Goal: Task Accomplishment & Management: Complete application form

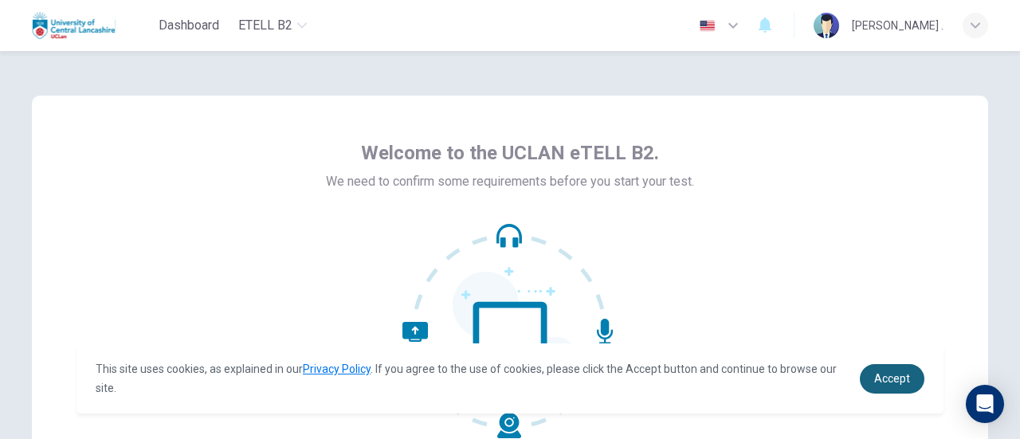
click at [875, 383] on span "Accept" at bounding box center [892, 378] width 36 height 13
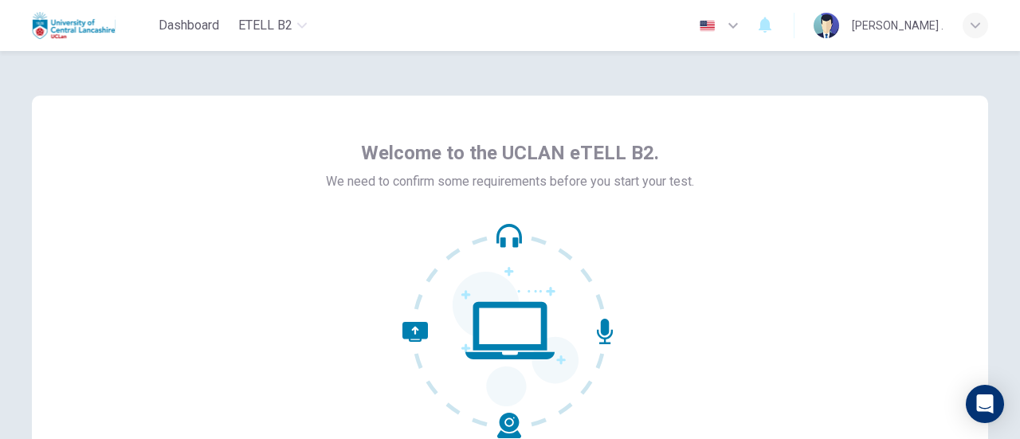
click at [402, 329] on icon at bounding box center [461, 380] width 119 height 116
click at [504, 331] on icon at bounding box center [509, 330] width 215 height 215
click at [405, 332] on icon at bounding box center [461, 380] width 119 height 116
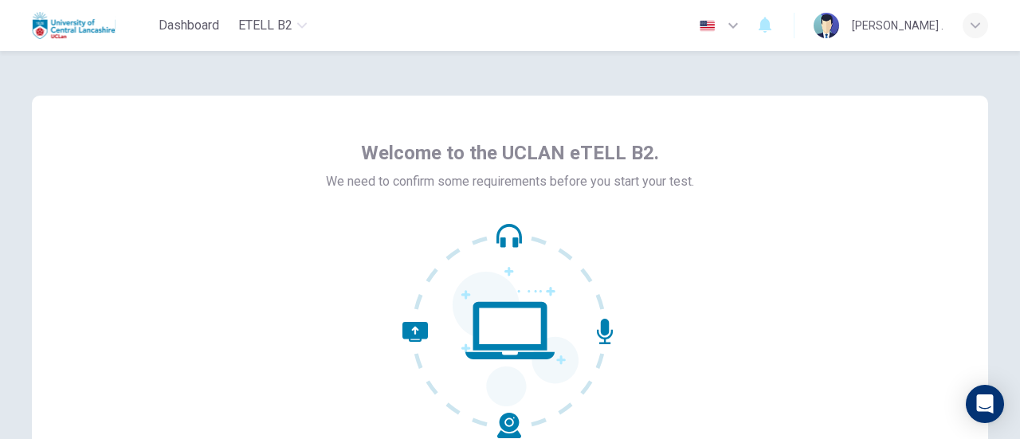
click at [415, 329] on icon at bounding box center [461, 380] width 119 height 116
drag, startPoint x: 415, startPoint y: 329, endPoint x: 591, endPoint y: 334, distance: 176.1
click at [591, 334] on icon at bounding box center [509, 330] width 215 height 215
drag, startPoint x: 548, startPoint y: 334, endPoint x: 485, endPoint y: 336, distance: 63.0
click at [485, 336] on icon at bounding box center [509, 330] width 215 height 215
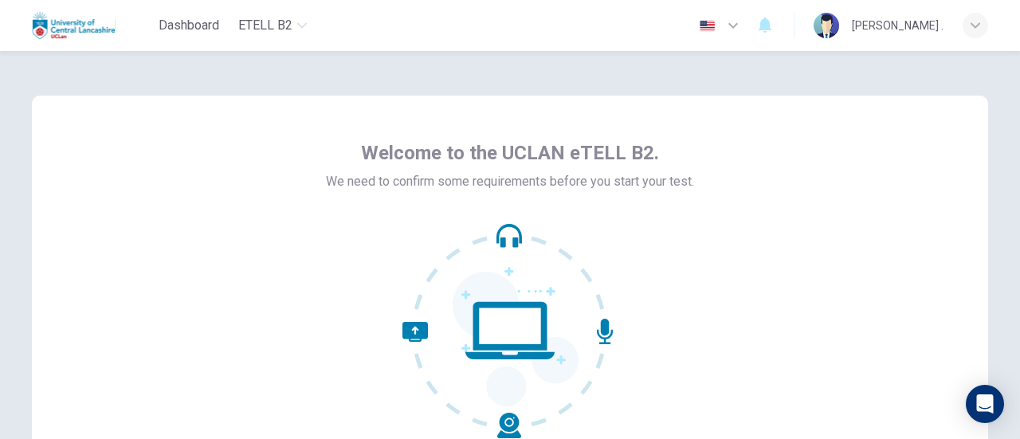
click at [485, 336] on icon at bounding box center [509, 330] width 215 height 215
drag, startPoint x: 485, startPoint y: 336, endPoint x: 698, endPoint y: 382, distance: 217.6
click at [698, 382] on div "Welcome to the UCLAN eTELL B2. We need to confirm some requirements before you …" at bounding box center [510, 287] width 956 height 382
click at [986, 405] on icon "Open Intercom Messenger" at bounding box center [984, 403] width 18 height 21
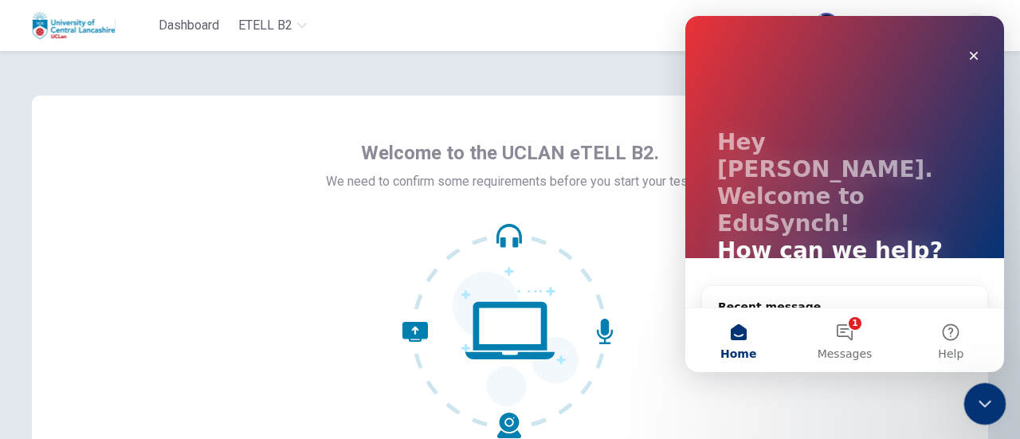
drag, startPoint x: 1949, startPoint y: 787, endPoint x: 813, endPoint y: 339, distance: 1221.2
click at [963, 382] on html at bounding box center [982, 401] width 38 height 38
click at [841, 350] on span "Messages" at bounding box center [844, 353] width 55 height 11
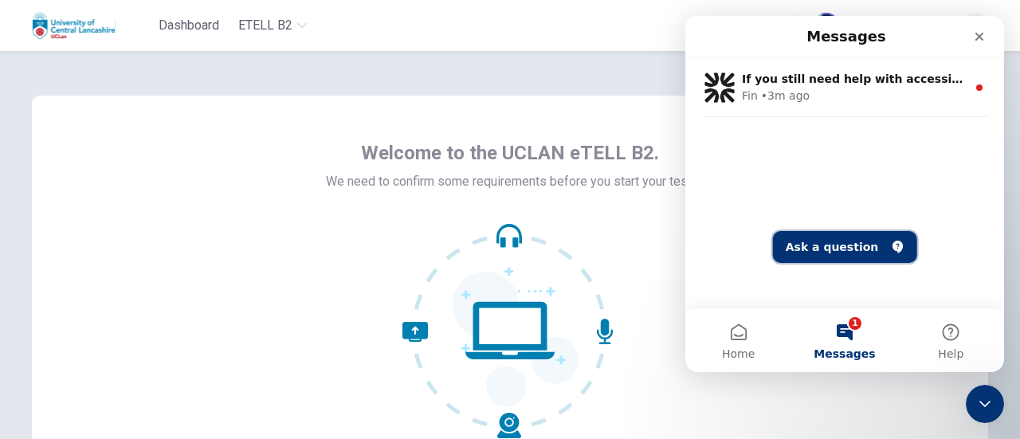
click at [817, 238] on button "Ask a question" at bounding box center [845, 247] width 144 height 32
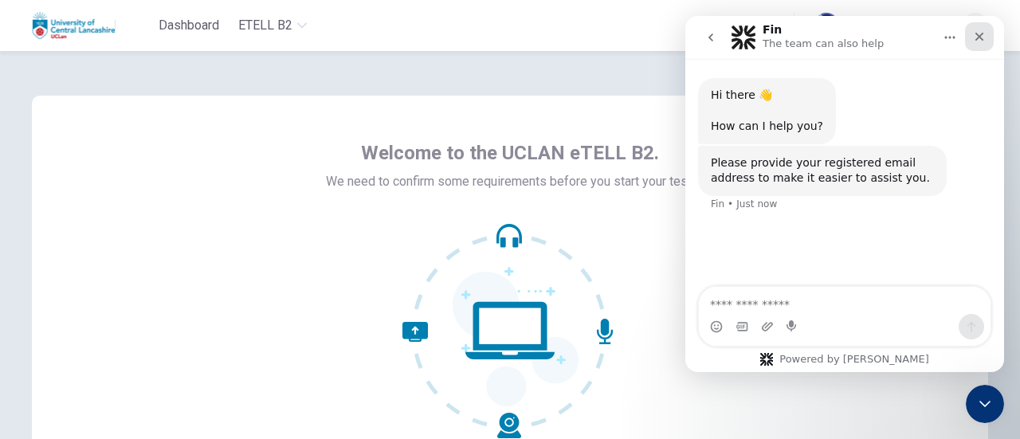
click at [980, 28] on div "Close" at bounding box center [979, 36] width 29 height 29
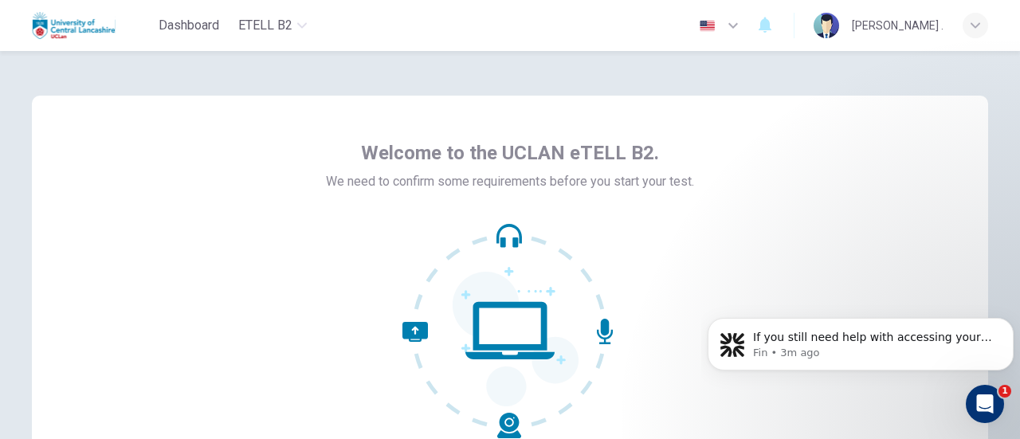
click at [515, 288] on icon at bounding box center [509, 330] width 215 height 215
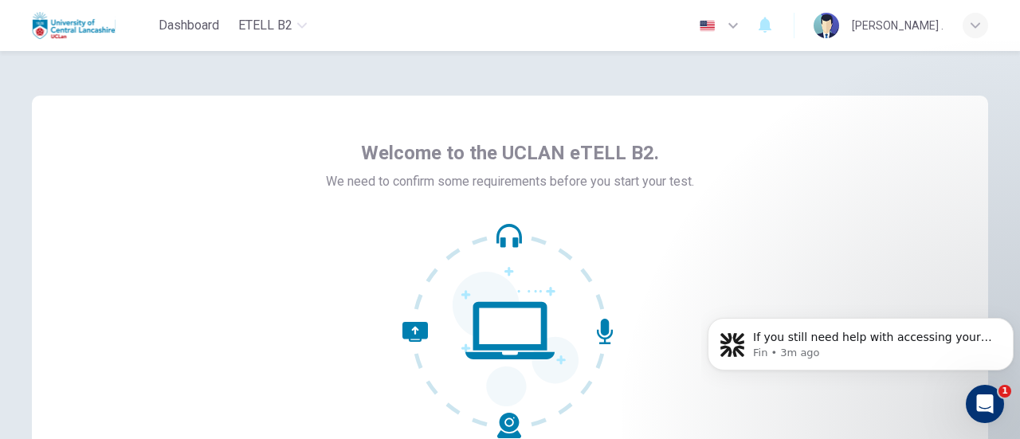
click at [511, 327] on icon at bounding box center [509, 330] width 215 height 215
click at [501, 224] on icon at bounding box center [509, 330] width 215 height 215
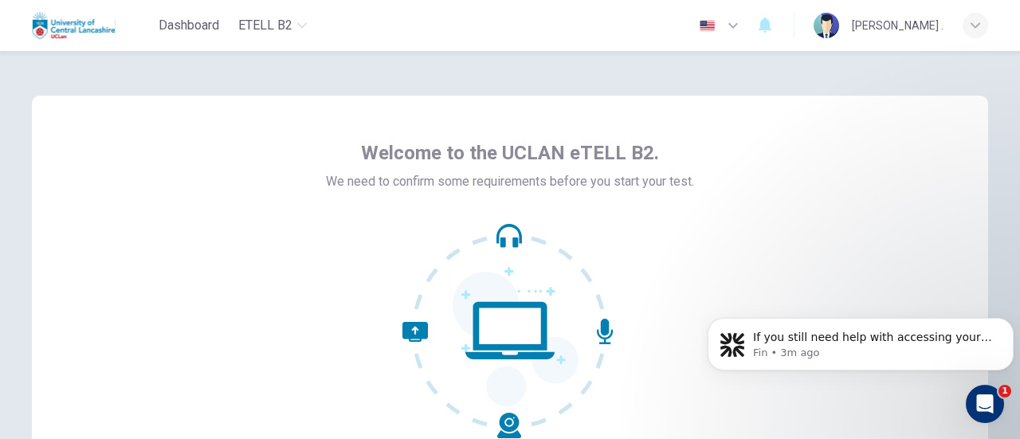
click at [499, 427] on icon at bounding box center [461, 380] width 119 height 116
drag, startPoint x: 507, startPoint y: 313, endPoint x: 489, endPoint y: 256, distance: 60.0
click at [489, 256] on icon at bounding box center [509, 330] width 215 height 215
click at [511, 240] on icon at bounding box center [509, 242] width 18 height 10
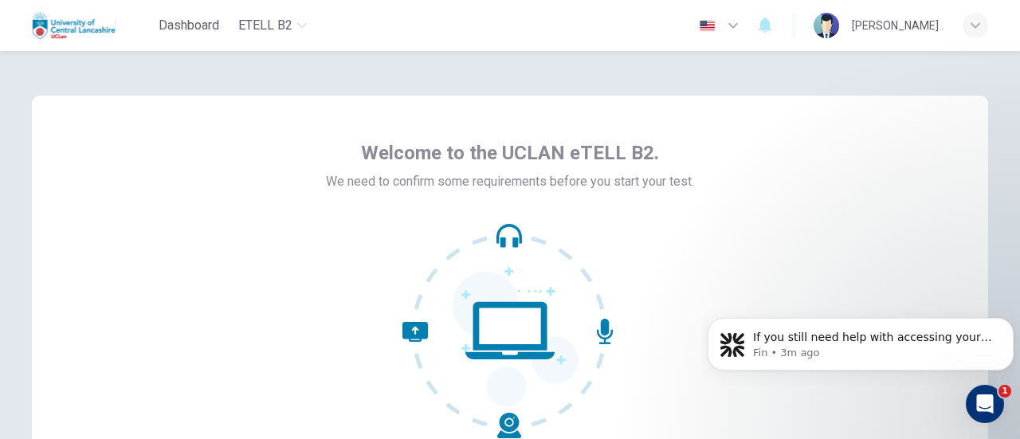
click at [511, 240] on icon at bounding box center [509, 242] width 18 height 10
click at [521, 229] on icon at bounding box center [509, 330] width 215 height 215
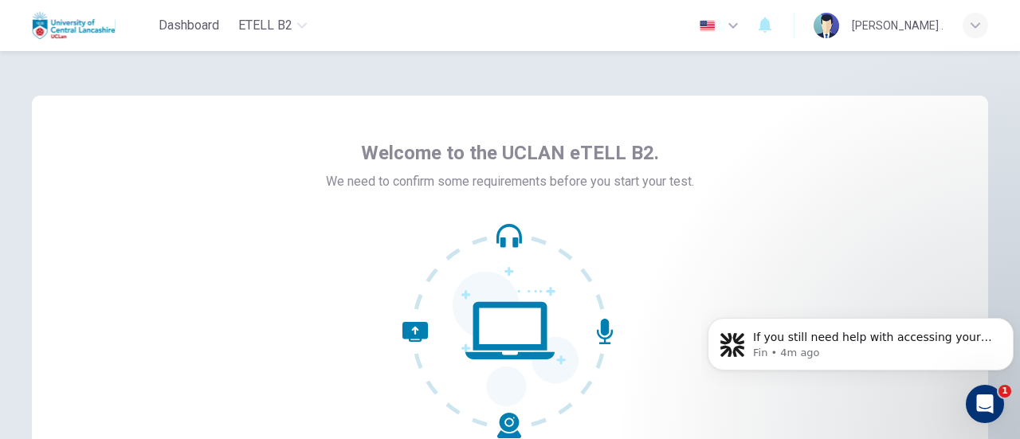
drag, startPoint x: 521, startPoint y: 229, endPoint x: 507, endPoint y: 233, distance: 14.9
click at [507, 233] on icon at bounding box center [509, 330] width 215 height 215
drag, startPoint x: 507, startPoint y: 233, endPoint x: 495, endPoint y: 317, distance: 85.2
click at [495, 317] on icon at bounding box center [509, 330] width 215 height 215
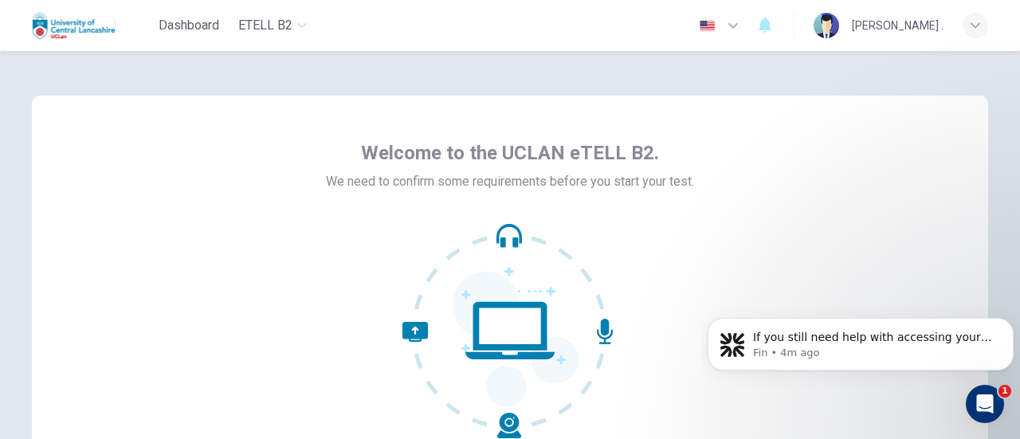
click at [495, 317] on icon at bounding box center [509, 330] width 215 height 215
drag, startPoint x: 495, startPoint y: 317, endPoint x: 497, endPoint y: 395, distance: 78.1
click at [497, 395] on icon at bounding box center [509, 330] width 215 height 215
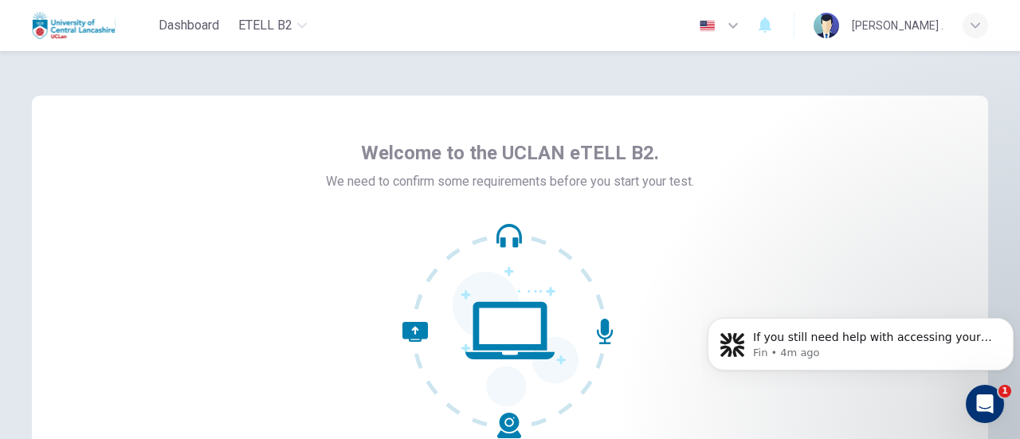
click at [503, 419] on icon at bounding box center [509, 330] width 215 height 215
click at [410, 341] on icon at bounding box center [461, 380] width 119 height 116
drag, startPoint x: 410, startPoint y: 341, endPoint x: 610, endPoint y: 326, distance: 200.5
click at [610, 326] on icon at bounding box center [509, 330] width 215 height 215
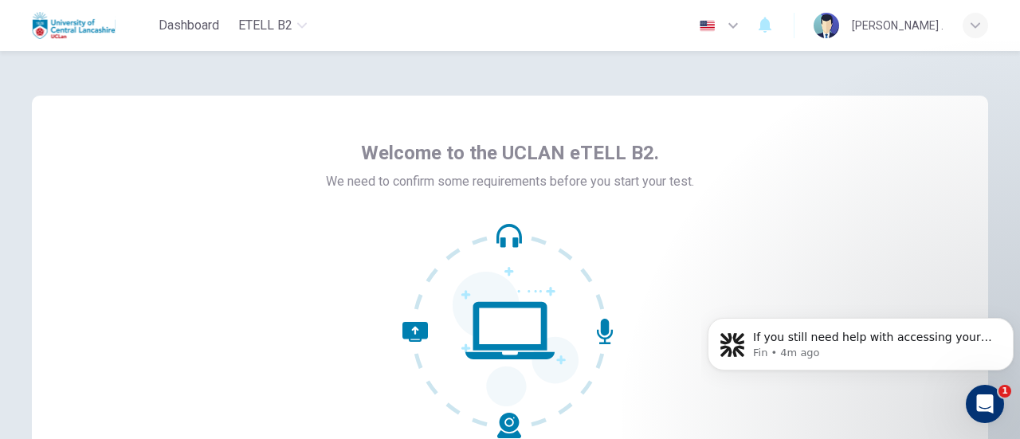
click at [610, 326] on icon at bounding box center [509, 330] width 215 height 215
click at [985, 390] on div "Open Intercom Messenger" at bounding box center [982, 401] width 53 height 53
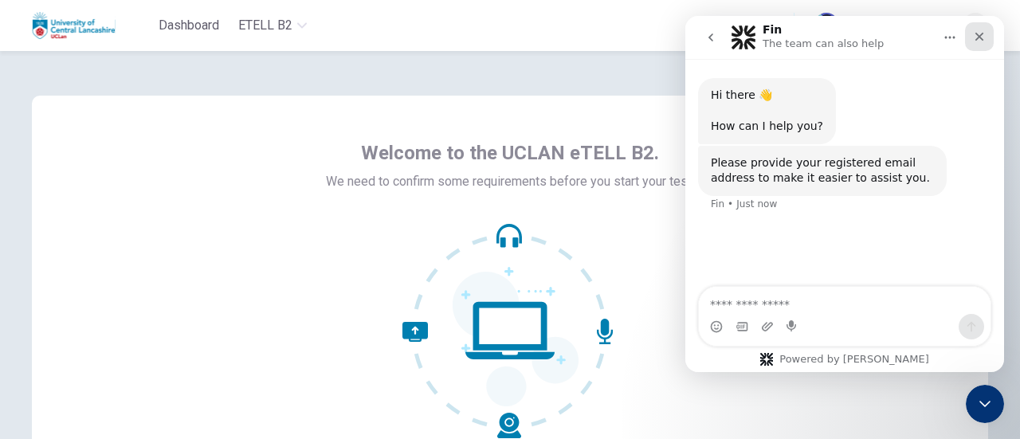
click at [973, 49] on div "Close" at bounding box center [979, 36] width 29 height 29
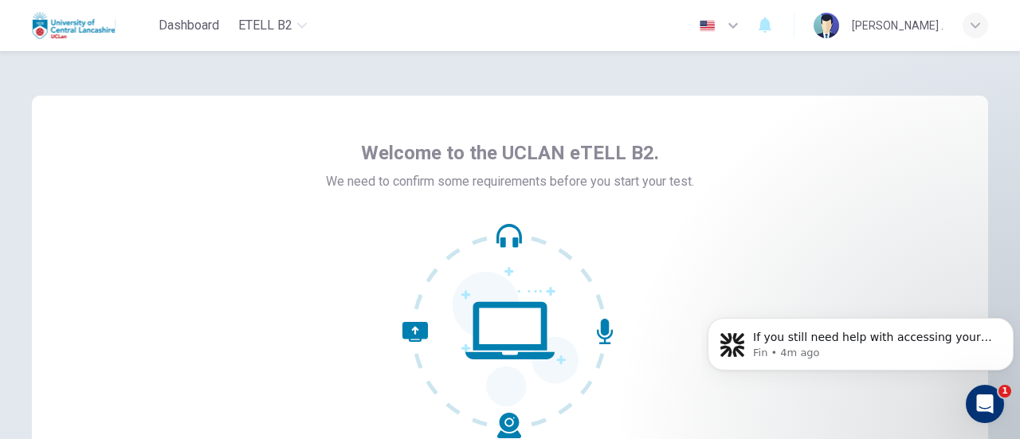
click at [470, 238] on icon at bounding box center [509, 330] width 215 height 215
drag, startPoint x: 470, startPoint y: 238, endPoint x: 609, endPoint y: 283, distance: 145.6
click at [609, 283] on icon at bounding box center [509, 330] width 215 height 215
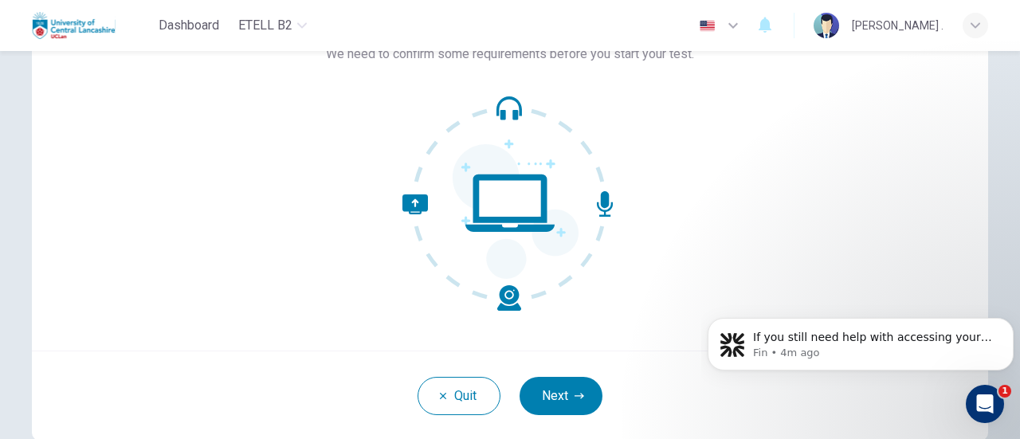
scroll to position [159, 0]
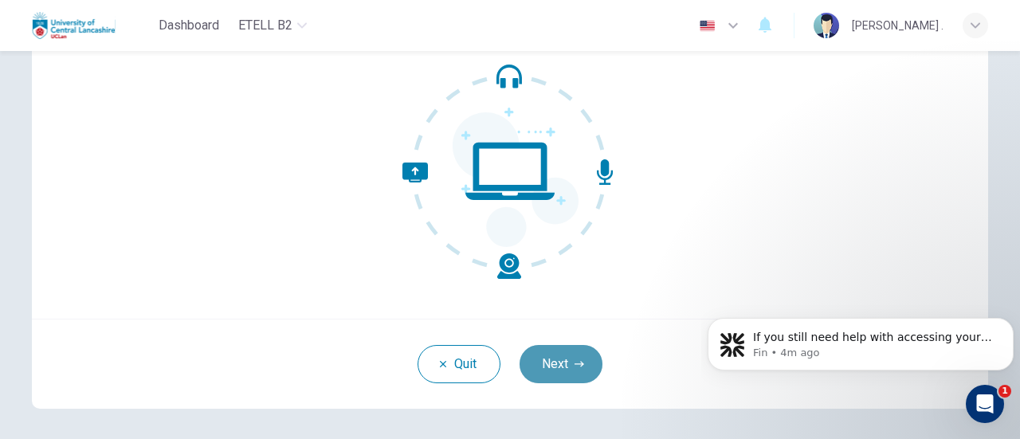
click at [551, 362] on button "Next" at bounding box center [560, 364] width 83 height 38
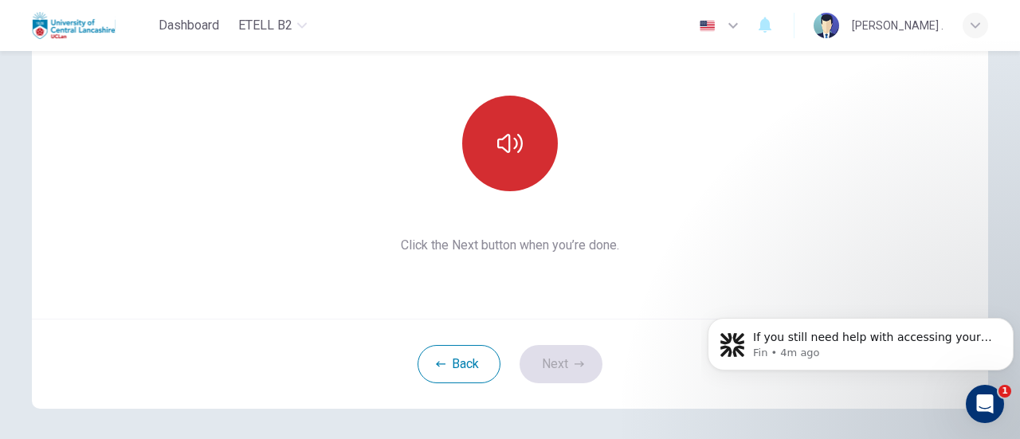
click at [512, 140] on icon "button" at bounding box center [509, 143] width 25 height 19
click at [559, 367] on button "Next" at bounding box center [560, 364] width 83 height 38
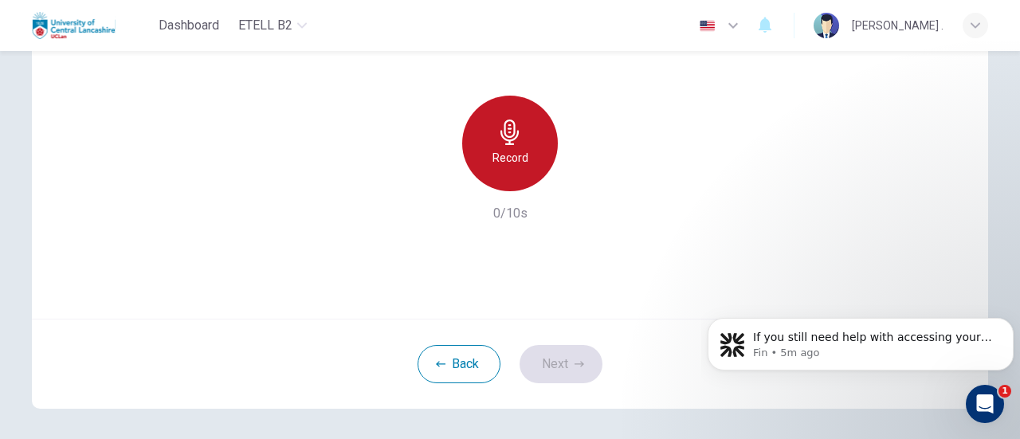
click at [514, 165] on h6 "Record" at bounding box center [510, 157] width 36 height 19
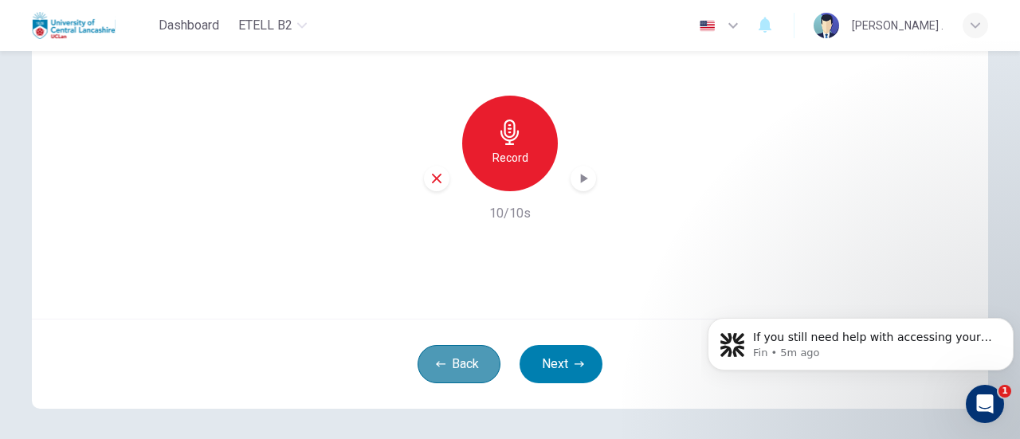
click at [456, 373] on button "Back" at bounding box center [458, 364] width 83 height 38
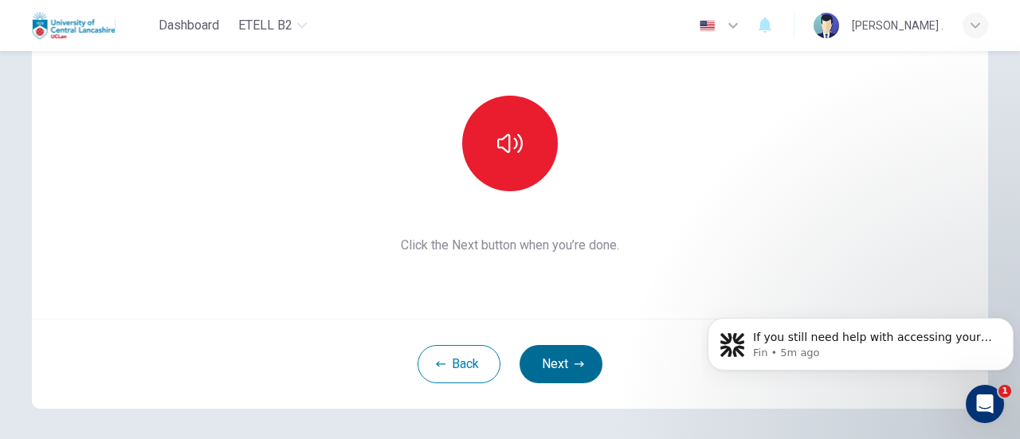
click at [558, 369] on button "Next" at bounding box center [560, 364] width 83 height 38
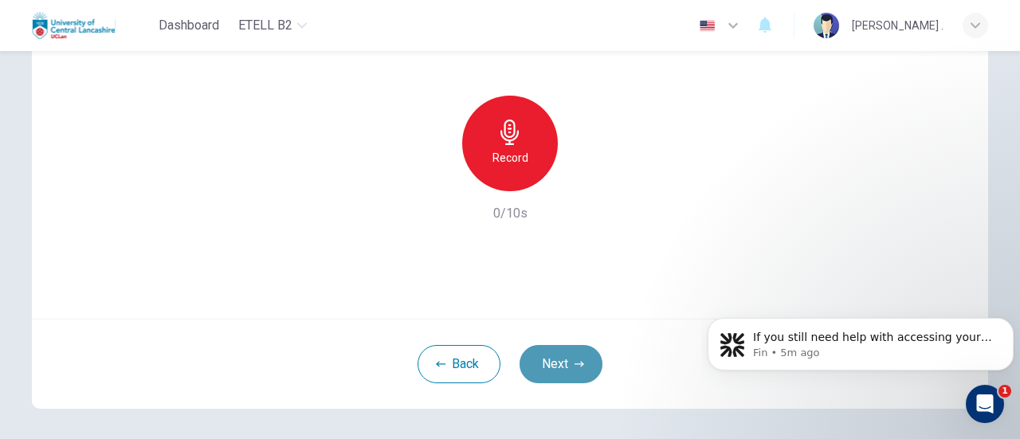
click at [542, 372] on button "Next" at bounding box center [560, 364] width 83 height 38
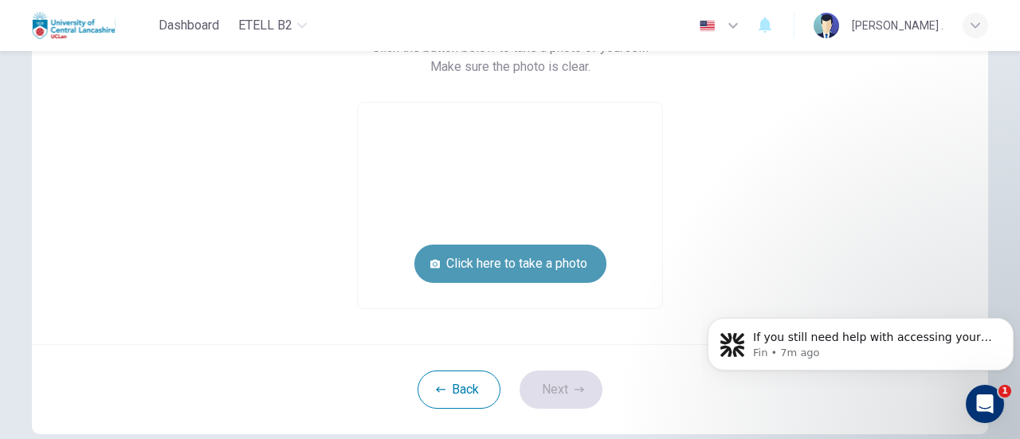
click at [476, 270] on button "Click here to take a photo" at bounding box center [510, 264] width 192 height 38
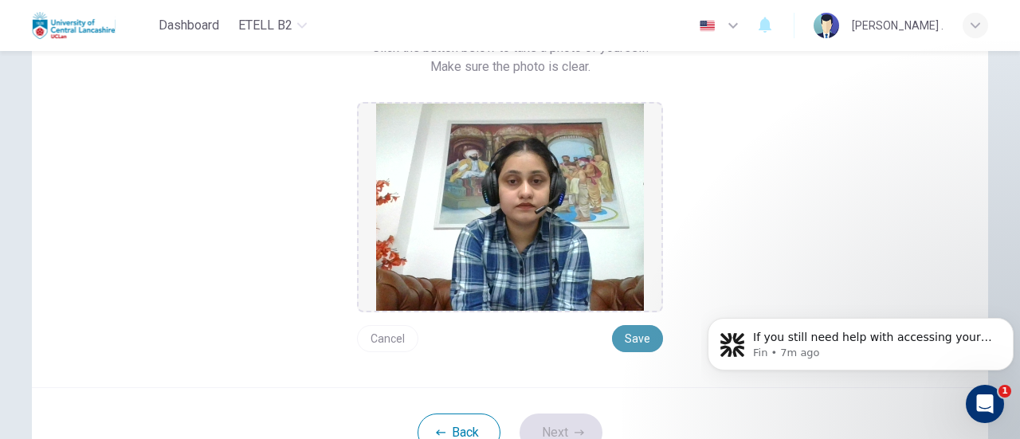
click at [642, 339] on button "Save" at bounding box center [637, 338] width 51 height 27
click at [556, 431] on button "Next" at bounding box center [560, 432] width 83 height 38
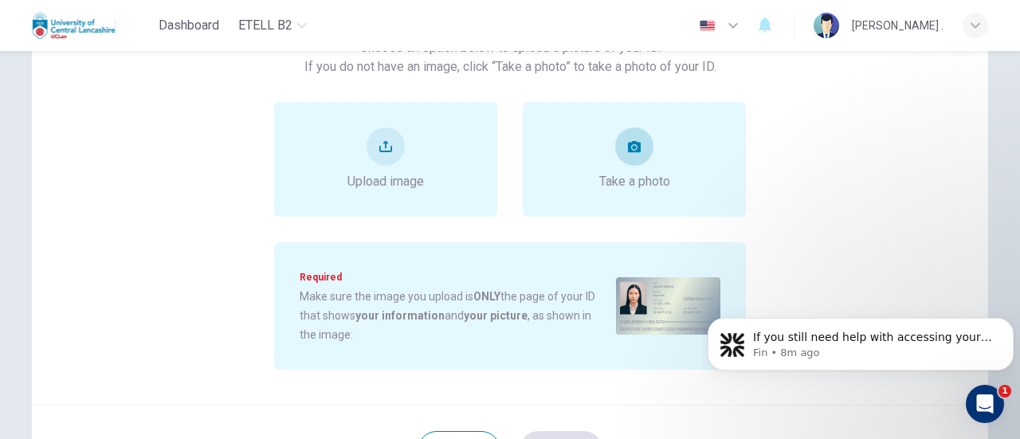
click at [637, 176] on span "Take a photo" at bounding box center [634, 181] width 71 height 19
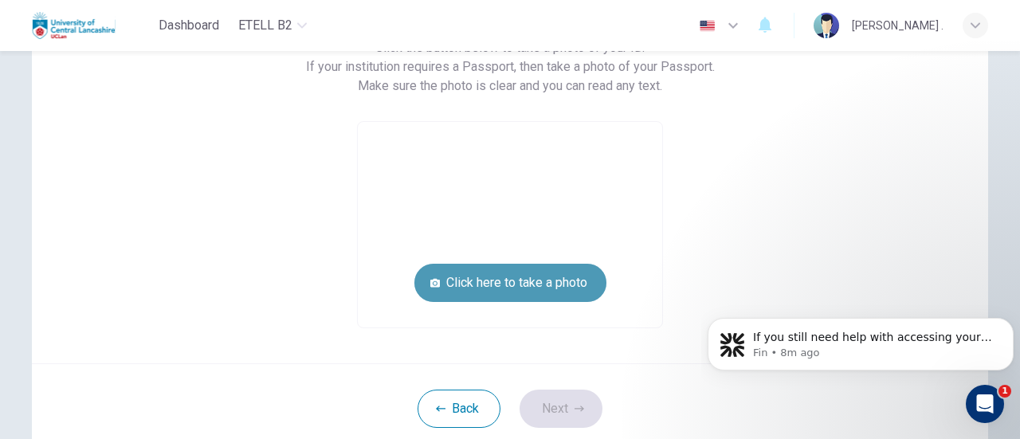
click at [527, 292] on button "Click here to take a photo" at bounding box center [510, 283] width 192 height 38
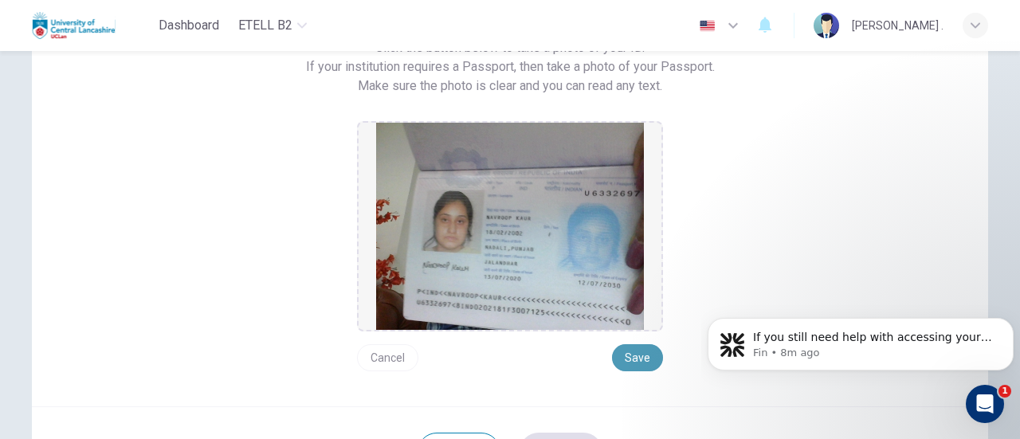
click at [639, 349] on button "Save" at bounding box center [637, 357] width 51 height 27
click at [634, 360] on button "Save" at bounding box center [637, 357] width 51 height 27
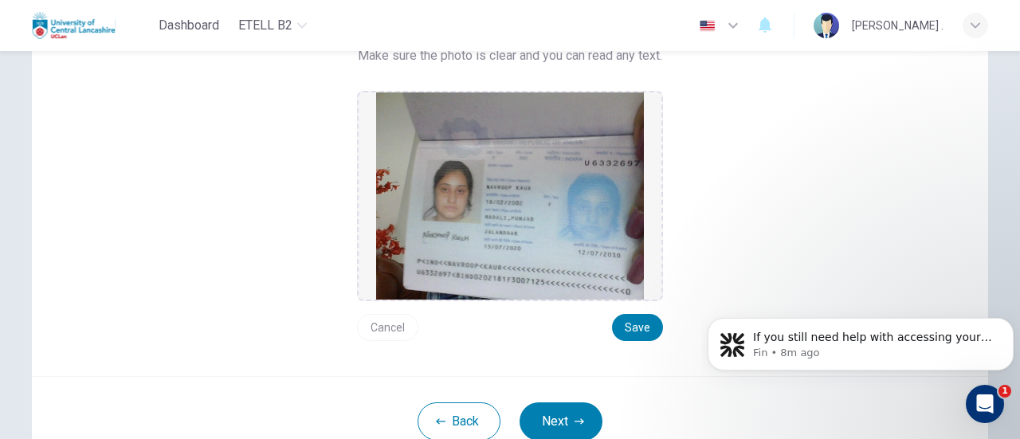
scroll to position [191, 0]
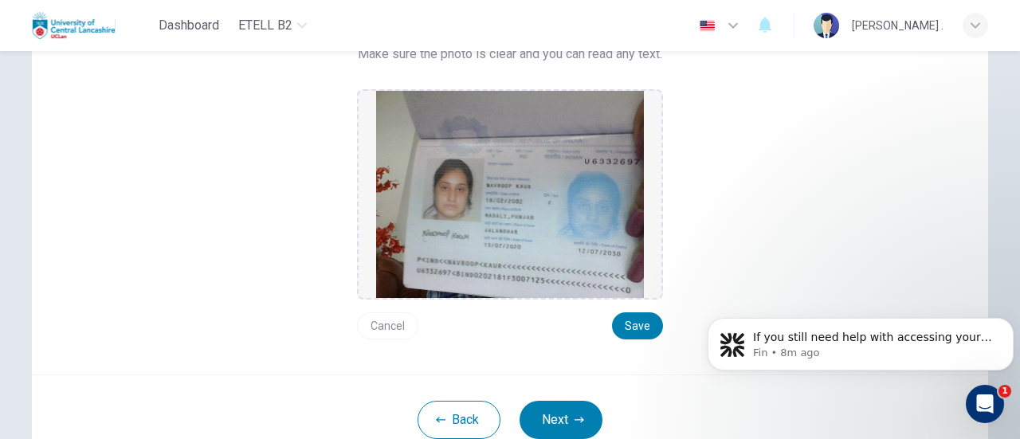
click at [578, 425] on button "Next" at bounding box center [560, 420] width 83 height 38
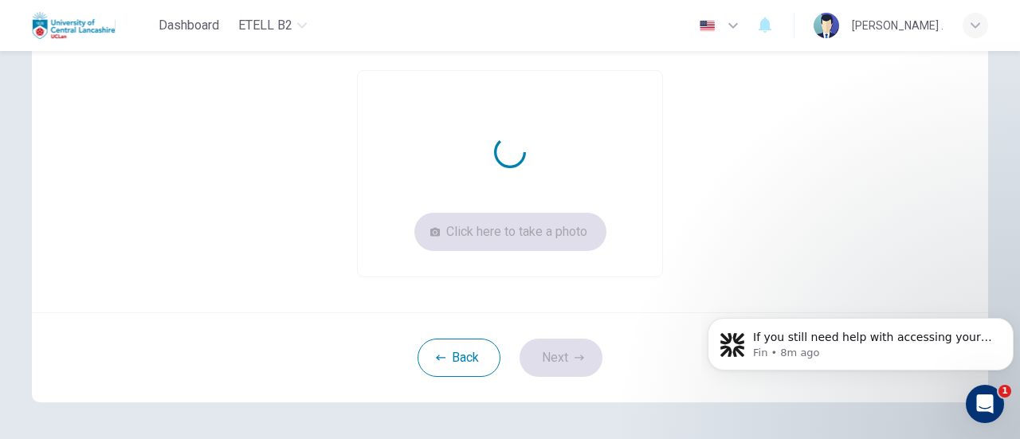
click at [578, 425] on div "Take a picture of yourself next to your ID. Click the button below to take a pi…" at bounding box center [509, 153] width 1007 height 587
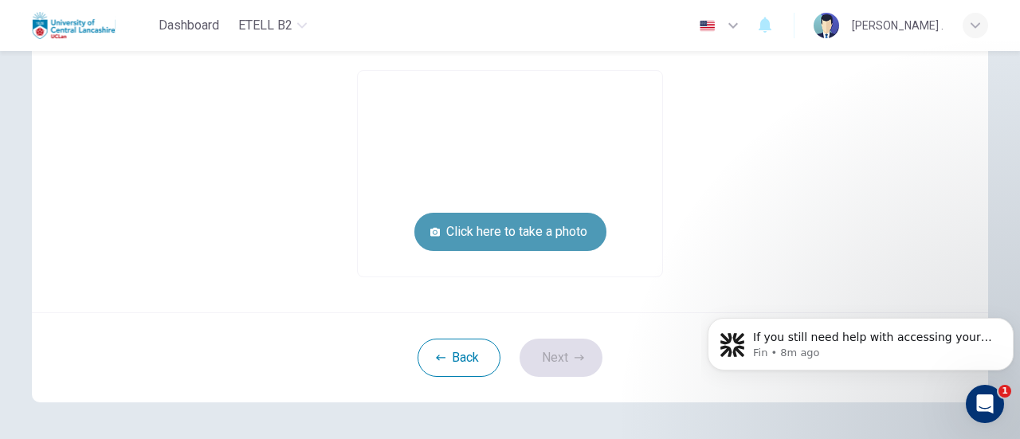
click at [515, 233] on button "Click here to take a photo" at bounding box center [510, 232] width 192 height 38
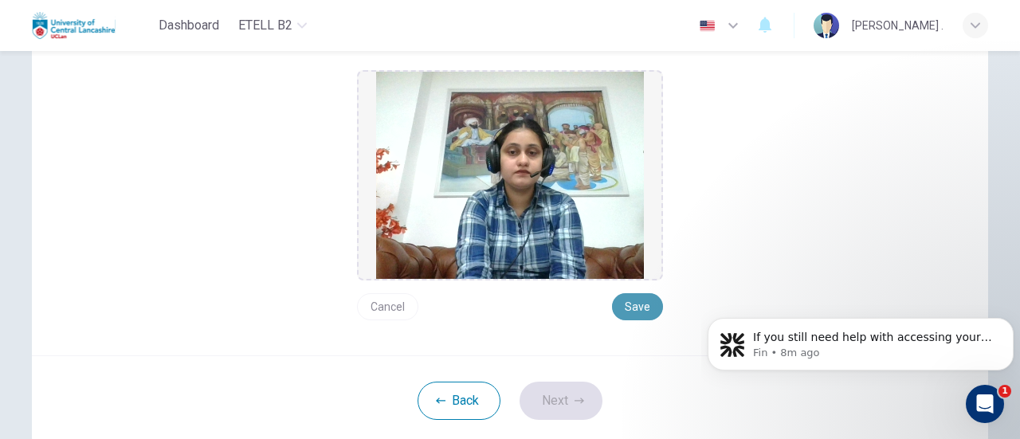
click at [632, 309] on button "Save" at bounding box center [637, 306] width 51 height 27
click at [551, 404] on button "Next" at bounding box center [560, 401] width 83 height 38
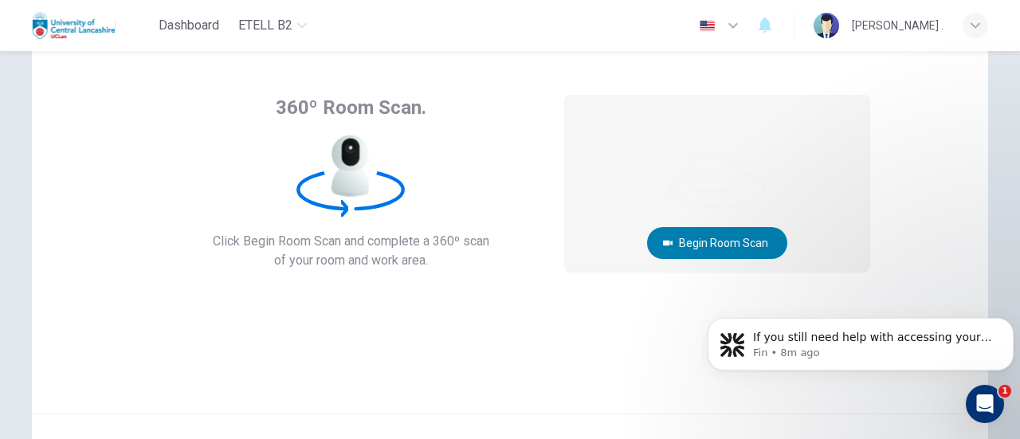
scroll to position [64, 0]
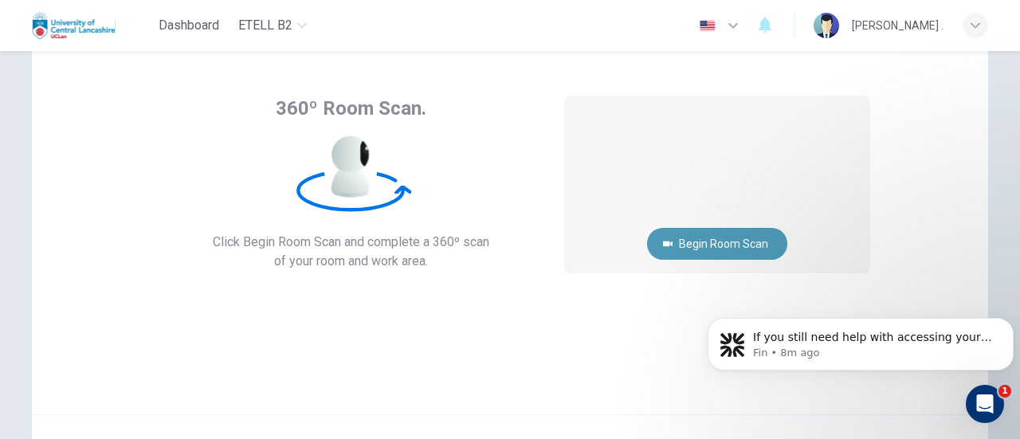
click at [742, 238] on button "Begin Room Scan" at bounding box center [717, 244] width 140 height 32
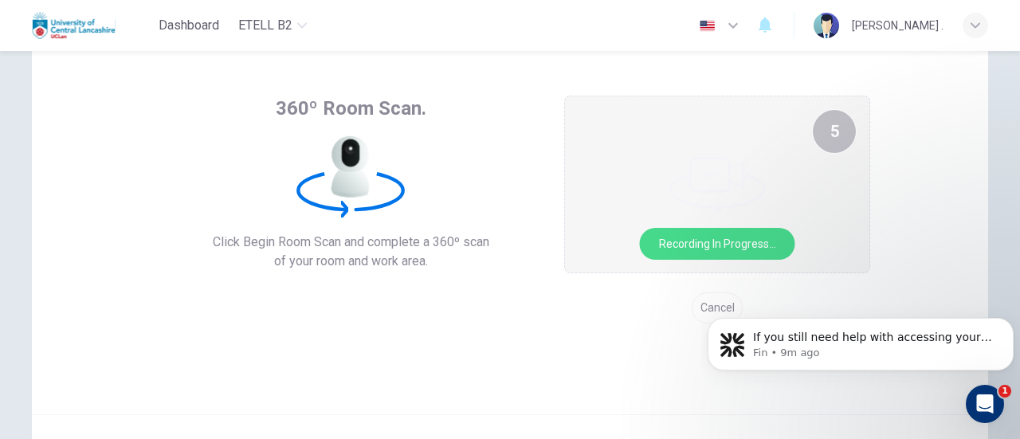
click at [661, 186] on video at bounding box center [717, 184] width 304 height 176
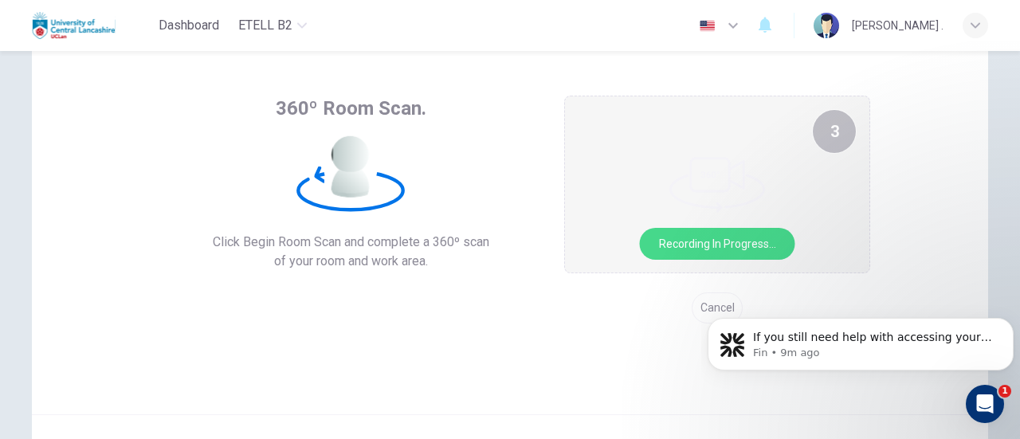
click at [661, 186] on video at bounding box center [717, 184] width 304 height 176
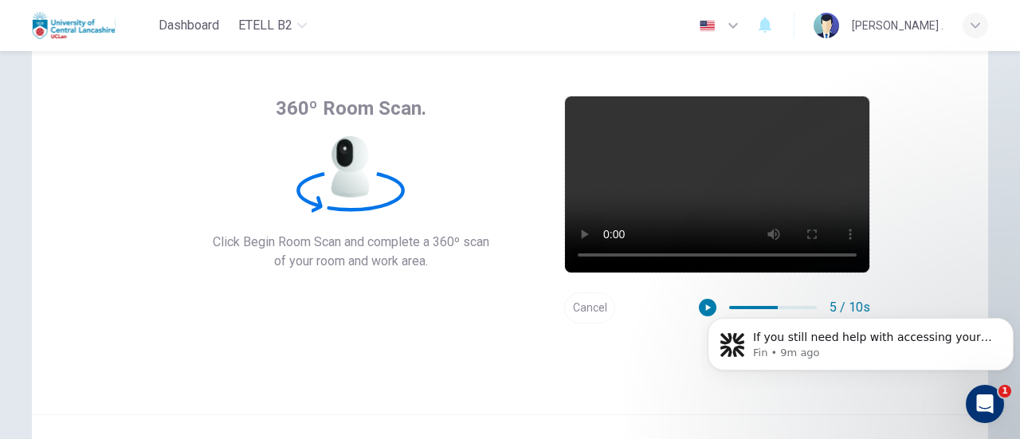
click at [416, 240] on span "Click Begin Room Scan and complete a 360º scan" at bounding box center [351, 242] width 276 height 19
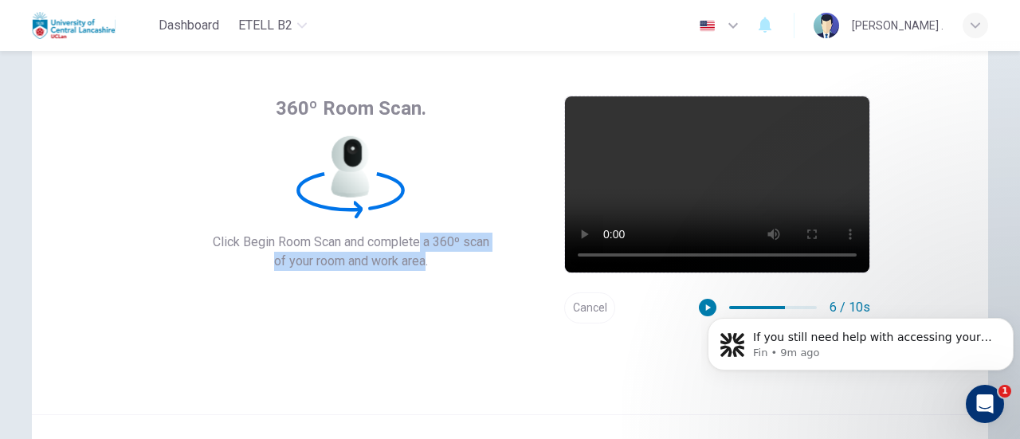
drag, startPoint x: 416, startPoint y: 240, endPoint x: 405, endPoint y: 255, distance: 18.3
click at [405, 255] on div "Click Begin Room Scan and complete a 360º scan of your room and work area." at bounding box center [351, 252] width 276 height 38
click at [405, 255] on span "of your room and work area." at bounding box center [351, 261] width 276 height 19
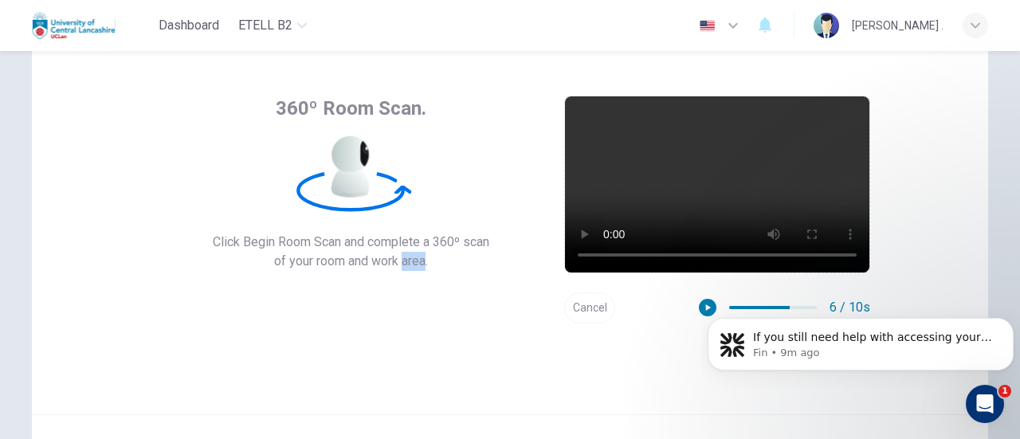
click at [405, 255] on span "of your room and work area." at bounding box center [351, 261] width 276 height 19
click at [647, 189] on video at bounding box center [717, 184] width 304 height 176
click at [414, 260] on span "of your room and work area." at bounding box center [351, 261] width 276 height 19
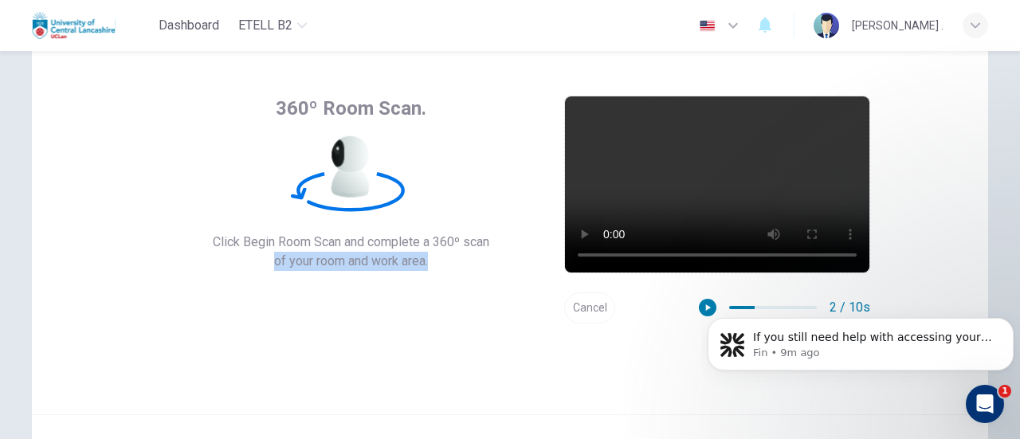
click at [414, 260] on span "of your room and work area." at bounding box center [351, 261] width 276 height 19
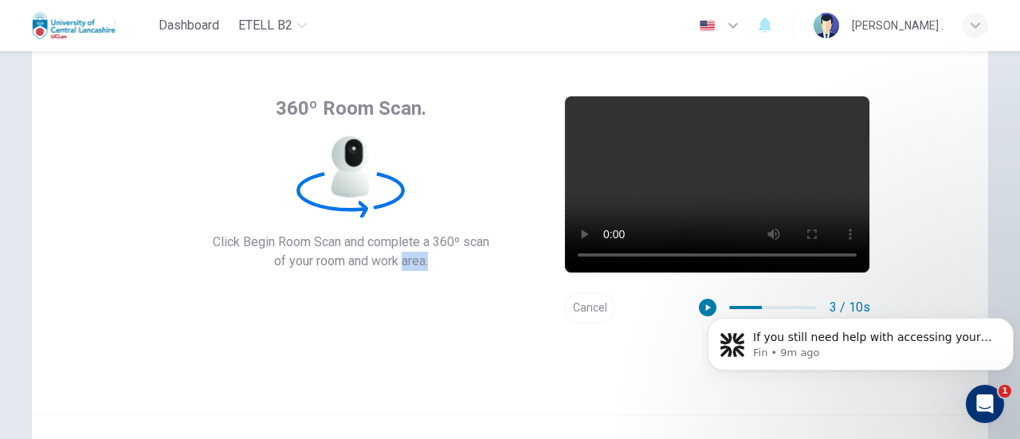
drag, startPoint x: 414, startPoint y: 260, endPoint x: 521, endPoint y: 278, distance: 108.3
click at [521, 278] on div "360º Room Scan. Click Begin Room Scan and complete a 360º scan of your room and…" at bounding box center [510, 210] width 720 height 228
click at [346, 163] on icon at bounding box center [349, 154] width 37 height 37
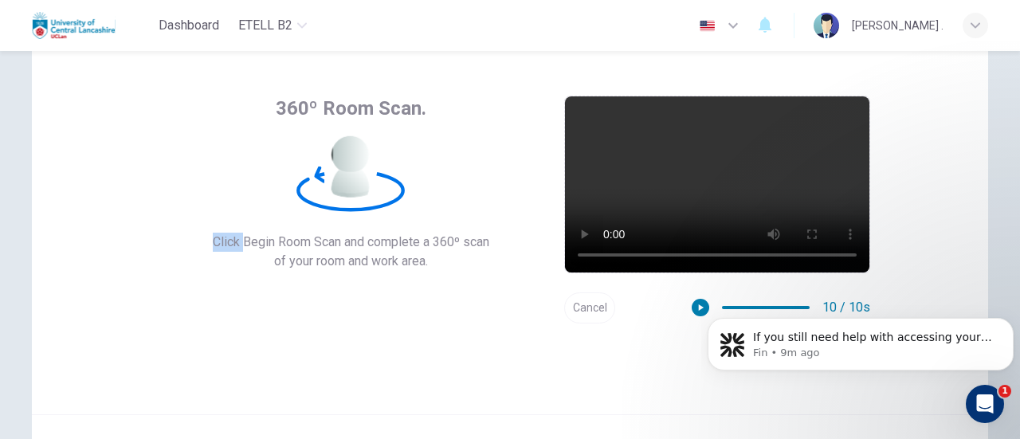
click at [346, 163] on icon at bounding box center [349, 154] width 37 height 37
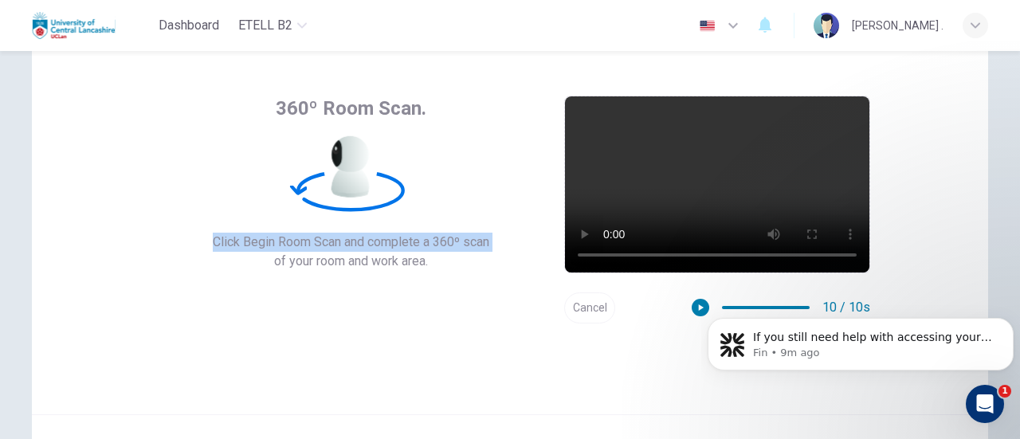
click at [346, 163] on icon at bounding box center [349, 154] width 37 height 37
click at [346, 163] on icon at bounding box center [350, 153] width 17 height 26
click at [346, 163] on g at bounding box center [371, 153] width 61 height 28
click at [346, 163] on g at bounding box center [335, 166] width 65 height 61
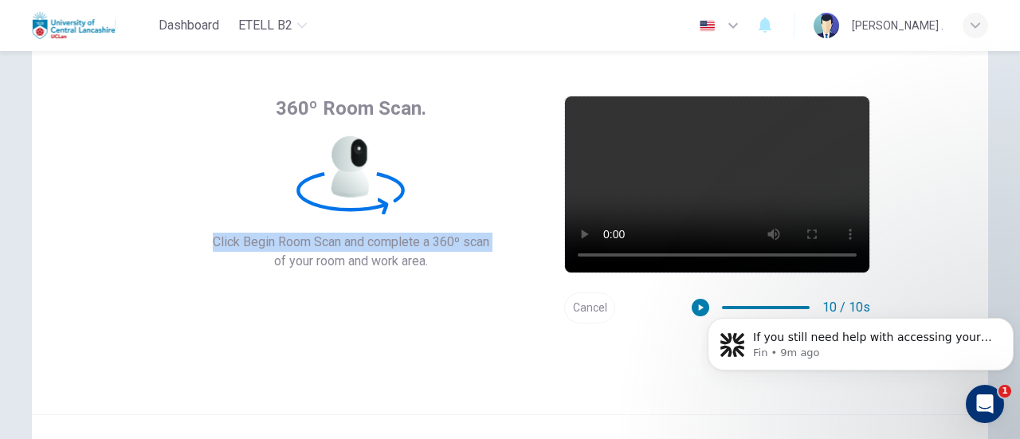
click at [346, 163] on icon at bounding box center [349, 154] width 37 height 37
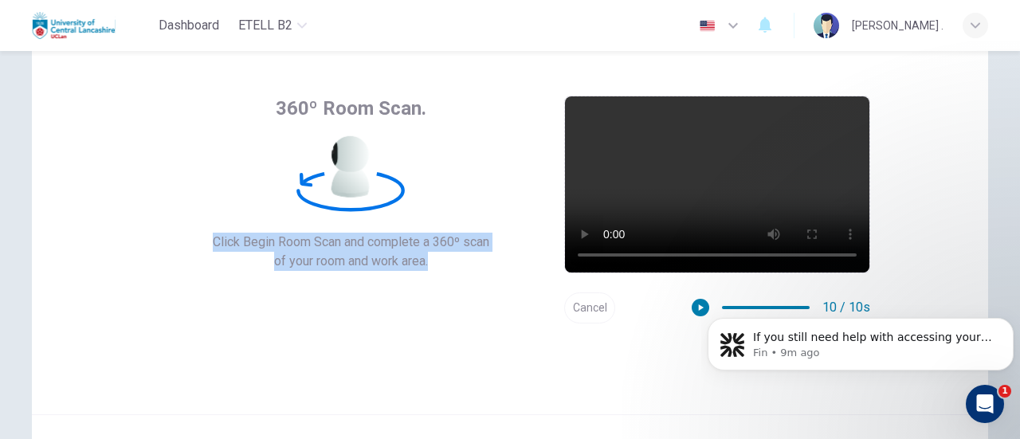
drag, startPoint x: 346, startPoint y: 163, endPoint x: 333, endPoint y: 254, distance: 91.7
click at [333, 254] on div "360º Room Scan. Click Begin Room Scan and complete a 360º scan of your room and…" at bounding box center [350, 183] width 401 height 175
click at [382, 235] on span "Click Begin Room Scan and complete a 360º scan" at bounding box center [351, 242] width 276 height 19
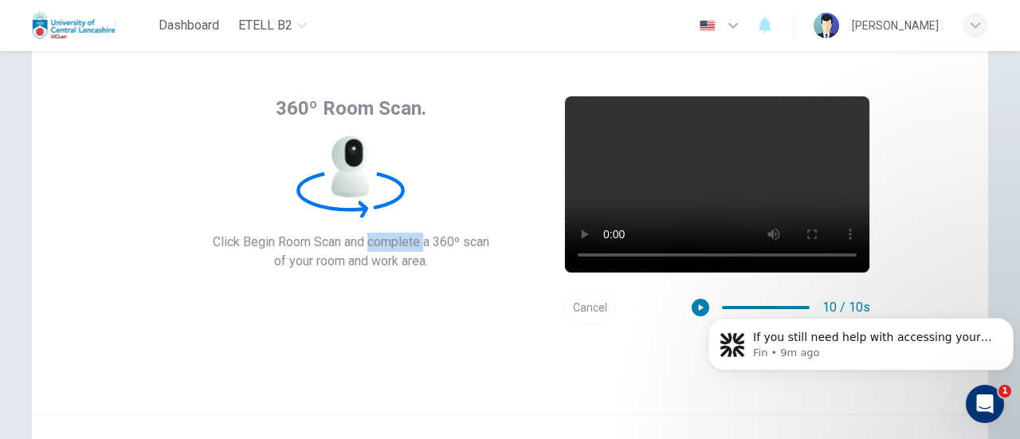
click at [382, 235] on span "Click Begin Room Scan and complete a 360º scan" at bounding box center [351, 242] width 276 height 19
click at [336, 164] on icon at bounding box center [349, 154] width 37 height 37
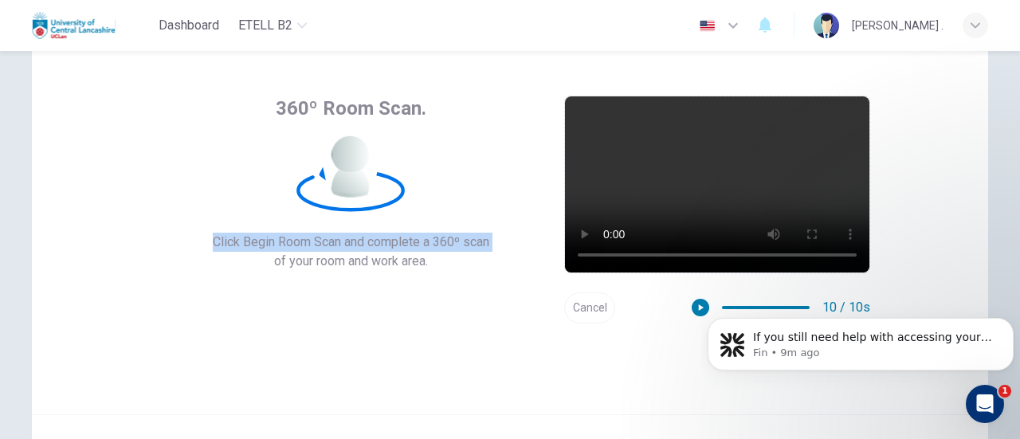
click at [336, 164] on icon at bounding box center [349, 154] width 37 height 37
click at [336, 164] on icon at bounding box center [342, 153] width 14 height 26
click at [336, 164] on icon at bounding box center [349, 154] width 37 height 37
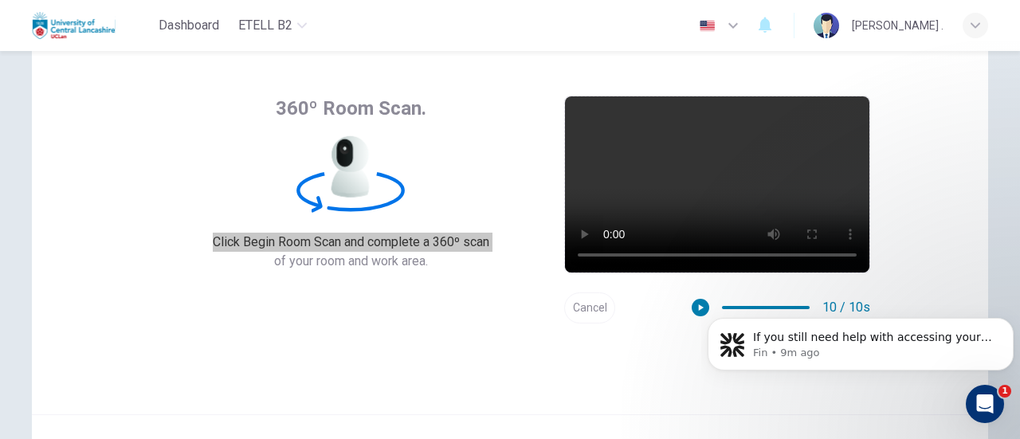
click at [887, 293] on body "If you still need help with accessing your EduSynch account, please let me know…" at bounding box center [860, 340] width 306 height 99
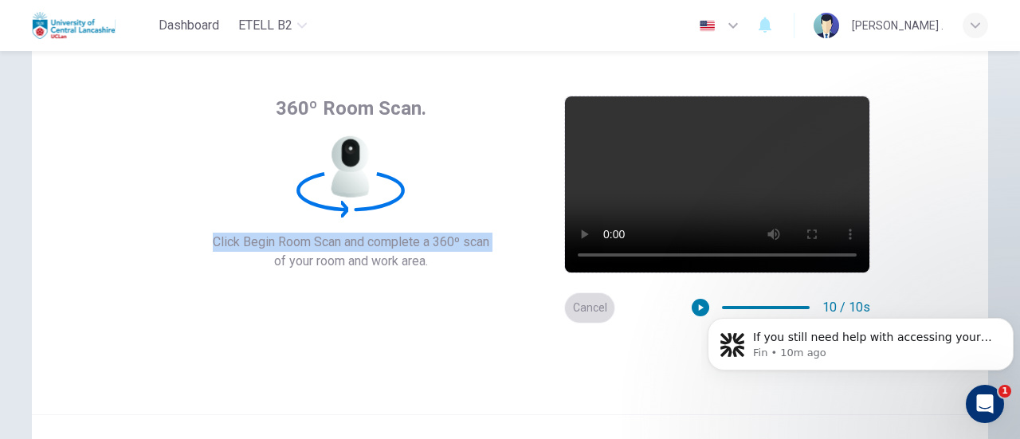
click at [590, 299] on button "Cancel" at bounding box center [589, 307] width 51 height 31
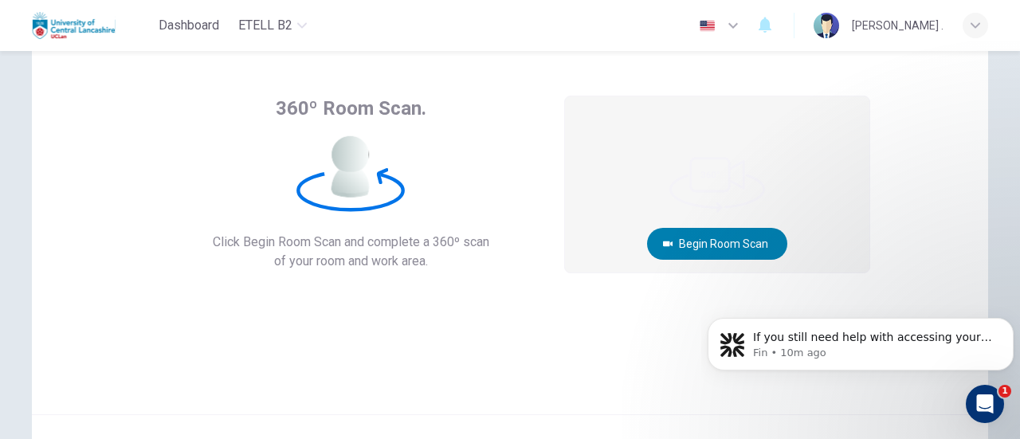
click at [365, 162] on icon at bounding box center [350, 164] width 124 height 120
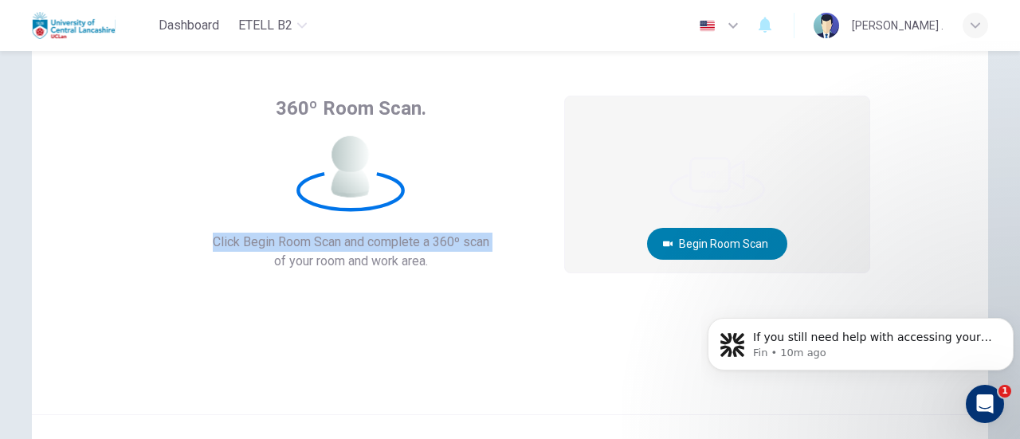
click at [365, 162] on icon at bounding box center [350, 164] width 124 height 120
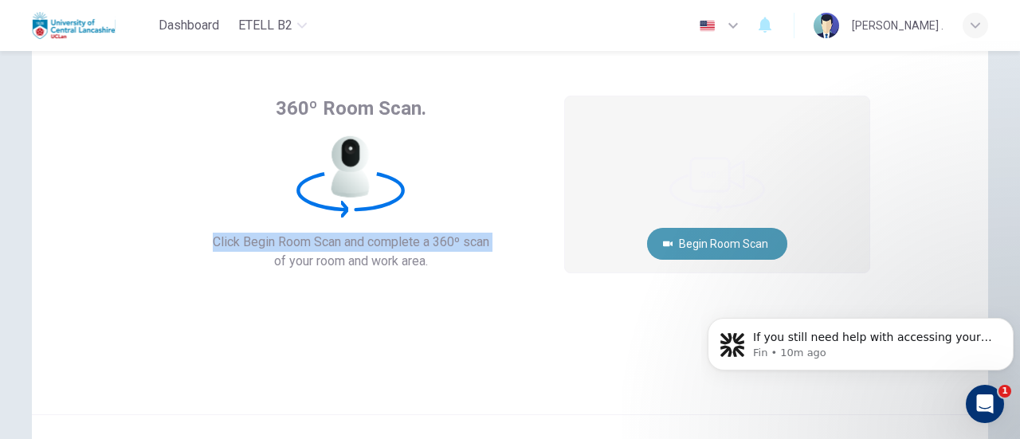
click at [744, 249] on button "Begin Room Scan" at bounding box center [717, 244] width 140 height 32
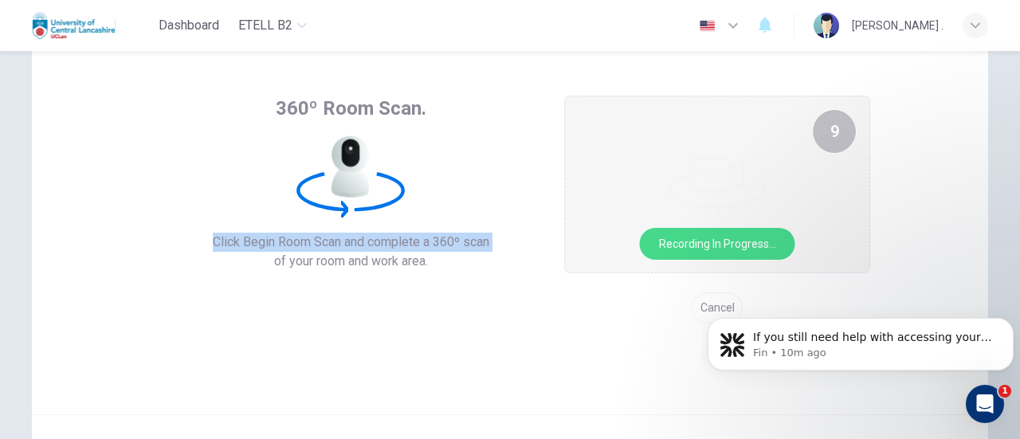
click at [716, 225] on video at bounding box center [717, 184] width 304 height 176
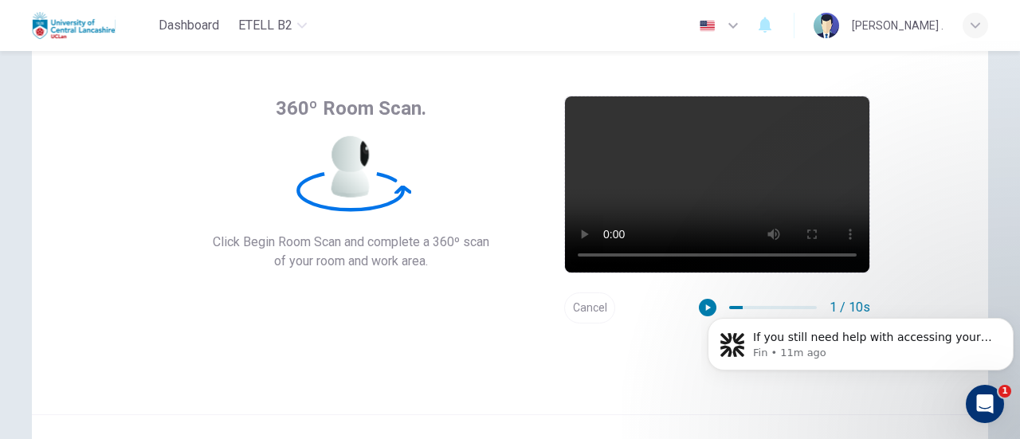
click at [969, 249] on div "360º Room Scan. Click Begin Room Scan and complete a 360º scan of your room and…" at bounding box center [510, 223] width 956 height 382
click at [976, 382] on html at bounding box center [982, 401] width 38 height 38
click at [973, 405] on icon "Open Intercom Messenger" at bounding box center [982, 402] width 26 height 26
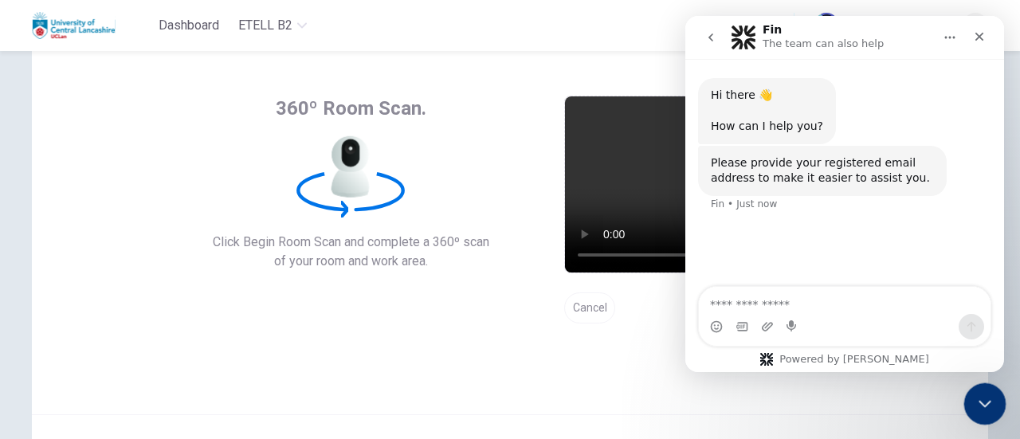
click at [973, 405] on icon "Close Intercom Messenger" at bounding box center [982, 401] width 19 height 19
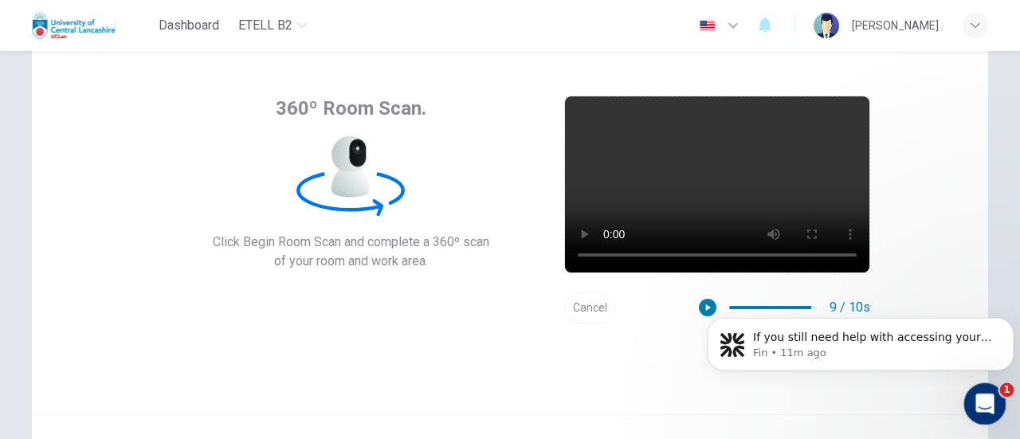
scroll to position [0, 0]
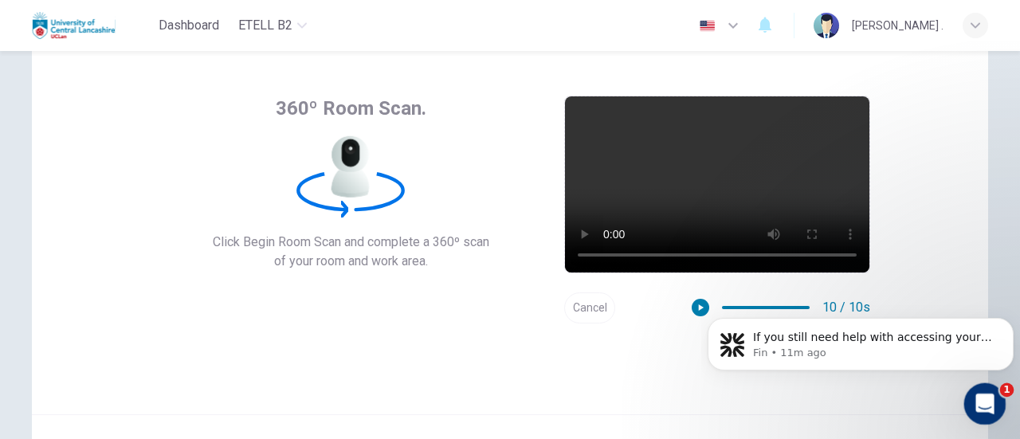
click at [981, 405] on icon "Open Intercom Messenger" at bounding box center [982, 402] width 26 height 26
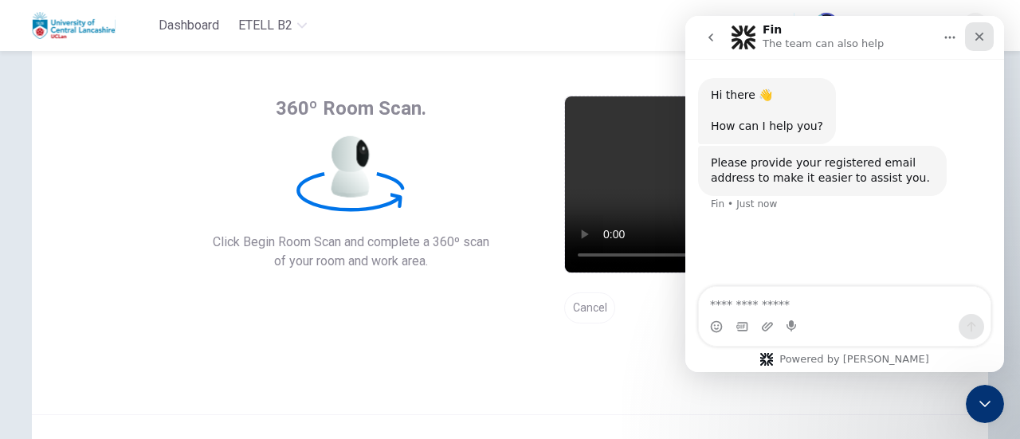
click at [980, 30] on icon "Close" at bounding box center [979, 36] width 13 height 13
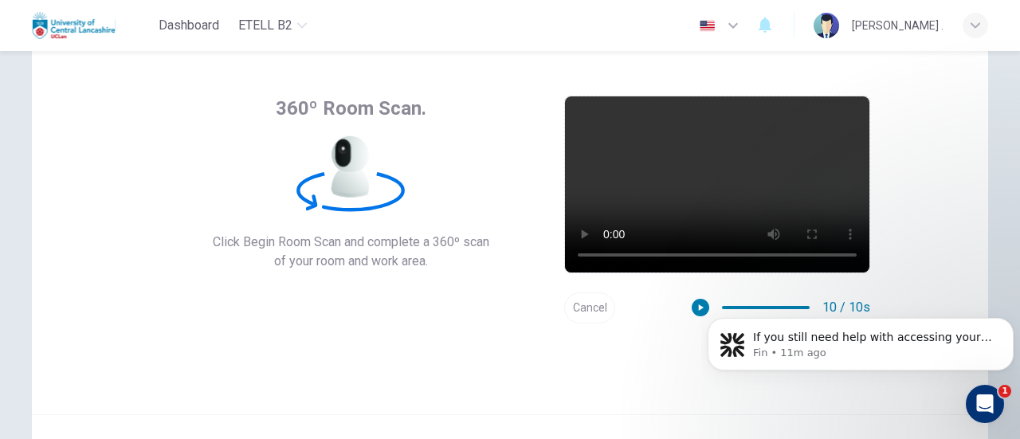
click at [339, 155] on icon at bounding box center [342, 153] width 14 height 26
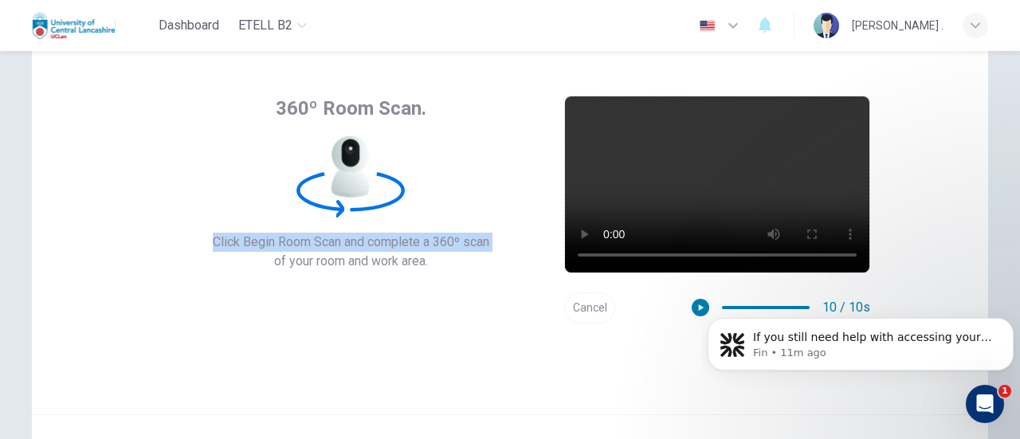
click at [342, 155] on icon at bounding box center [350, 153] width 17 height 26
click at [341, 155] on g at bounding box center [371, 153] width 61 height 28
click at [346, 243] on span "Click Begin Room Scan and complete a 360º scan" at bounding box center [351, 242] width 276 height 19
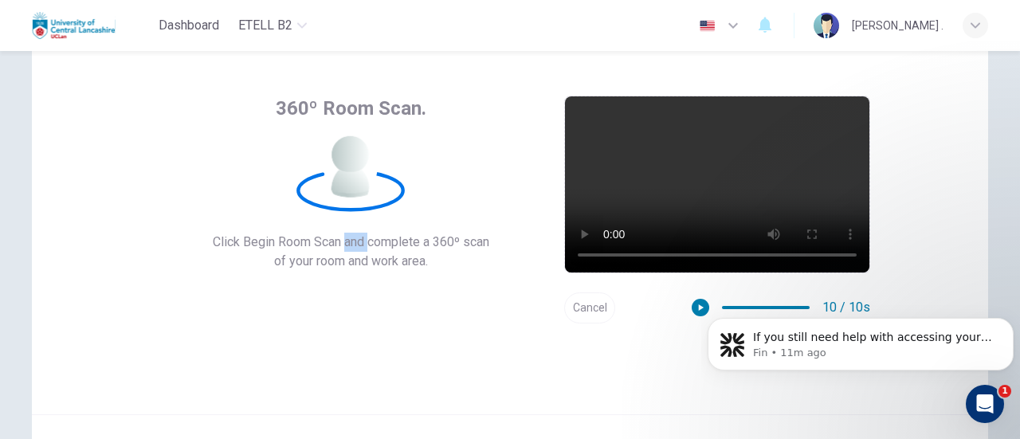
click at [346, 243] on span "Click Begin Room Scan and complete a 360º scan" at bounding box center [351, 242] width 276 height 19
click at [867, 136] on div "360º Room Scan. Click Begin Room Scan and complete a 360º scan of your room and…" at bounding box center [510, 223] width 956 height 382
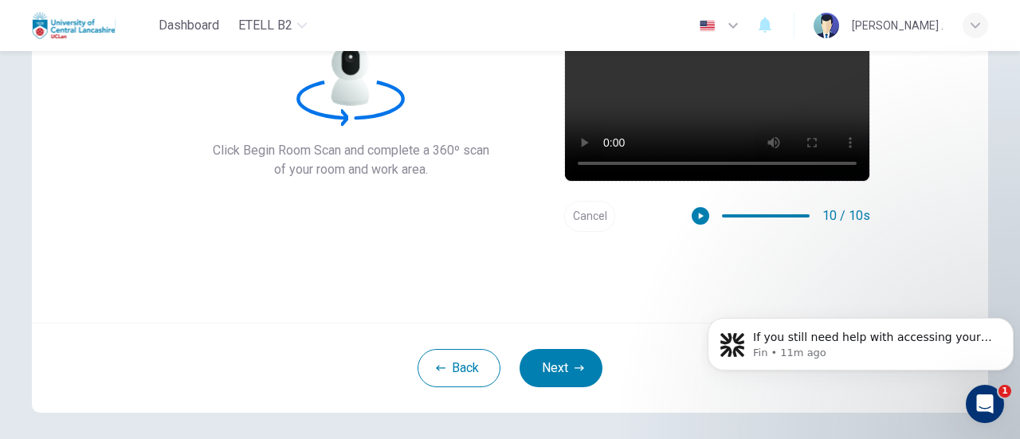
scroll to position [159, 0]
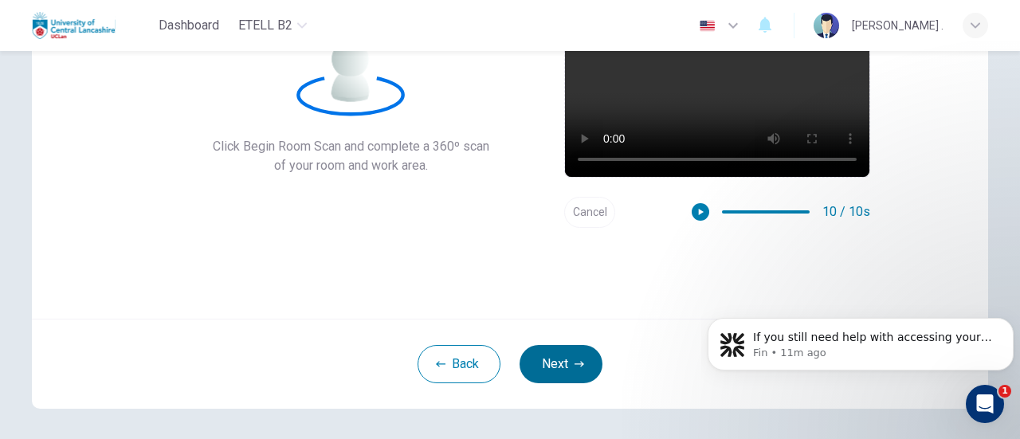
click at [542, 362] on button "Next" at bounding box center [560, 364] width 83 height 38
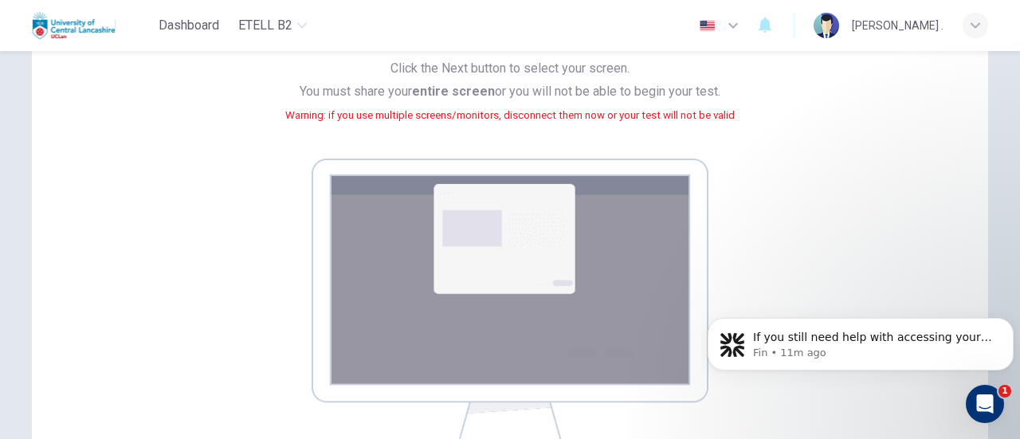
click at [542, 362] on img at bounding box center [509, 303] width 397 height 288
click at [529, 251] on img at bounding box center [509, 303] width 397 height 288
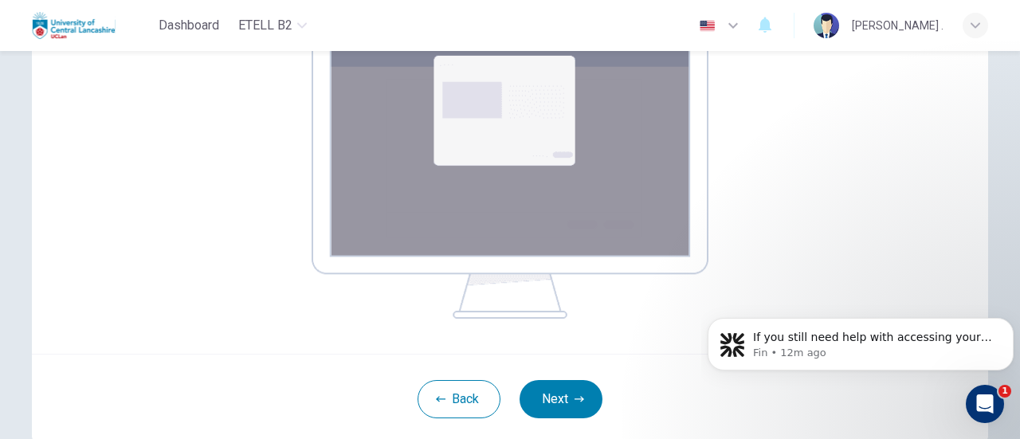
scroll to position [319, 0]
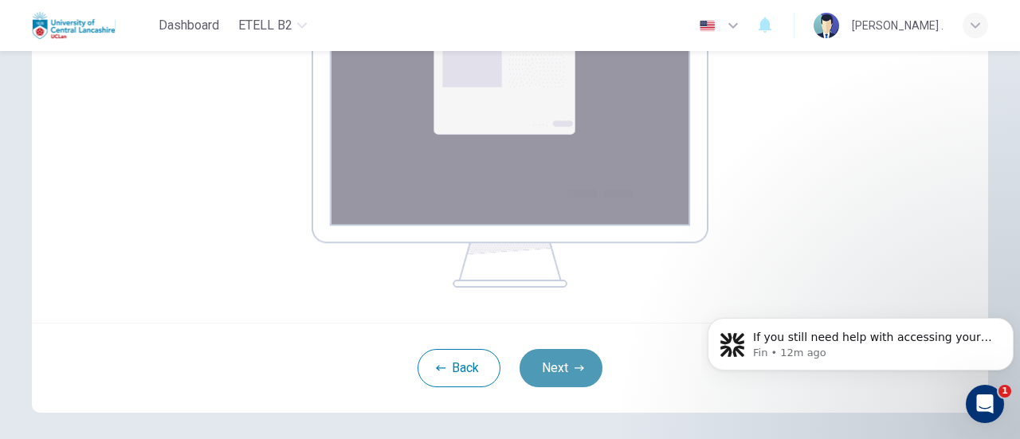
click at [568, 356] on button "Next" at bounding box center [560, 368] width 83 height 38
click at [546, 370] on button "Next" at bounding box center [560, 368] width 83 height 38
click at [703, 366] on html "If you still need help with accessing your EduSynch account, please let me know…" at bounding box center [860, 340] width 319 height 112
click at [527, 130] on img at bounding box center [509, 143] width 397 height 288
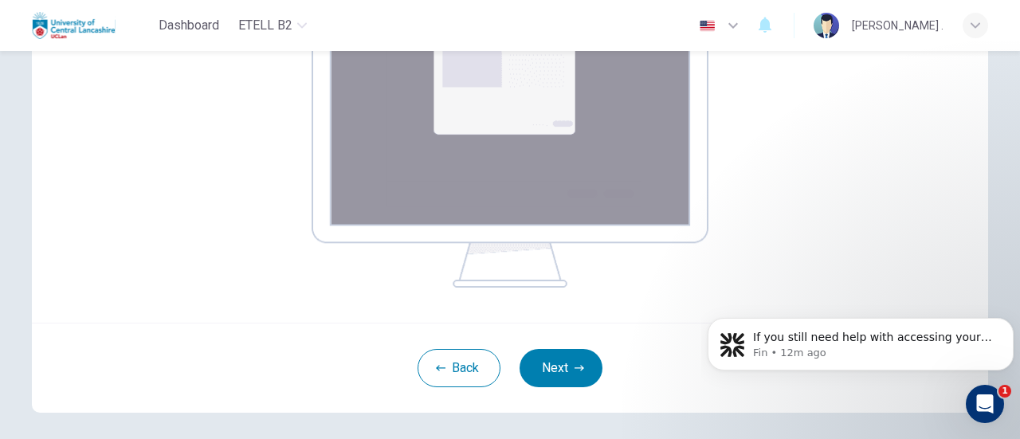
click at [527, 130] on img at bounding box center [509, 143] width 397 height 288
click at [550, 372] on button "Next" at bounding box center [560, 368] width 83 height 38
click at [534, 231] on img at bounding box center [509, 143] width 397 height 288
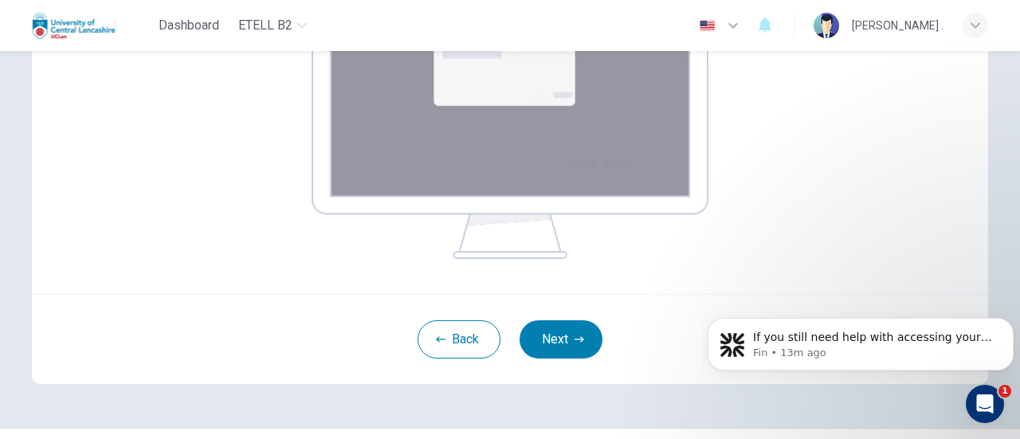
scroll to position [350, 0]
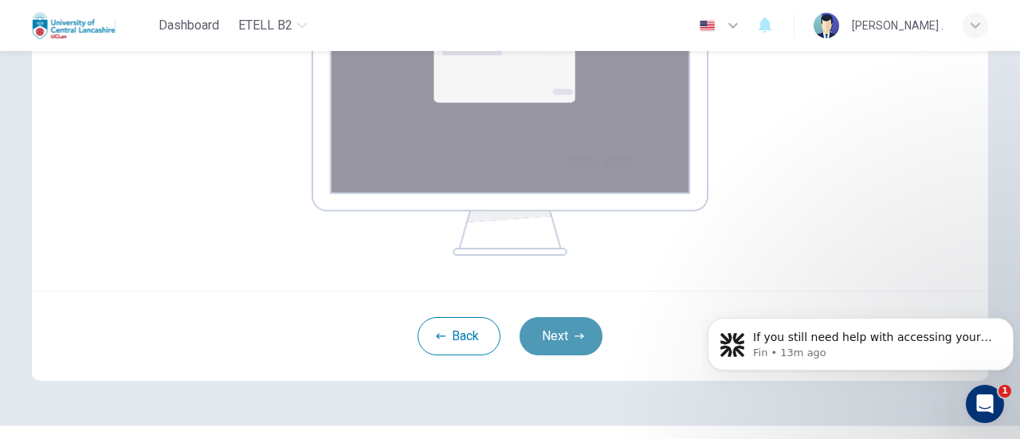
click at [553, 350] on button "Next" at bounding box center [560, 336] width 83 height 38
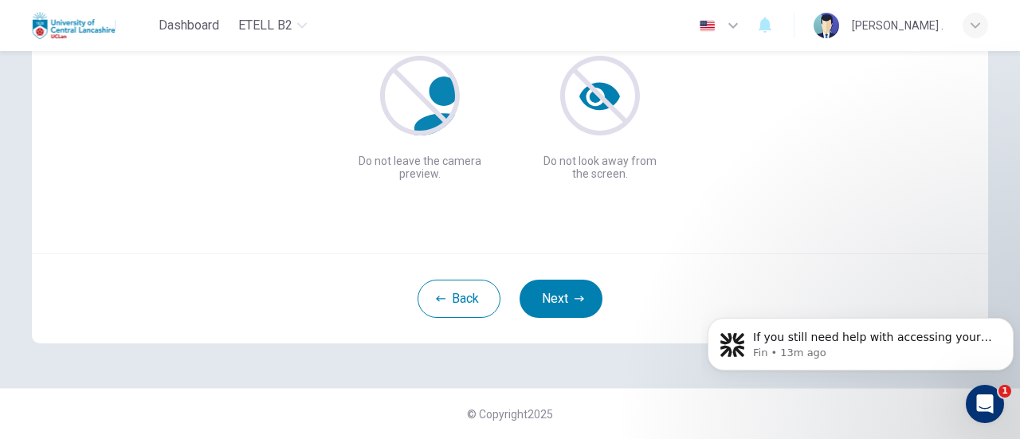
scroll to position [224, 0]
click at [568, 300] on button "Next" at bounding box center [560, 299] width 83 height 38
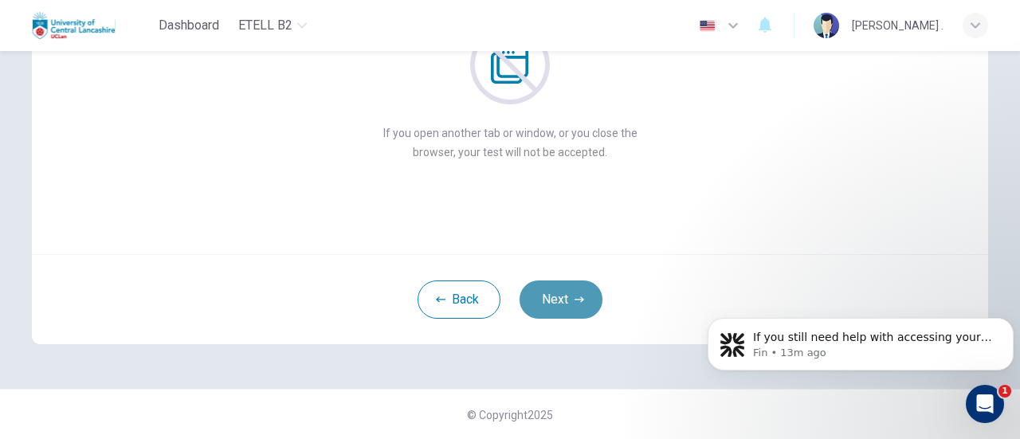
click at [568, 300] on button "Next" at bounding box center [560, 299] width 83 height 38
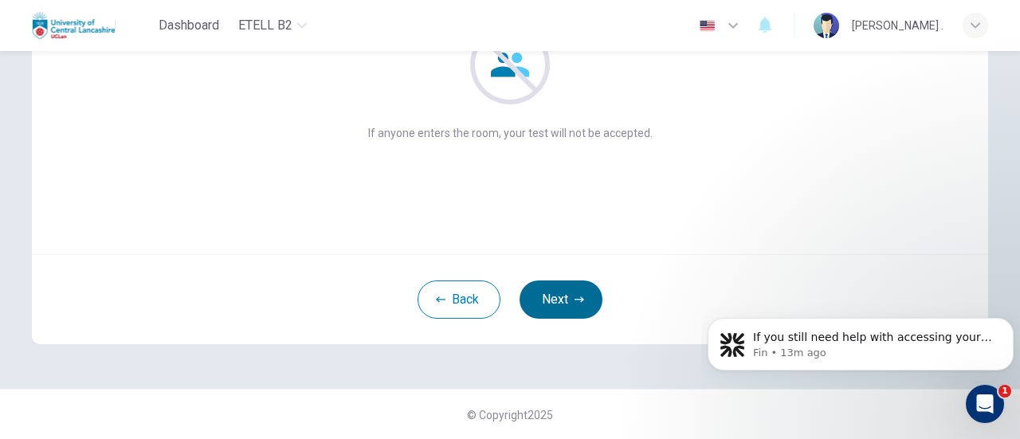
click at [568, 300] on button "Next" at bounding box center [560, 299] width 83 height 38
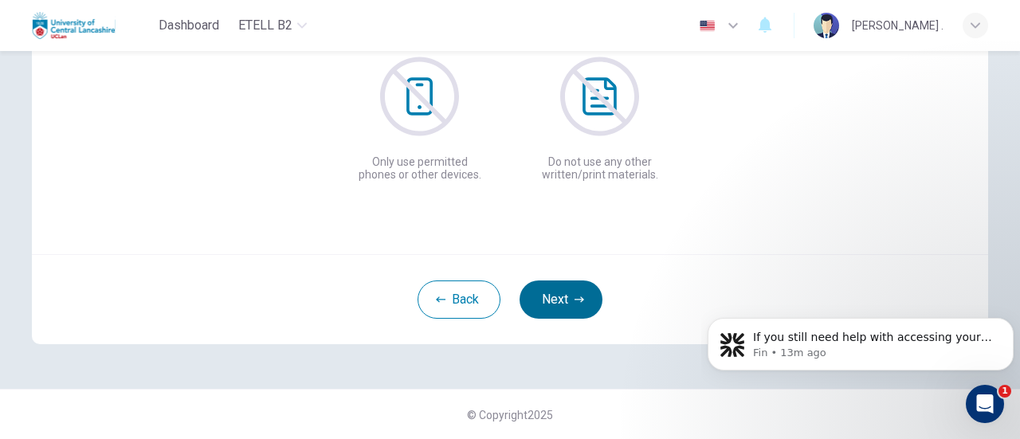
click at [568, 300] on button "Next" at bounding box center [560, 299] width 83 height 38
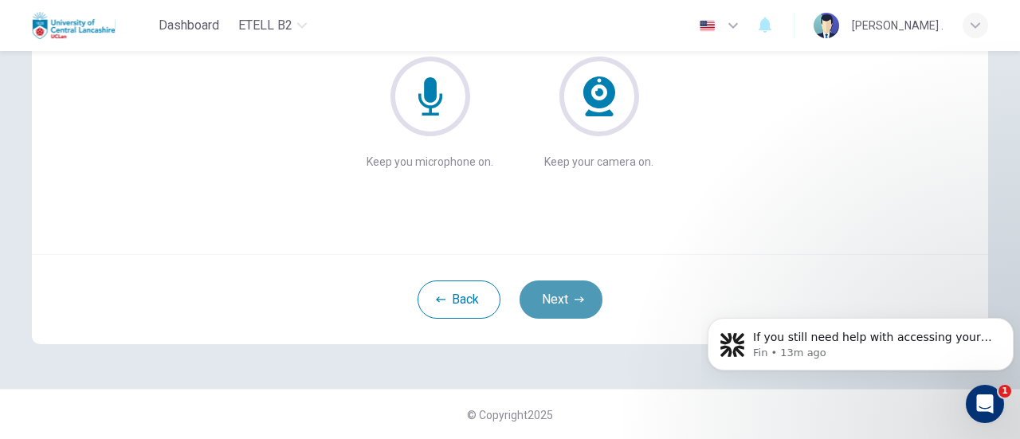
click at [568, 300] on button "Next" at bounding box center [560, 299] width 83 height 38
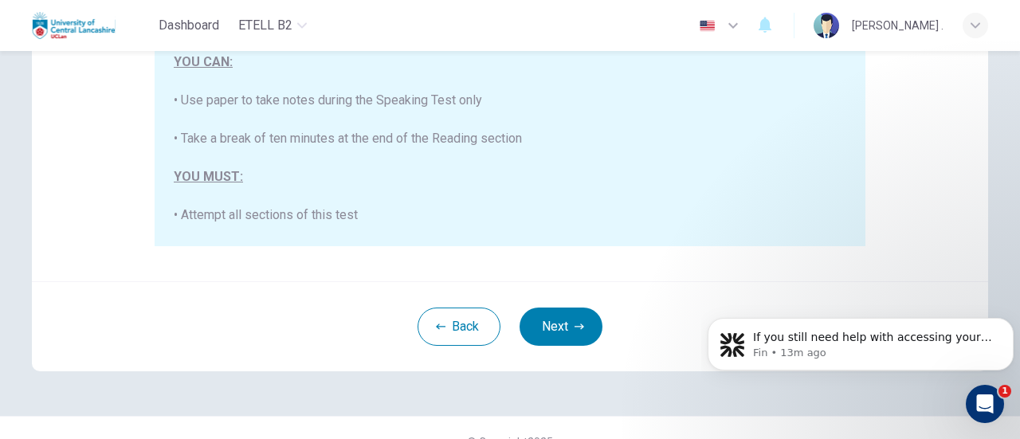
scroll to position [446, 0]
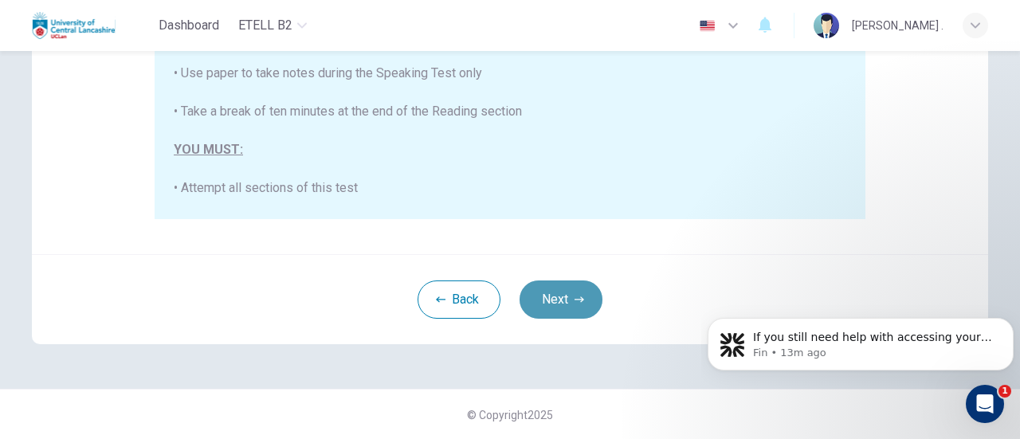
click at [558, 309] on button "Next" at bounding box center [560, 299] width 83 height 38
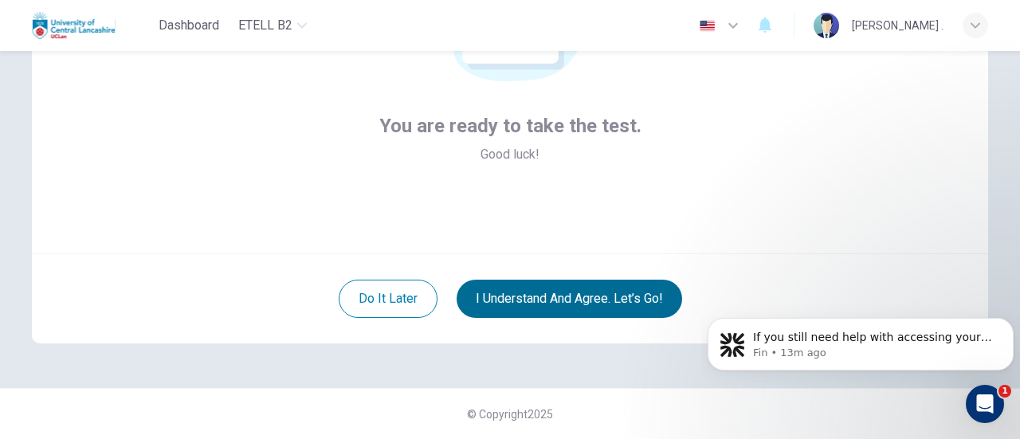
scroll to position [224, 0]
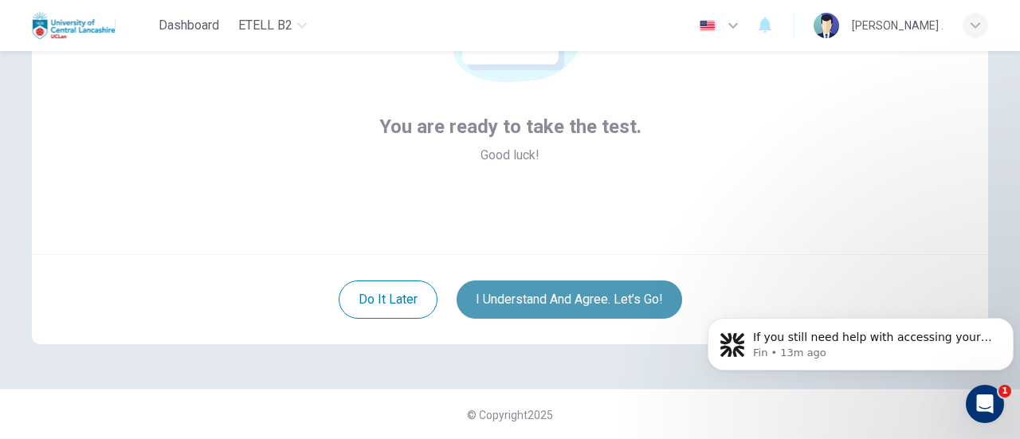
click at [558, 309] on button "I understand and agree. Let’s go!" at bounding box center [568, 299] width 225 height 38
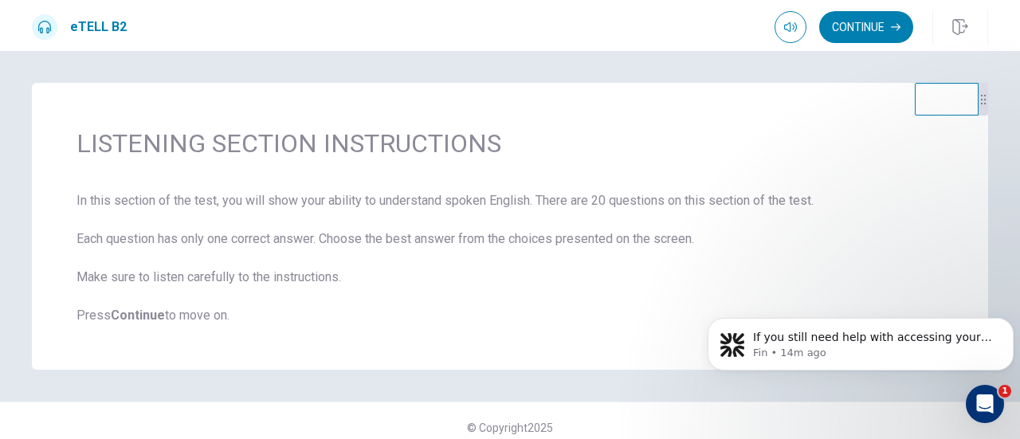
click at [169, 327] on div "LISTENING SECTION INSTRUCTIONS In this section of the test, you will show your …" at bounding box center [510, 226] width 956 height 287
drag, startPoint x: 169, startPoint y: 327, endPoint x: 166, endPoint y: 314, distance: 13.8
click at [166, 314] on div "LISTENING SECTION INSTRUCTIONS In this section of the test, you will show your …" at bounding box center [510, 226] width 956 height 287
click at [166, 314] on span "In this section of the test, you will show your ability to understand spoken En…" at bounding box center [509, 258] width 867 height 134
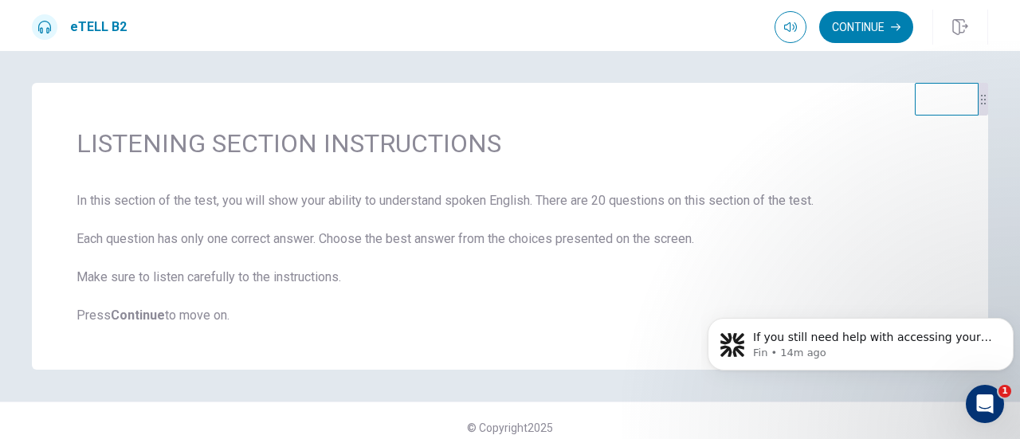
drag, startPoint x: 166, startPoint y: 314, endPoint x: 315, endPoint y: 70, distance: 285.6
click at [315, 70] on div "LISTENING SECTION INSTRUCTIONS In this section of the test, you will show your …" at bounding box center [510, 245] width 1020 height 388
click at [359, 222] on span "In this section of the test, you will show your ability to understand spoken En…" at bounding box center [509, 258] width 867 height 134
click at [370, 174] on div "LISTENING SECTION INSTRUCTIONS In this section of the test, you will show your …" at bounding box center [510, 226] width 956 height 287
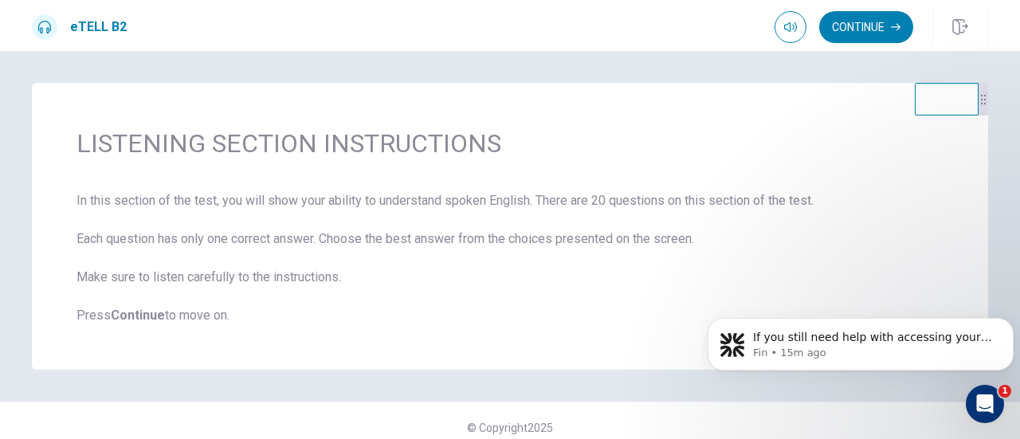
drag, startPoint x: 370, startPoint y: 174, endPoint x: 382, endPoint y: 257, distance: 83.7
click at [382, 257] on div "LISTENING SECTION INSTRUCTIONS In this section of the test, you will show your …" at bounding box center [510, 226] width 956 height 287
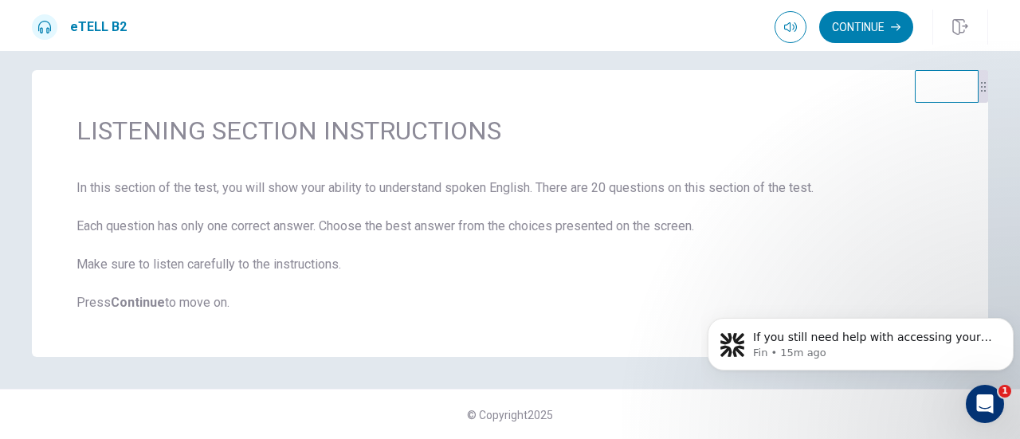
scroll to position [13, 0]
click at [319, 194] on span "In this section of the test, you will show your ability to understand spoken En…" at bounding box center [509, 245] width 867 height 134
click at [222, 176] on div "LISTENING SECTION INSTRUCTIONS In this section of the test, you will show your …" at bounding box center [510, 213] width 956 height 287
click at [885, 25] on button "Continue" at bounding box center [866, 27] width 94 height 32
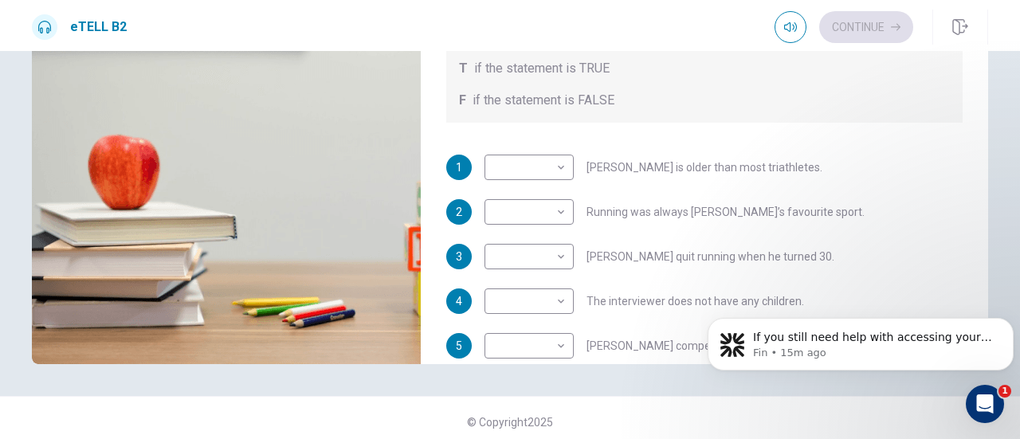
scroll to position [280, 0]
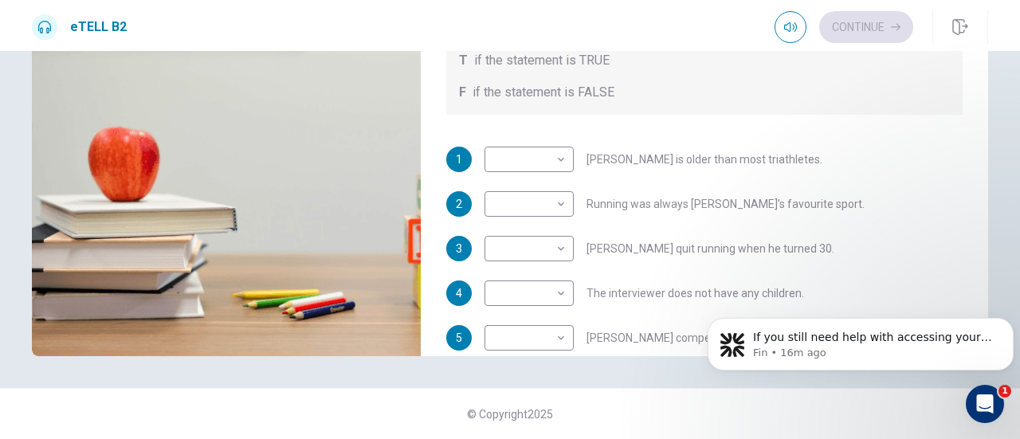
click at [937, 275] on div "1 ​ ​ [PERSON_NAME] is older than most triathletes. 2 ​ ​ Running was always [P…" at bounding box center [704, 376] width 516 height 459
drag, startPoint x: 1011, startPoint y: 252, endPoint x: 1013, endPoint y: 240, distance: 13.0
click at [1013, 240] on div "Question 1 For questions 1 – 10, mark each statement True (T) or False (F). You…" at bounding box center [510, 245] width 1020 height 388
drag, startPoint x: 1013, startPoint y: 240, endPoint x: 300, endPoint y: 72, distance: 732.3
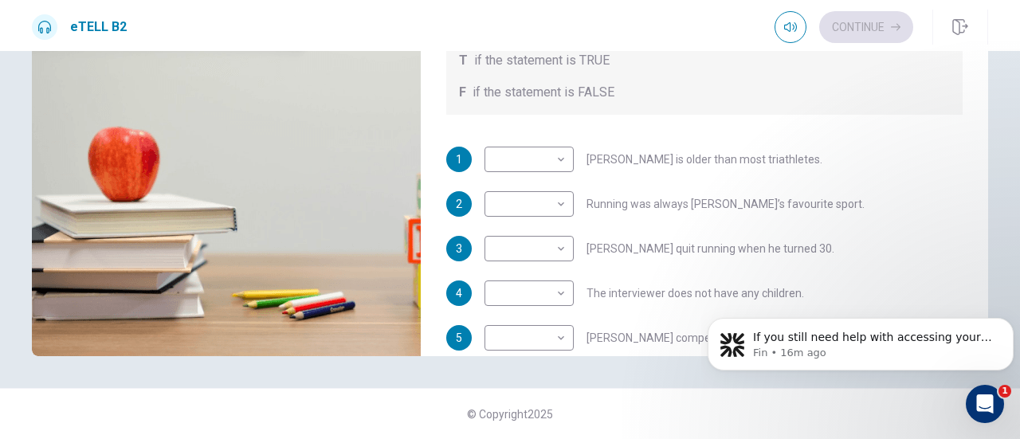
click at [961, 405] on div "© Copyright 2025" at bounding box center [510, 413] width 1020 height 51
click at [965, 260] on div "Question 1 For questions 1 – 10, mark each statement True (T) or False (F). You…" at bounding box center [704, 219] width 567 height 835
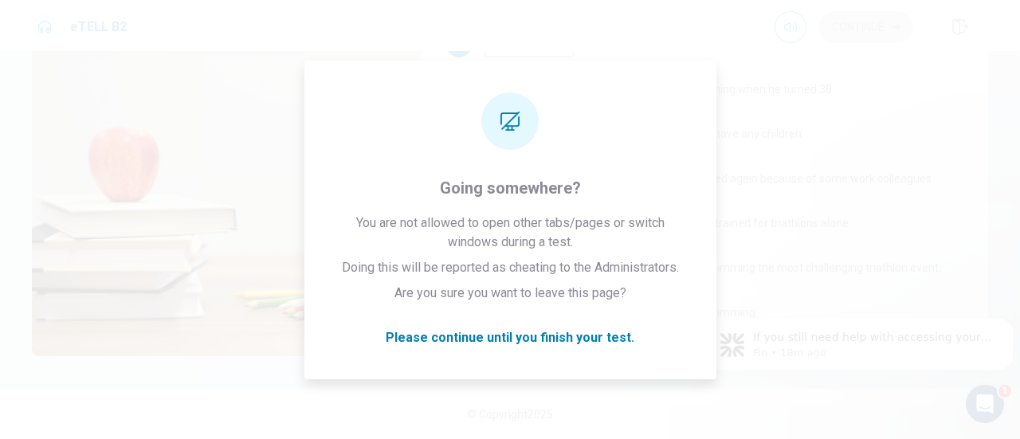
scroll to position [191, 0]
click at [983, 303] on body "If you still need help with accessing your EduSynch account, please let me know…" at bounding box center [860, 340] width 306 height 99
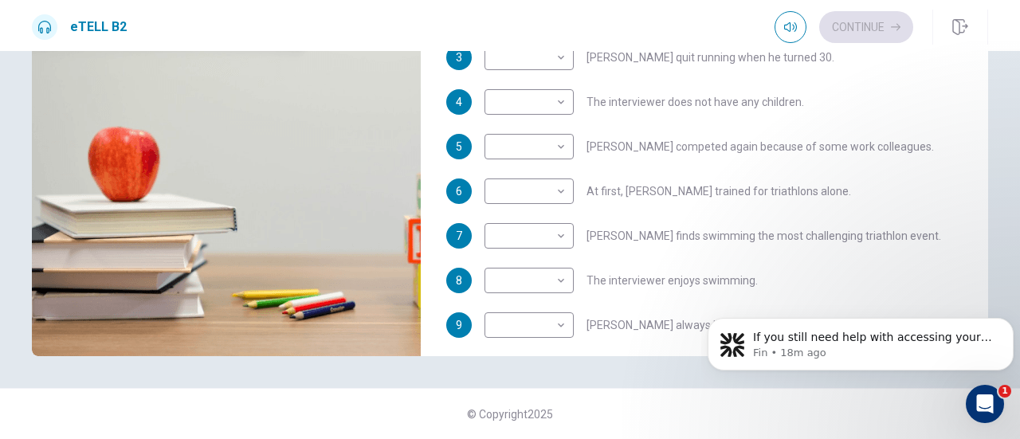
click at [930, 257] on div "1 ​ ​ [PERSON_NAME] is older than most triathletes. 2 ​ ​ Running was always [P…" at bounding box center [704, 184] width 516 height 459
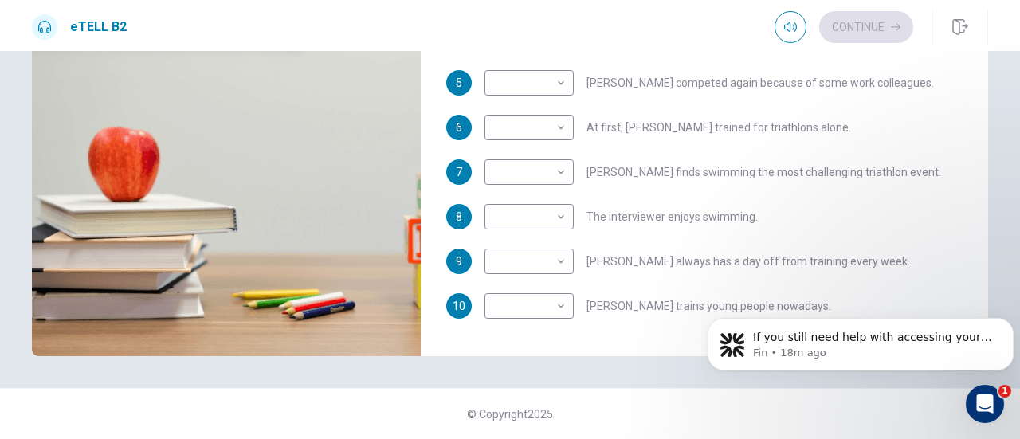
scroll to position [280, 0]
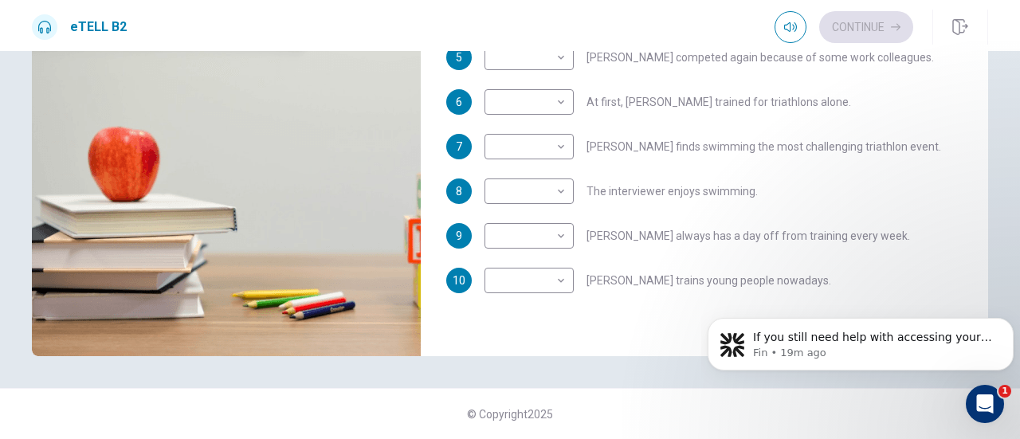
click at [915, 101] on div "6 ​ ​ At first, [PERSON_NAME] trained for triathlons alone." at bounding box center [704, 101] width 516 height 25
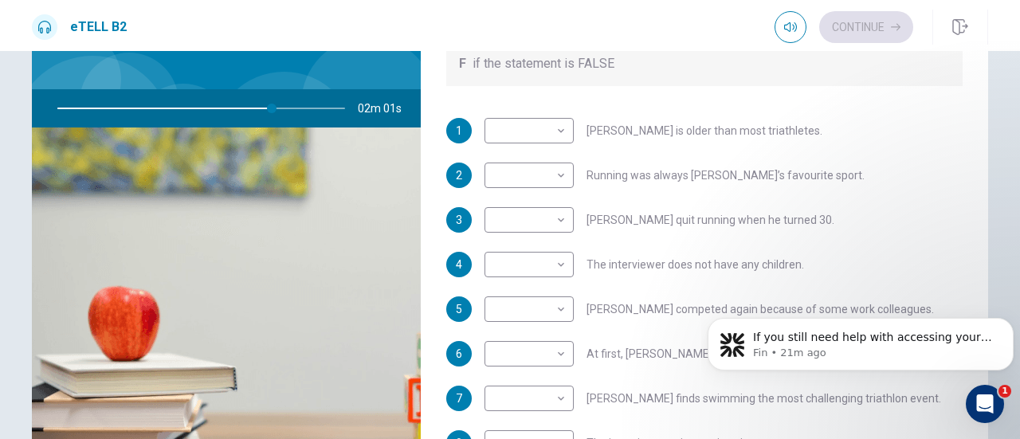
scroll to position [185, 0]
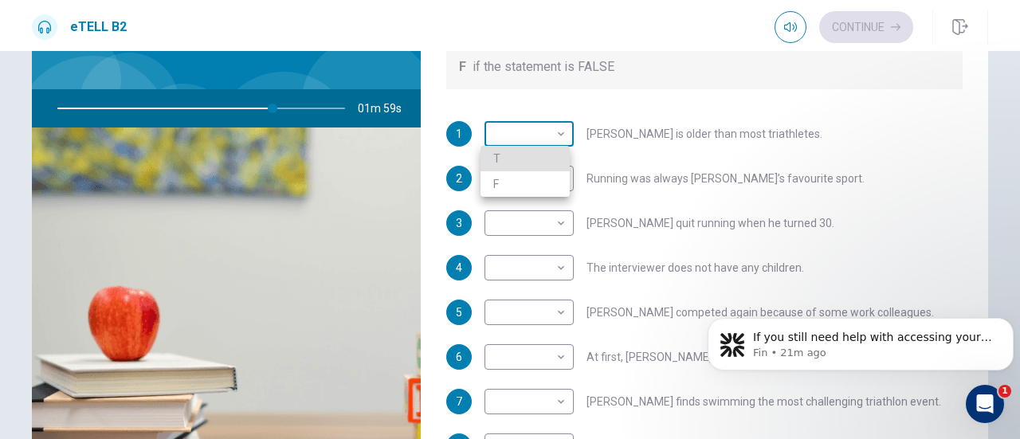
click at [487, 127] on body "This site uses cookies, as explained in our Privacy Policy . If you agree to th…" at bounding box center [510, 219] width 1020 height 439
type input "**"
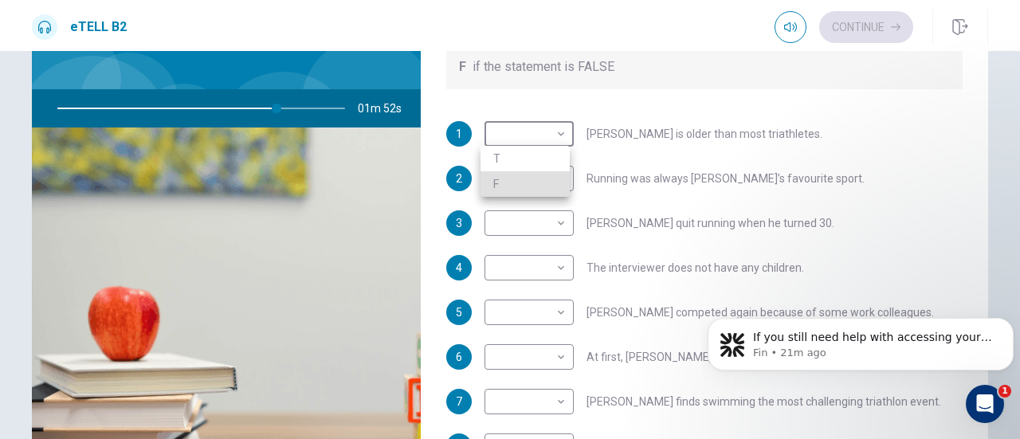
type input "**"
click at [528, 178] on li "F" at bounding box center [524, 183] width 89 height 25
type input "*"
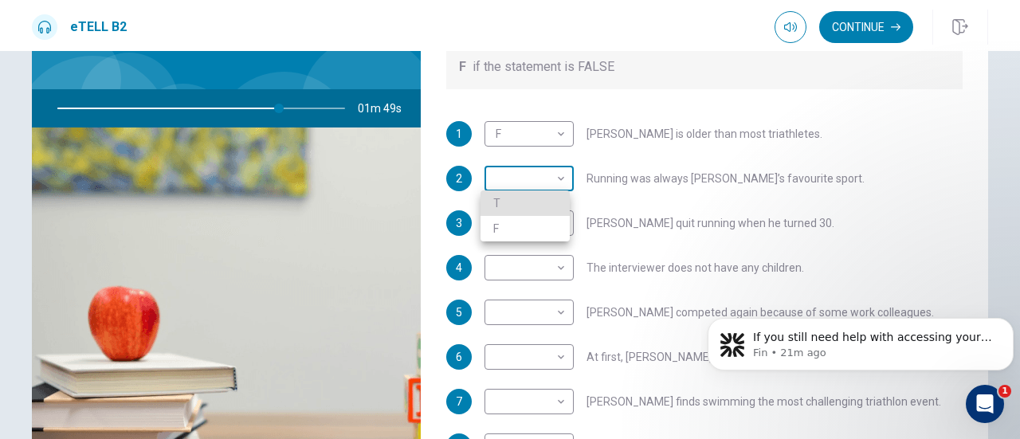
click at [519, 174] on body "This site uses cookies, as explained in our Privacy Policy . If you agree to th…" at bounding box center [510, 219] width 1020 height 439
type input "**"
click at [523, 202] on li "T" at bounding box center [524, 202] width 89 height 25
type input "*"
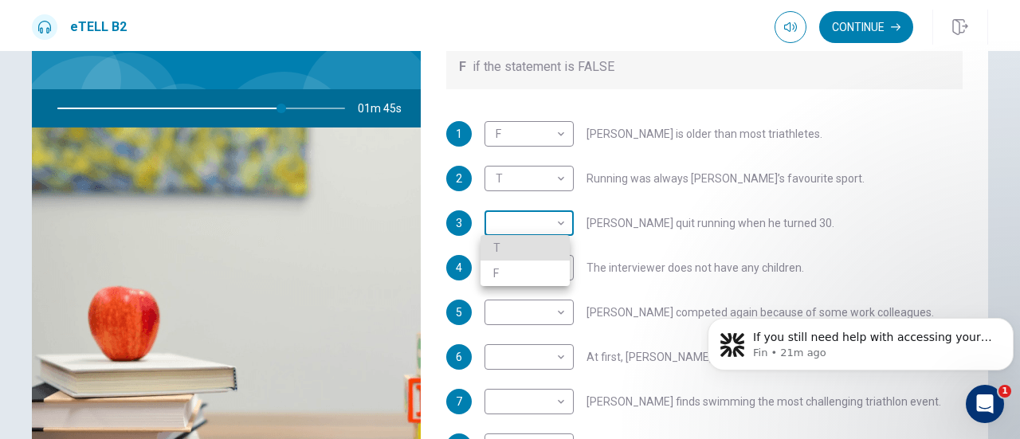
click at [522, 222] on body "This site uses cookies, as explained in our Privacy Policy . If you agree to th…" at bounding box center [510, 219] width 1020 height 439
type input "**"
click at [521, 243] on li "T" at bounding box center [524, 247] width 89 height 25
type input "*"
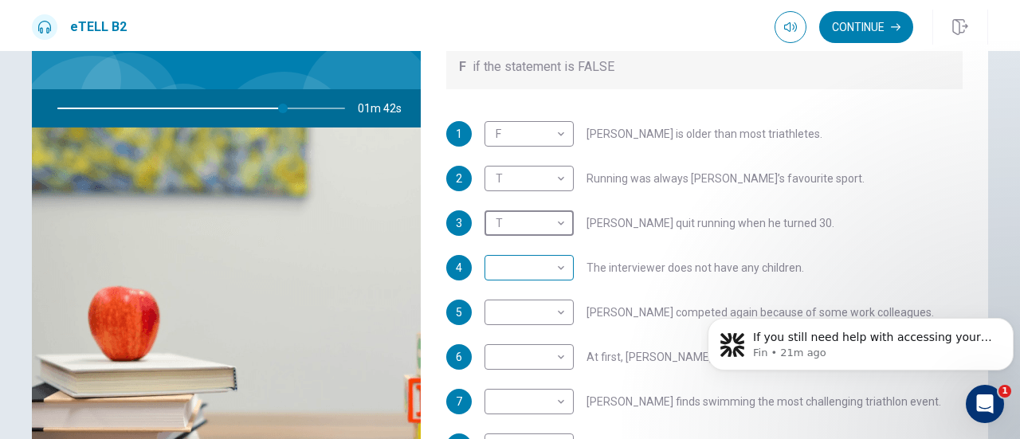
click at [520, 272] on body "This site uses cookies, as explained in our Privacy Policy . If you agree to th…" at bounding box center [510, 219] width 1020 height 439
type input "**"
click at [522, 315] on li "F" at bounding box center [524, 317] width 89 height 25
type input "*"
click at [523, 315] on body "This site uses cookies, as explained in our Privacy Policy . If you agree to th…" at bounding box center [510, 219] width 1020 height 439
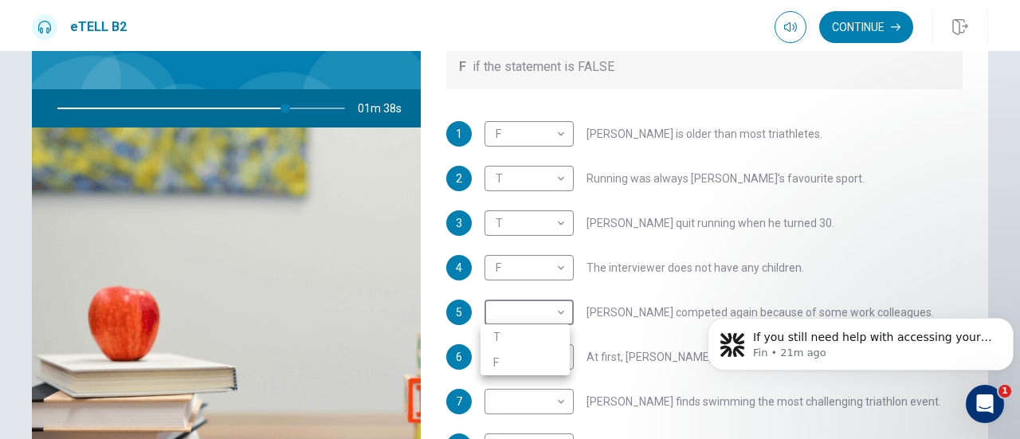
type input "**"
click at [523, 327] on li "T" at bounding box center [524, 336] width 89 height 25
type input "*"
type input "**"
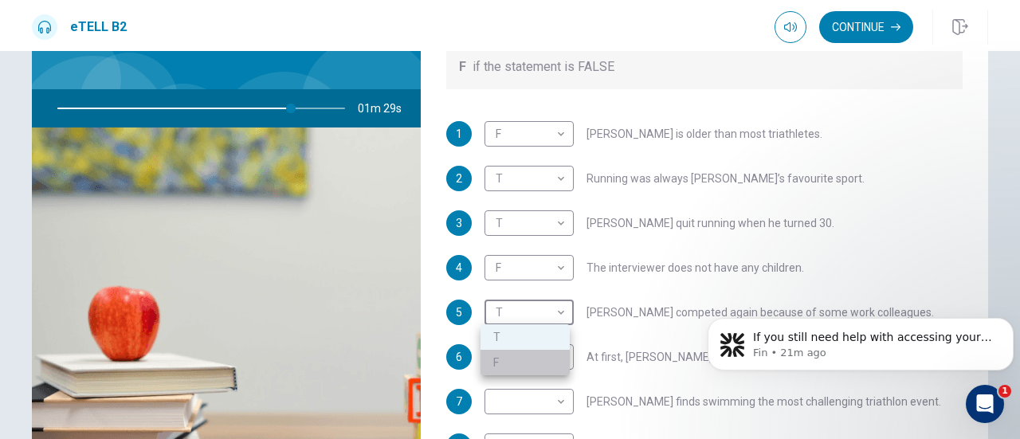
click at [550, 361] on li "F" at bounding box center [524, 362] width 89 height 25
type input "*"
type input "**"
click at [1013, 190] on div at bounding box center [510, 219] width 1020 height 439
drag, startPoint x: 1013, startPoint y: 190, endPoint x: 1019, endPoint y: 274, distance: 83.8
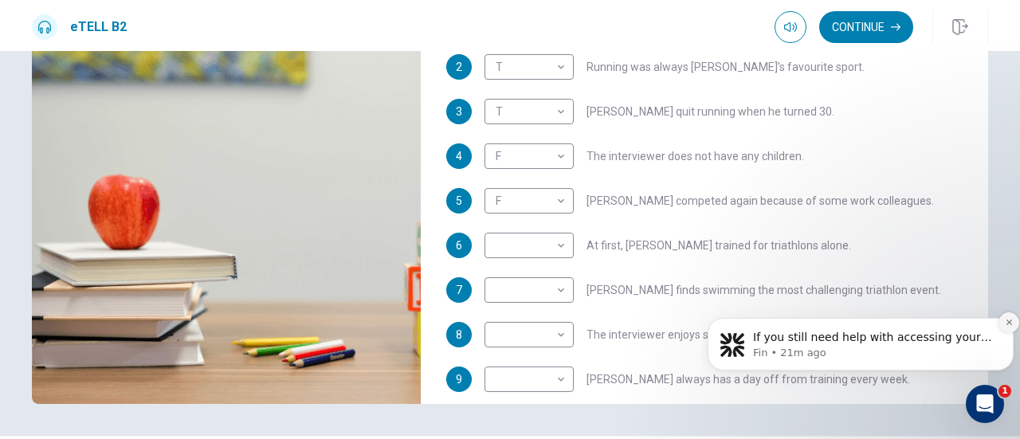
scroll to position [233, 0]
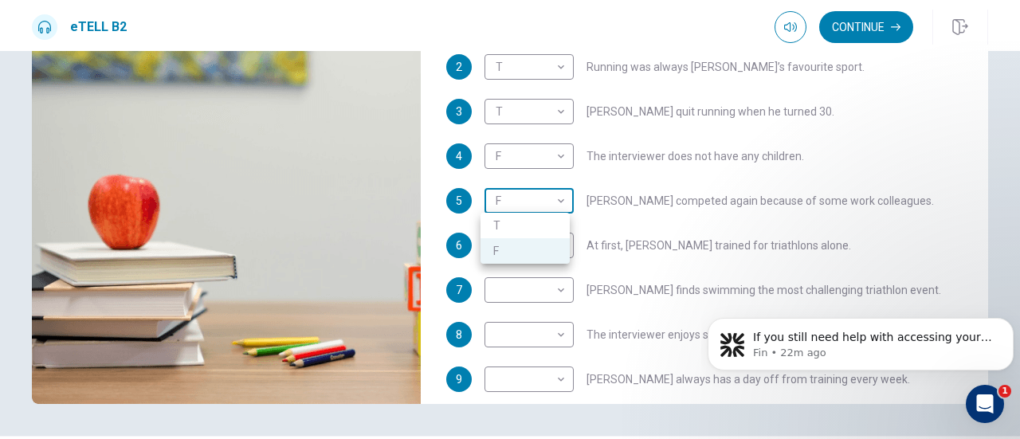
click at [521, 200] on body "This site uses cookies, as explained in our Privacy Policy . If you agree to th…" at bounding box center [510, 219] width 1020 height 439
type input "**"
click at [532, 227] on li "T" at bounding box center [524, 225] width 89 height 25
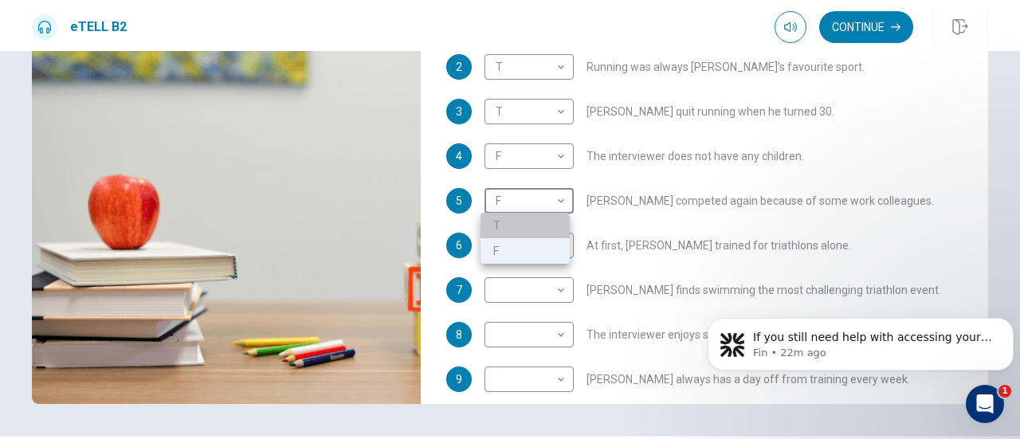
type input "*"
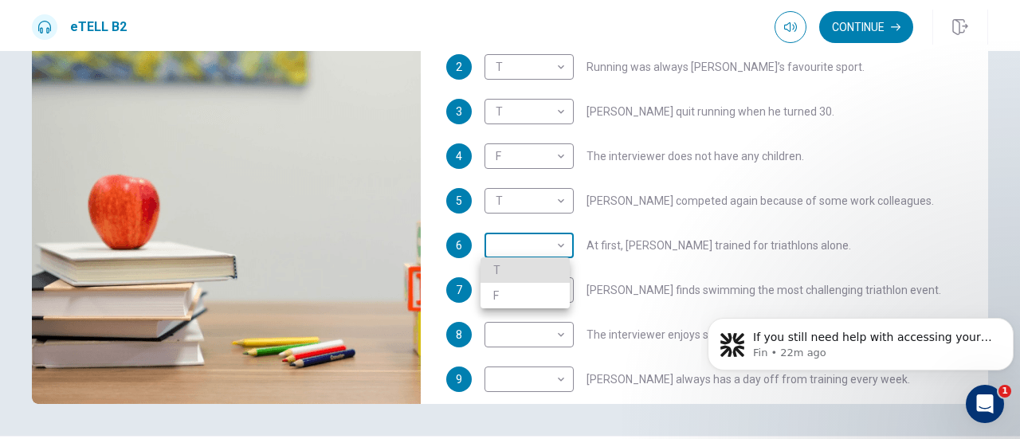
click at [523, 248] on body "This site uses cookies, as explained in our Privacy Policy . If you agree to th…" at bounding box center [510, 219] width 1020 height 439
type input "**"
click at [530, 292] on li "F" at bounding box center [524, 295] width 89 height 25
type input "*"
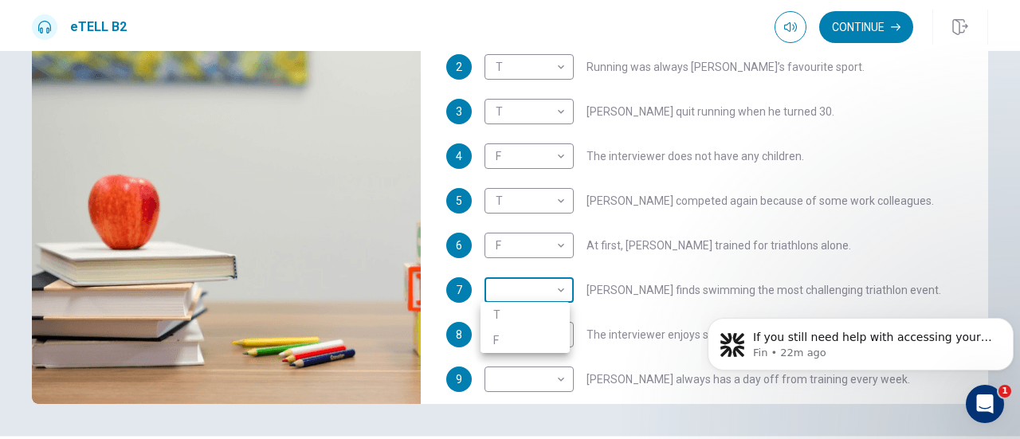
click at [530, 291] on body "This site uses cookies, as explained in our Privacy Policy . If you agree to th…" at bounding box center [510, 219] width 1020 height 439
type input "**"
click at [532, 311] on li "T" at bounding box center [524, 314] width 89 height 25
type input "*"
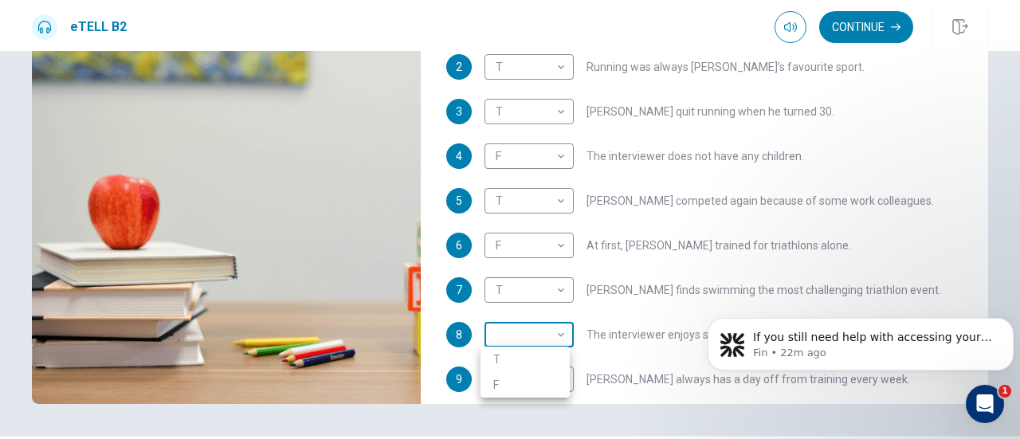
click at [528, 327] on body "This site uses cookies, as explained in our Privacy Policy . If you agree to th…" at bounding box center [510, 219] width 1020 height 439
type input "**"
click at [524, 350] on li "T" at bounding box center [524, 358] width 89 height 25
type input "*"
click at [538, 379] on body "This site uses cookies, as explained in our Privacy Policy . If you agree to th…" at bounding box center [510, 219] width 1020 height 439
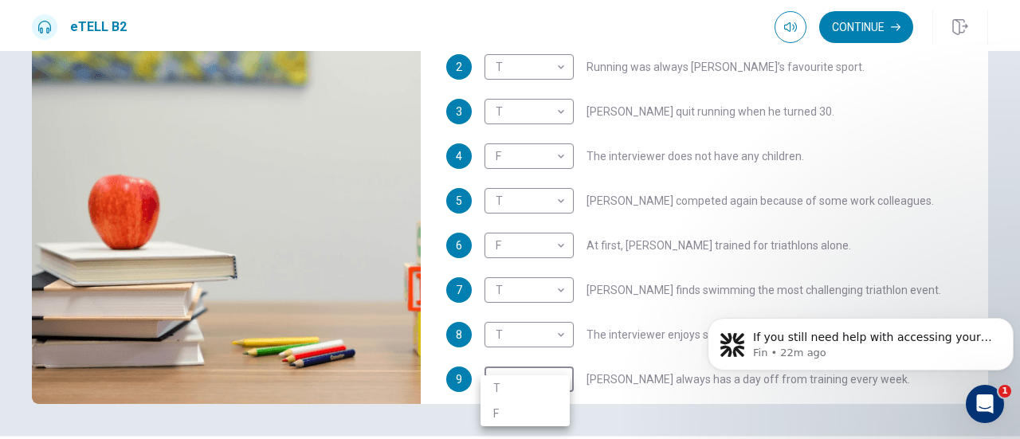
type input "**"
click at [526, 375] on li "T" at bounding box center [524, 387] width 89 height 25
type input "*"
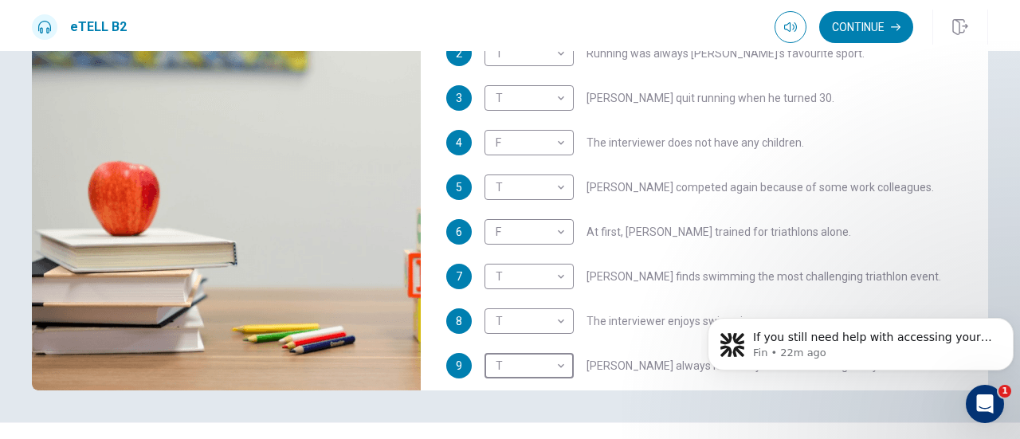
scroll to position [280, 0]
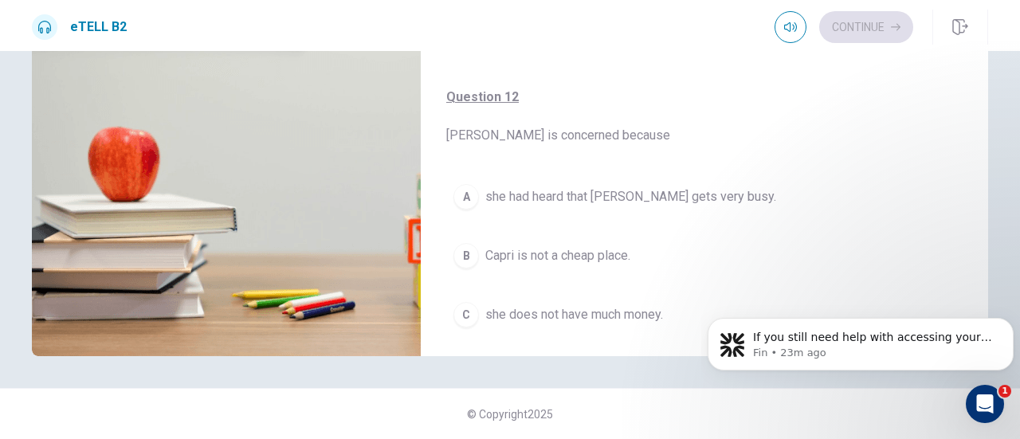
drag, startPoint x: 1011, startPoint y: 236, endPoint x: 943, endPoint y: 233, distance: 67.7
click at [943, 233] on div "For questions 11 – 15, choose the correct answer from the options shown. You wi…" at bounding box center [510, 245] width 1020 height 388
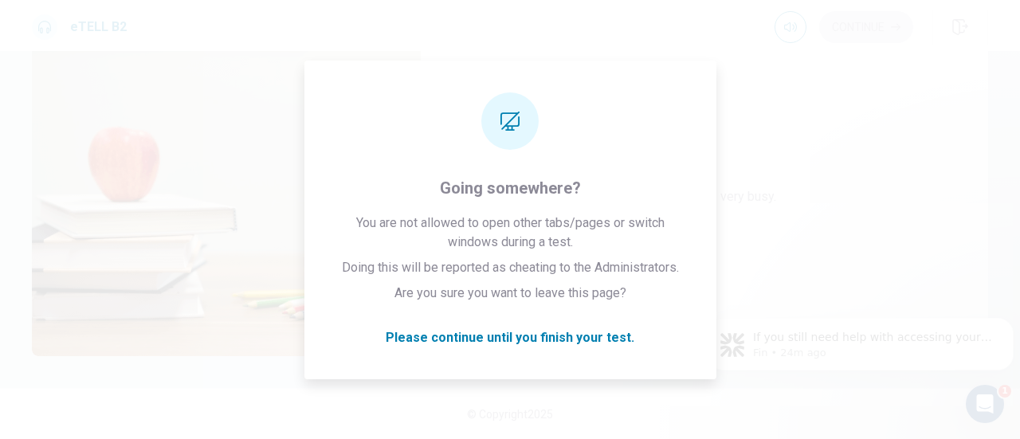
click at [1007, 287] on html "If you still need help with accessing your EduSynch account, please let me know…" at bounding box center [860, 340] width 319 height 112
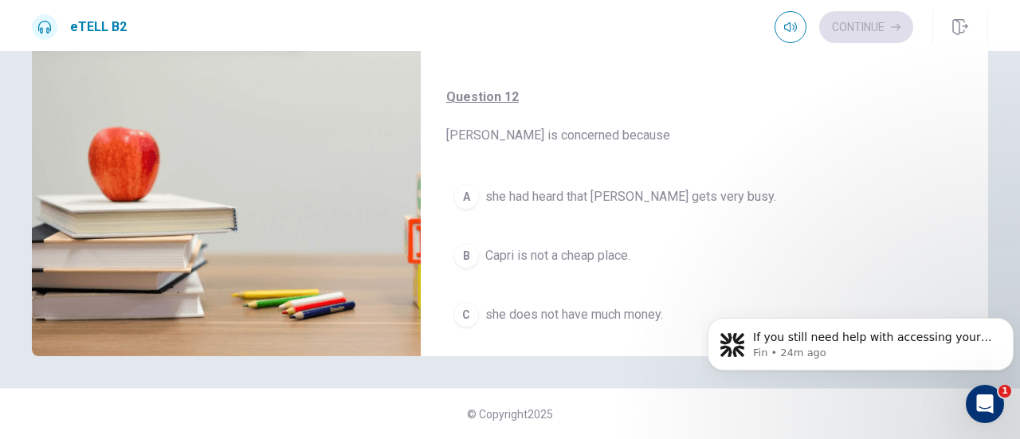
click at [963, 233] on div "Question 12 [PERSON_NAME] is concerned because A she had heard that [PERSON_NAM…" at bounding box center [704, 227] width 567 height 343
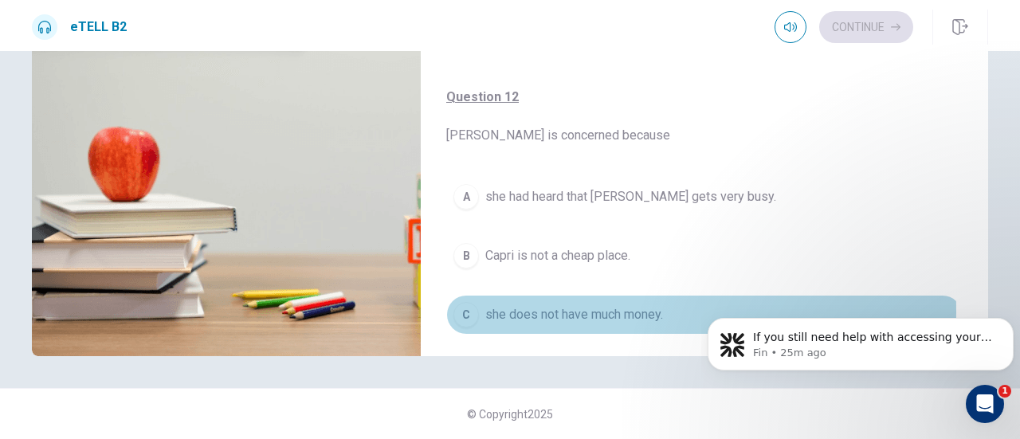
click at [471, 309] on div "C" at bounding box center [465, 314] width 25 height 25
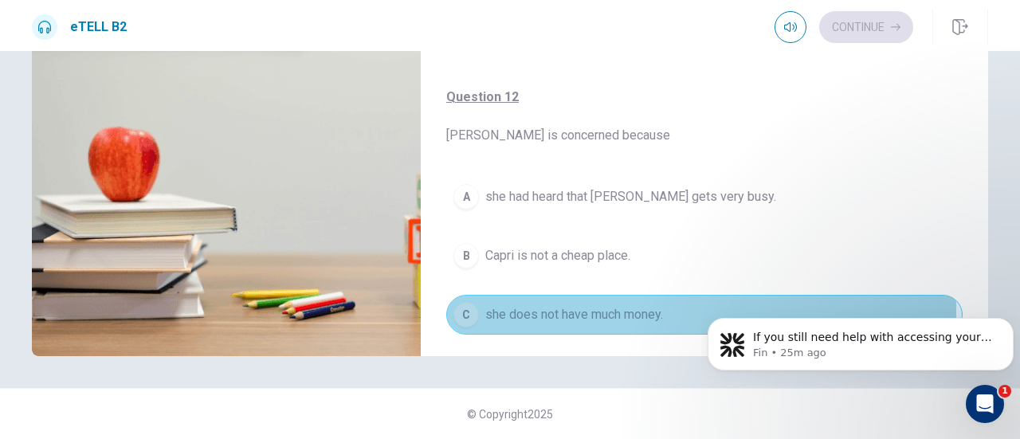
click at [471, 309] on div "C" at bounding box center [465, 314] width 25 height 25
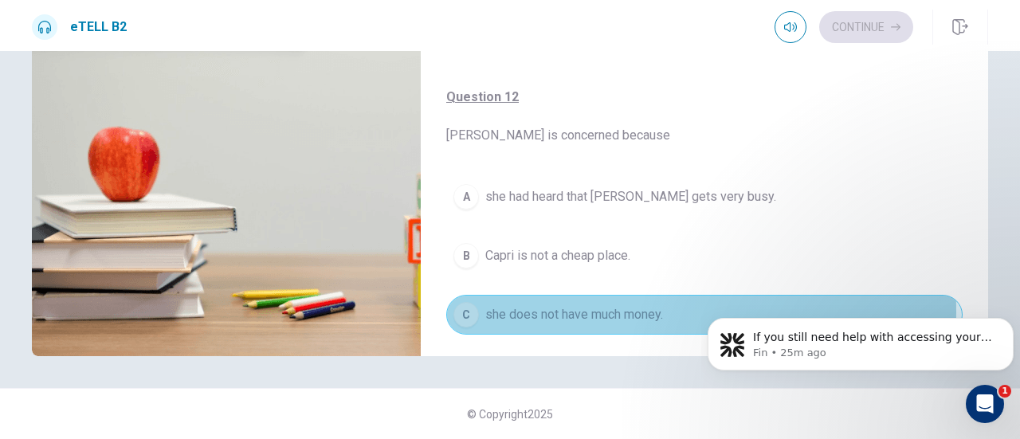
click at [471, 309] on div "C" at bounding box center [465, 314] width 25 height 25
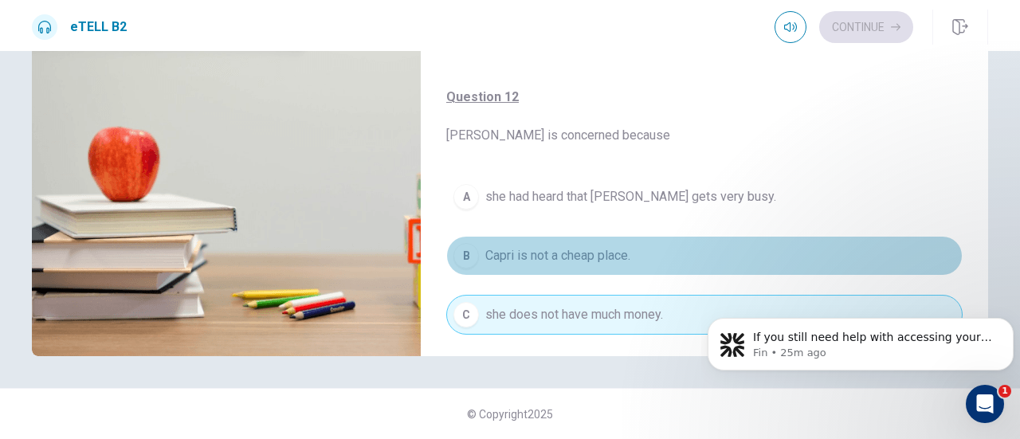
click at [725, 236] on button "B Capri is not a cheap place." at bounding box center [704, 256] width 516 height 40
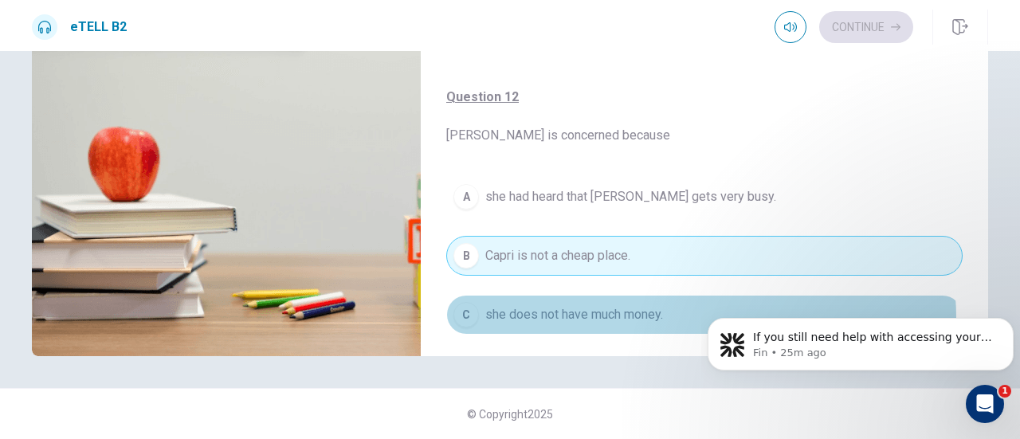
click at [682, 315] on button "C she does not have much money." at bounding box center [704, 315] width 516 height 40
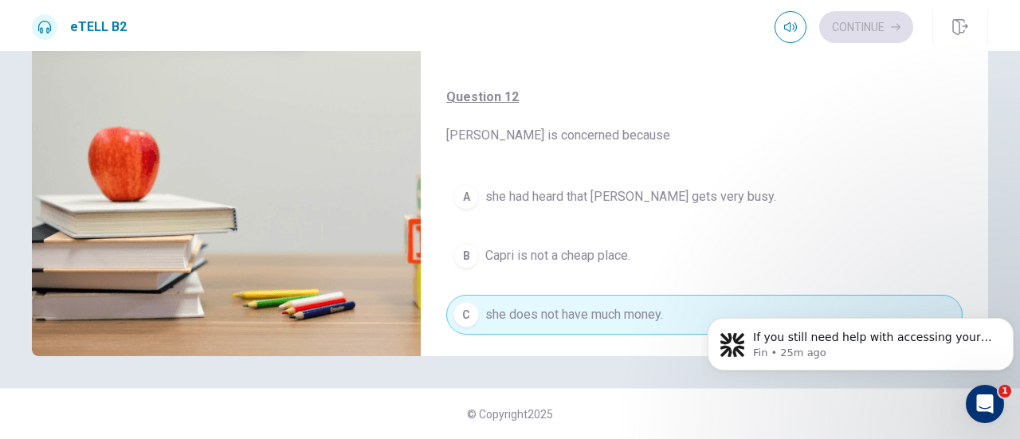
type input "**"
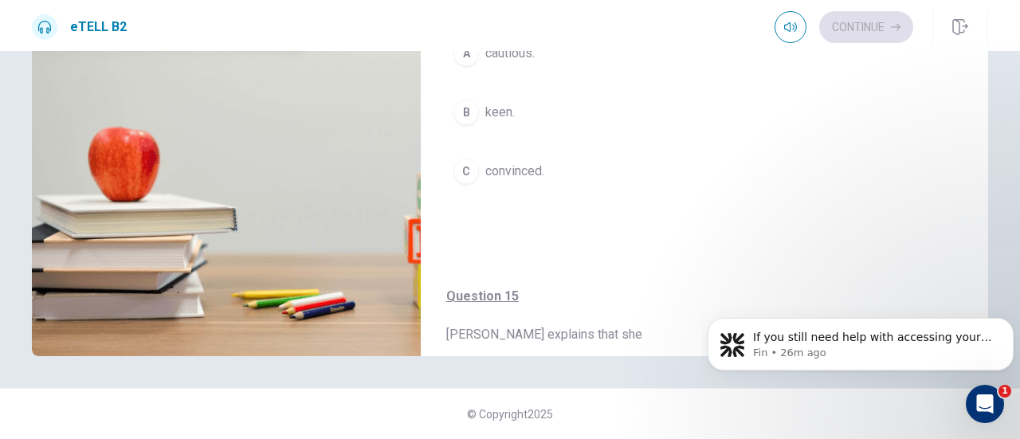
scroll to position [981, 0]
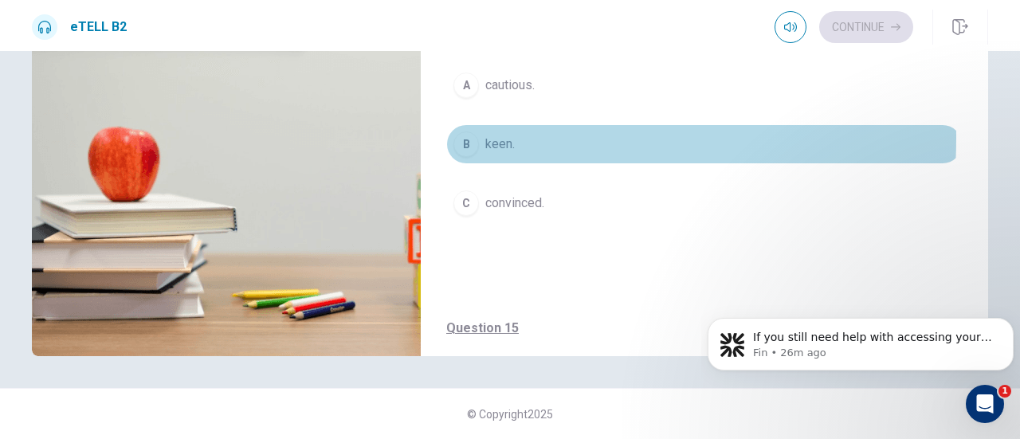
click at [461, 131] on div "B" at bounding box center [465, 143] width 25 height 25
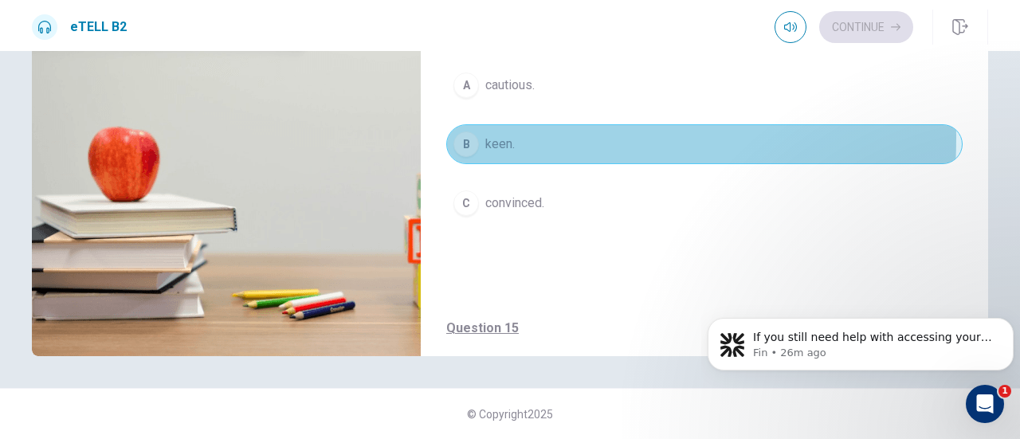
click at [461, 131] on div "B" at bounding box center [465, 143] width 25 height 25
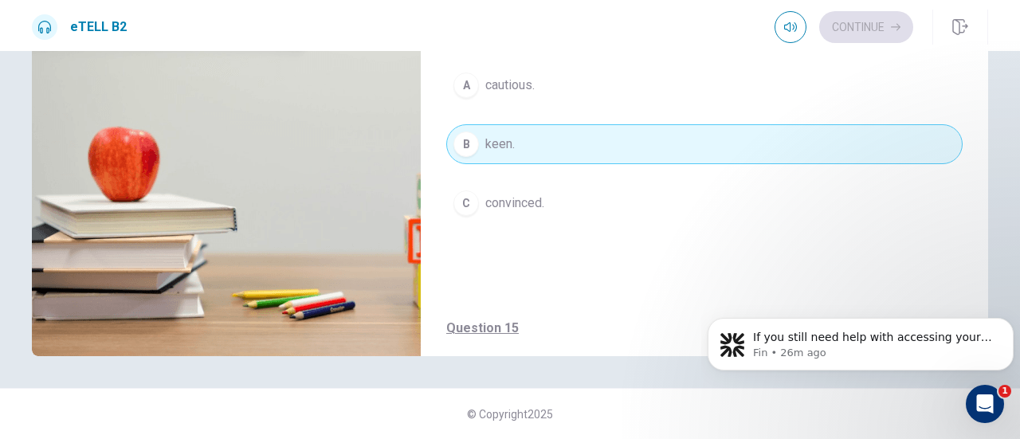
type input "**"
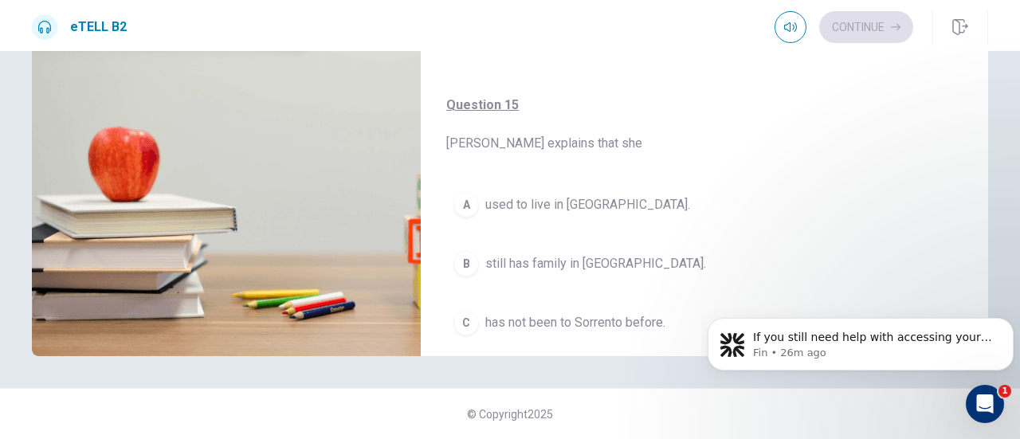
scroll to position [1236, 0]
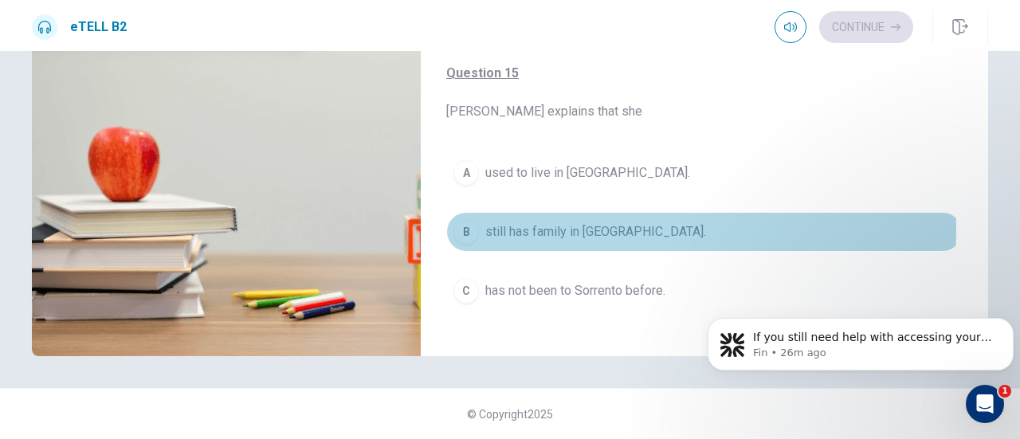
click at [468, 219] on div "B" at bounding box center [465, 231] width 25 height 25
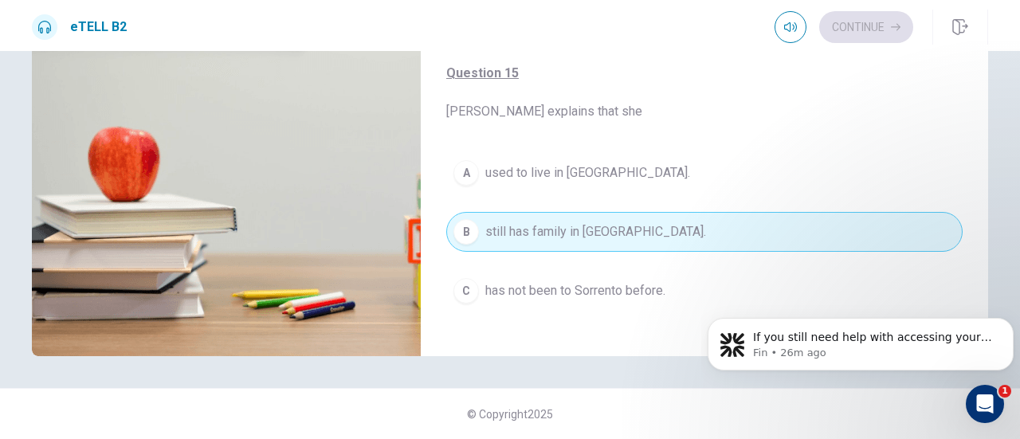
type input "**"
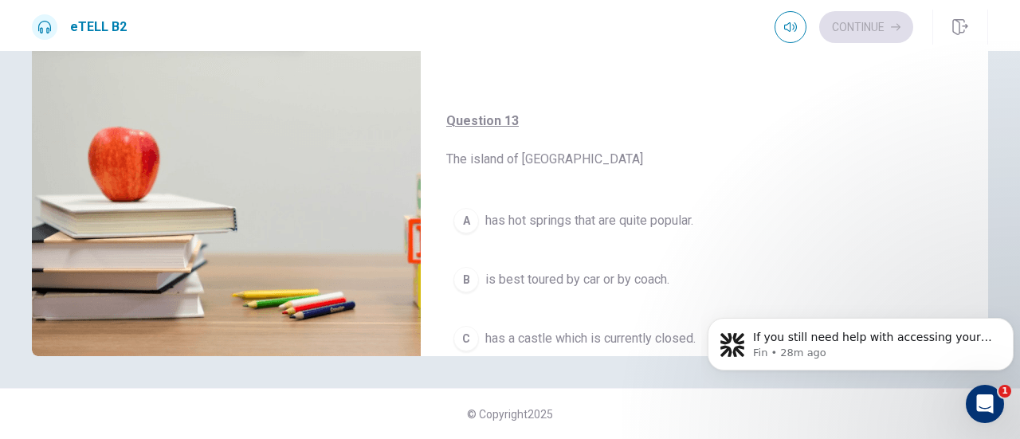
scroll to position [535, 0]
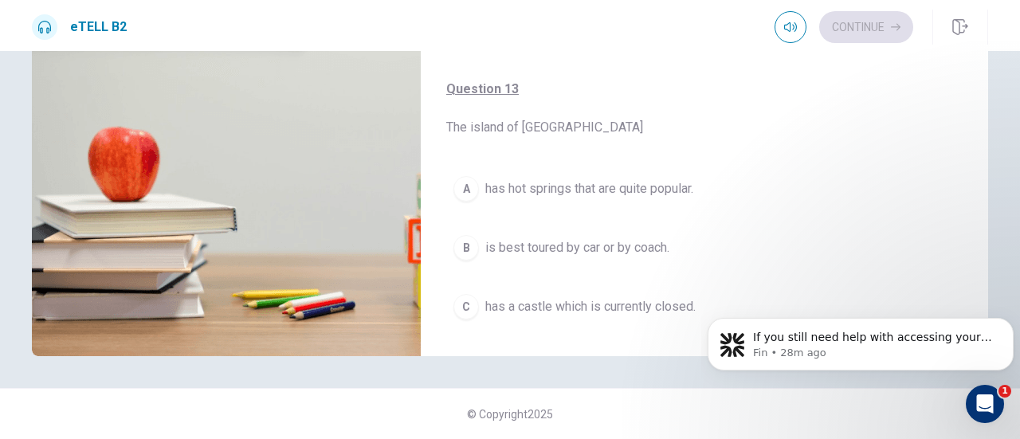
click at [495, 182] on span "has hot springs that are quite popular." at bounding box center [589, 188] width 208 height 19
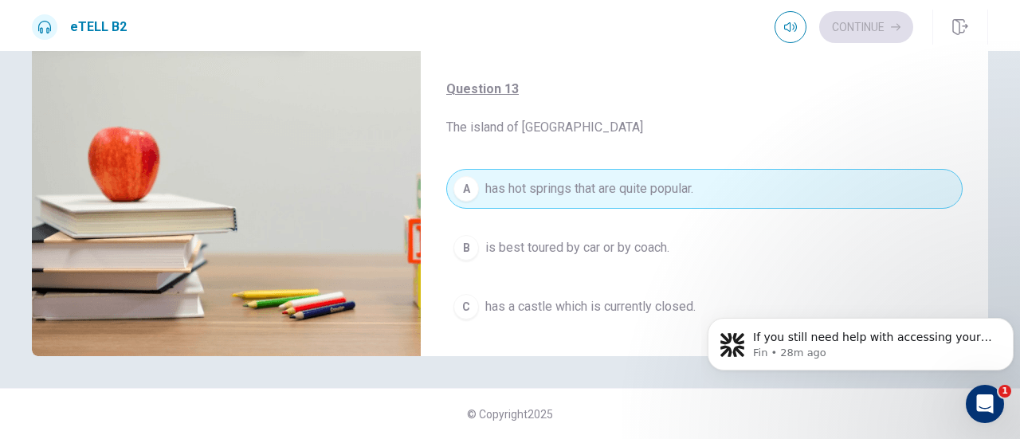
click at [495, 182] on span "has hot springs that are quite popular." at bounding box center [589, 188] width 208 height 19
type input "**"
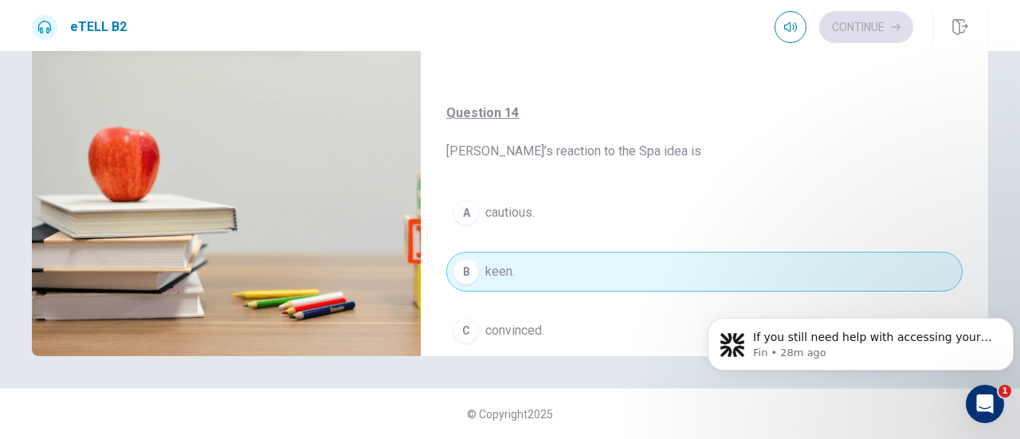
scroll to position [886, 0]
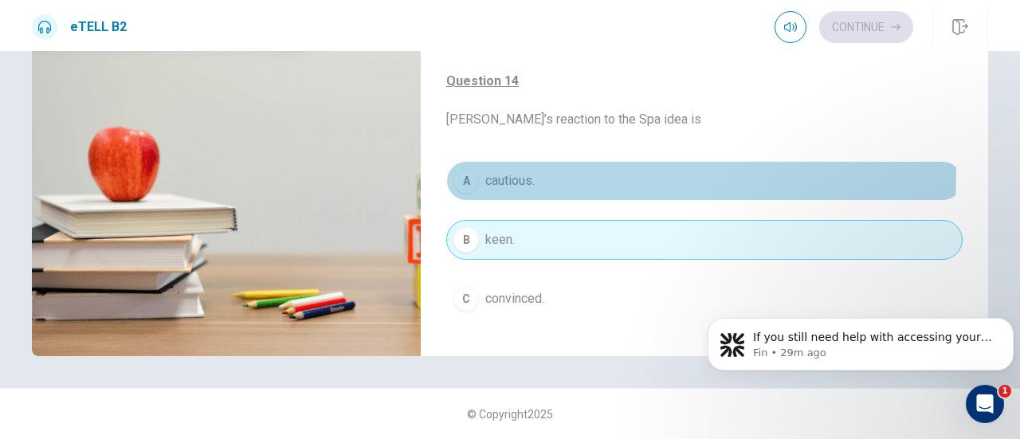
click at [538, 167] on button "A cautious." at bounding box center [704, 181] width 516 height 40
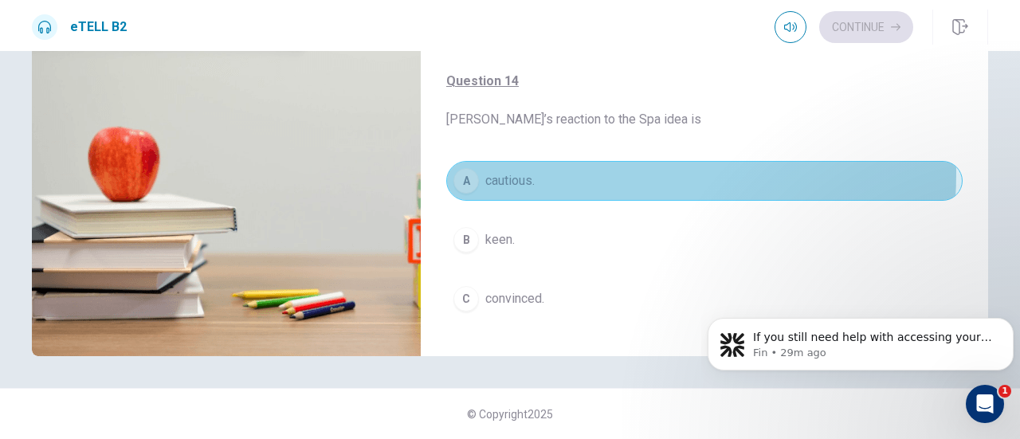
click at [538, 167] on button "A cautious." at bounding box center [704, 181] width 516 height 40
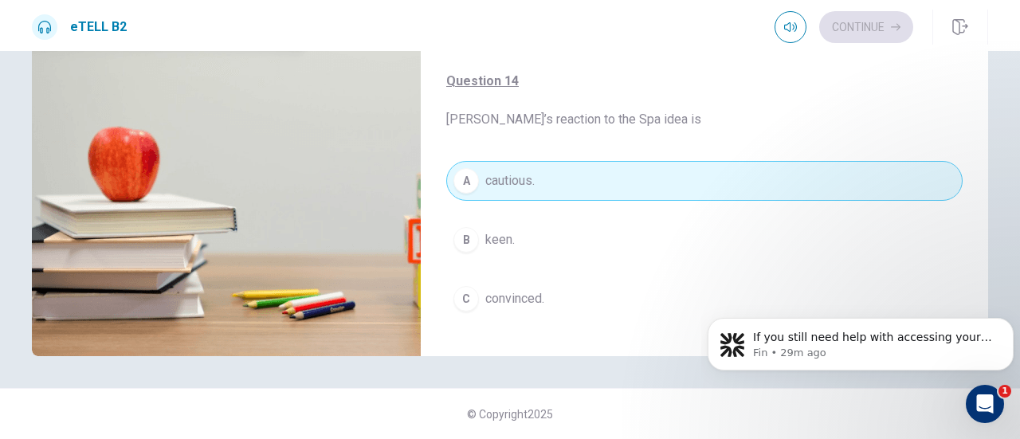
type input "**"
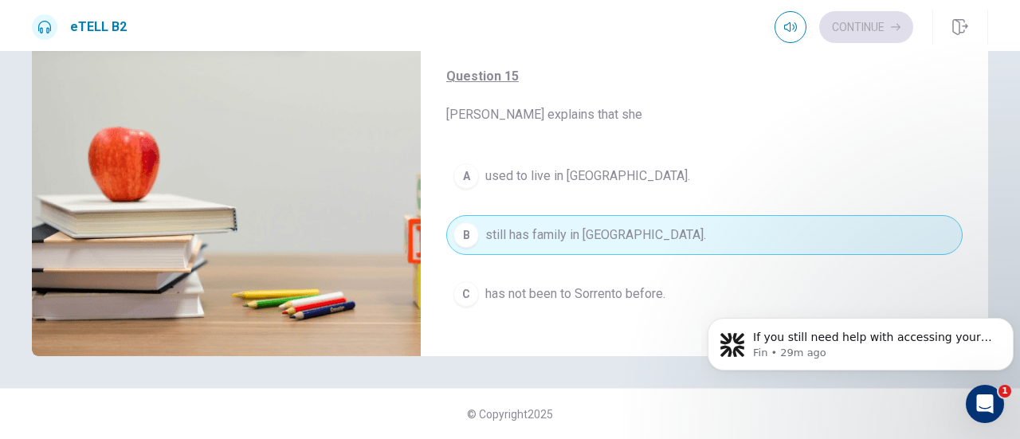
scroll to position [1236, 0]
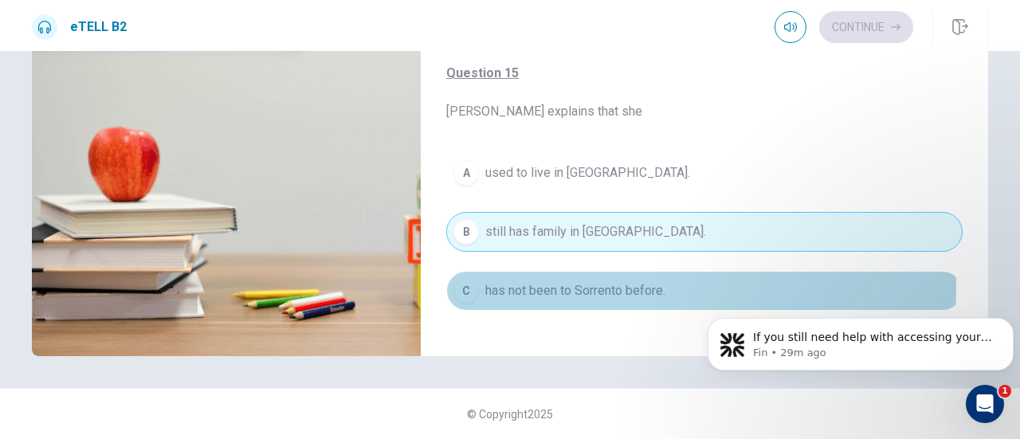
click at [597, 281] on span "has not been to Sorrento before." at bounding box center [575, 290] width 180 height 19
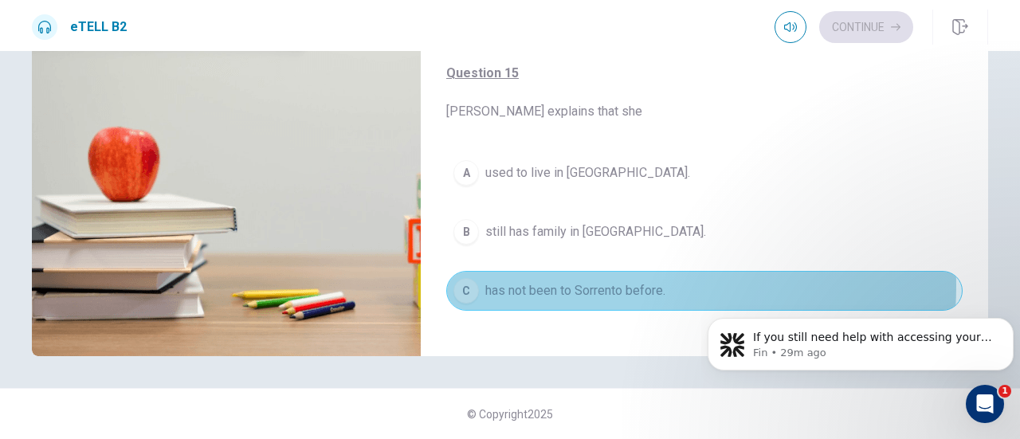
click at [597, 281] on span "has not been to Sorrento before." at bounding box center [575, 290] width 180 height 19
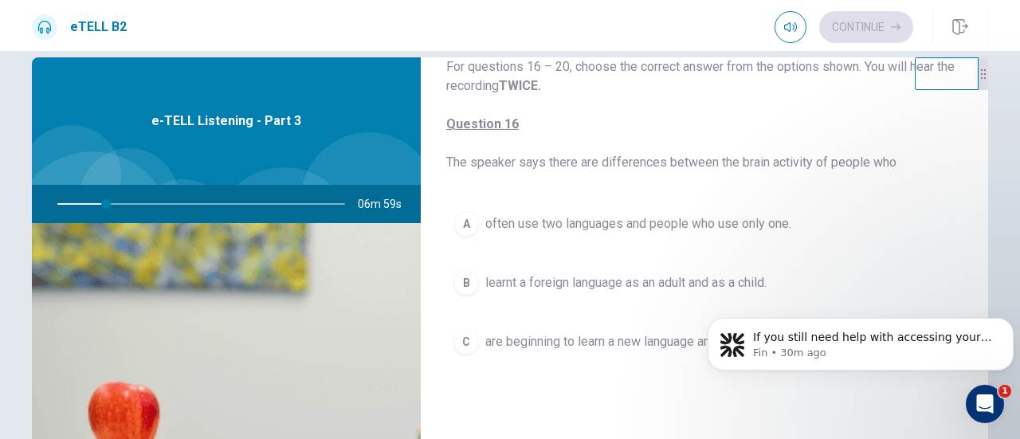
scroll to position [64, 0]
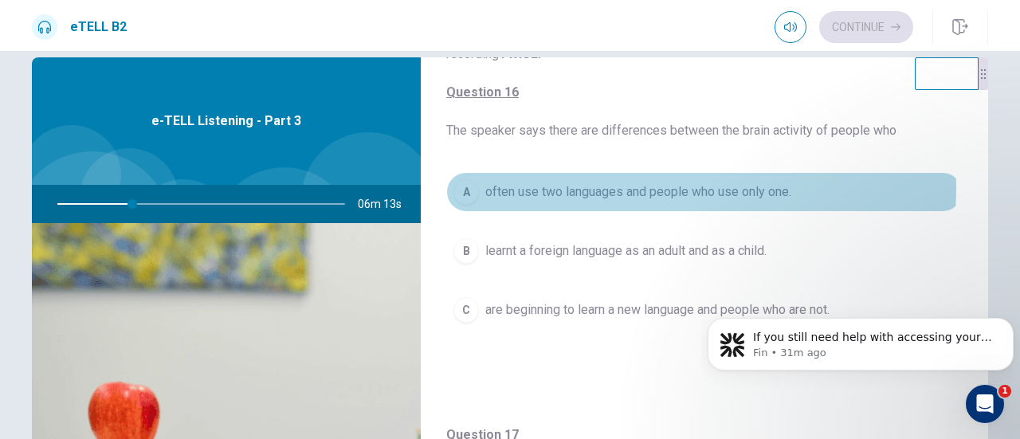
click at [650, 187] on span "often use two languages and people who use only one." at bounding box center [638, 191] width 306 height 19
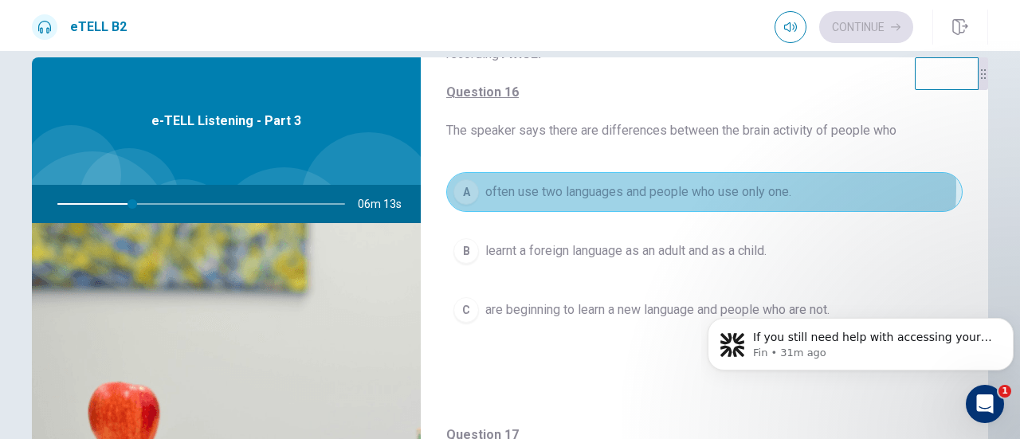
click at [650, 187] on span "often use two languages and people who use only one." at bounding box center [638, 191] width 306 height 19
type input "**"
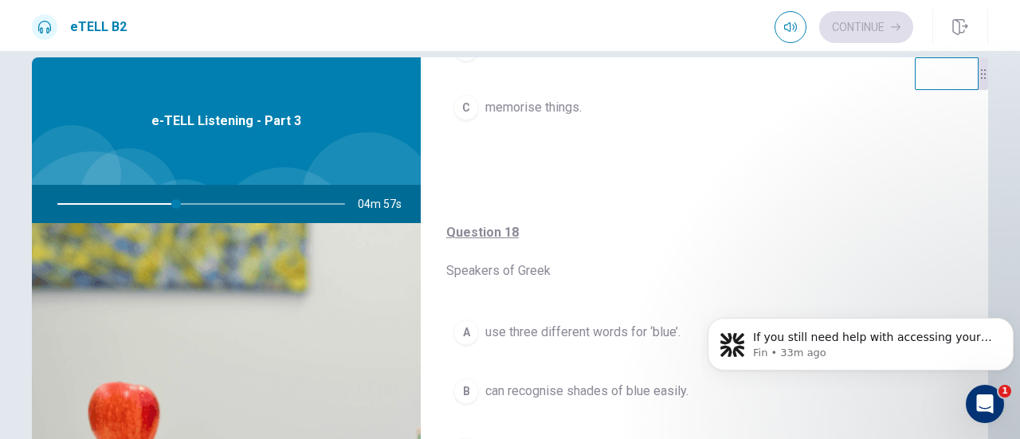
scroll to position [605, 0]
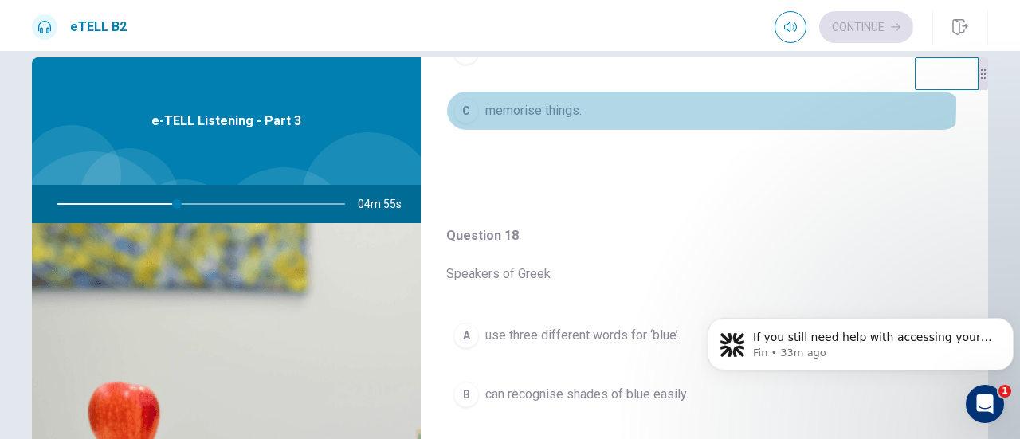
click at [572, 101] on span "memorise things." at bounding box center [533, 110] width 96 height 19
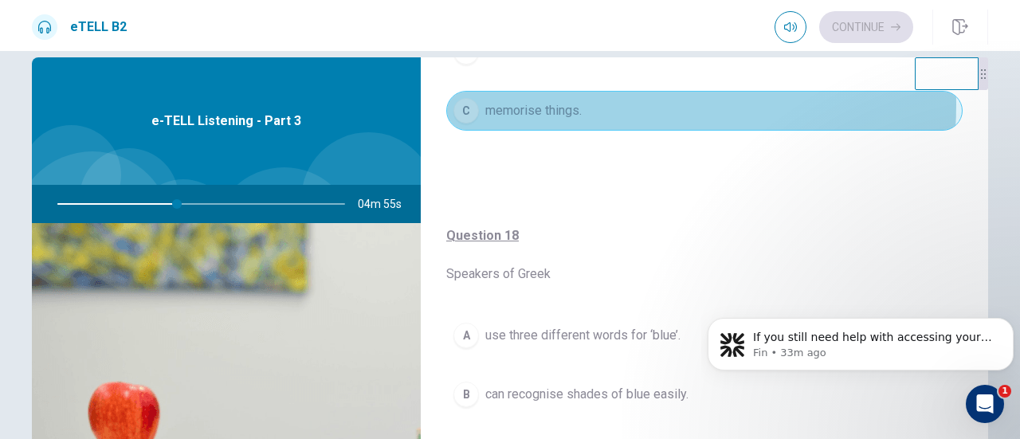
click at [572, 101] on span "memorise things." at bounding box center [533, 110] width 96 height 19
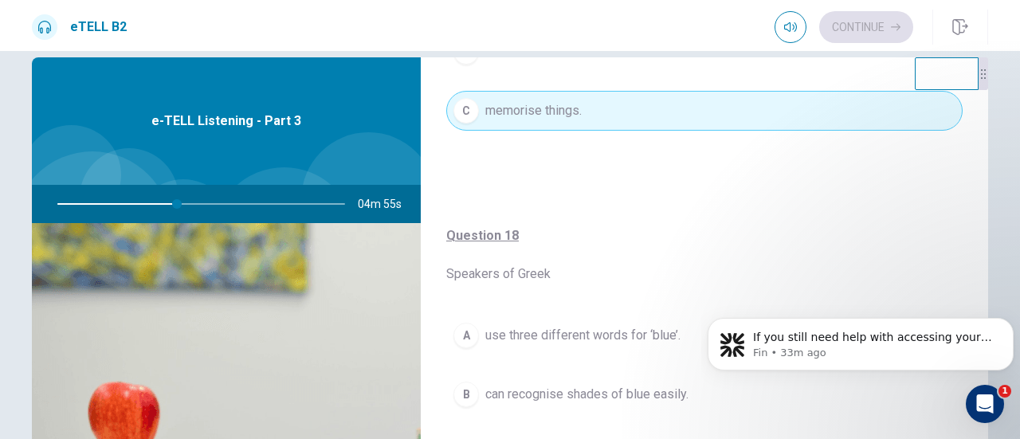
type input "**"
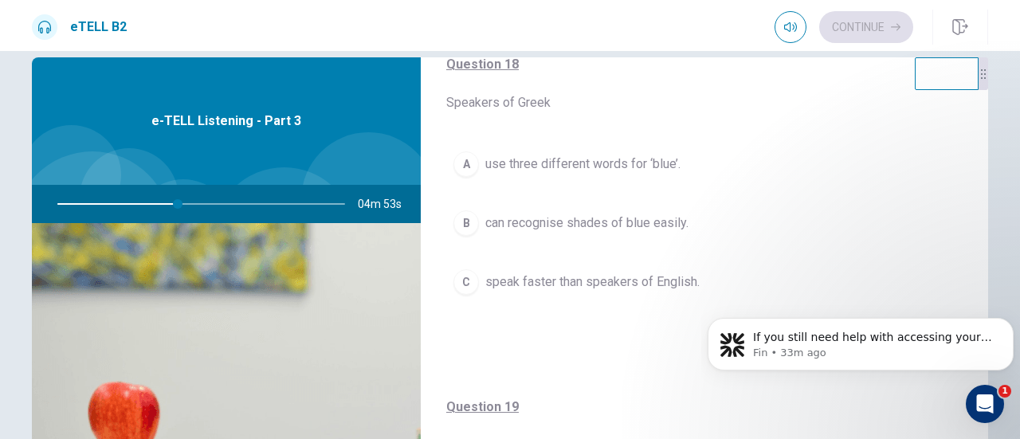
scroll to position [797, 0]
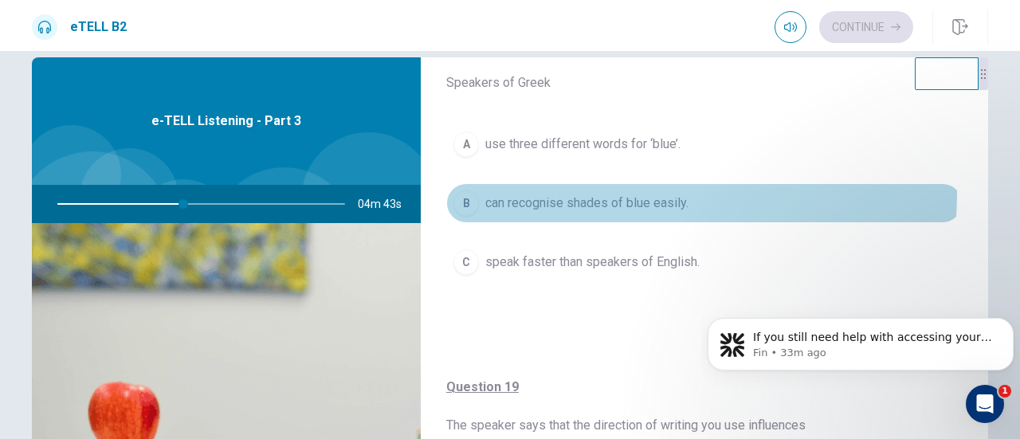
click at [595, 187] on button "B can recognise shades of blue easily." at bounding box center [704, 203] width 516 height 40
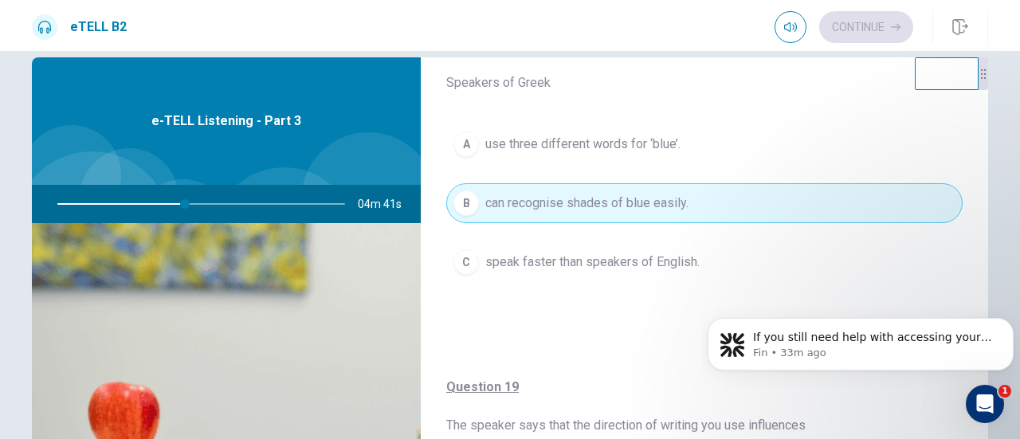
type input "**"
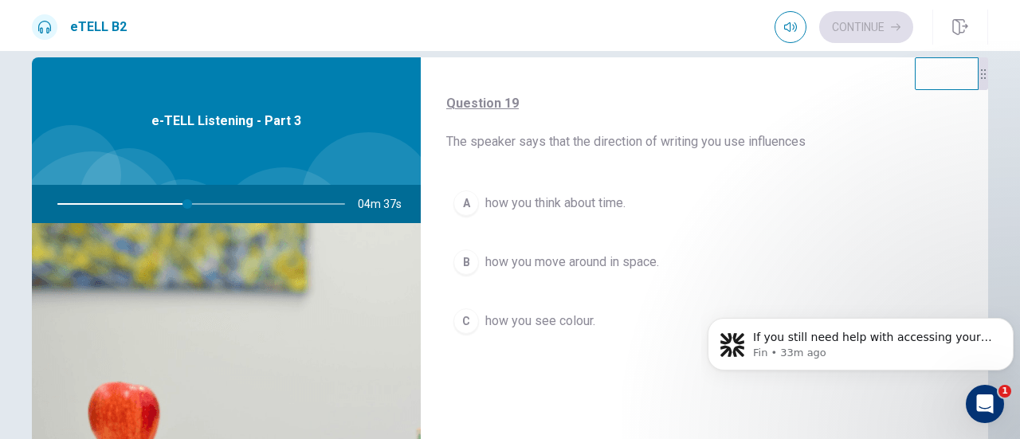
scroll to position [1083, 0]
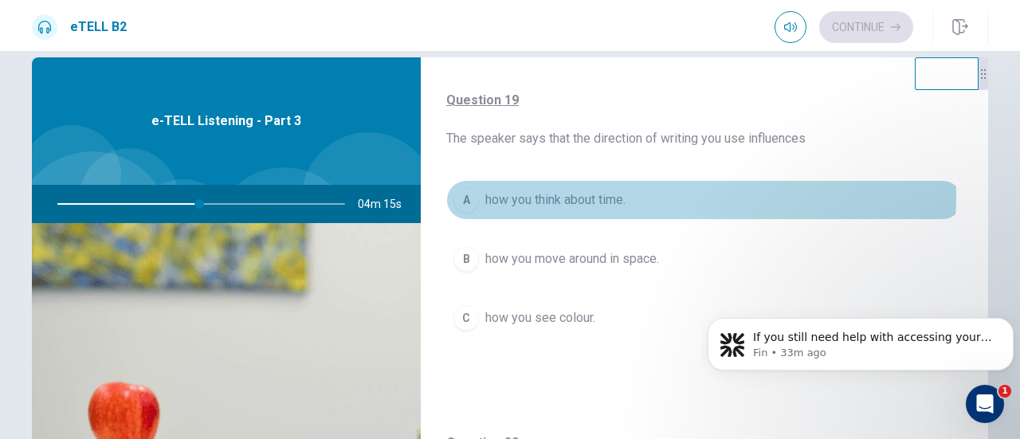
click at [562, 190] on span "how you think about time." at bounding box center [555, 199] width 140 height 19
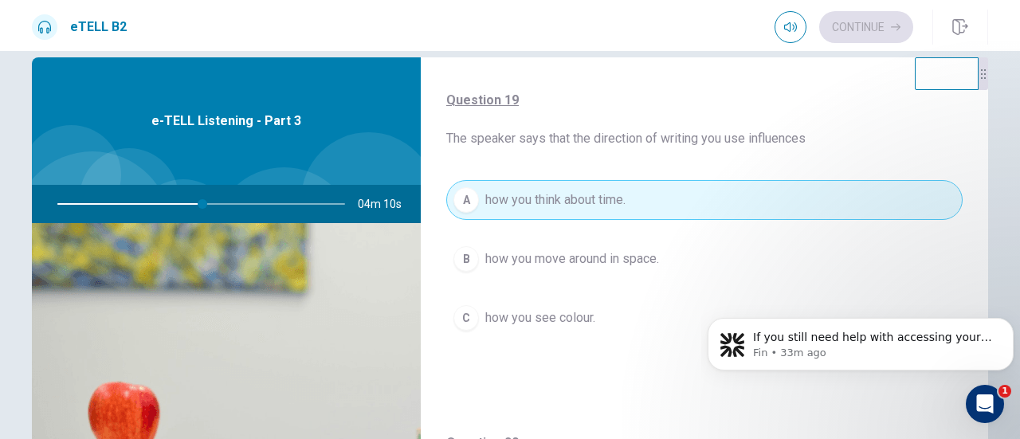
type input "**"
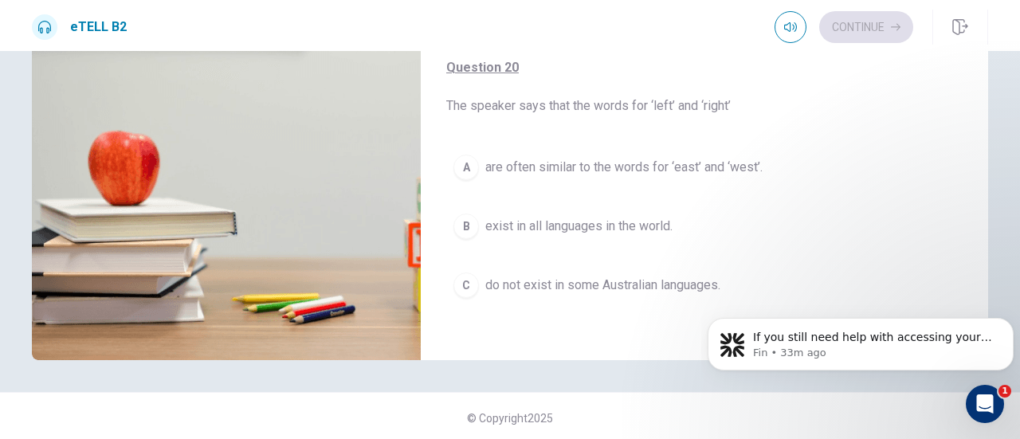
scroll to position [280, 0]
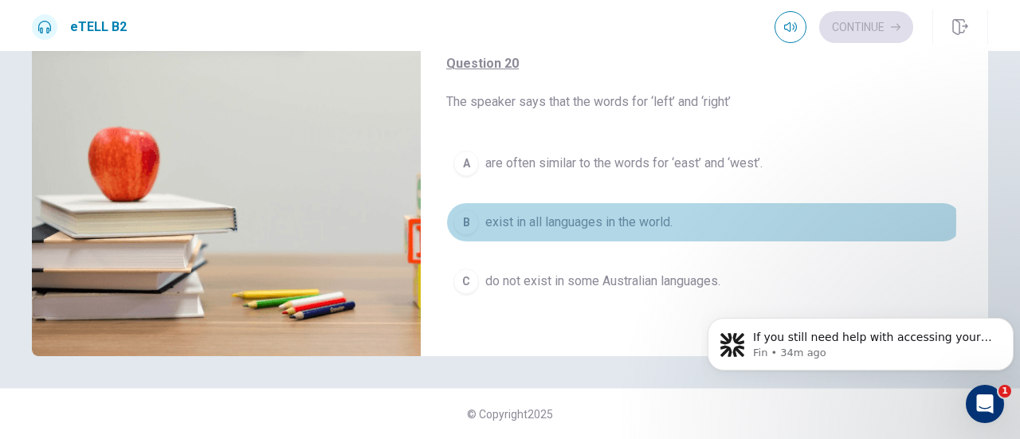
click at [588, 213] on span "exist in all languages in the world." at bounding box center [578, 222] width 187 height 19
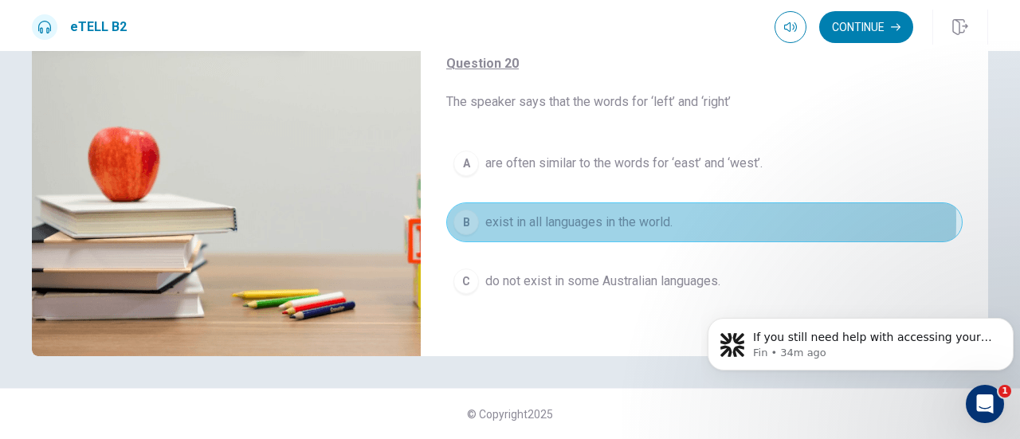
click at [588, 213] on span "exist in all languages in the world." at bounding box center [578, 222] width 187 height 19
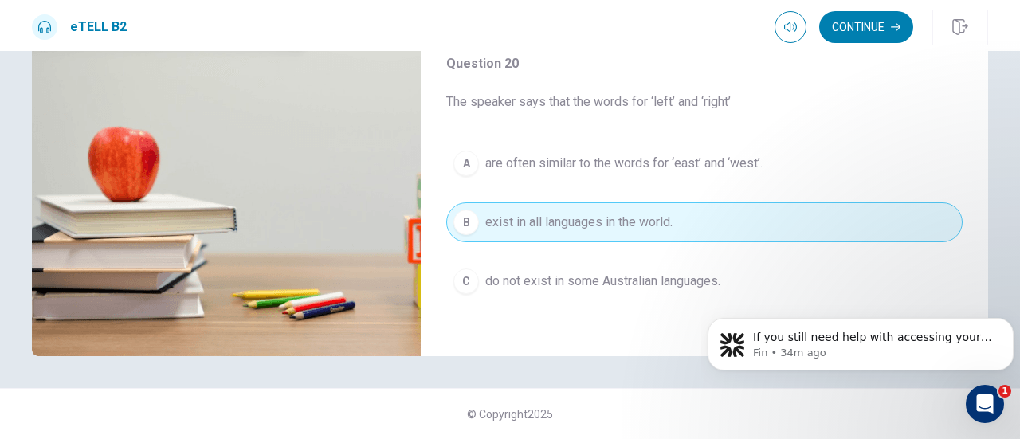
type input "**"
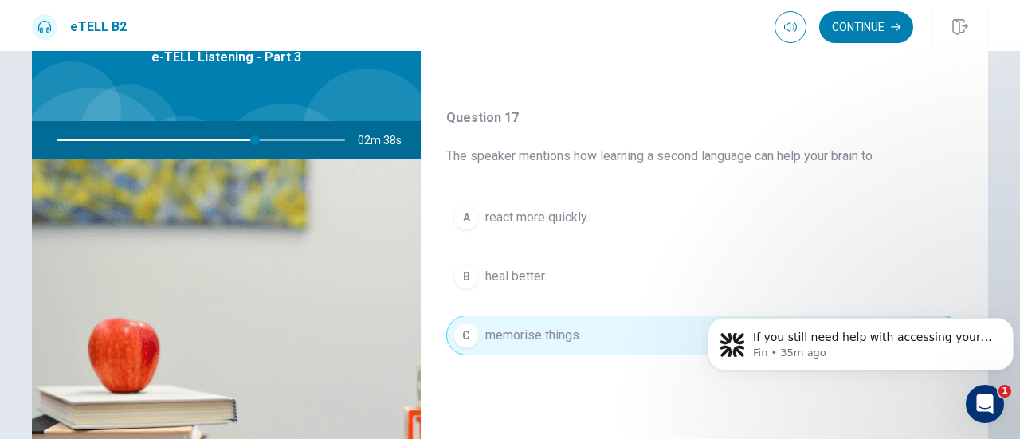
scroll to position [319, 0]
click at [558, 275] on button "B heal better." at bounding box center [704, 275] width 516 height 40
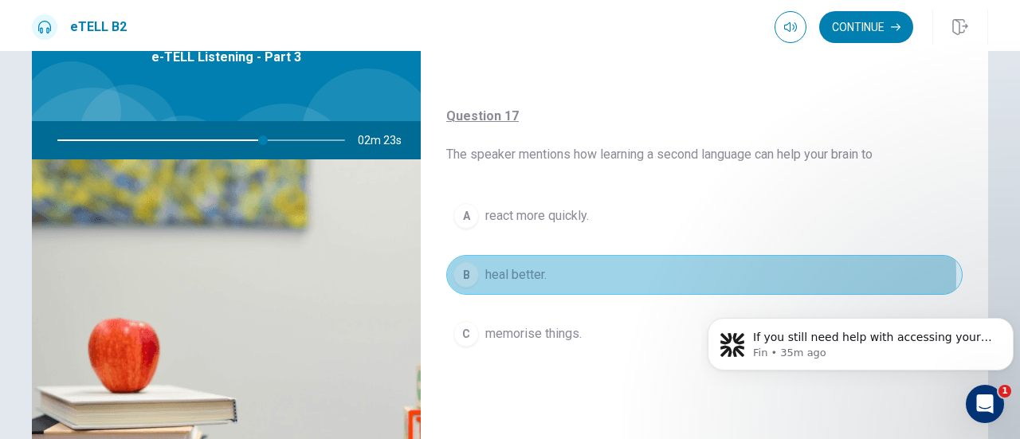
click at [558, 275] on button "B heal better." at bounding box center [704, 275] width 516 height 40
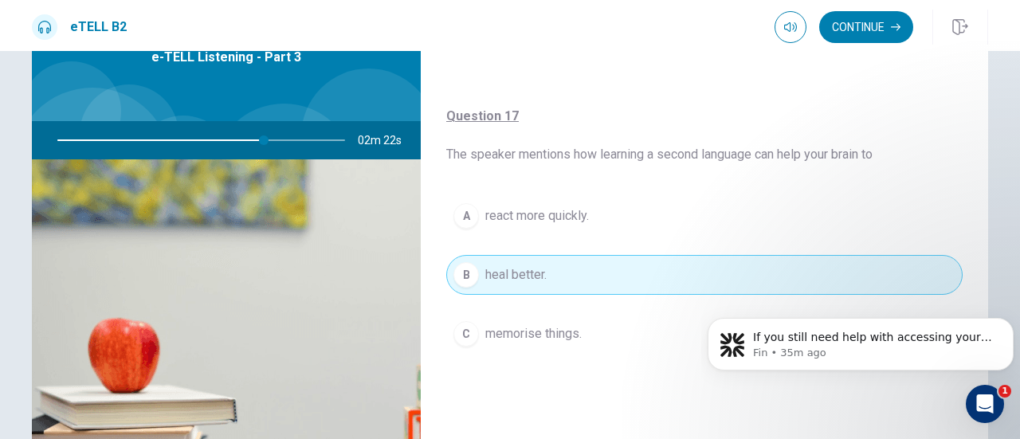
type input "**"
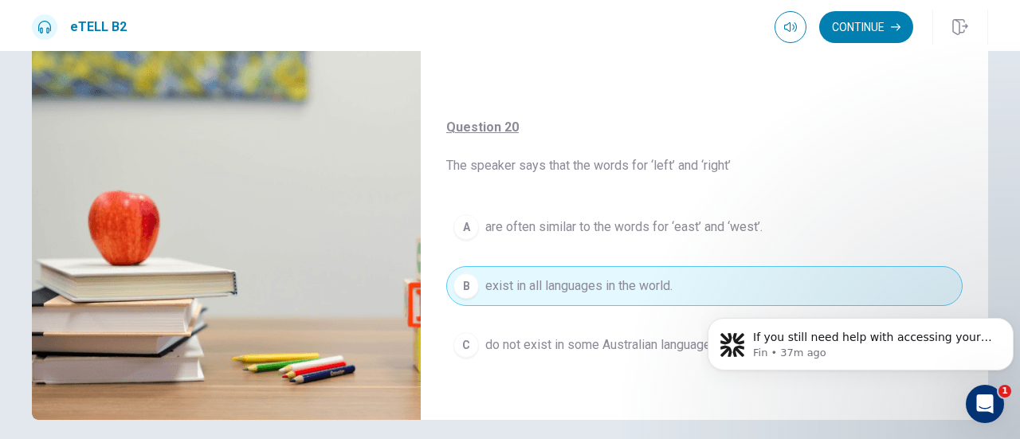
scroll to position [249, 0]
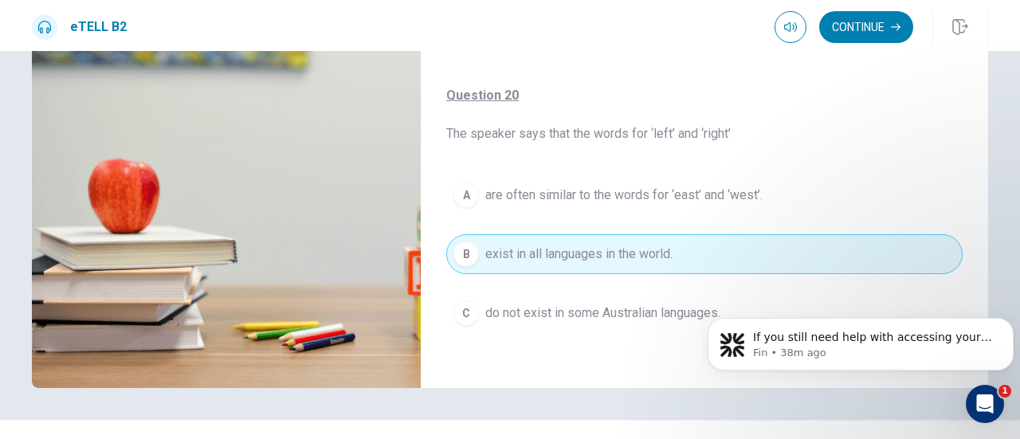
type input "*"
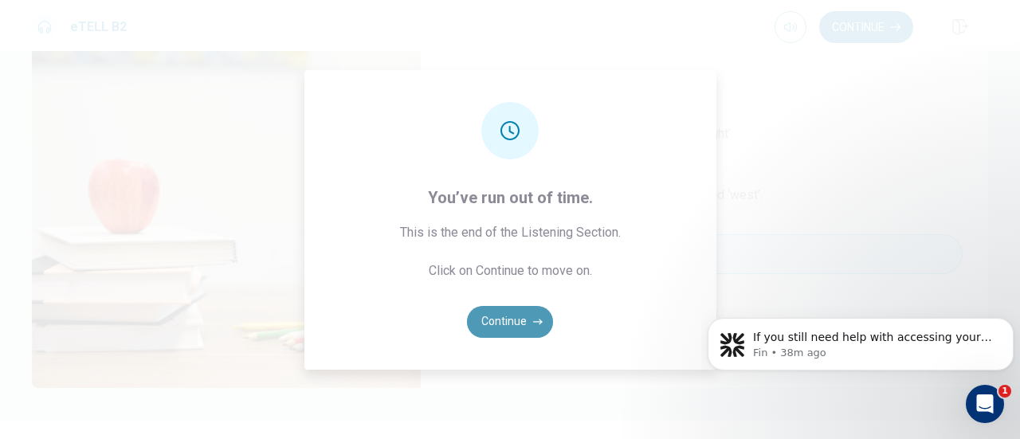
click at [507, 324] on button "Continue" at bounding box center [510, 322] width 86 height 32
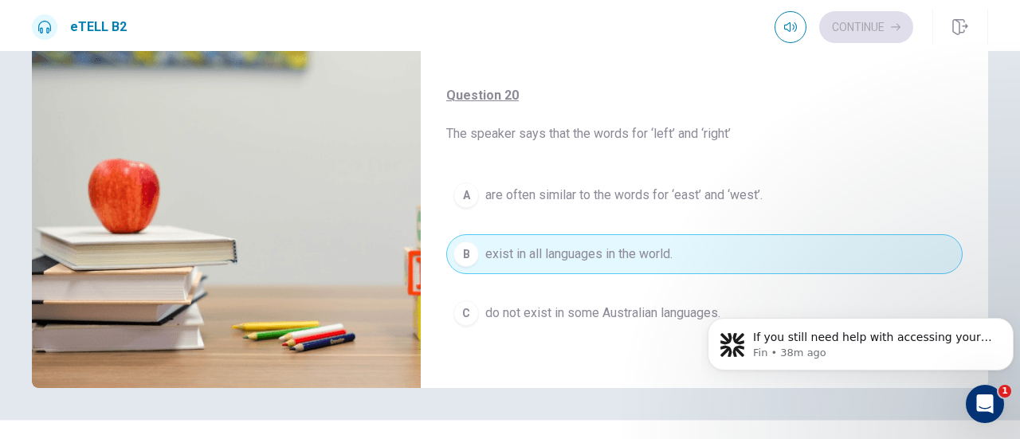
scroll to position [89, 0]
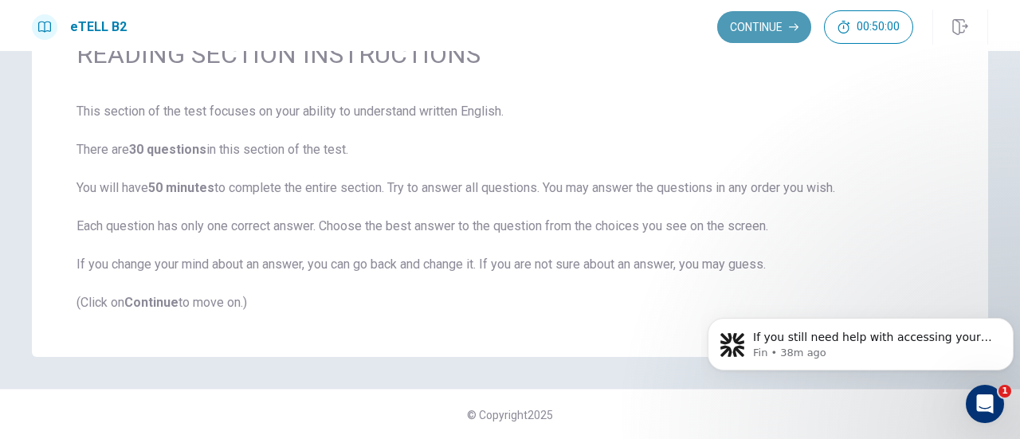
click at [747, 14] on button "Continue" at bounding box center [764, 27] width 94 height 32
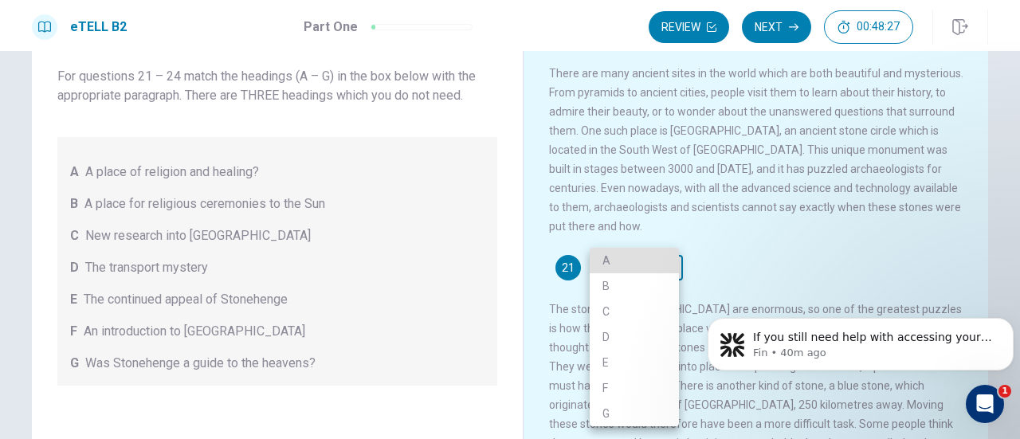
click at [668, 272] on body "This site uses cookies, as explained in our Privacy Policy . If you agree to th…" at bounding box center [510, 219] width 1020 height 439
click at [652, 391] on li "F" at bounding box center [633, 387] width 89 height 25
type input "*"
drag, startPoint x: 978, startPoint y: 186, endPoint x: 977, endPoint y: 207, distance: 20.7
click at [977, 207] on div at bounding box center [510, 219] width 1020 height 439
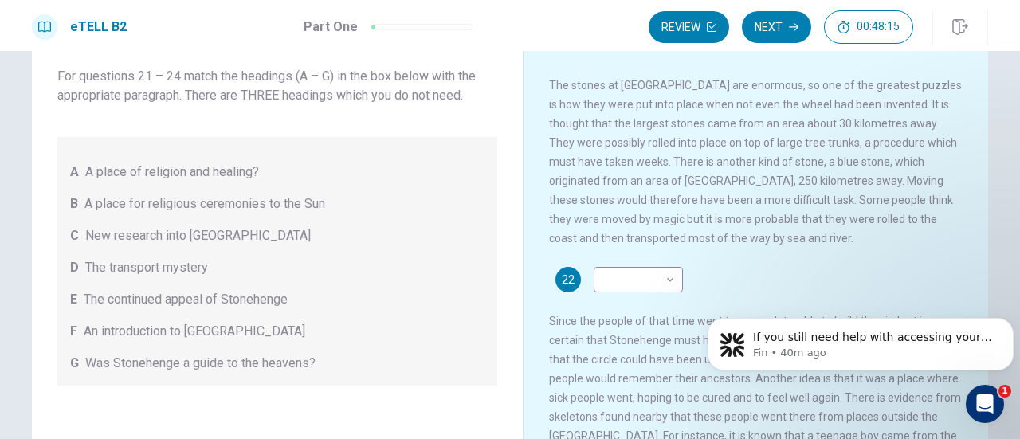
scroll to position [225, 0]
drag, startPoint x: 977, startPoint y: 207, endPoint x: 277, endPoint y: 22, distance: 724.3
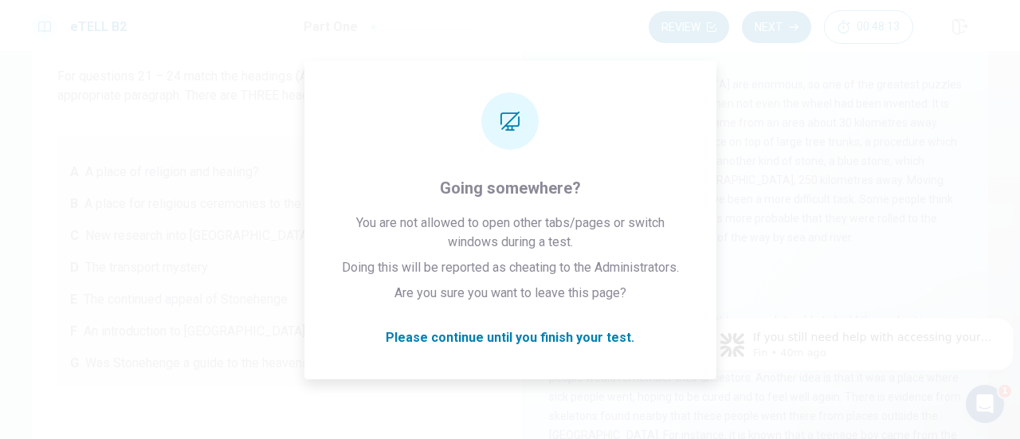
click at [978, 306] on body "If you still need help with accessing your EduSynch account, please let me know…" at bounding box center [860, 340] width 306 height 99
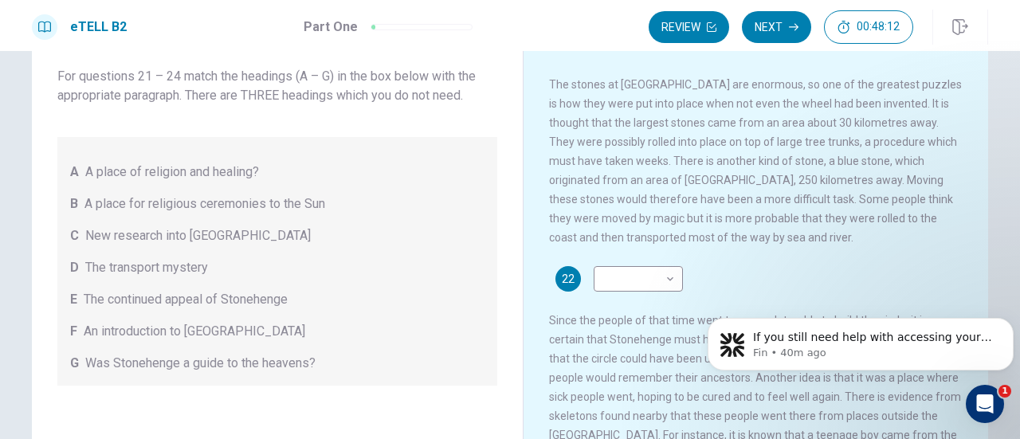
click at [926, 277] on div "22 ​ ​ Since the people of that time went to so much trouble to build the circl…" at bounding box center [756, 384] width 414 height 236
click at [863, 247] on div "21 F * ​ The stones at [GEOGRAPHIC_DATA] are enormous, so one of the greatest p…" at bounding box center [756, 138] width 414 height 217
click at [675, 288] on div "​ ​" at bounding box center [637, 278] width 89 height 25
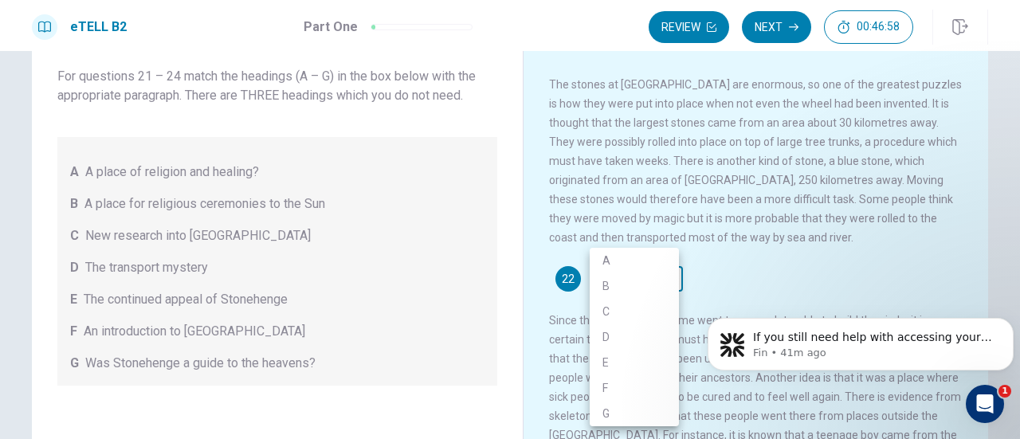
click at [667, 288] on body "This site uses cookies, as explained in our Privacy Policy . If you agree to th…" at bounding box center [510, 219] width 1020 height 439
click at [656, 334] on li "D" at bounding box center [633, 336] width 89 height 25
type input "*"
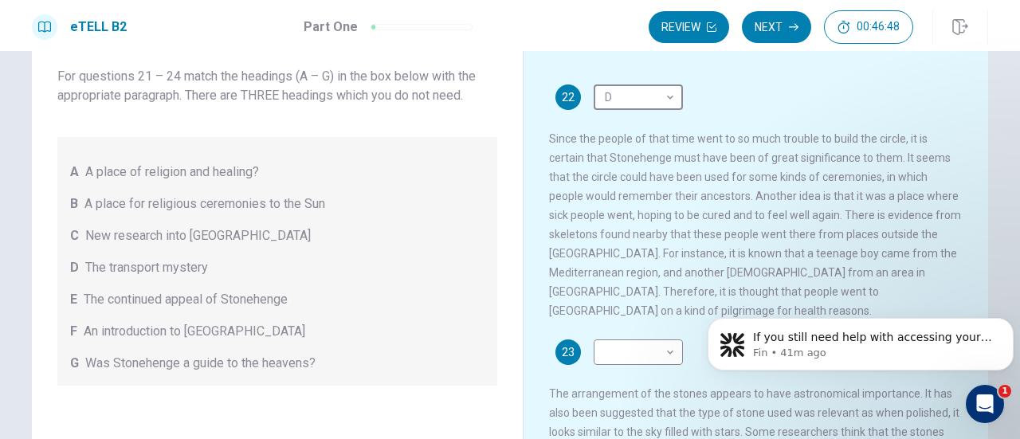
scroll to position [405, 0]
click at [667, 352] on body "This site uses cookies, as explained in our Privacy Policy . If you agree to th…" at bounding box center [510, 219] width 1020 height 439
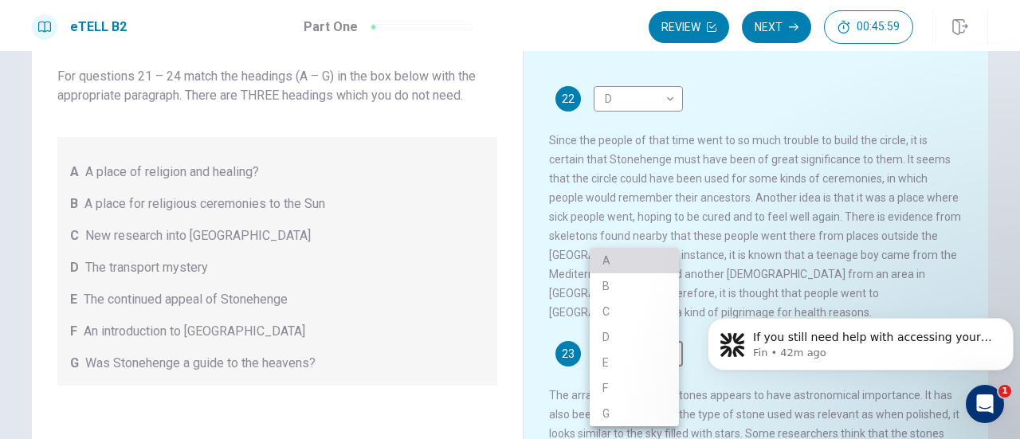
click at [671, 254] on li "A" at bounding box center [633, 260] width 89 height 25
type input "*"
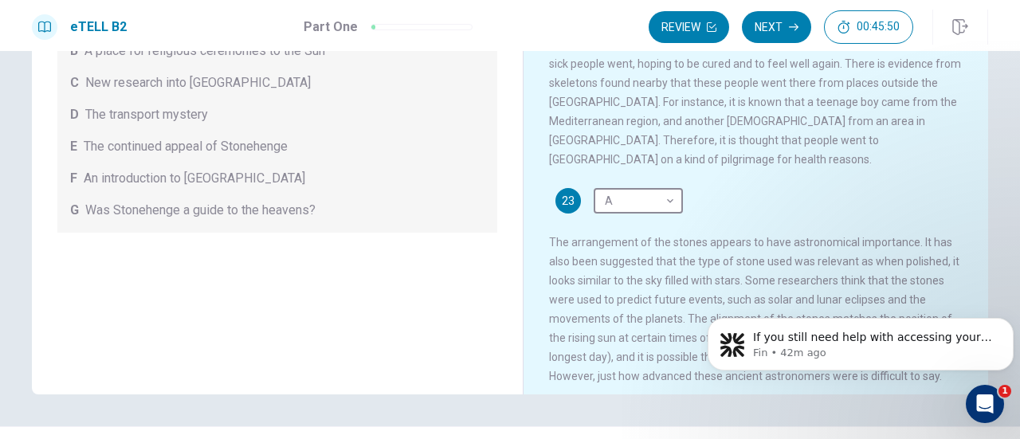
scroll to position [280, 0]
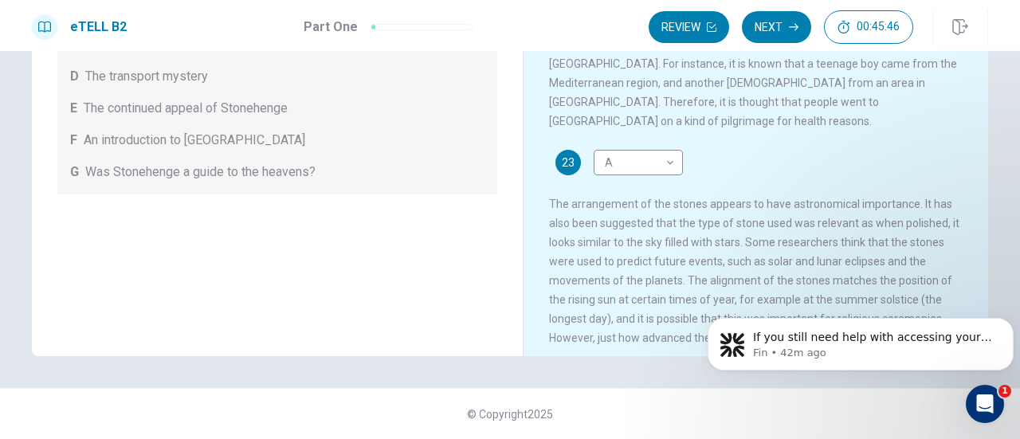
click at [859, 154] on div "23 A * ​ The arrangement of the stones appears to have astronomical importance.…" at bounding box center [756, 249] width 414 height 198
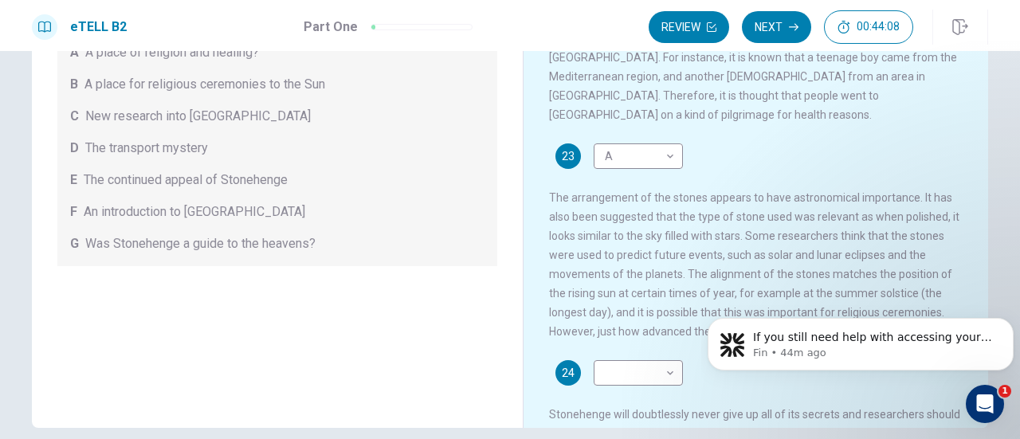
scroll to position [241, 0]
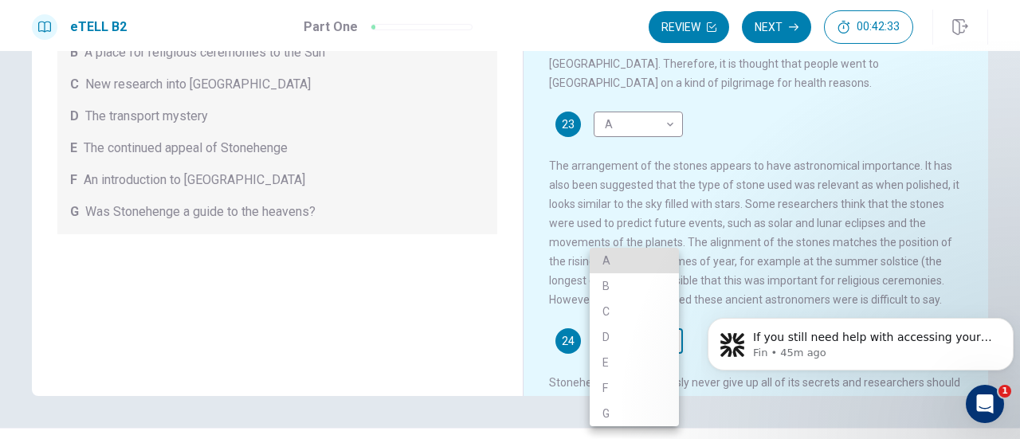
click at [663, 345] on body "This site uses cookies, as explained in our Privacy Policy . If you agree to th…" at bounding box center [510, 219] width 1020 height 439
click at [707, 320] on div at bounding box center [510, 219] width 1020 height 439
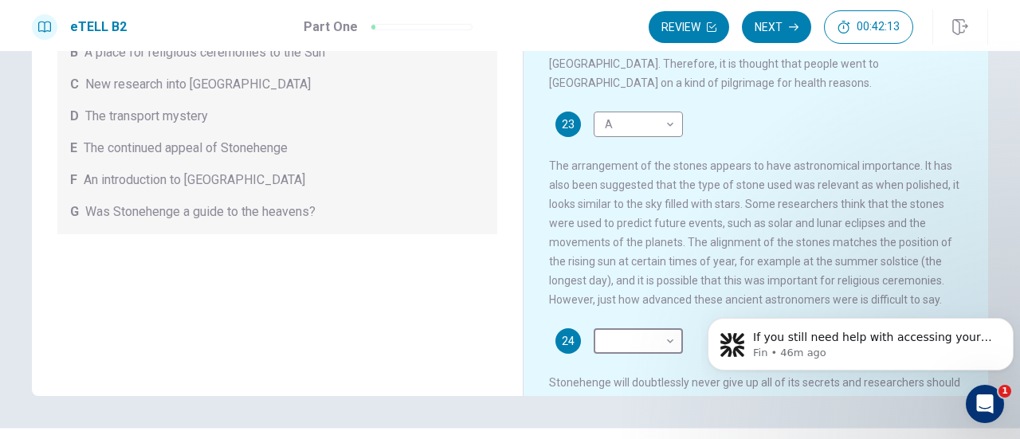
click at [707, 320] on div "There are many ancient sites in the world which are both beautiful and mysterio…" at bounding box center [766, 153] width 435 height 483
drag, startPoint x: 707, startPoint y: 320, endPoint x: 683, endPoint y: 307, distance: 28.2
click at [683, 307] on div "There are many ancient sites in the world which are both beautiful and mysterio…" at bounding box center [766, 153] width 435 height 483
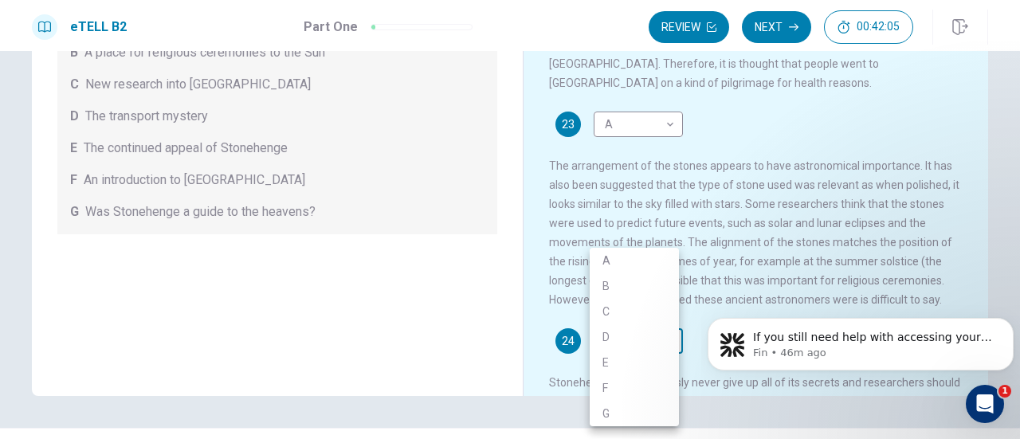
click at [671, 343] on body "This site uses cookies, as explained in our Privacy Policy . If you agree to th…" at bounding box center [510, 219] width 1020 height 439
click at [663, 284] on li "B" at bounding box center [633, 285] width 89 height 25
type input "*"
click at [778, 264] on div at bounding box center [510, 219] width 1020 height 439
click at [659, 292] on li "B" at bounding box center [633, 285] width 89 height 25
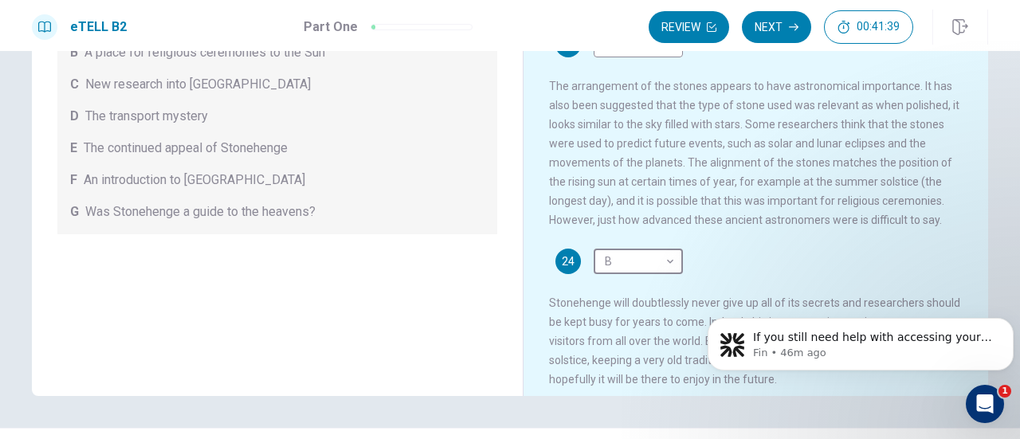
scroll to position [578, 0]
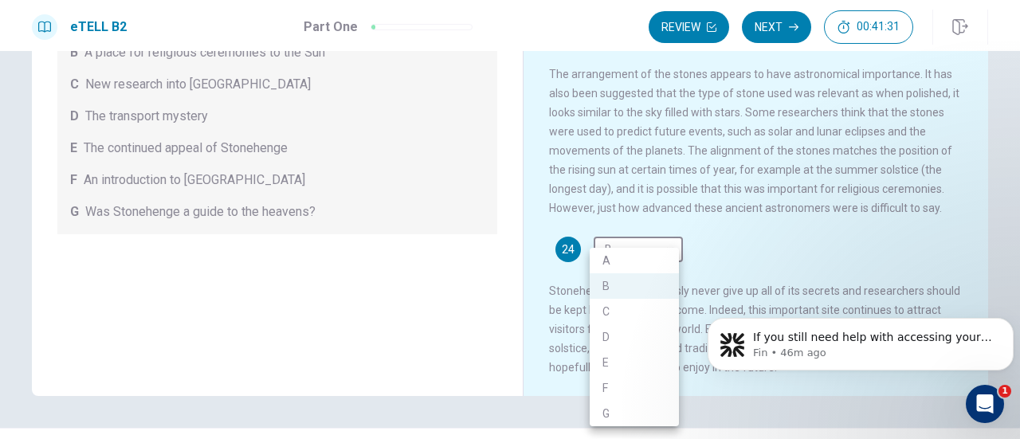
click at [867, 235] on div at bounding box center [510, 219] width 1020 height 439
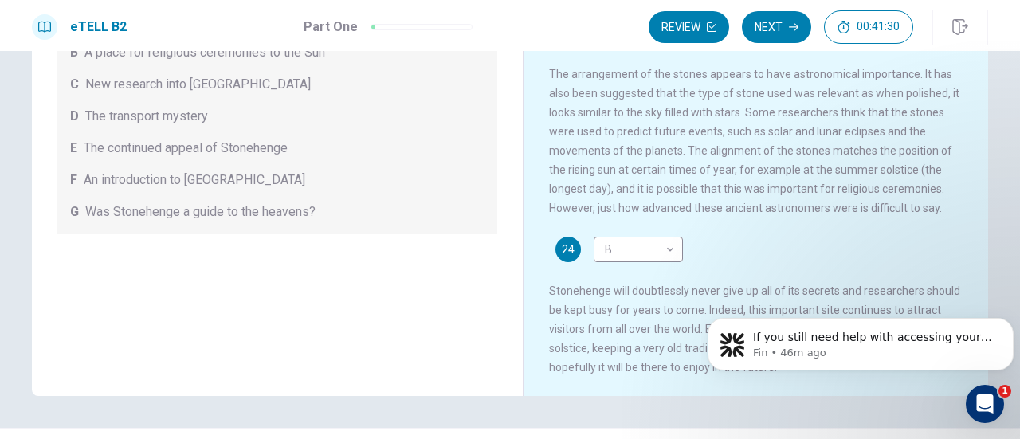
click at [867, 237] on div "24 B * ​ Stonehenge will doubtlessly never give up all of its secrets and resea…" at bounding box center [756, 307] width 414 height 140
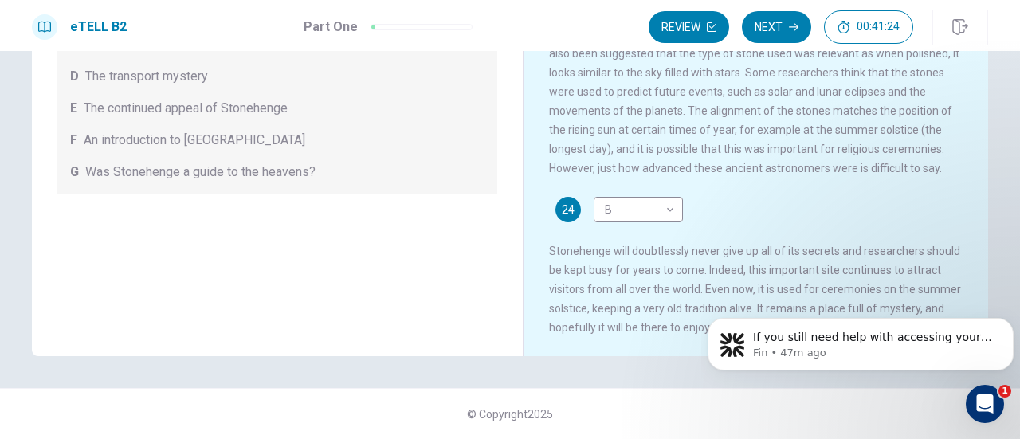
drag, startPoint x: 1012, startPoint y: 229, endPoint x: 307, endPoint y: 52, distance: 726.0
click at [757, 25] on button "Next" at bounding box center [776, 27] width 69 height 32
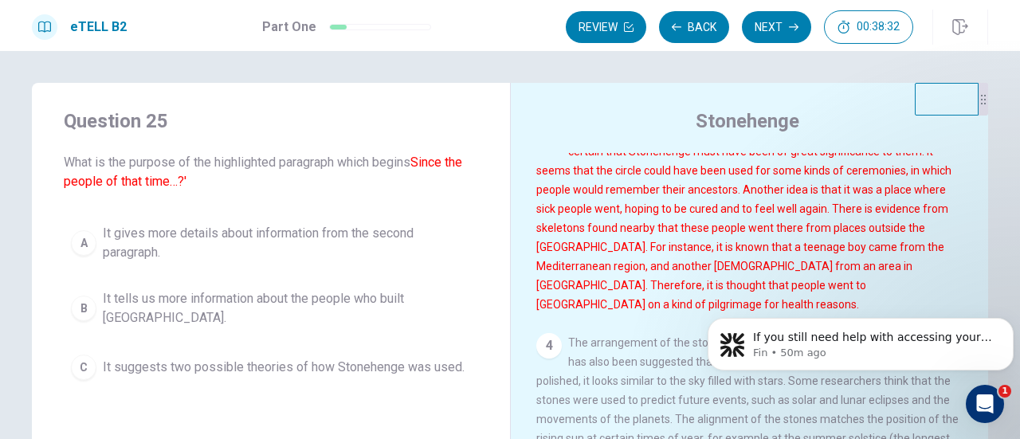
scroll to position [414, 0]
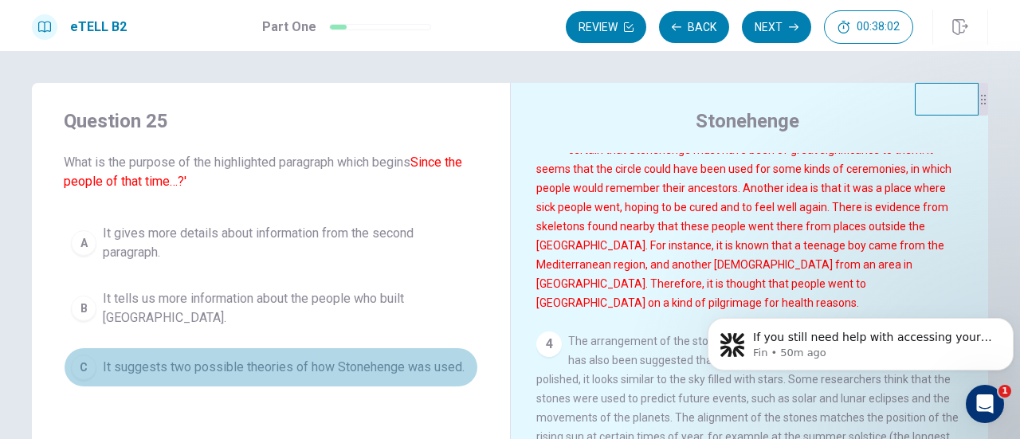
click at [280, 366] on span "It suggests two possible theories of how Stonehenge was used." at bounding box center [284, 367] width 362 height 19
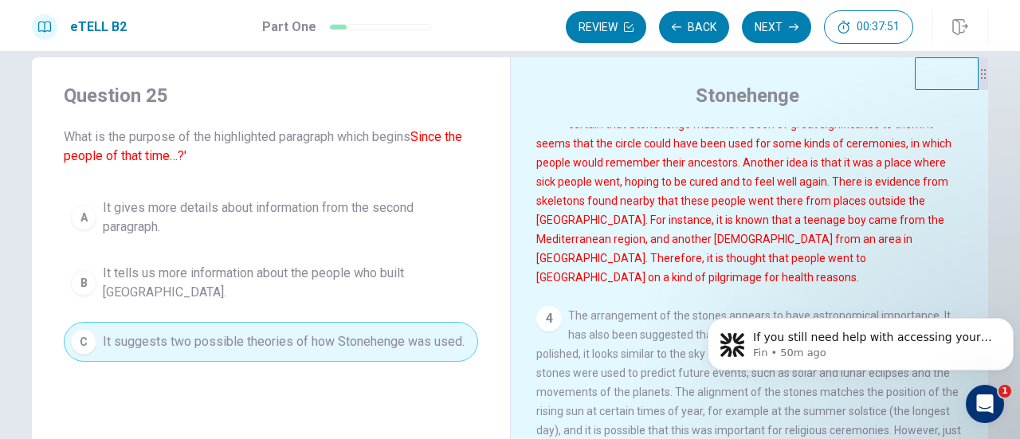
scroll to position [0, 0]
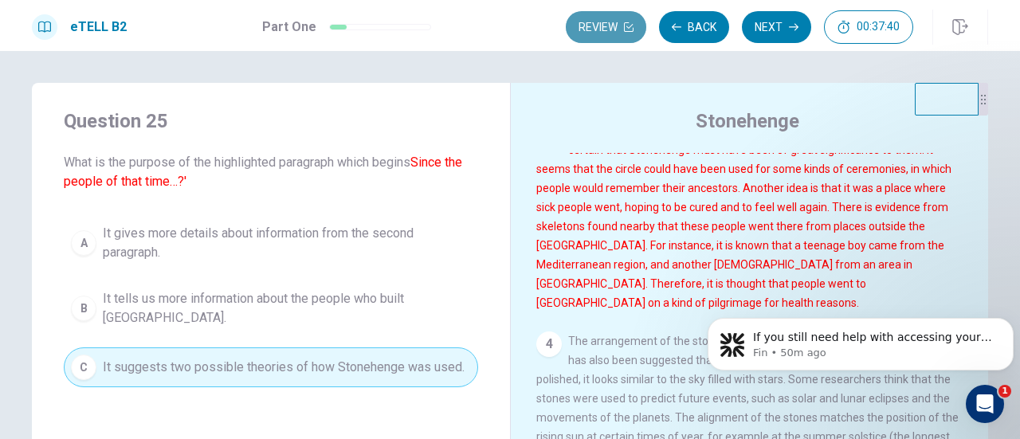
click at [611, 25] on button "Review" at bounding box center [606, 27] width 80 height 32
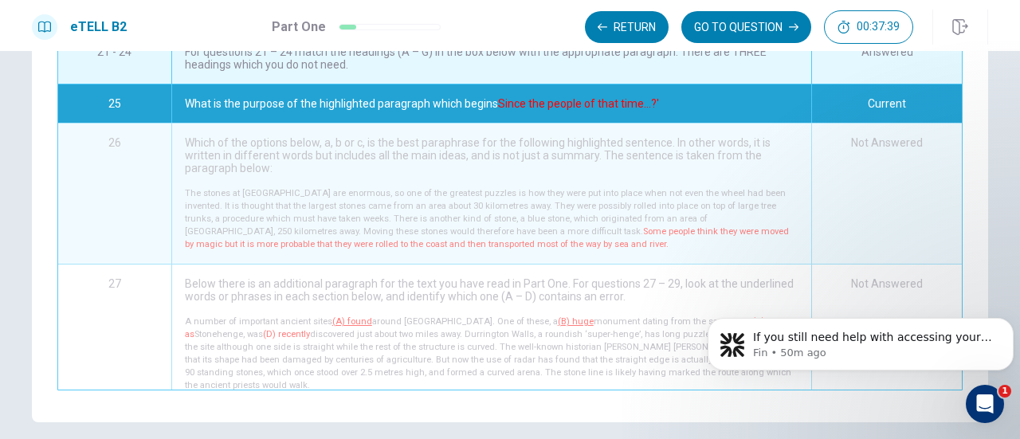
scroll to position [51, 0]
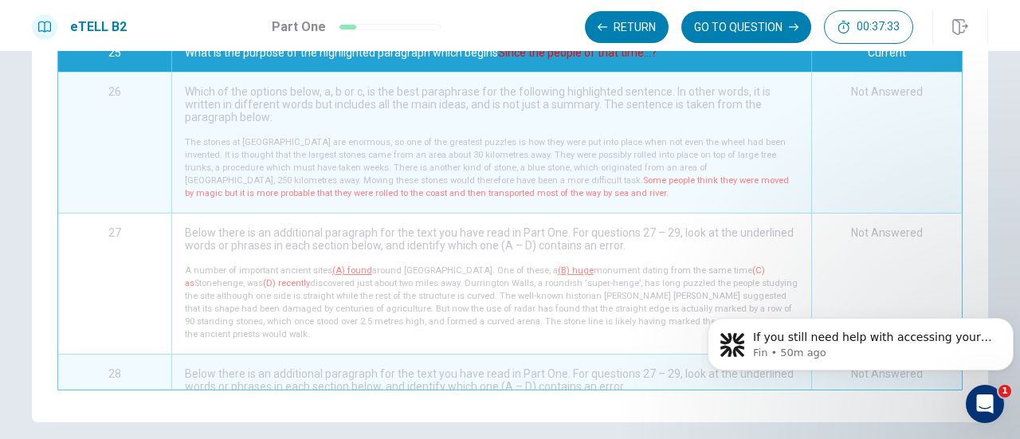
click at [652, 170] on p "The stones at [GEOGRAPHIC_DATA] are enormous, so one of the greatest puzzles is…" at bounding box center [491, 168] width 613 height 64
click at [766, 22] on button "GO TO QUESTION" at bounding box center [746, 27] width 130 height 32
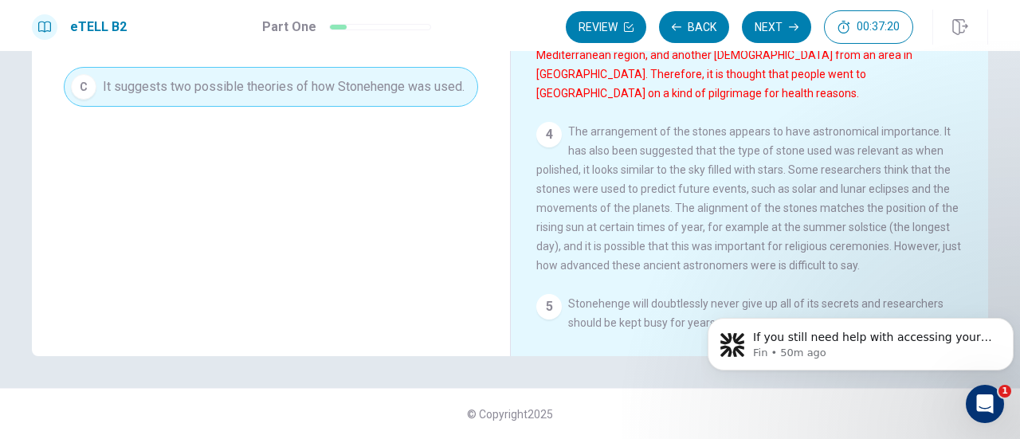
scroll to position [423, 0]
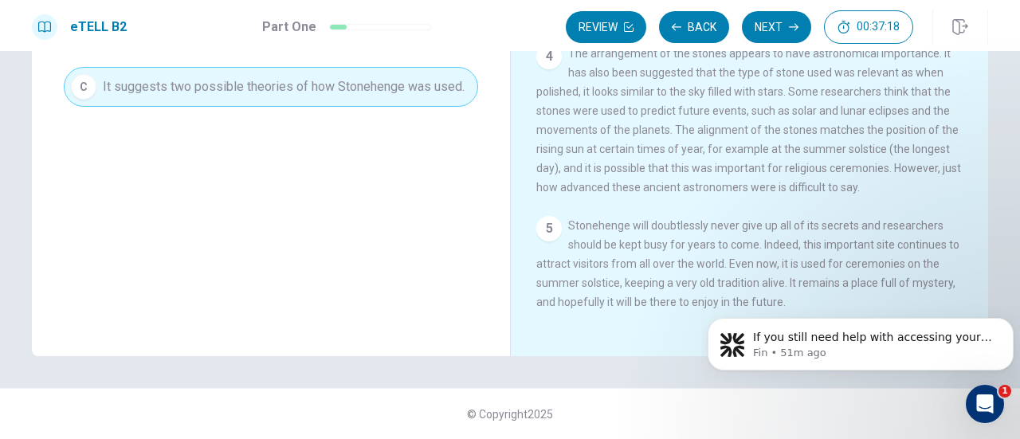
click at [863, 223] on span "Stonehenge will doubtlessly never give up all of its secrets and researchers sh…" at bounding box center [747, 263] width 423 height 89
click at [766, 20] on button "Next" at bounding box center [776, 27] width 69 height 32
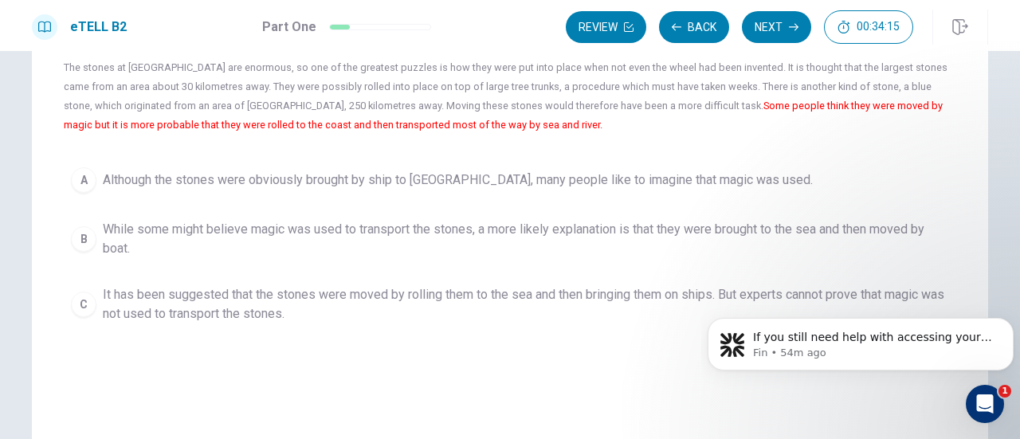
scroll to position [150, 0]
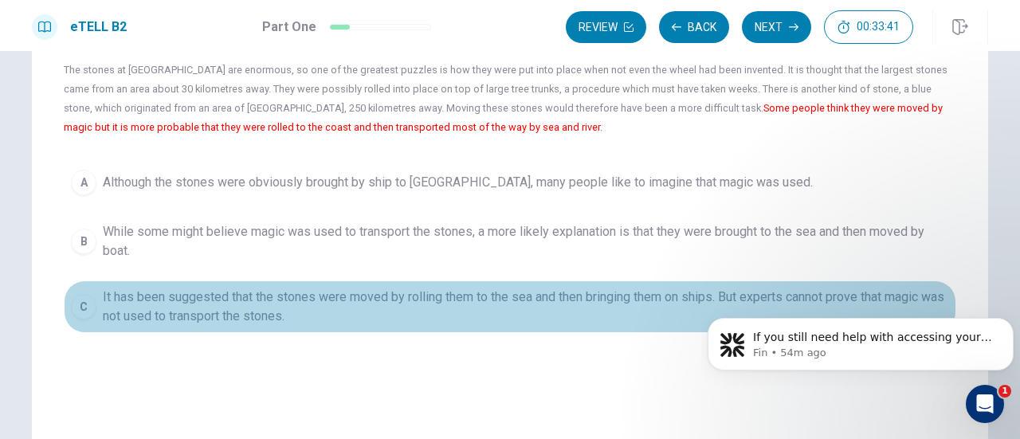
click at [315, 303] on span "It has been suggested that the stones were moved by rolling them to the sea and…" at bounding box center [526, 307] width 846 height 38
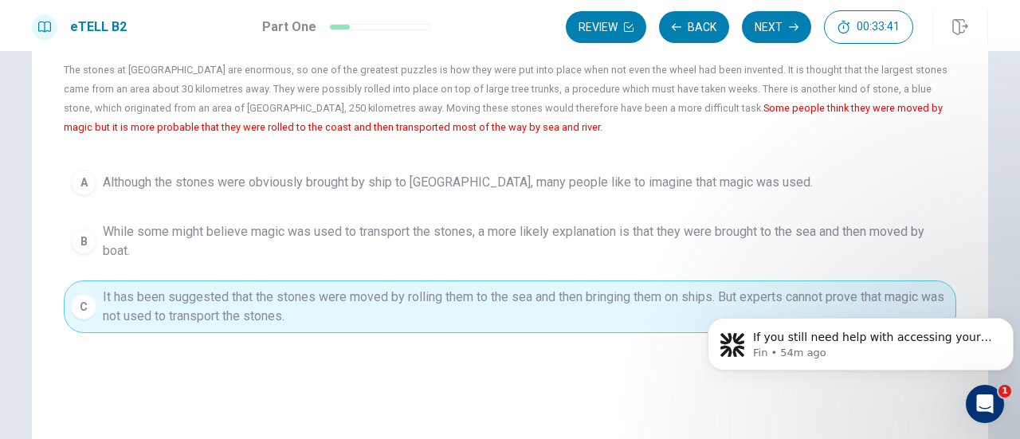
click at [315, 303] on span "It has been suggested that the stones were moved by rolling them to the sea and…" at bounding box center [526, 307] width 846 height 38
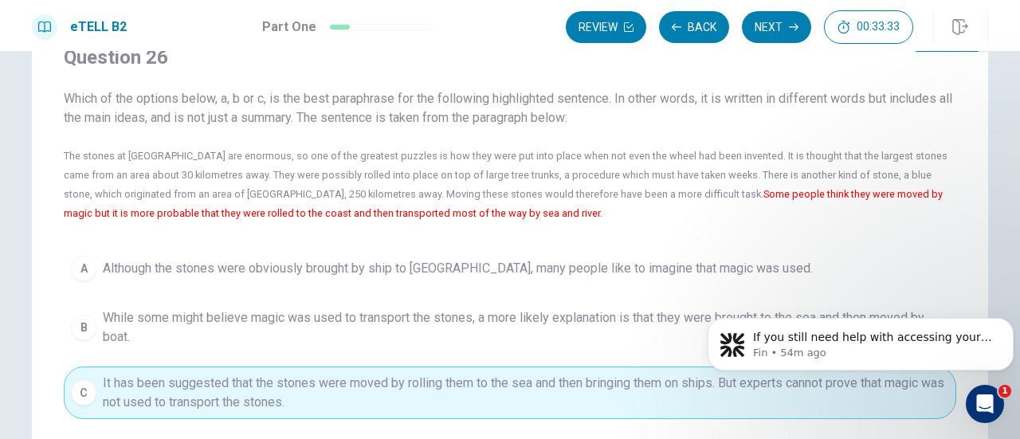
scroll to position [34, 0]
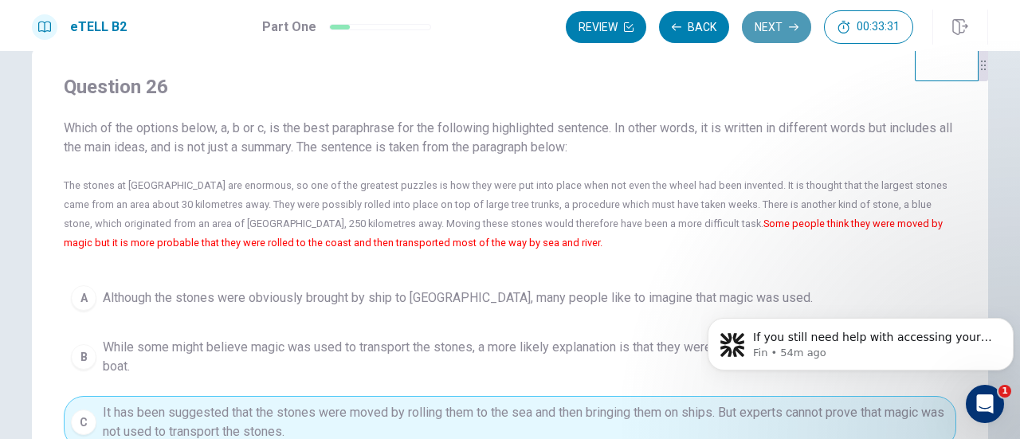
click at [781, 17] on button "Next" at bounding box center [776, 27] width 69 height 32
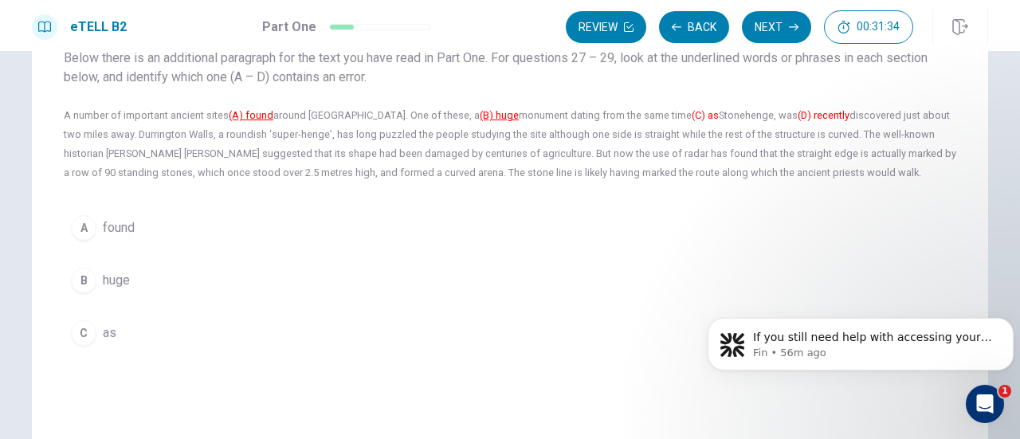
scroll to position [105, 0]
click at [104, 327] on span "as" at bounding box center [110, 332] width 14 height 19
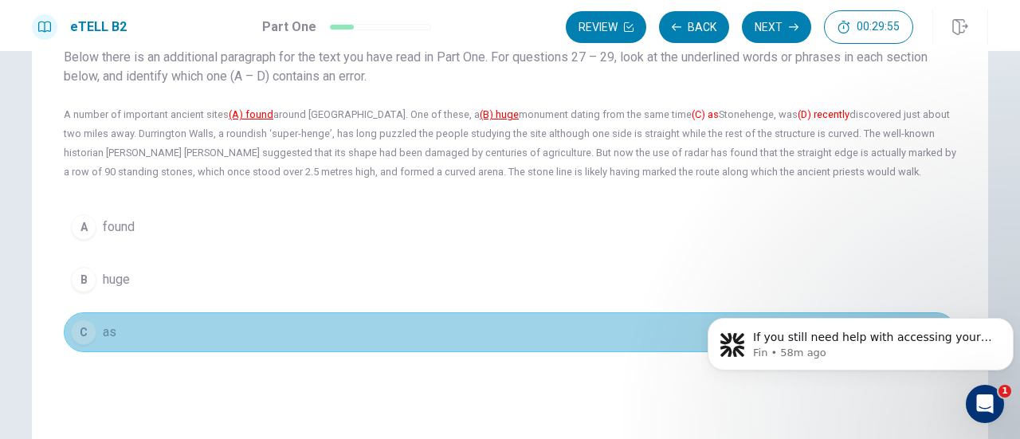
click at [104, 327] on span "as" at bounding box center [110, 332] width 14 height 19
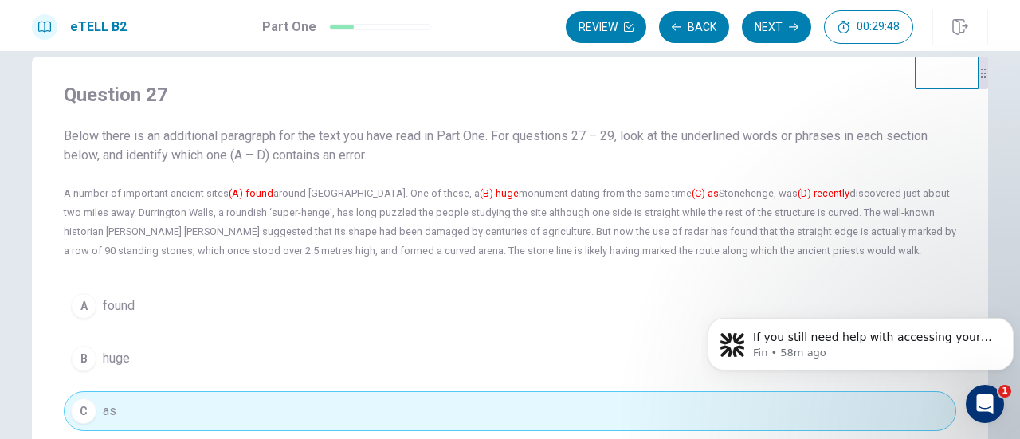
scroll to position [0, 0]
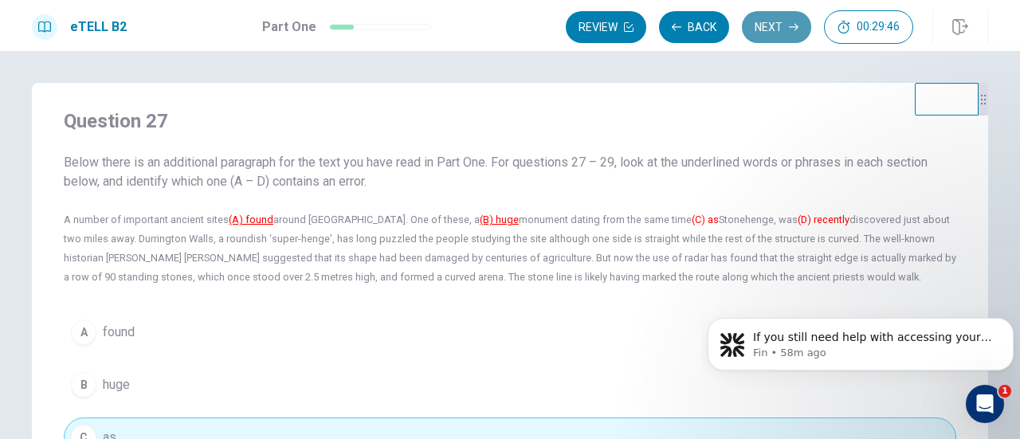
click at [773, 27] on button "Next" at bounding box center [776, 27] width 69 height 32
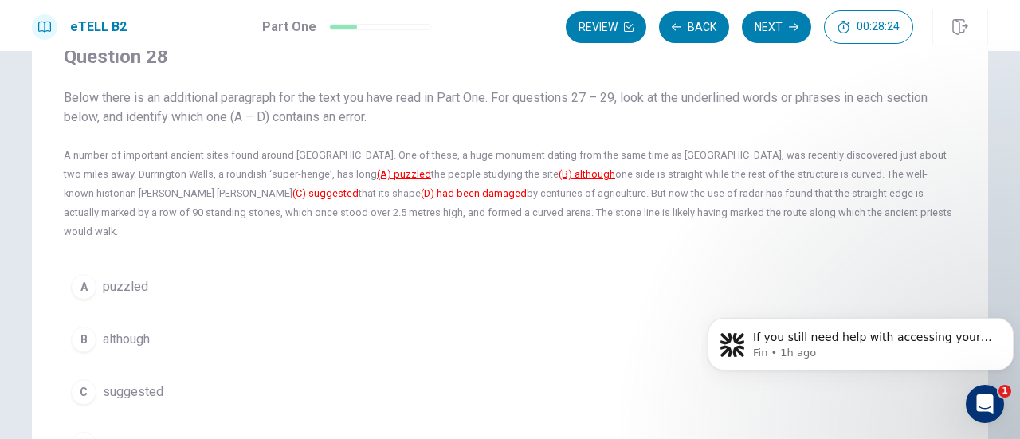
scroll to position [33, 0]
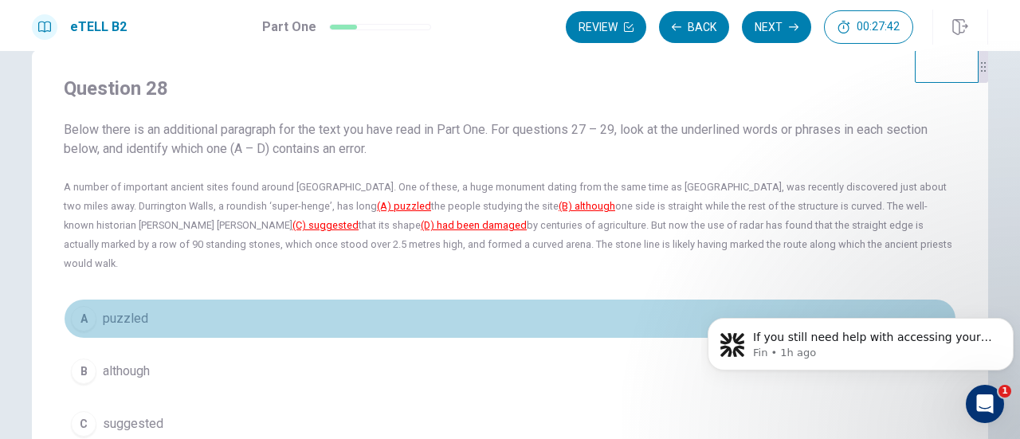
click at [94, 305] on button "A puzzled" at bounding box center [510, 319] width 892 height 40
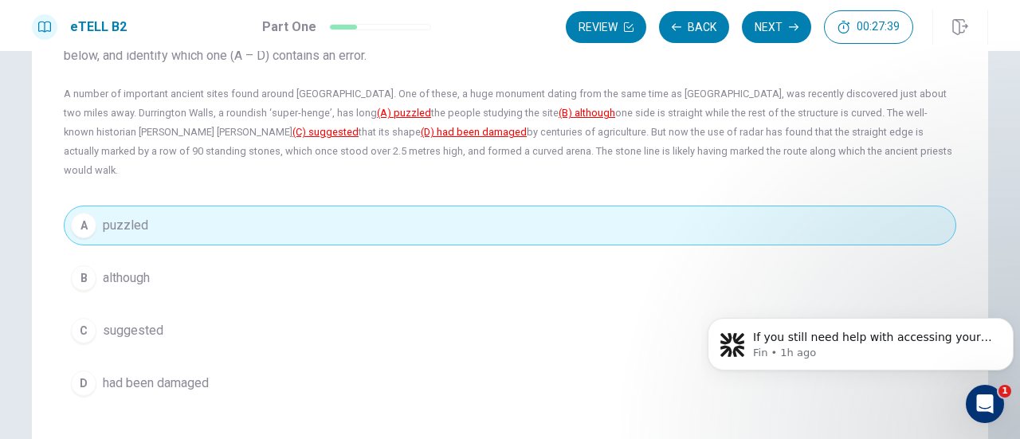
scroll to position [128, 0]
click at [777, 32] on button "Next" at bounding box center [776, 27] width 69 height 32
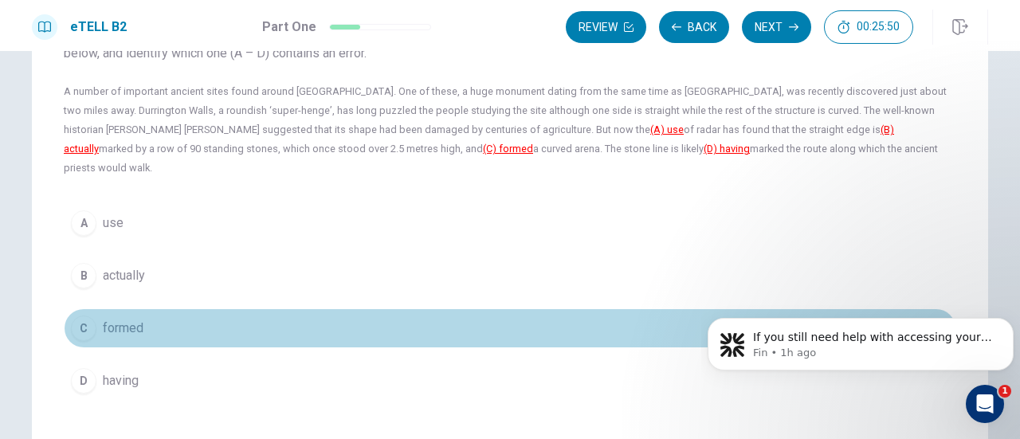
click at [113, 319] on span "formed" at bounding box center [123, 328] width 41 height 19
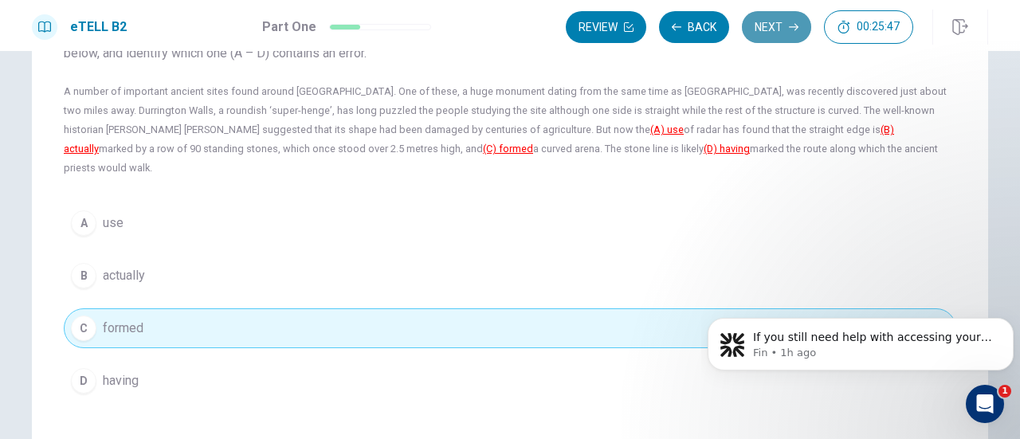
click at [782, 18] on button "Next" at bounding box center [776, 27] width 69 height 32
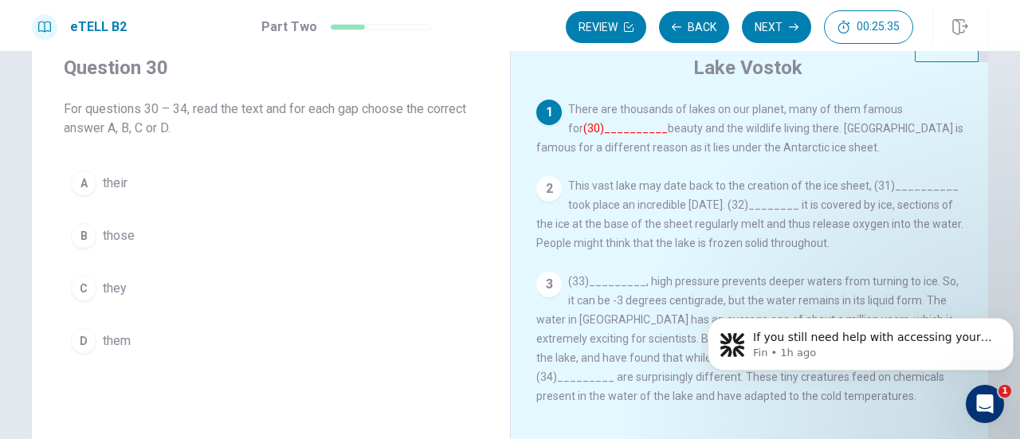
scroll to position [56, 0]
click at [113, 176] on span "their" at bounding box center [115, 180] width 25 height 19
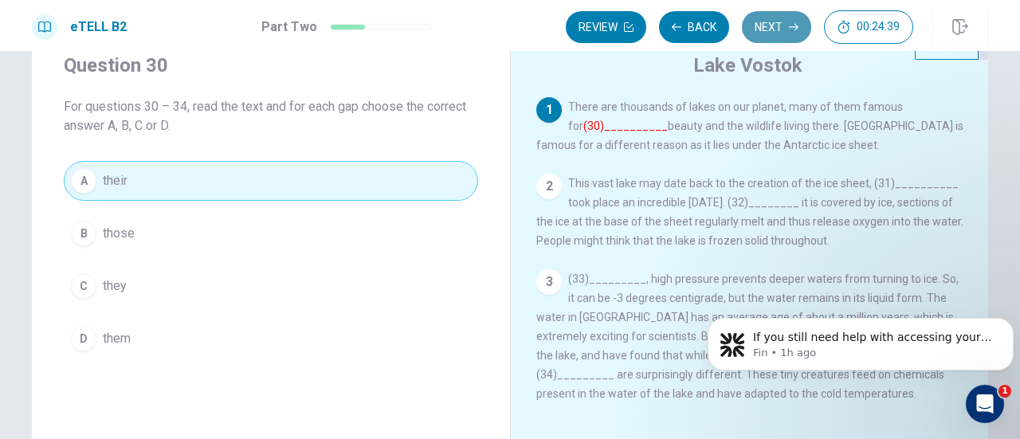
click at [789, 22] on icon "button" at bounding box center [794, 27] width 10 height 10
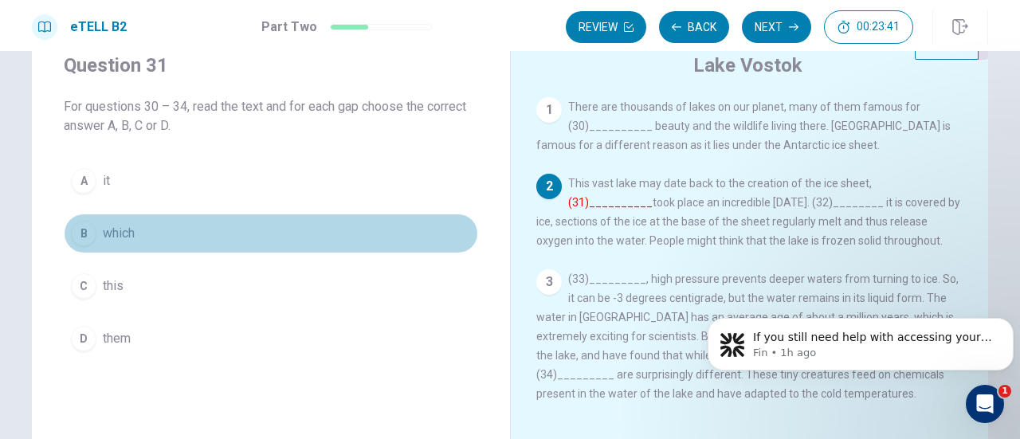
click at [128, 237] on span "which" at bounding box center [119, 233] width 32 height 19
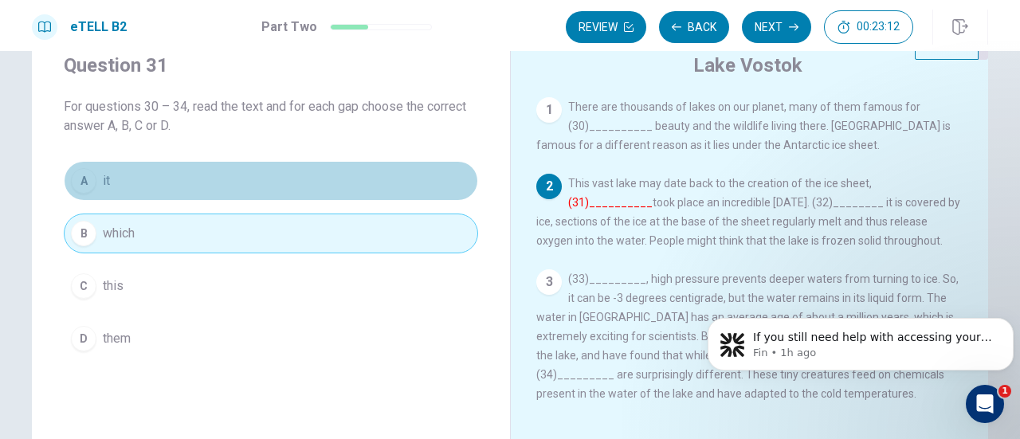
click at [280, 181] on button "A it" at bounding box center [271, 181] width 414 height 40
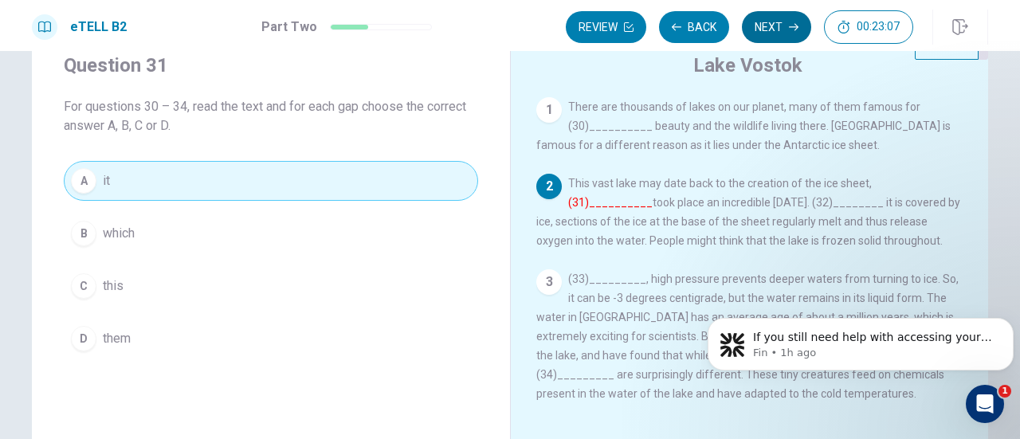
click at [764, 26] on button "Next" at bounding box center [776, 27] width 69 height 32
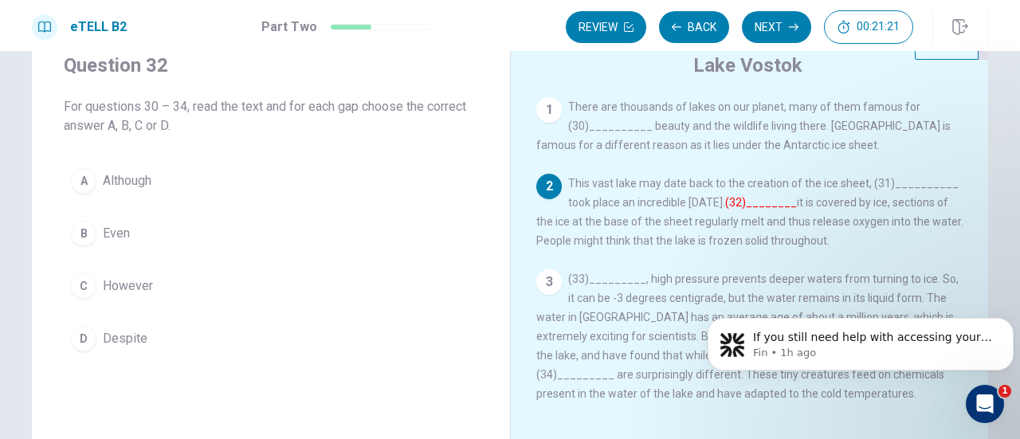
click at [103, 287] on span "However" at bounding box center [128, 285] width 50 height 19
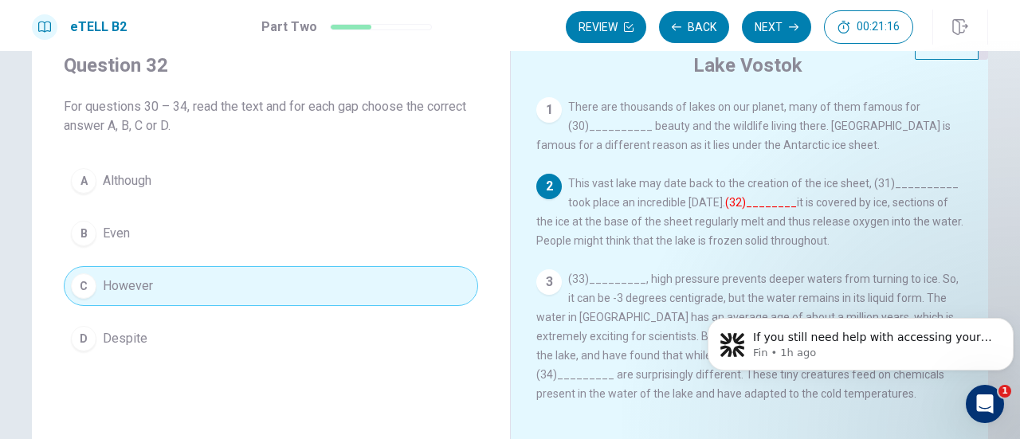
drag, startPoint x: 1011, startPoint y: 233, endPoint x: 817, endPoint y: 181, distance: 200.6
click at [817, 181] on div "Question 32 For questions 30 – 34, read the text and for each gap choose the co…" at bounding box center [510, 245] width 1020 height 388
click at [764, 29] on button "Next" at bounding box center [776, 27] width 69 height 32
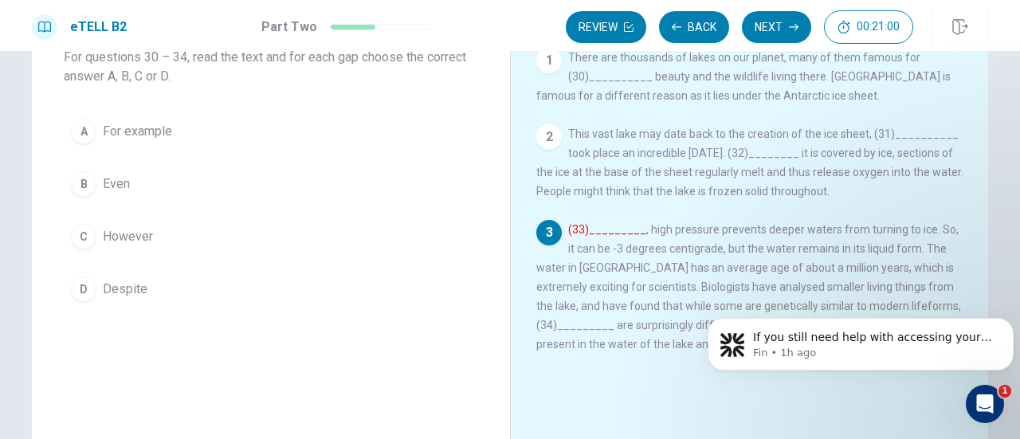
scroll to position [115, 0]
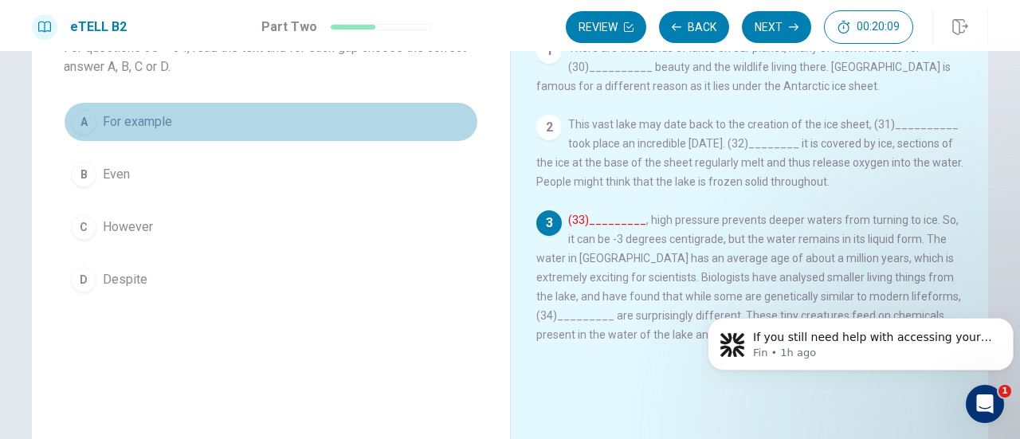
click at [167, 112] on span "For example" at bounding box center [137, 121] width 69 height 19
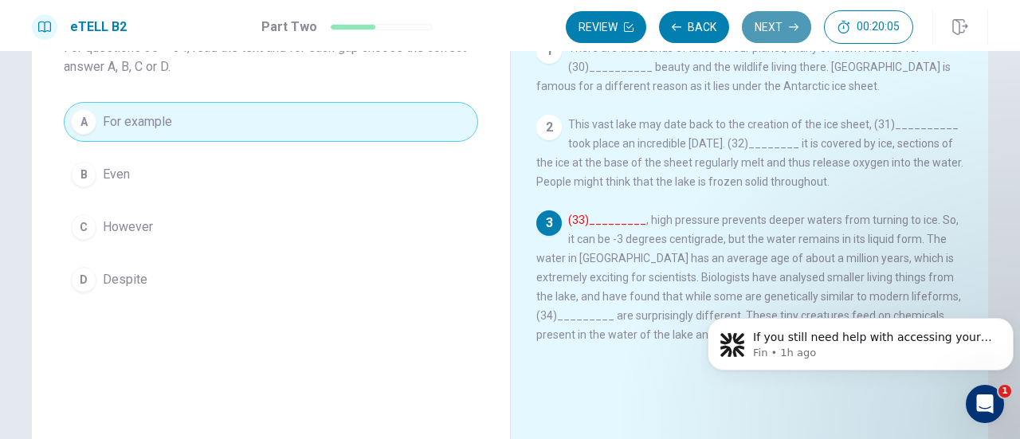
click at [776, 20] on button "Next" at bounding box center [776, 27] width 69 height 32
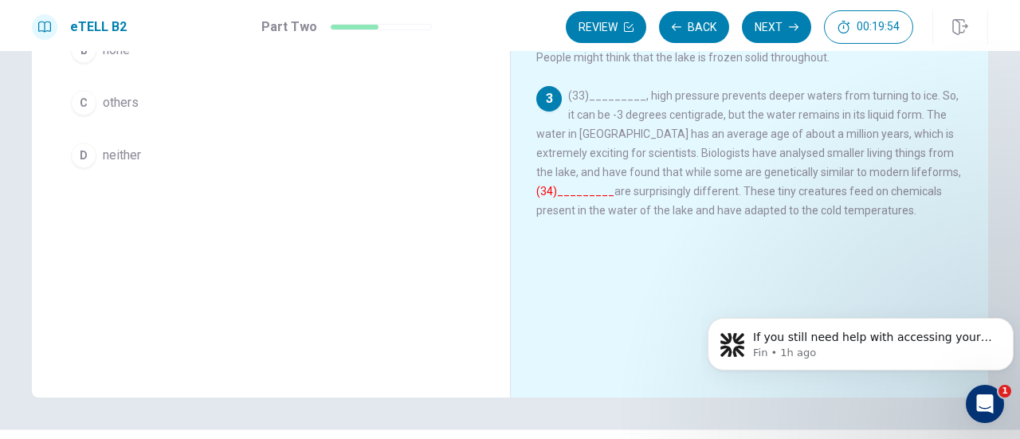
scroll to position [246, 0]
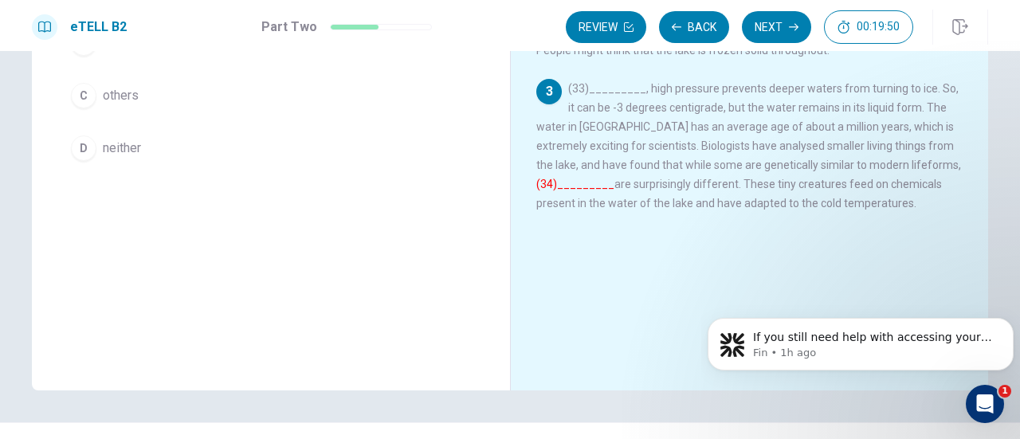
drag, startPoint x: 1010, startPoint y: 221, endPoint x: 1016, endPoint y: 230, distance: 10.4
click at [1016, 230] on div "Question 34 For questions 30 – 34, read the text and for each gap choose the co…" at bounding box center [510, 245] width 1020 height 388
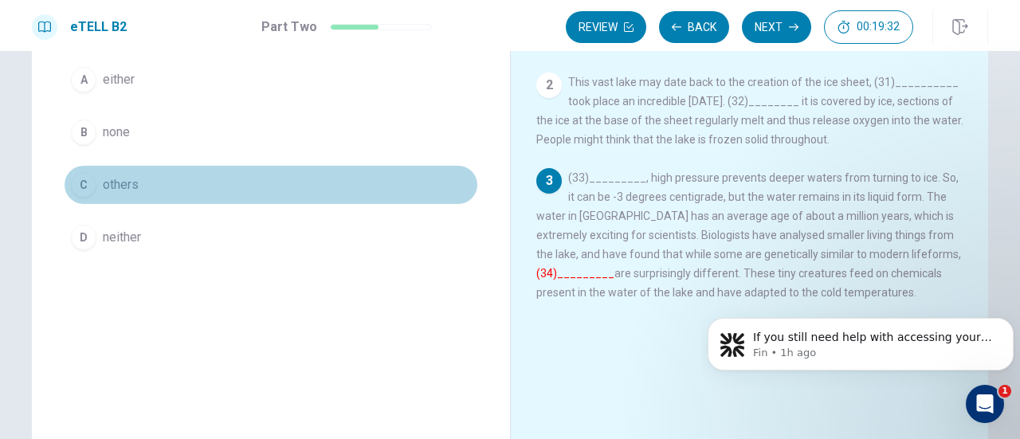
click at [116, 194] on button "C others" at bounding box center [271, 185] width 414 height 40
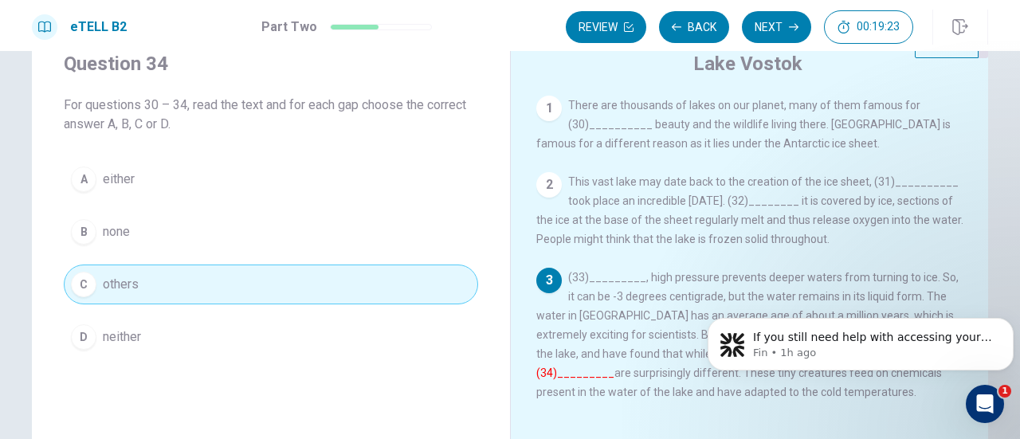
scroll to position [25, 0]
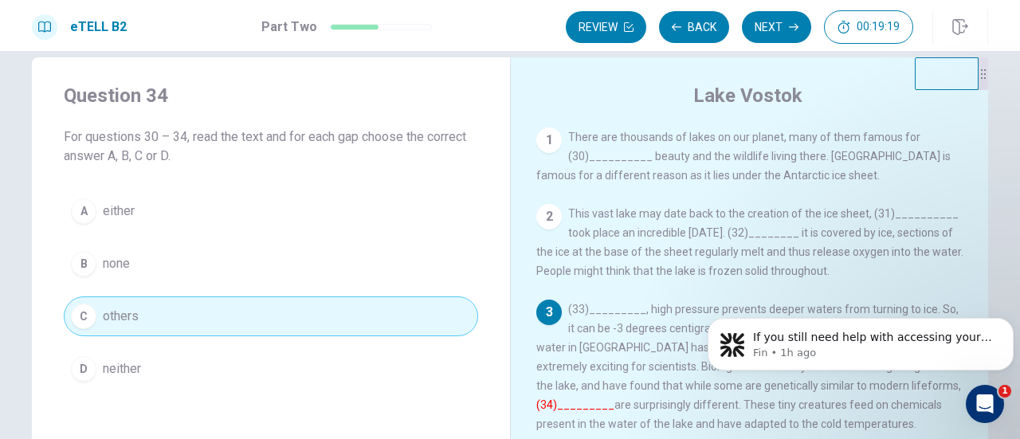
click at [844, 237] on span "This vast lake may date back to the creation of the ice sheet, (31)__________ t…" at bounding box center [749, 242] width 427 height 70
click at [776, 23] on button "Next" at bounding box center [776, 27] width 69 height 32
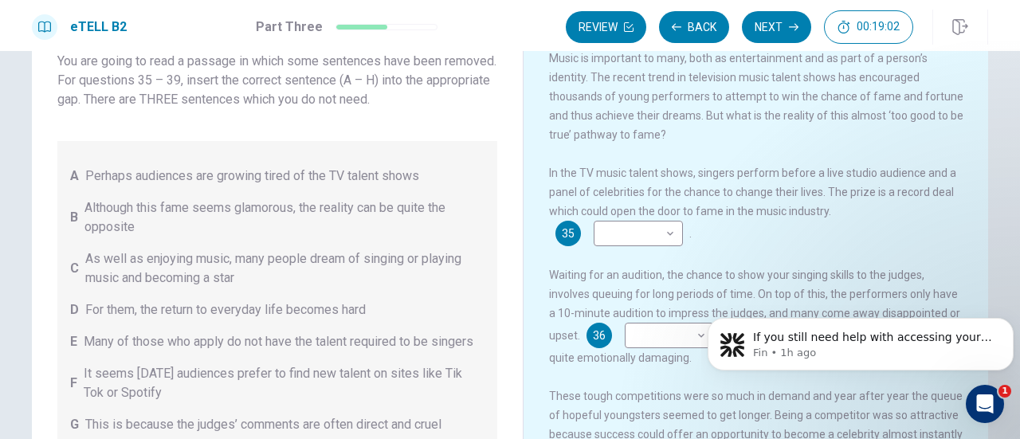
scroll to position [104, 0]
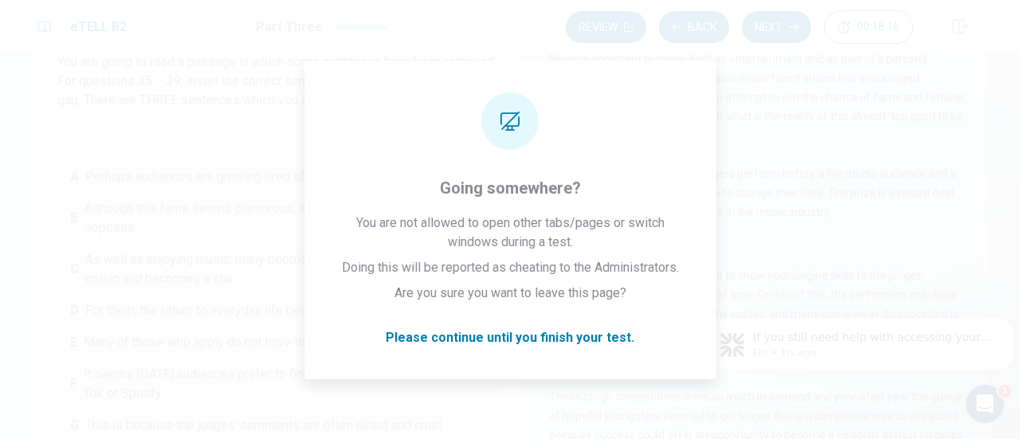
click at [787, 293] on body "If you still need help with accessing your EduSynch account, please let me know…" at bounding box center [860, 340] width 306 height 99
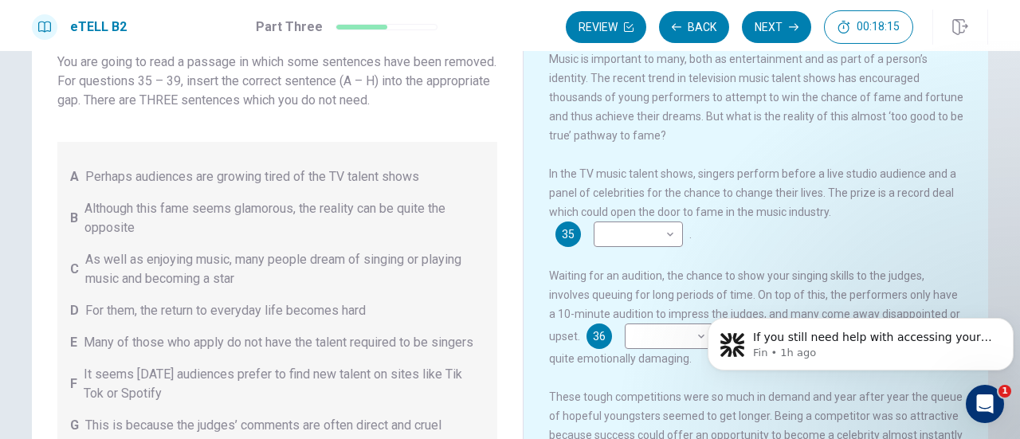
click at [822, 207] on div "In the TV music talent shows, singers perform before a live studio audience and…" at bounding box center [756, 205] width 414 height 83
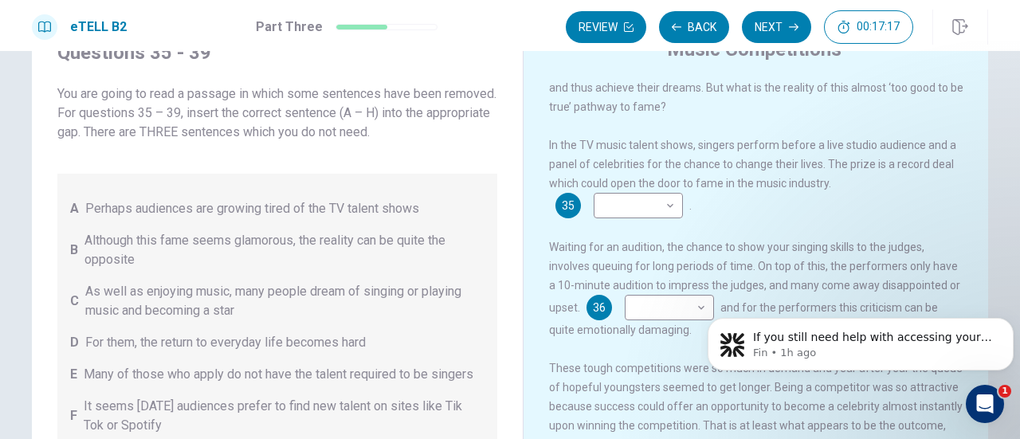
scroll to position [61, 0]
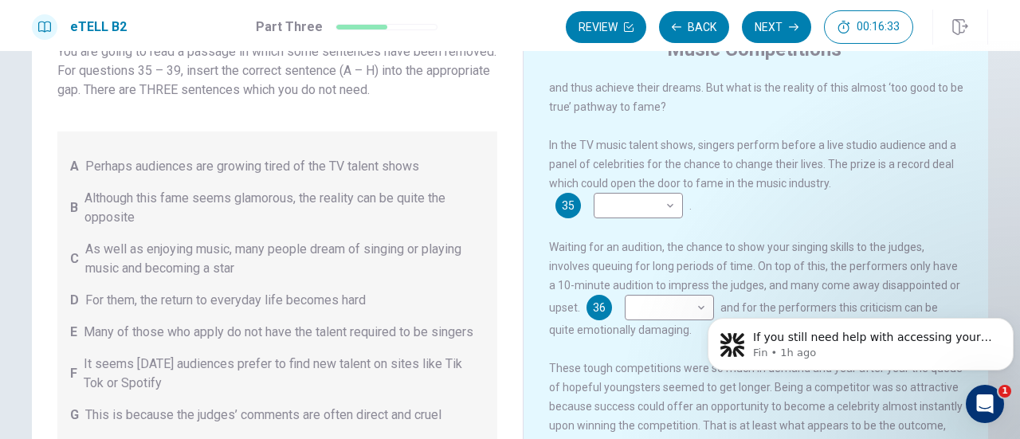
drag, startPoint x: 496, startPoint y: 243, endPoint x: 503, endPoint y: 294, distance: 51.5
click at [503, 294] on div "Questions 35 - 39 You are going to read a passage in which some sentences have …" at bounding box center [277, 288] width 465 height 528
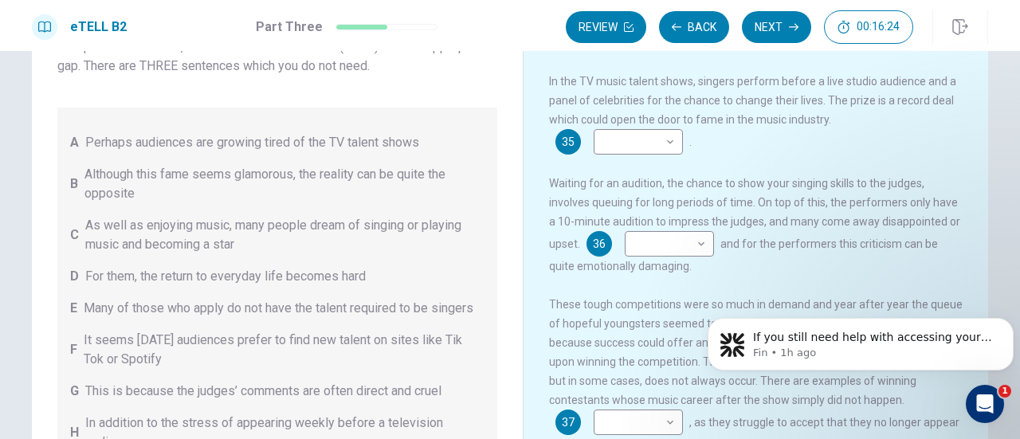
scroll to position [0, 0]
click at [673, 149] on div "​ ​" at bounding box center [637, 141] width 89 height 25
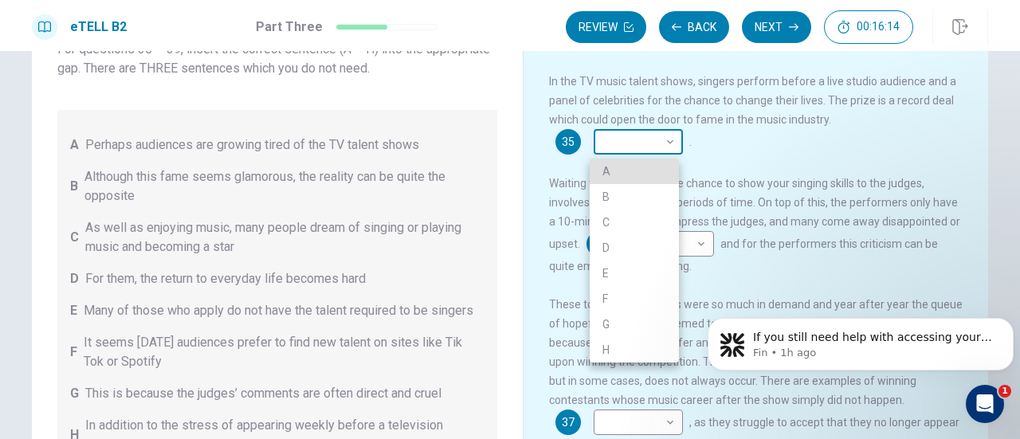
click at [665, 144] on body "This site uses cookies, as explained in our Privacy Policy . If you agree to th…" at bounding box center [510, 219] width 1020 height 439
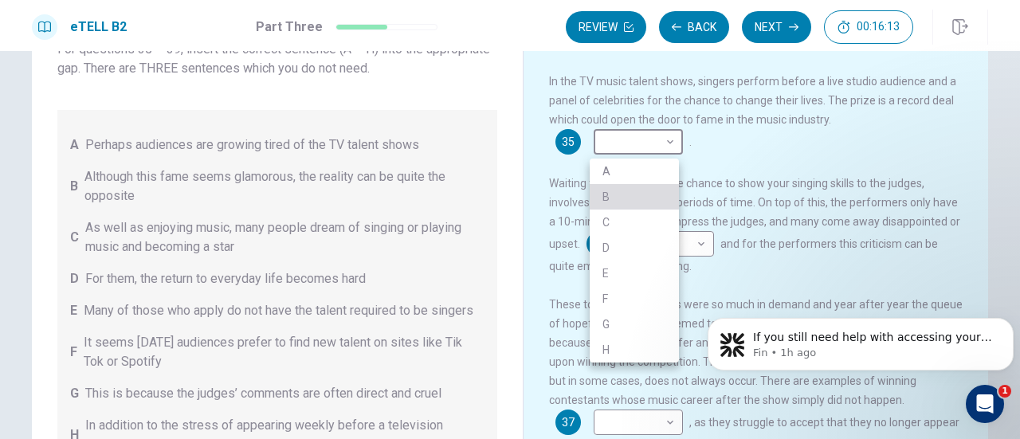
click at [656, 189] on li "B" at bounding box center [633, 196] width 89 height 25
type input "*"
drag, startPoint x: 495, startPoint y: 166, endPoint x: 505, endPoint y: 273, distance: 107.2
click at [505, 273] on div at bounding box center [510, 219] width 1020 height 439
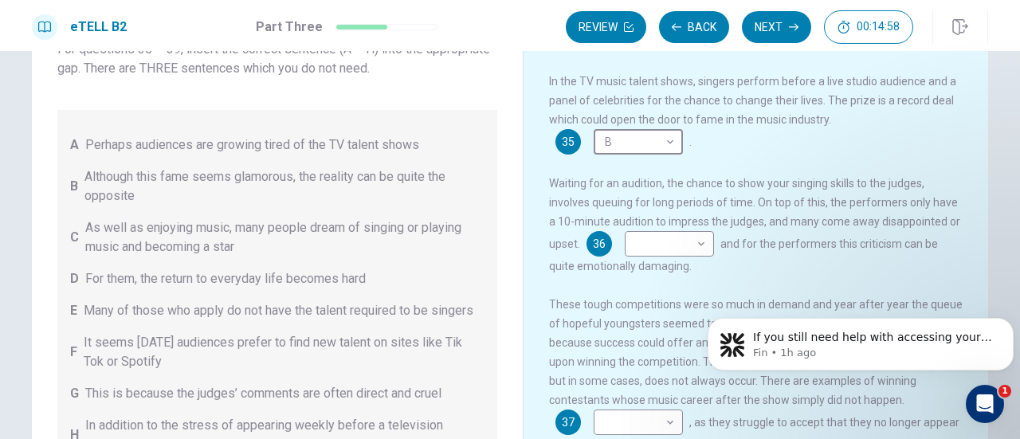
scroll to position [61, 0]
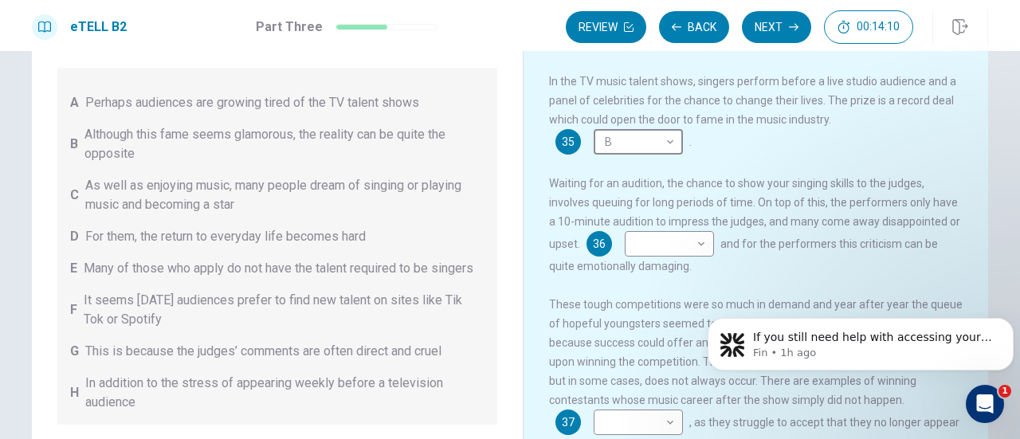
click at [225, 392] on span "In addition to the stress of appearing weekly before a television audience" at bounding box center [284, 393] width 399 height 38
click at [704, 253] on body "This site uses cookies, as explained in our Privacy Policy . If you agree to th…" at bounding box center [510, 219] width 1020 height 439
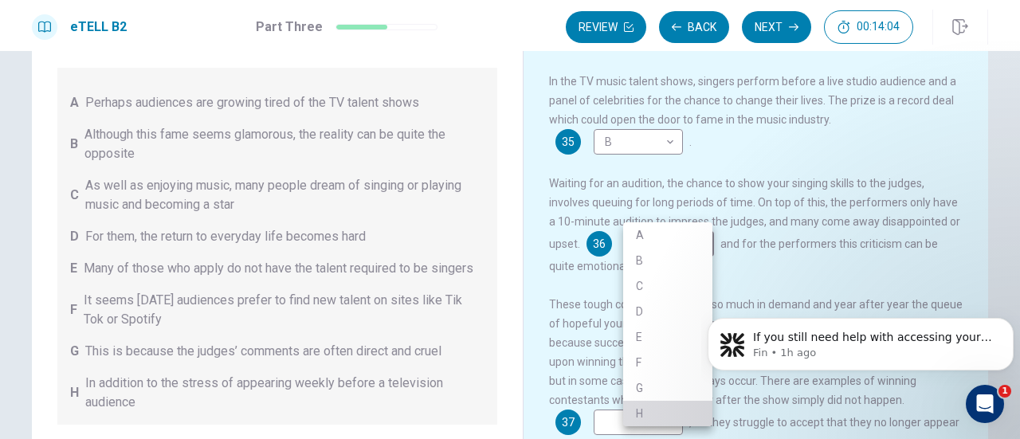
click at [677, 409] on li "H" at bounding box center [667, 413] width 89 height 25
type input "*"
drag, startPoint x: 973, startPoint y: 138, endPoint x: 1019, endPoint y: 252, distance: 123.7
click at [1019, 252] on div at bounding box center [510, 219] width 1020 height 439
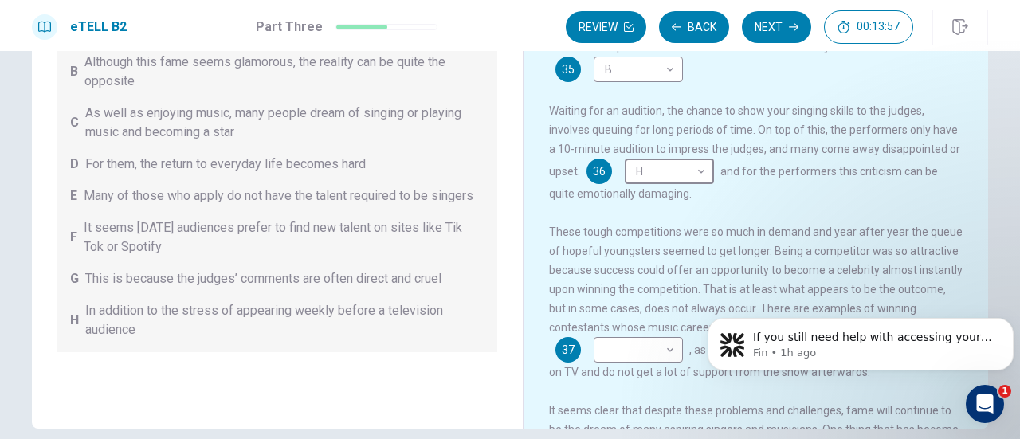
scroll to position [212, 0]
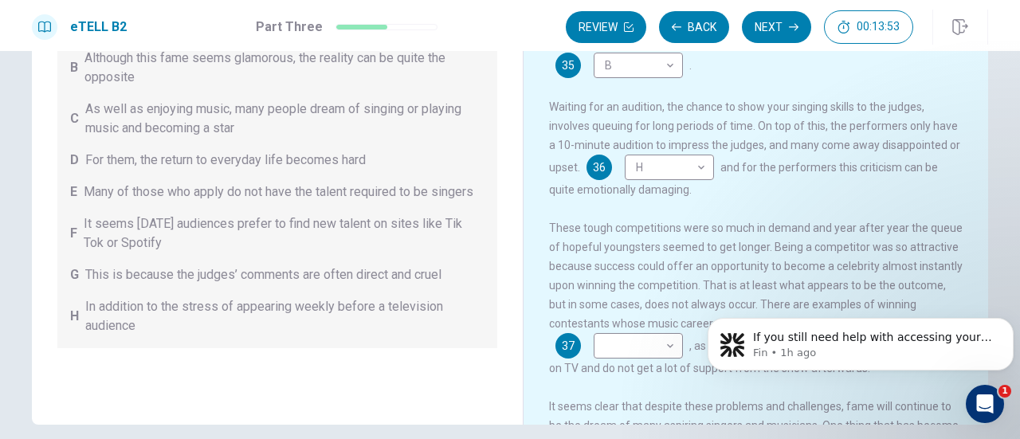
click at [1011, 219] on div "Questions 35 - 39 You are going to read a passage in which some sentences have …" at bounding box center [510, 245] width 1020 height 388
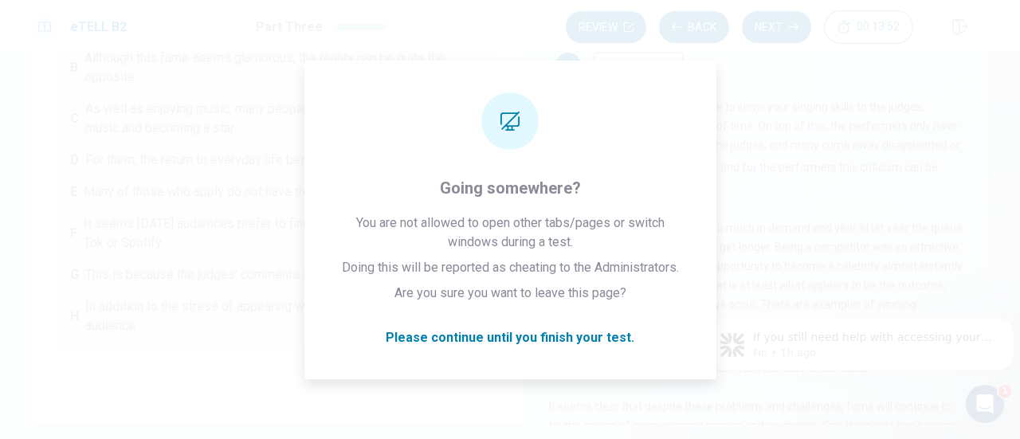
drag, startPoint x: 1011, startPoint y: 219, endPoint x: 1010, endPoint y: 278, distance: 58.9
click at [1010, 278] on div "Questions 35 - 39 You are going to read a passage in which some sentences have …" at bounding box center [510, 245] width 1020 height 388
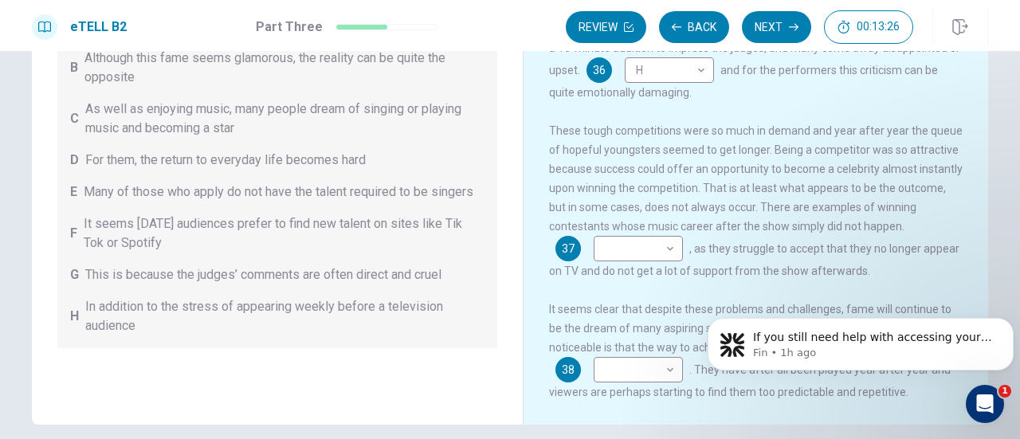
scroll to position [149, 0]
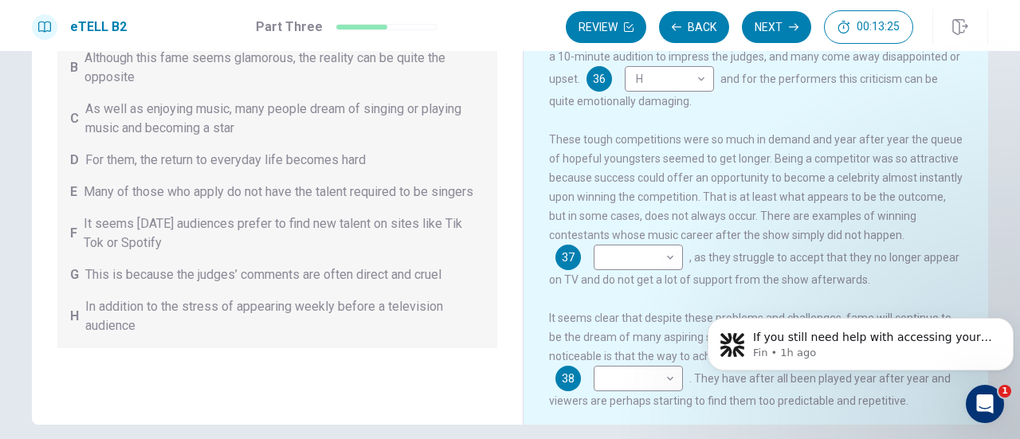
drag, startPoint x: 972, startPoint y: 241, endPoint x: 263, endPoint y: 6, distance: 747.1
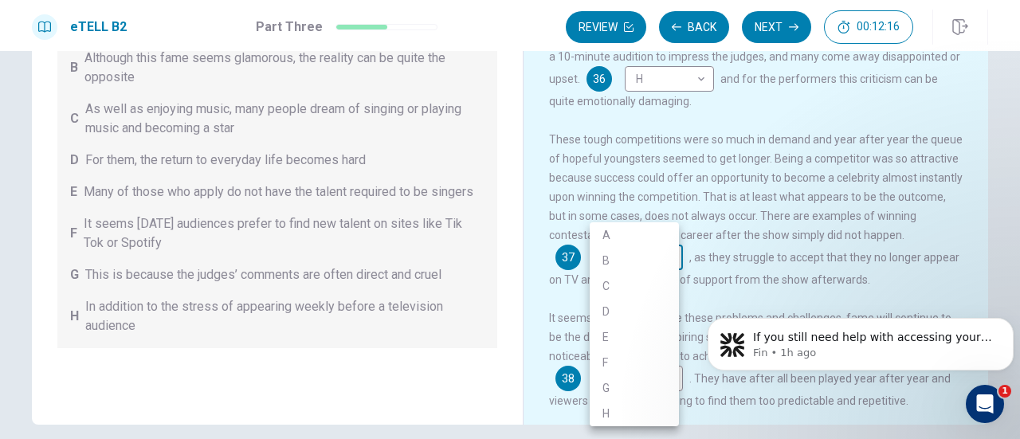
click at [669, 268] on body "This site uses cookies, as explained in our Privacy Policy . If you agree to th…" at bounding box center [510, 219] width 1020 height 439
click at [669, 310] on li "D" at bounding box center [633, 311] width 89 height 25
type input "*"
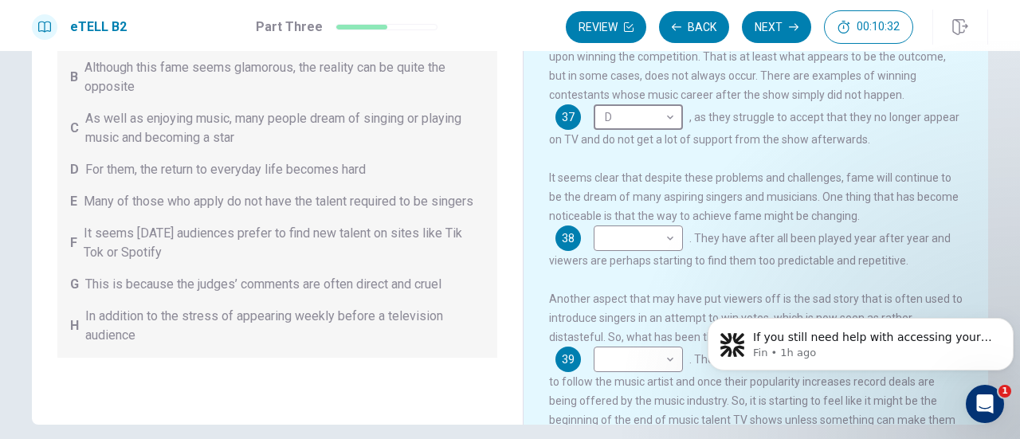
scroll to position [33, 0]
click at [268, 293] on span "This is because the judges’ comments are often direct and cruel" at bounding box center [263, 283] width 356 height 19
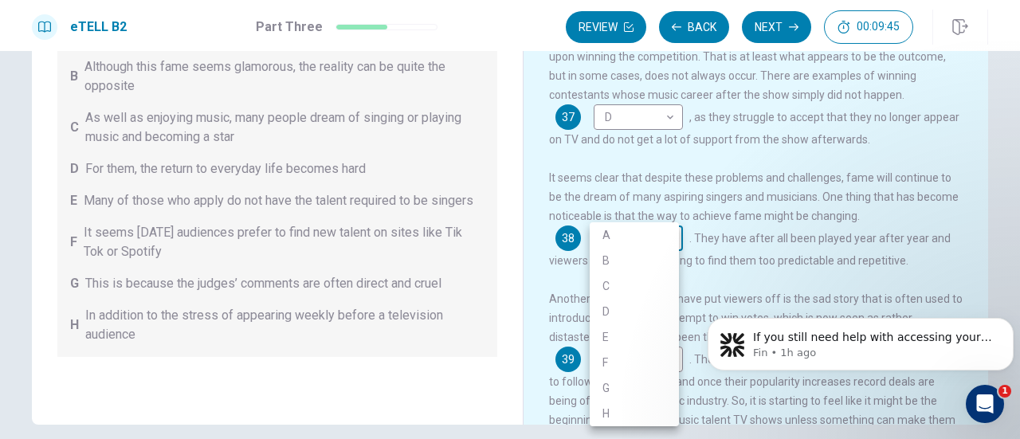
click at [670, 249] on body "This site uses cookies, as explained in our Privacy Policy . If you agree to th…" at bounding box center [510, 219] width 1020 height 439
click at [668, 377] on li "G" at bounding box center [633, 387] width 89 height 25
type input "*"
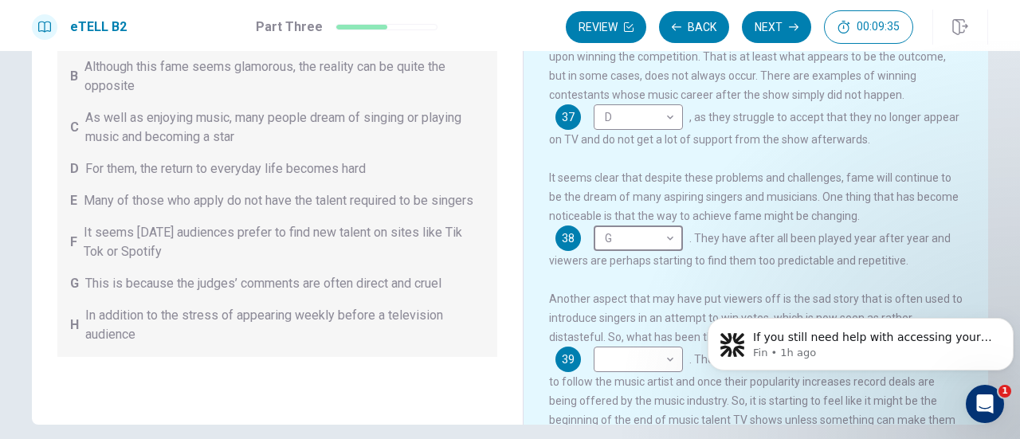
scroll to position [347, 0]
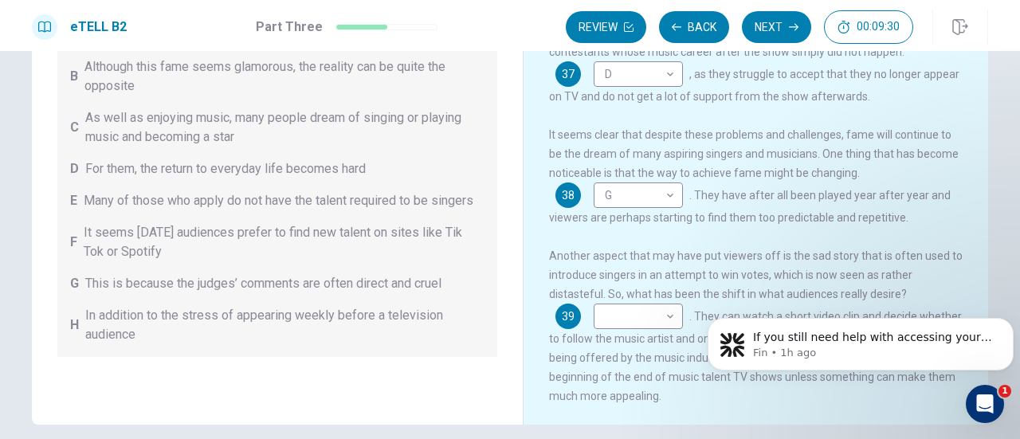
click at [1010, 278] on div "Questions 35 - 39 You are going to read a passage in which some sentences have …" at bounding box center [510, 245] width 1020 height 388
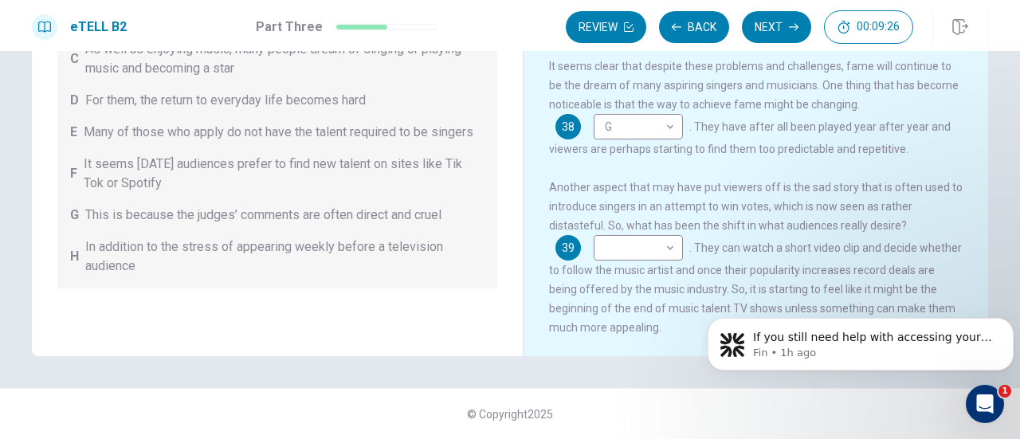
click at [871, 244] on span ". They can watch a short video clip and decide whether to follow the music arti…" at bounding box center [755, 287] width 413 height 92
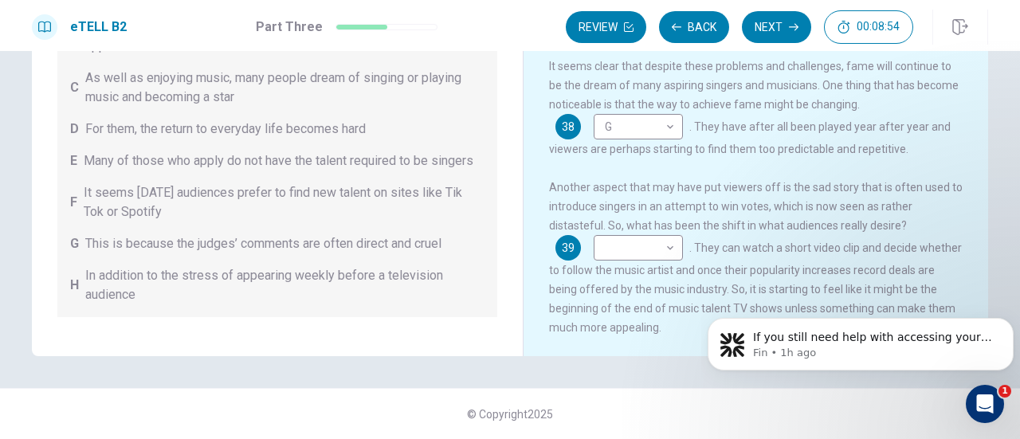
scroll to position [0, 0]
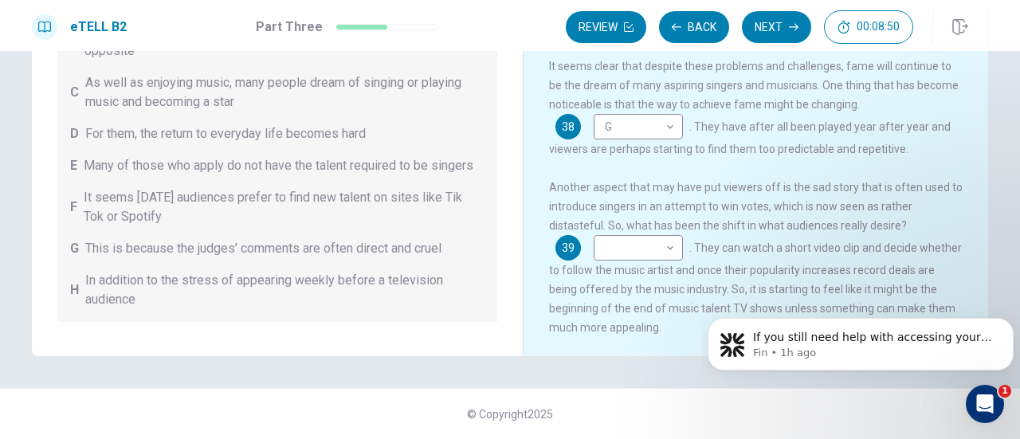
click at [506, 124] on div "Questions 35 - 39 You are going to read a passage in which some sentences have …" at bounding box center [510, 79] width 956 height 554
drag, startPoint x: 506, startPoint y: 124, endPoint x: 496, endPoint y: 110, distance: 17.2
click at [496, 110] on div "Questions 35 - 39 You are going to read a passage in which some sentences have …" at bounding box center [510, 79] width 956 height 554
drag, startPoint x: 496, startPoint y: 110, endPoint x: 502, endPoint y: 80, distance: 30.0
click at [502, 80] on div "Questions 35 - 39 You are going to read a passage in which some sentences have …" at bounding box center [277, 79] width 465 height 528
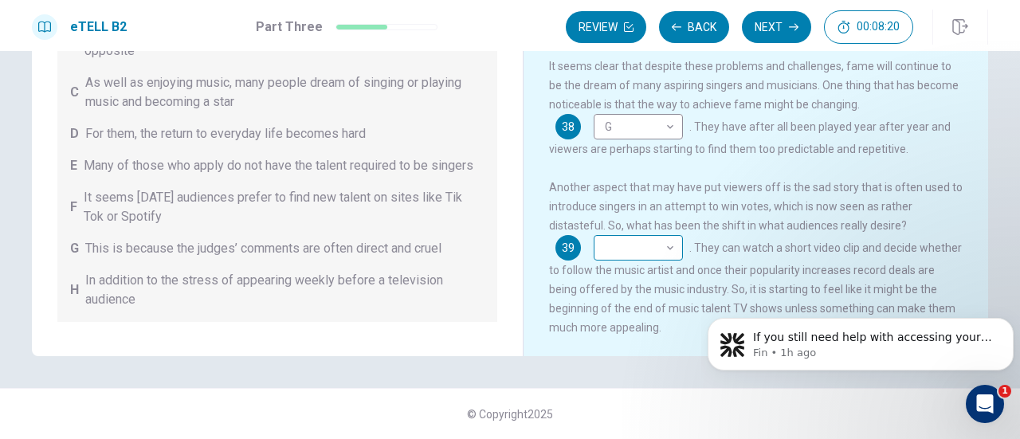
click at [674, 249] on div "​ ​" at bounding box center [637, 247] width 89 height 25
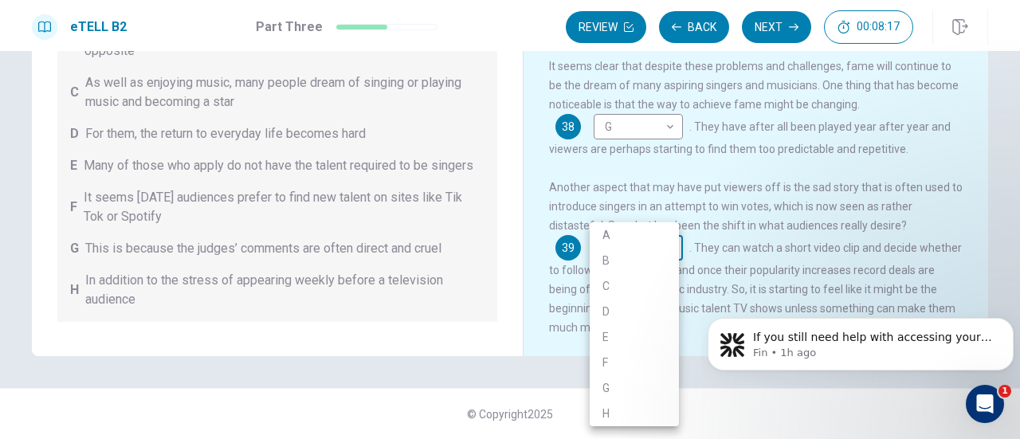
click at [665, 245] on body "This site uses cookies, as explained in our Privacy Policy . If you agree to th…" at bounding box center [510, 219] width 1020 height 439
click at [639, 361] on li "F" at bounding box center [633, 362] width 89 height 25
type input "*"
click at [1016, 238] on div at bounding box center [510, 219] width 1020 height 439
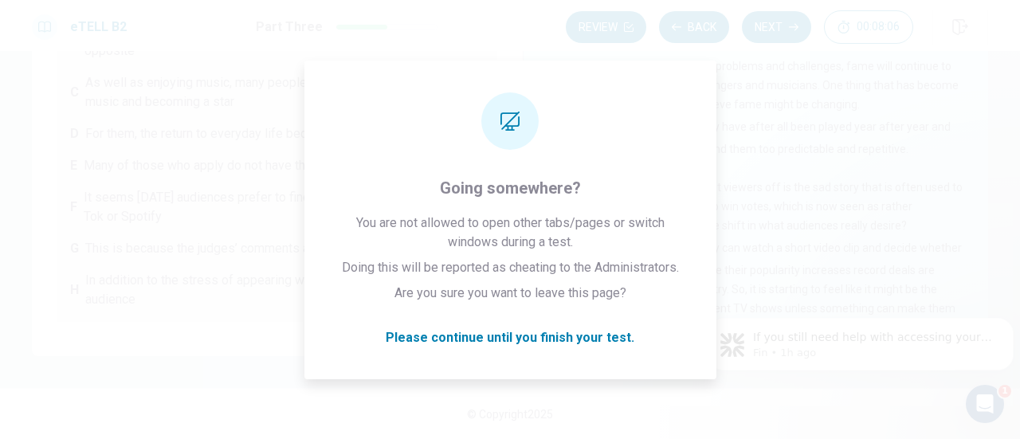
drag, startPoint x: 1016, startPoint y: 238, endPoint x: 1009, endPoint y: 194, distance: 45.1
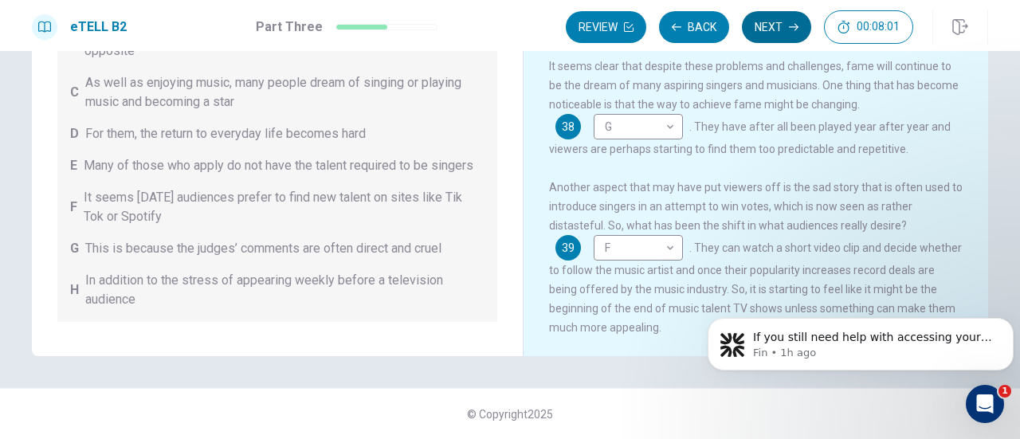
click at [781, 25] on button "Next" at bounding box center [776, 27] width 69 height 32
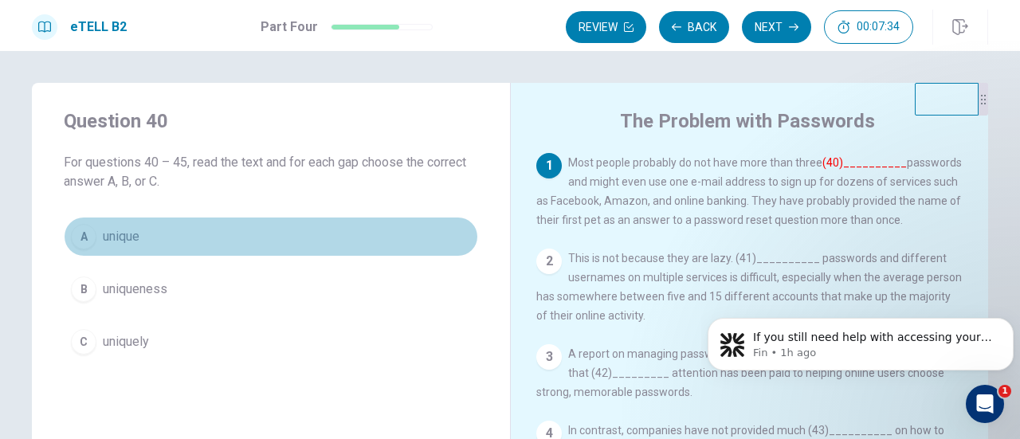
click at [119, 225] on button "A unique" at bounding box center [271, 237] width 414 height 40
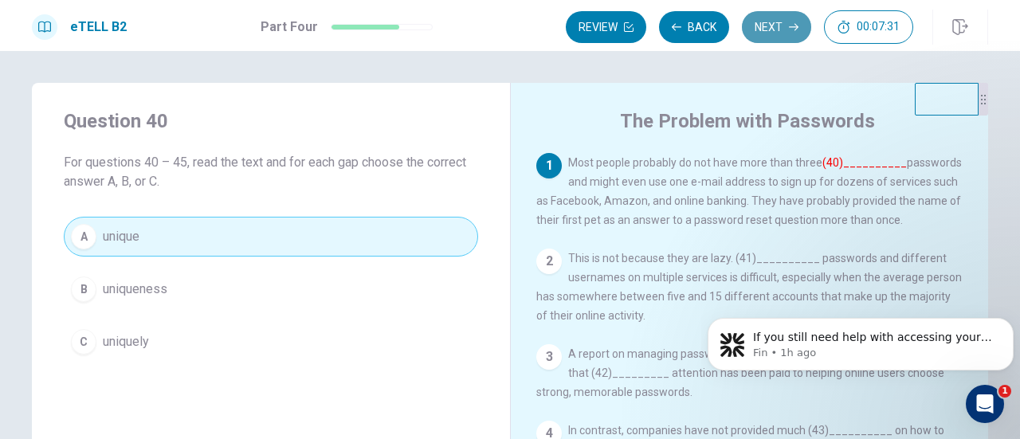
click at [765, 33] on button "Next" at bounding box center [776, 27] width 69 height 32
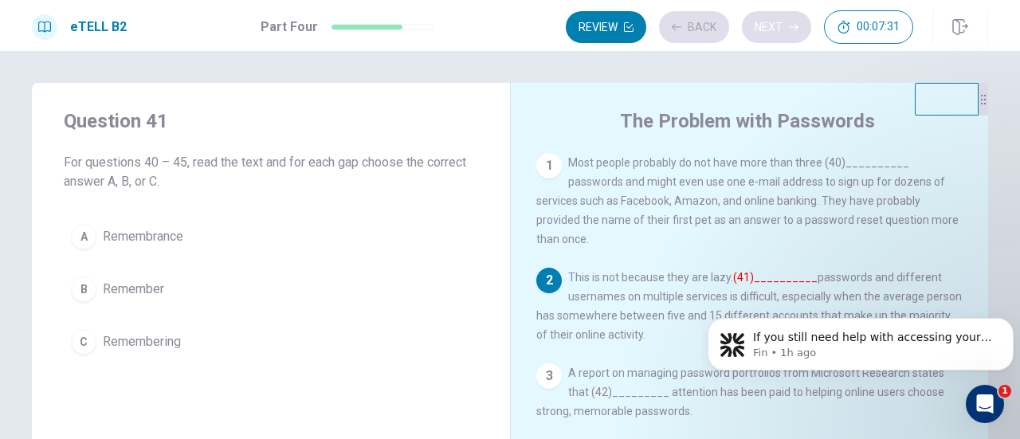
scroll to position [49, 0]
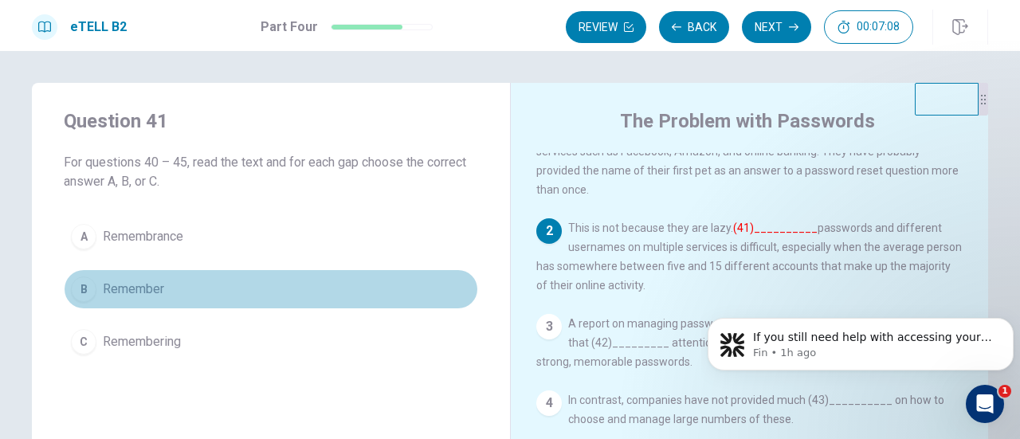
click at [151, 290] on span "Remember" at bounding box center [133, 289] width 61 height 19
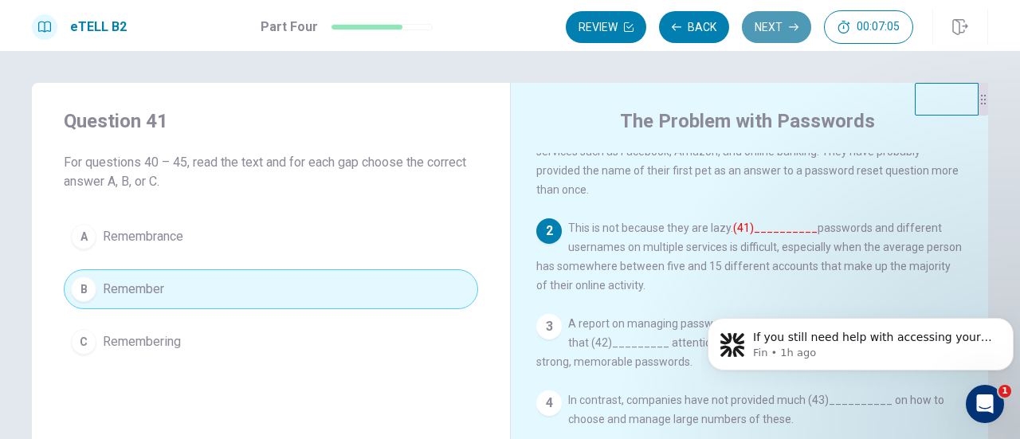
click at [765, 32] on button "Next" at bounding box center [776, 27] width 69 height 32
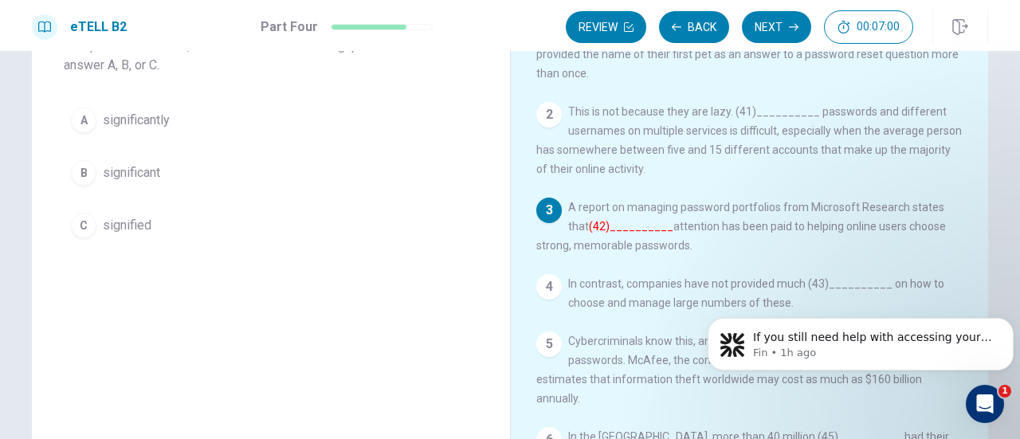
scroll to position [113, 0]
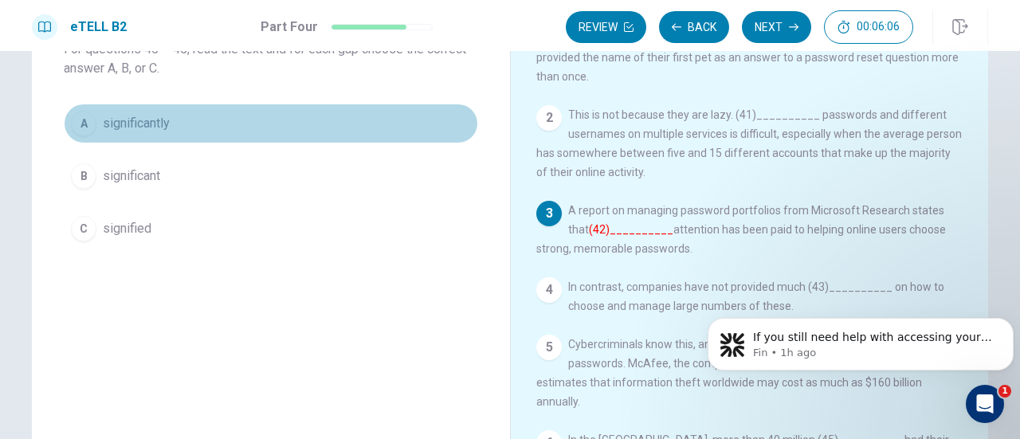
click at [144, 112] on button "A significantly" at bounding box center [271, 124] width 414 height 40
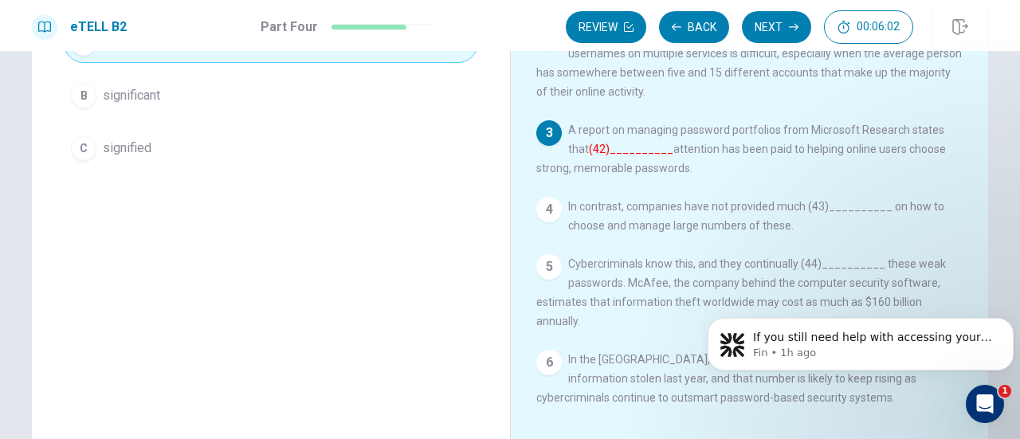
scroll to position [196, 0]
click at [763, 31] on button "Next" at bounding box center [776, 27] width 69 height 32
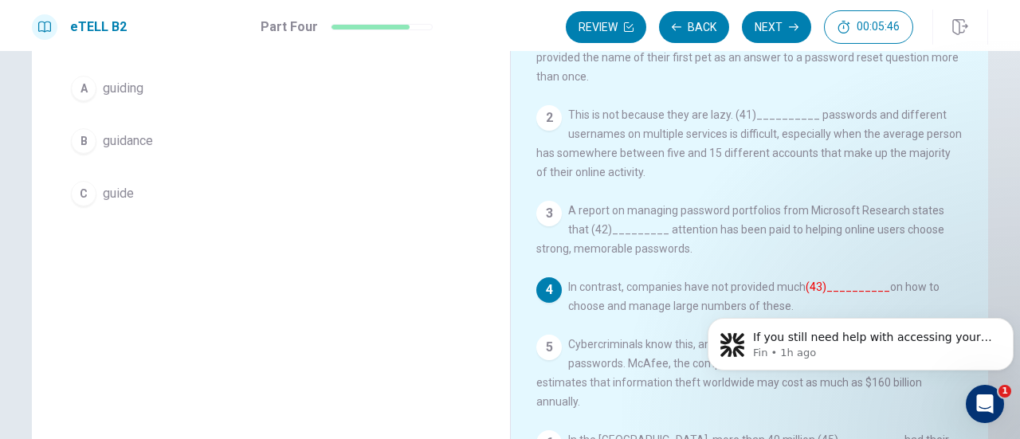
scroll to position [139, 0]
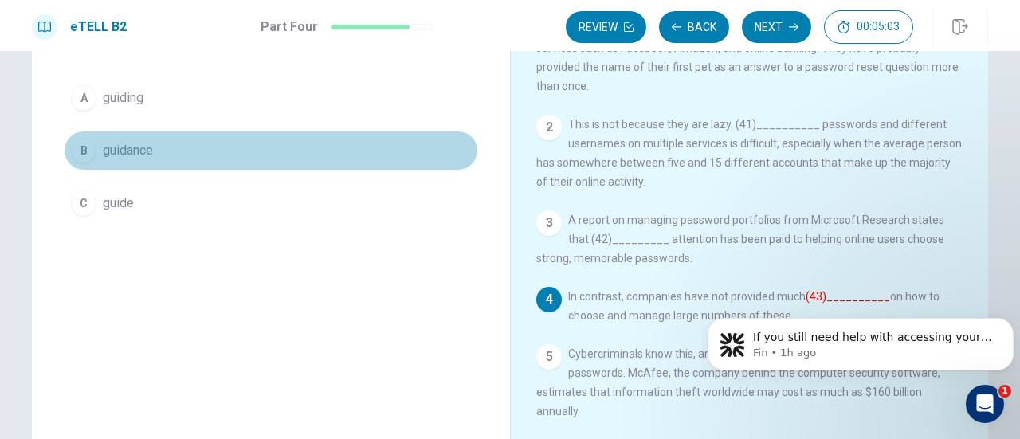
click at [119, 143] on span "guidance" at bounding box center [128, 150] width 50 height 19
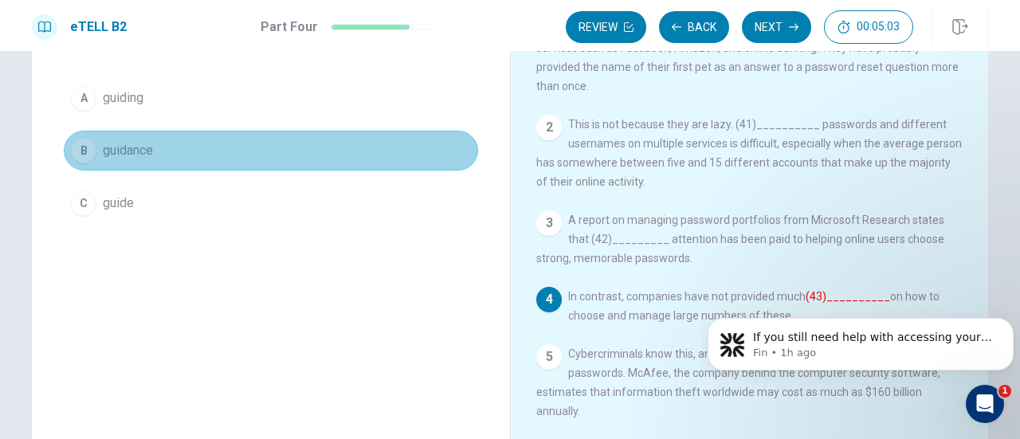
click at [119, 143] on span "guidance" at bounding box center [128, 150] width 50 height 19
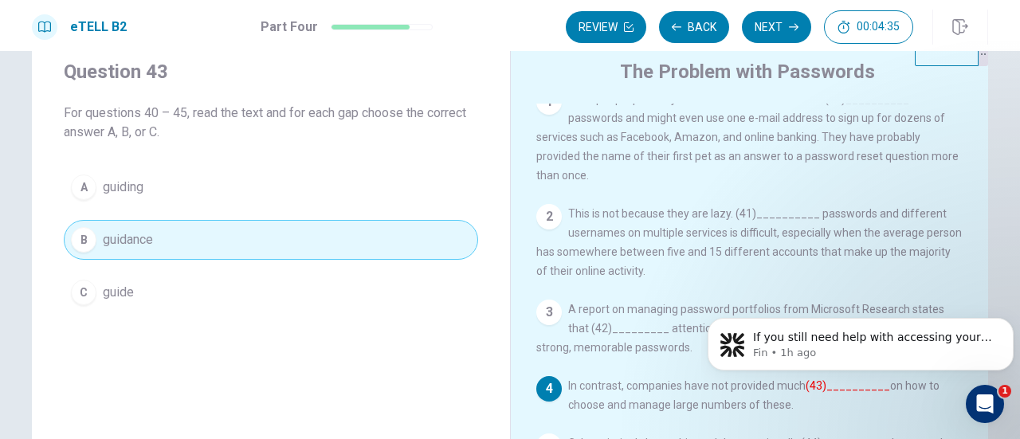
scroll to position [242, 0]
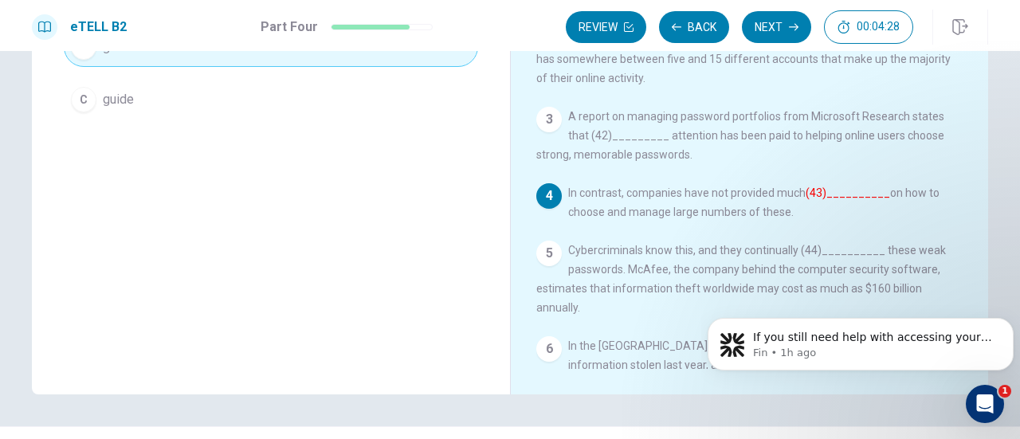
click at [777, 10] on div "Review Back Next 00:04:28" at bounding box center [739, 26] width 347 height 33
click at [777, 28] on button "Next" at bounding box center [776, 27] width 69 height 32
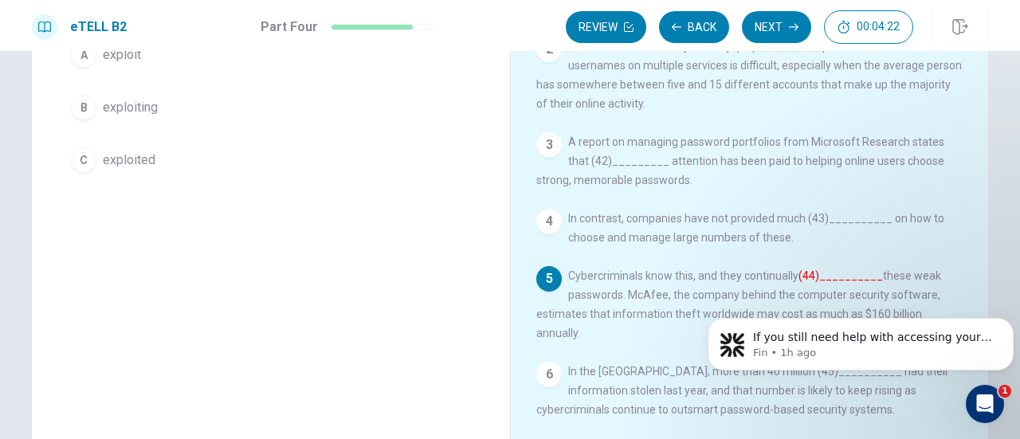
scroll to position [168, 0]
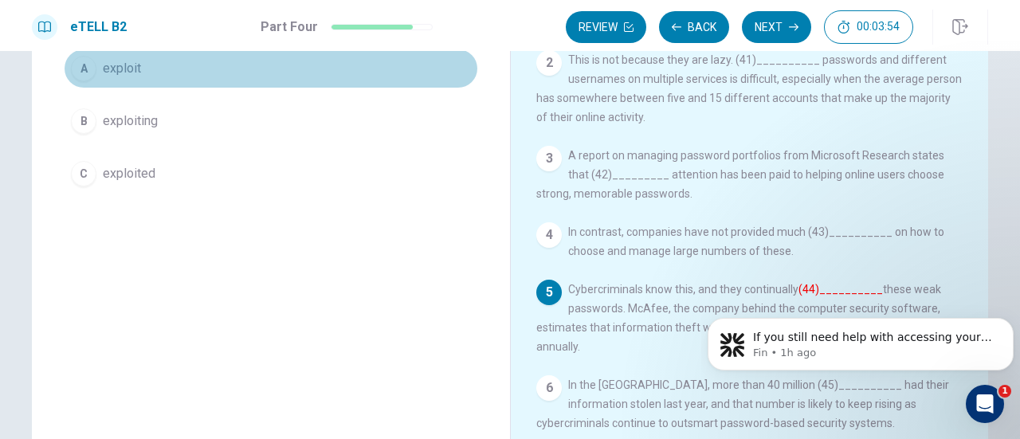
click at [162, 72] on button "A exploit" at bounding box center [271, 69] width 414 height 40
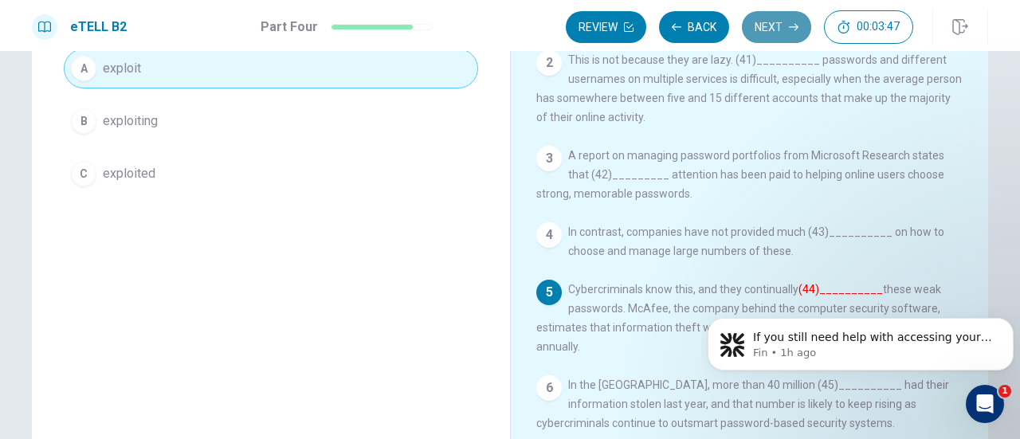
click at [783, 25] on button "Next" at bounding box center [776, 27] width 69 height 32
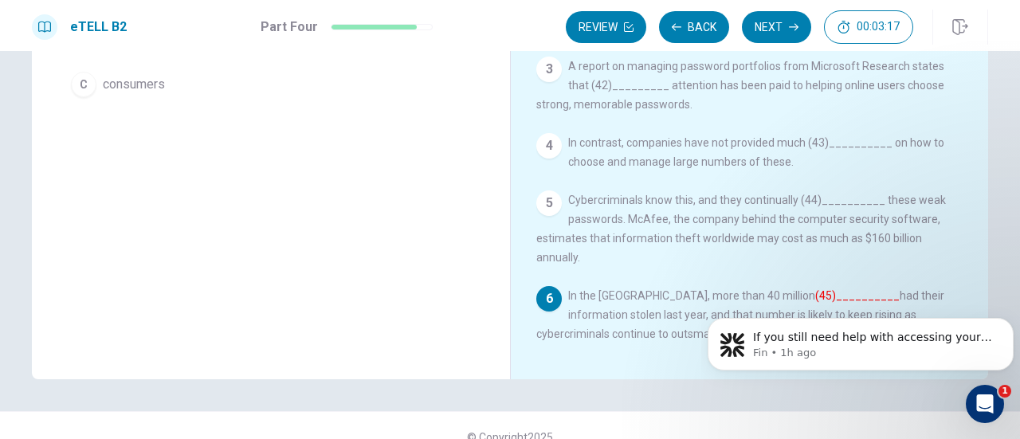
scroll to position [260, 0]
drag, startPoint x: 1010, startPoint y: 248, endPoint x: 1016, endPoint y: 222, distance: 26.3
click at [1016, 222] on div "Question 45 For questions 40 – 45, read the text and for each gap choose the co…" at bounding box center [510, 245] width 1020 height 388
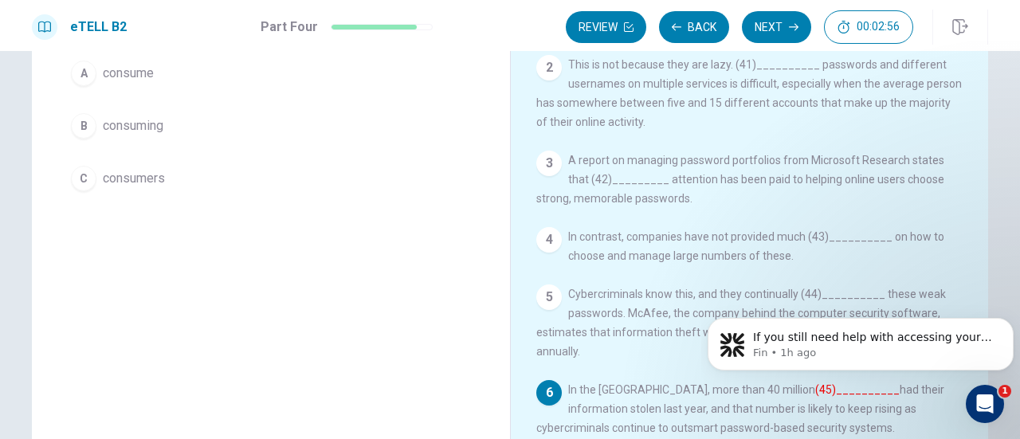
scroll to position [162, 0]
click at [137, 180] on span "consumers" at bounding box center [134, 179] width 62 height 19
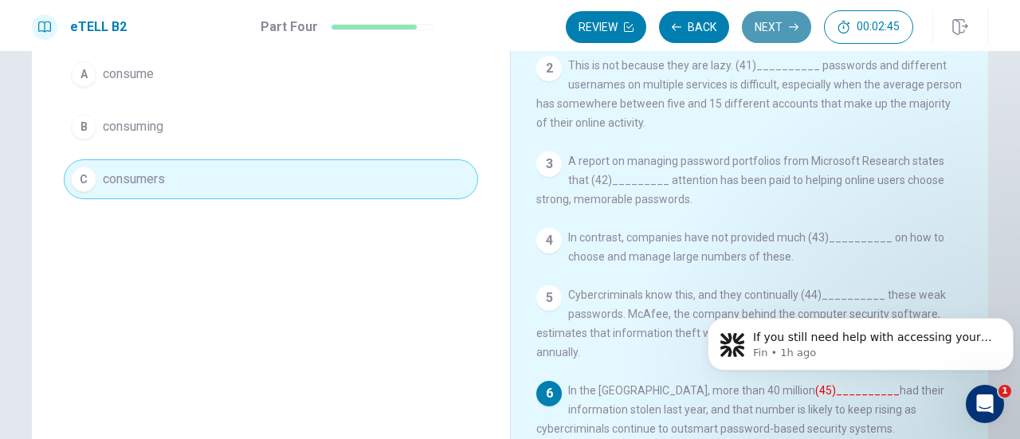
click at [776, 22] on button "Next" at bounding box center [776, 27] width 69 height 32
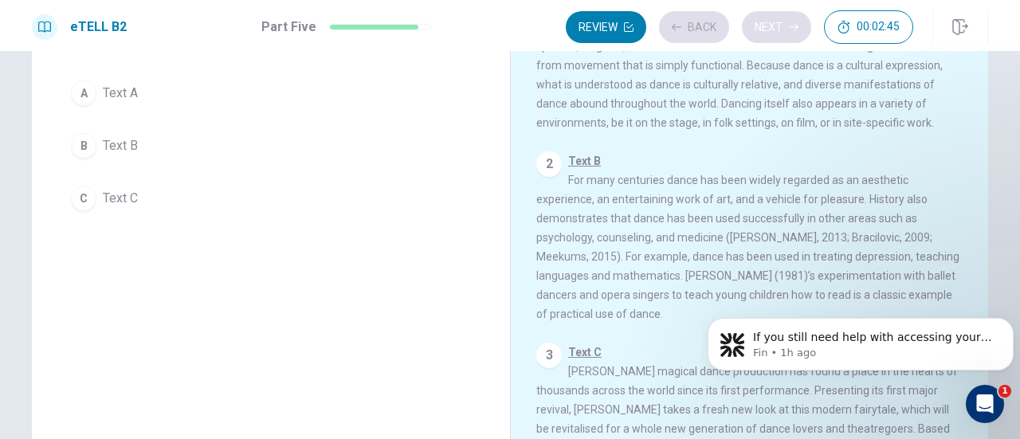
scroll to position [182, 0]
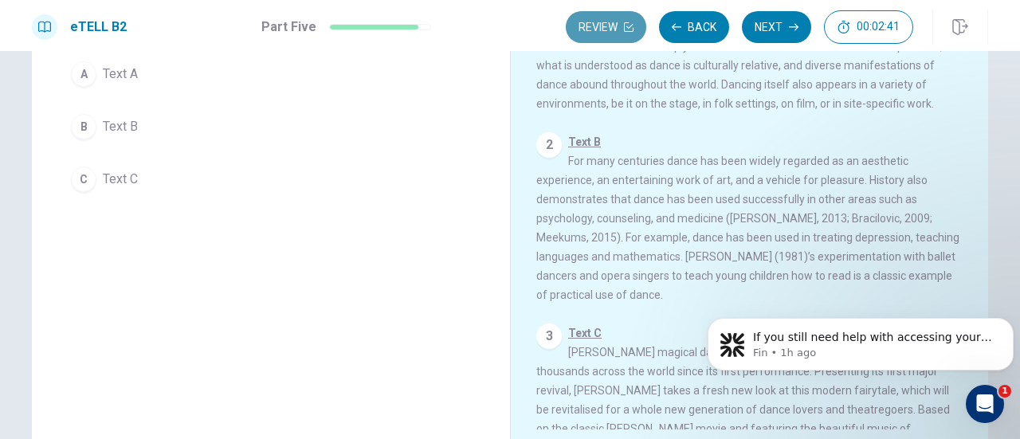
click at [602, 33] on button "Review" at bounding box center [606, 27] width 80 height 32
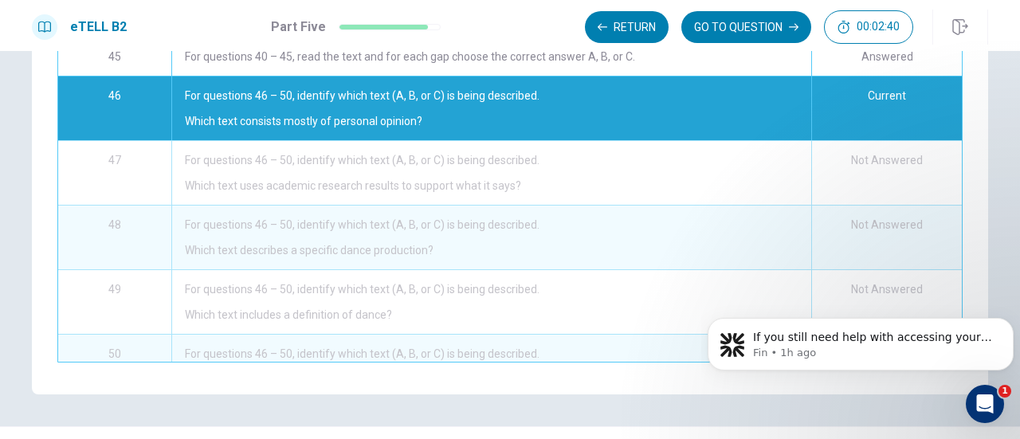
scroll to position [1064, 0]
click at [572, 147] on div "For questions 46 – 50, identify which text (A, B, or C) is being described. Whi…" at bounding box center [491, 173] width 640 height 64
click at [597, 141] on div "For questions 46 – 50, identify which text (A, B, or C) is being described. Whi…" at bounding box center [491, 173] width 640 height 64
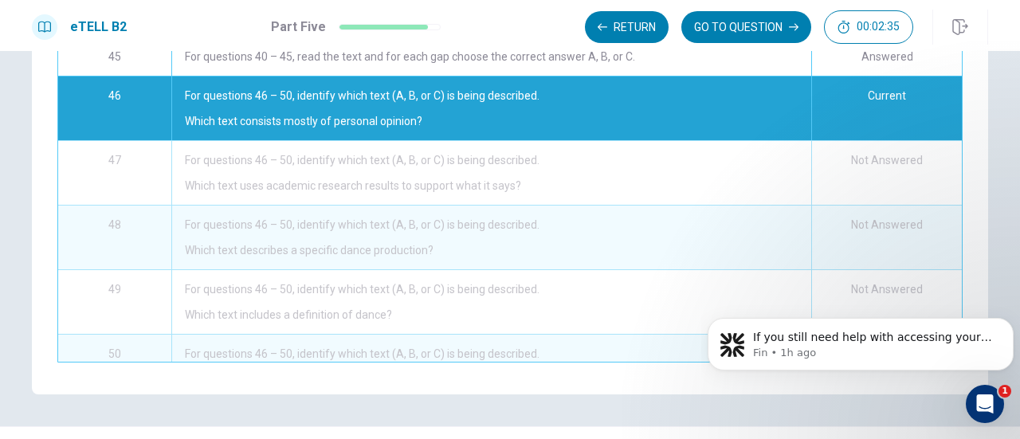
click at [597, 141] on div "For questions 46 – 50, identify which text (A, B, or C) is being described. Whi…" at bounding box center [491, 173] width 640 height 64
drag, startPoint x: 597, startPoint y: 141, endPoint x: 779, endPoint y: 163, distance: 183.0
click at [779, 163] on div "For questions 46 – 50, identify which text (A, B, or C) is being described. Whi…" at bounding box center [491, 173] width 640 height 64
click at [848, 157] on div "Not Answered" at bounding box center [886, 173] width 151 height 64
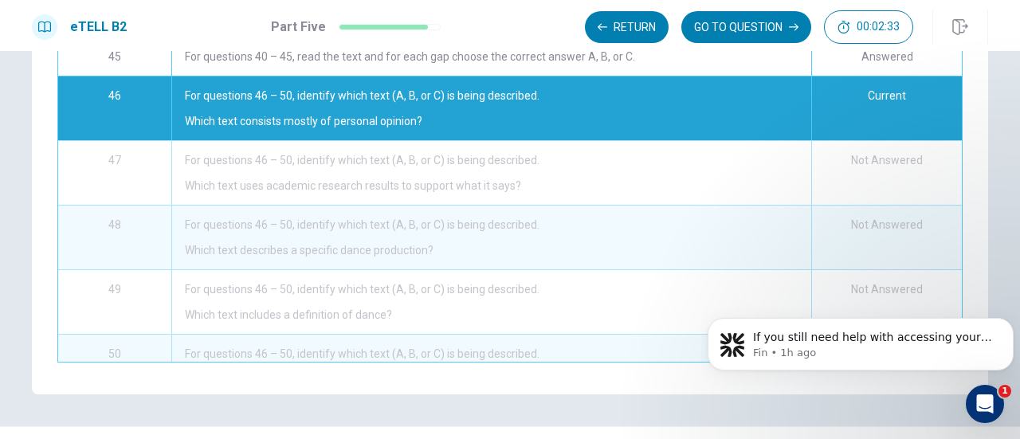
click at [848, 157] on div "Not Answered" at bounding box center [886, 173] width 151 height 64
click at [626, 22] on button "Return" at bounding box center [627, 27] width 84 height 32
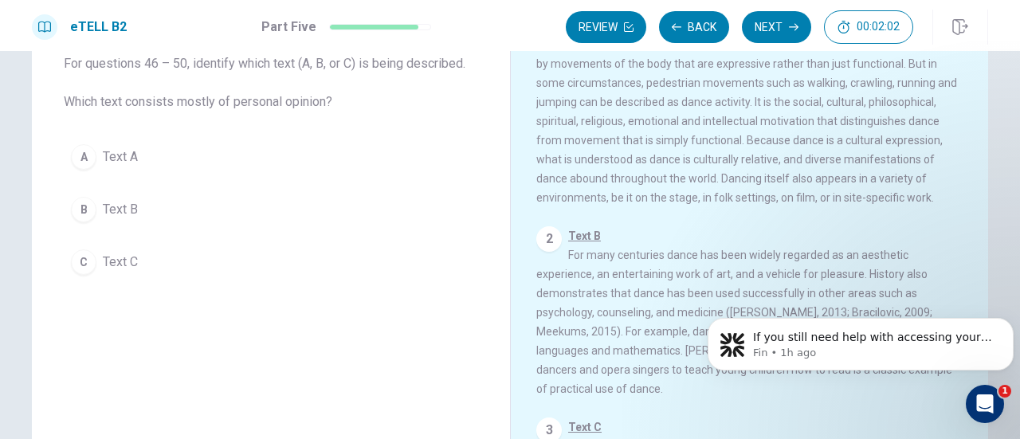
scroll to position [0, 0]
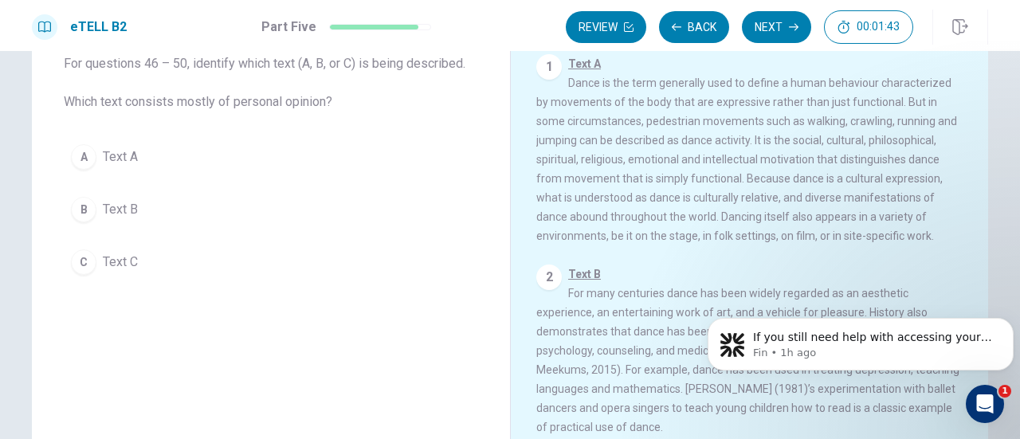
click at [970, 209] on div "1 Text A Dance is the term generally used to define a human behaviour character…" at bounding box center [760, 283] width 448 height 458
drag, startPoint x: 970, startPoint y: 209, endPoint x: 976, endPoint y: 238, distance: 29.2
click at [976, 238] on div "1 Text A Dance is the term generally used to define a human behaviour character…" at bounding box center [760, 283] width 448 height 458
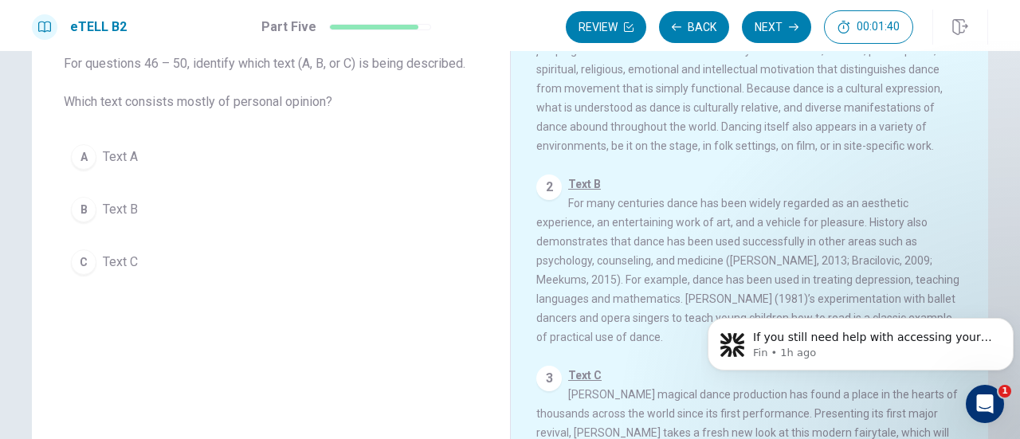
scroll to position [91, 0]
click at [969, 262] on div "1 Text A Dance is the term generally used to define a human behaviour character…" at bounding box center [760, 283] width 448 height 458
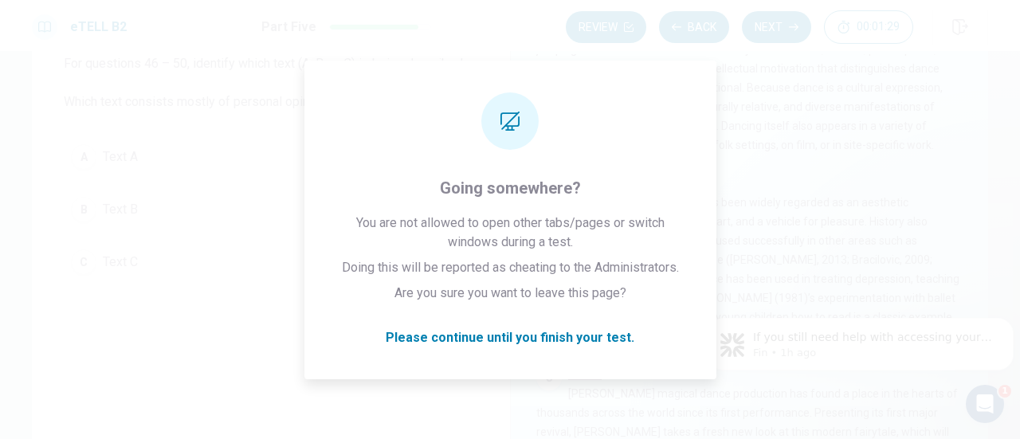
drag, startPoint x: 1670, startPoint y: 546, endPoint x: 965, endPoint y: 298, distance: 748.2
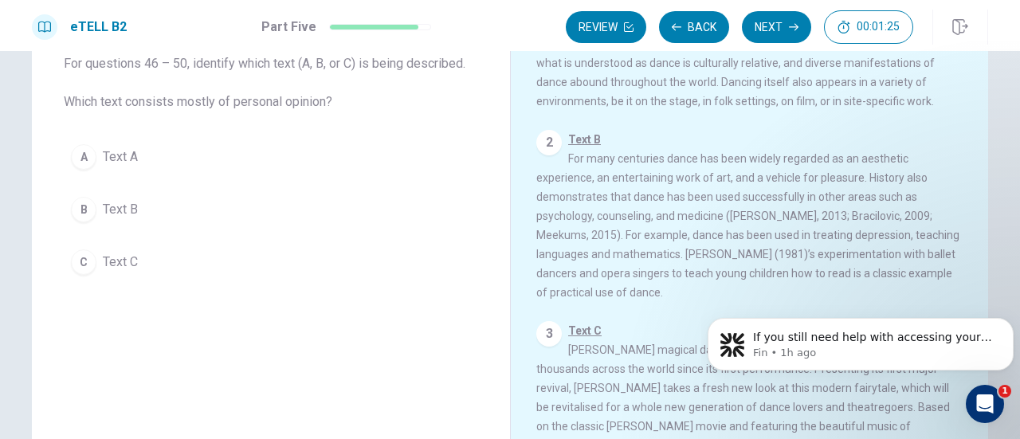
scroll to position [148, 0]
click at [1004, 306] on body "If you still need help with accessing your EduSynch account, please let me know…" at bounding box center [860, 340] width 306 height 99
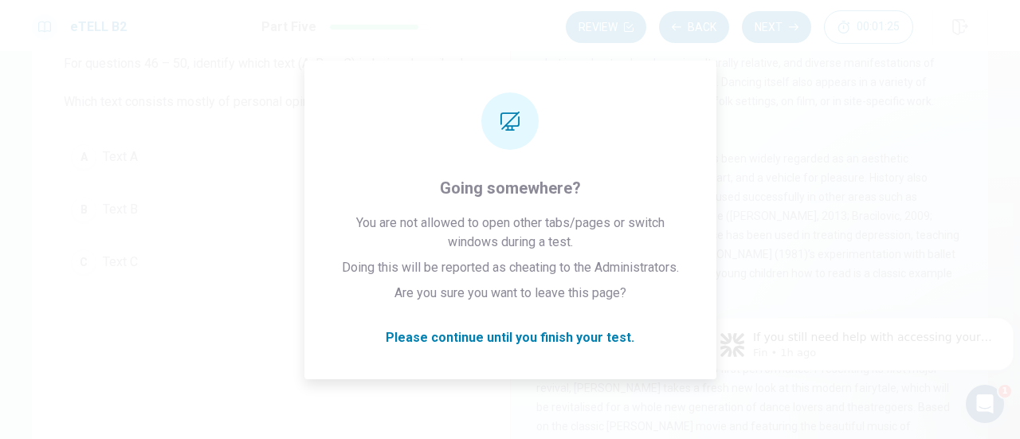
drag, startPoint x: 1004, startPoint y: 306, endPoint x: 1008, endPoint y: 375, distance: 69.4
click at [1008, 375] on body "If you still need help with accessing your EduSynch account, please let me know…" at bounding box center [860, 340] width 306 height 99
click at [897, 147] on span "Text B For many centuries dance has been widely regarded as an aesthetic experi…" at bounding box center [747, 216] width 423 height 166
click at [933, 249] on span "Text B For many centuries dance has been widely regarded as an aesthetic experi…" at bounding box center [747, 216] width 423 height 166
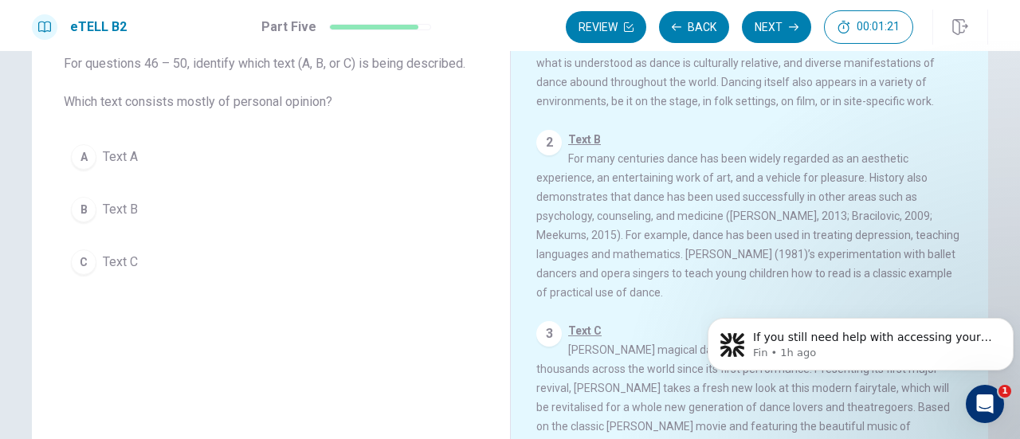
click at [933, 249] on span "Text B For many centuries dance has been widely regarded as an aesthetic experi…" at bounding box center [747, 216] width 423 height 166
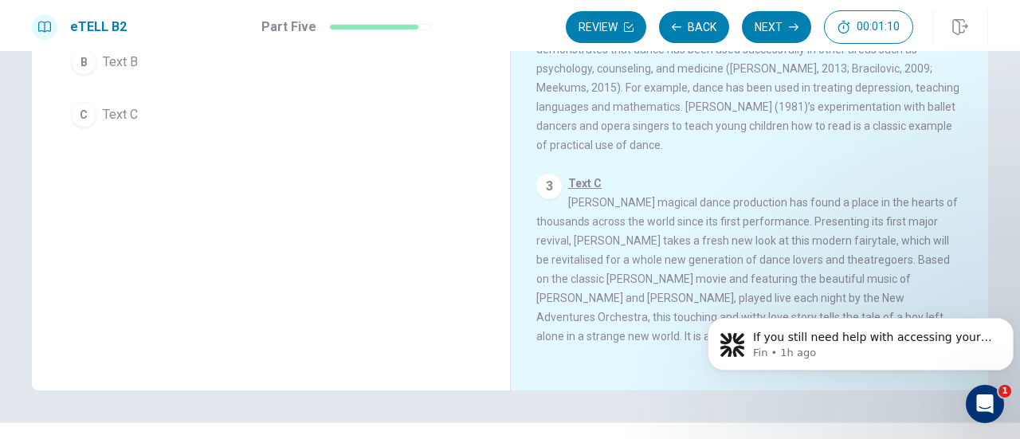
scroll to position [245, 0]
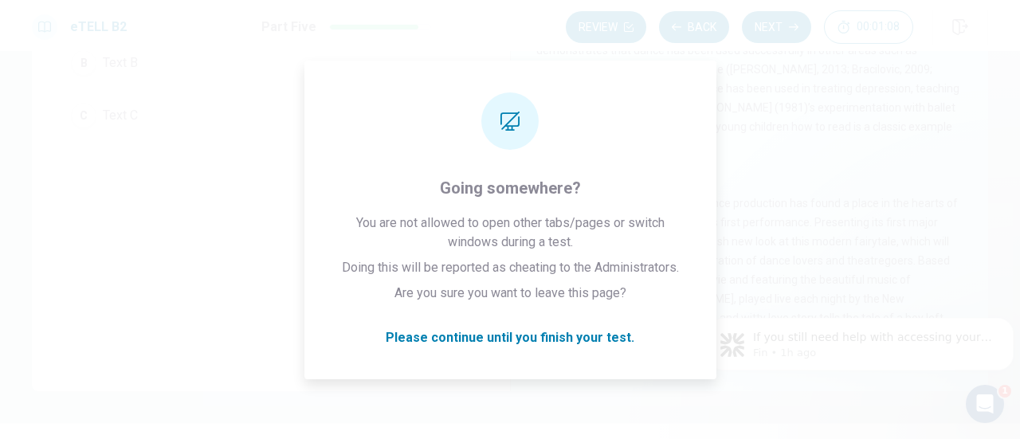
click at [948, 273] on div "3 Text C [PERSON_NAME] magical dance production has found a place in the hearts…" at bounding box center [749, 260] width 427 height 172
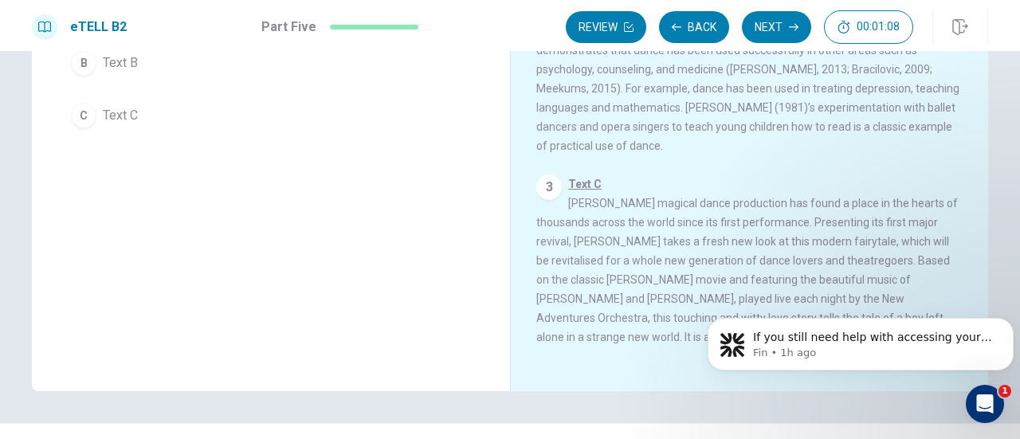
click at [948, 273] on div "3 Text C [PERSON_NAME] magical dance production has found a place in the hearts…" at bounding box center [749, 260] width 427 height 172
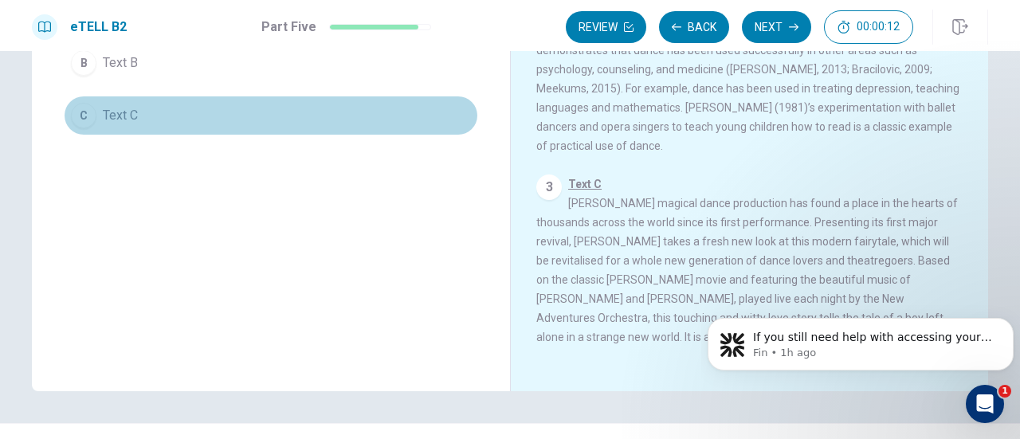
click at [139, 105] on button "C Text C" at bounding box center [271, 116] width 414 height 40
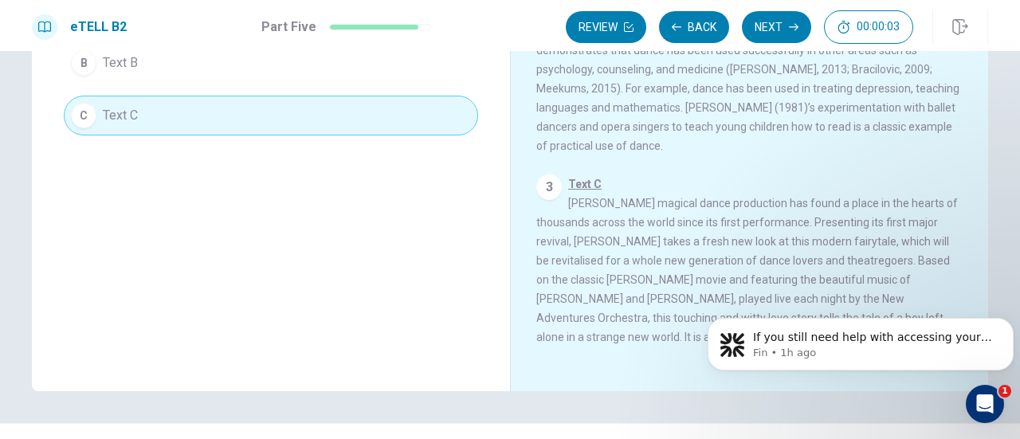
click at [242, 50] on div "eTELL B2 Part Five Review Back Next 00:00:03" at bounding box center [510, 25] width 1020 height 51
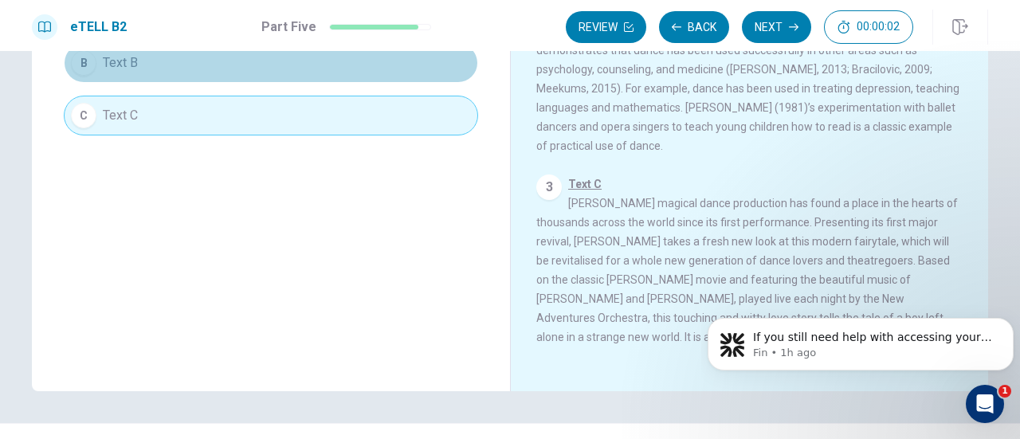
click at [222, 65] on button "B Text B" at bounding box center [271, 63] width 414 height 40
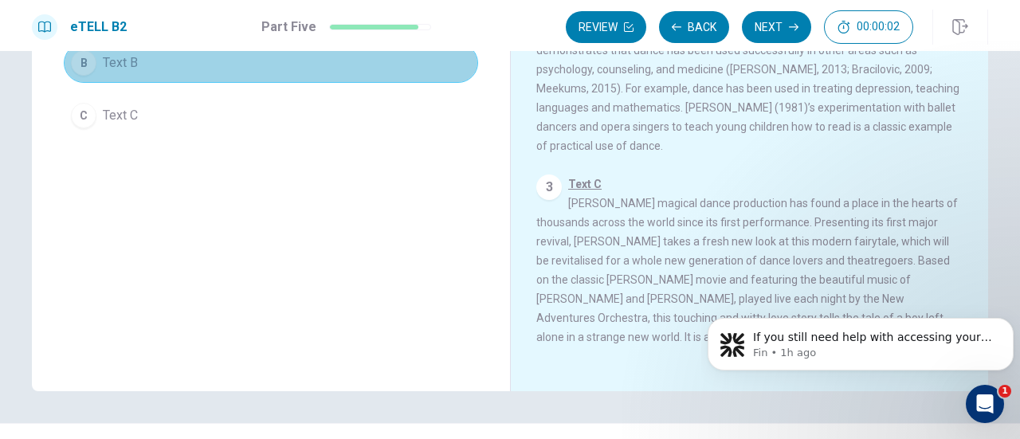
click at [222, 65] on button "B Text B" at bounding box center [271, 63] width 414 height 40
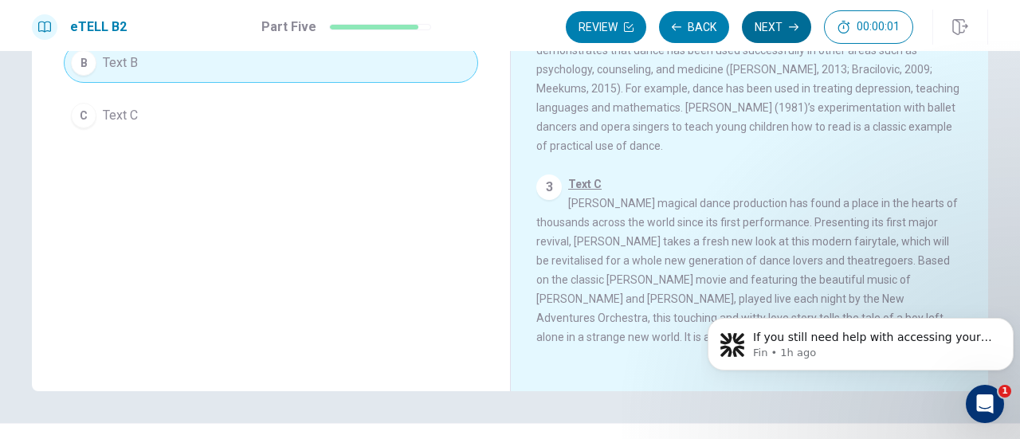
click at [757, 25] on button "Next" at bounding box center [776, 27] width 69 height 32
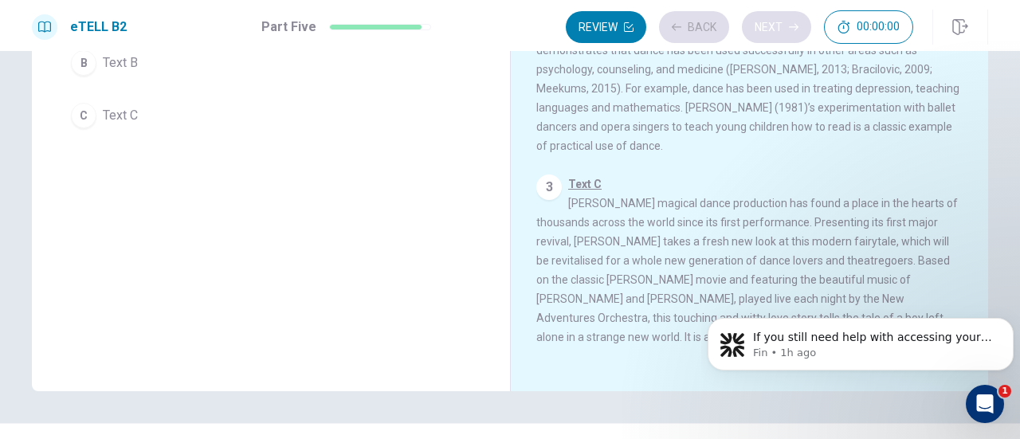
click at [757, 25] on div "Review Back Next 00:00:00" at bounding box center [739, 26] width 347 height 33
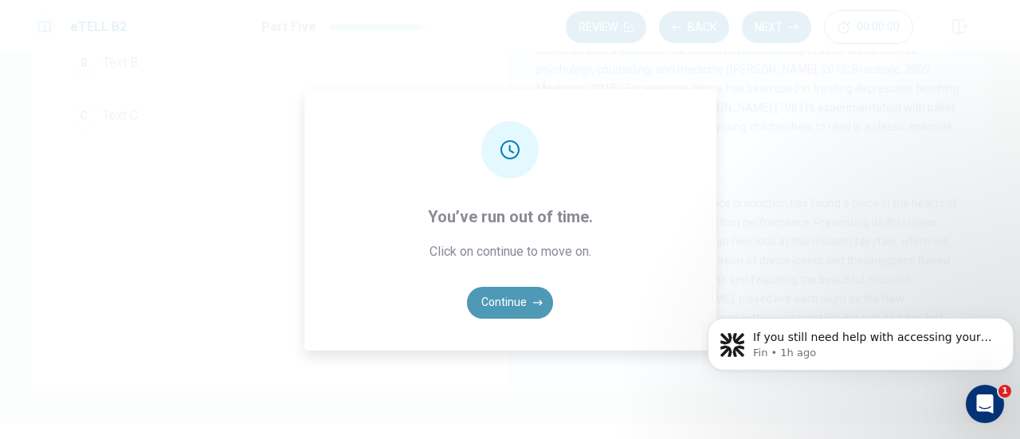
click at [516, 301] on button "Continue" at bounding box center [510, 303] width 86 height 32
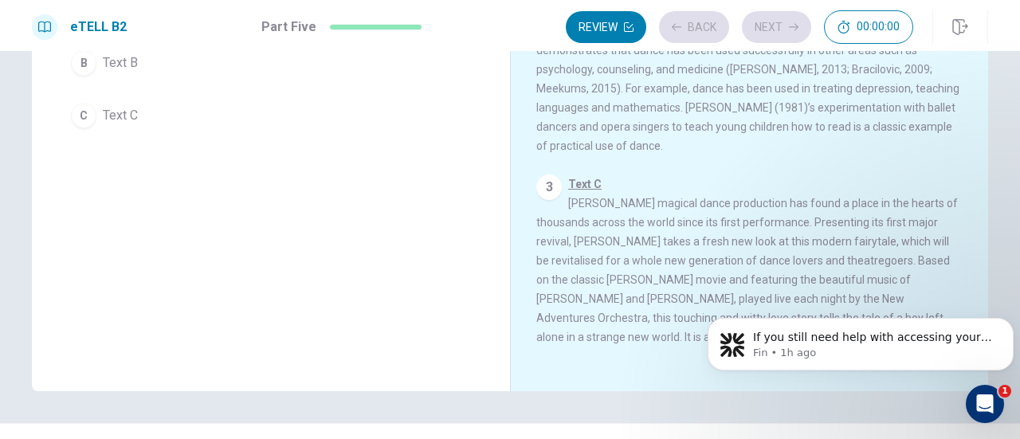
scroll to position [0, 0]
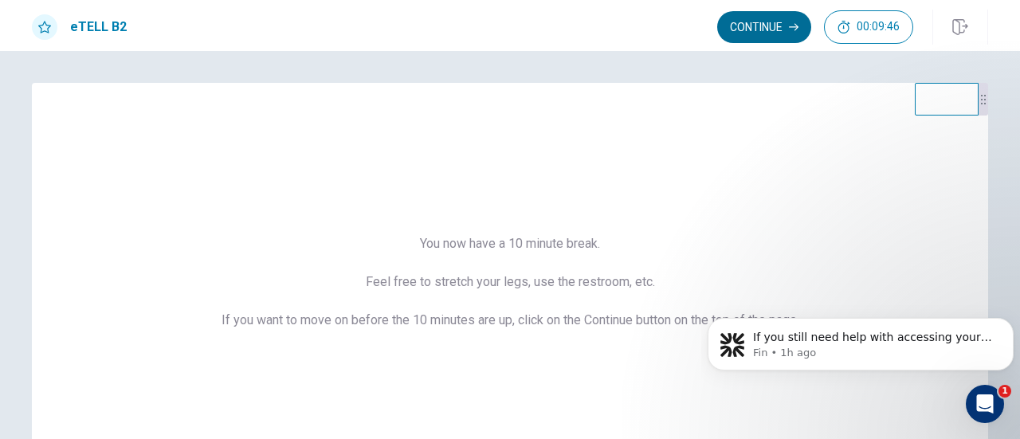
click at [768, 19] on button "Continue" at bounding box center [764, 27] width 94 height 32
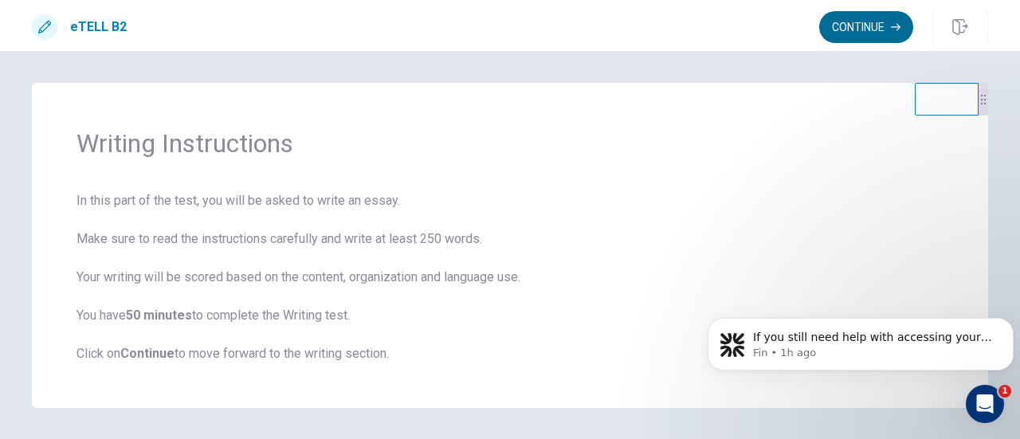
click at [875, 26] on button "Continue" at bounding box center [866, 27] width 94 height 32
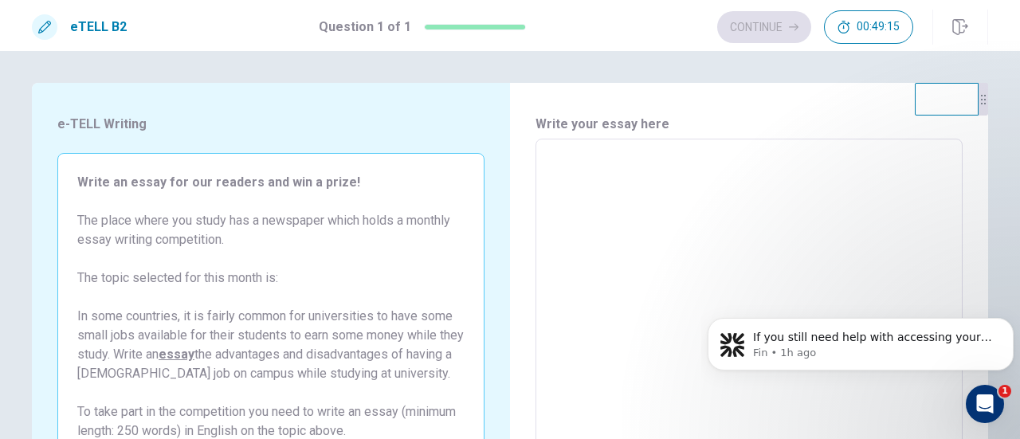
click at [538, 152] on div "* ​" at bounding box center [748, 359] width 427 height 440
click at [546, 154] on textarea at bounding box center [748, 359] width 405 height 414
type textarea "*"
type textarea "**"
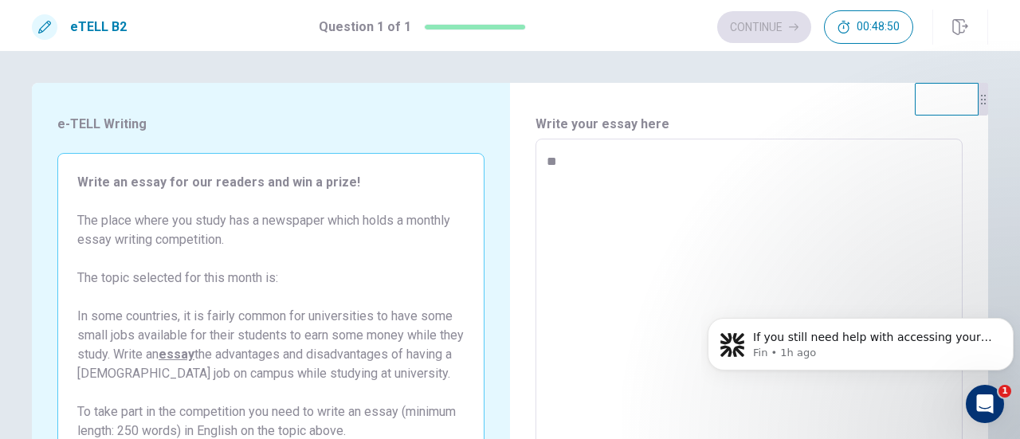
type textarea "*"
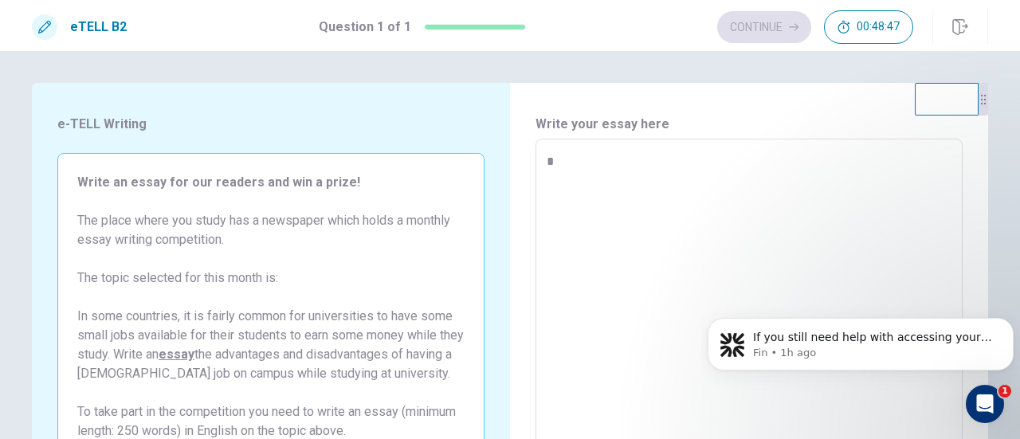
type textarea "*"
type textarea "**"
type textarea "*"
type textarea "**"
type textarea "*"
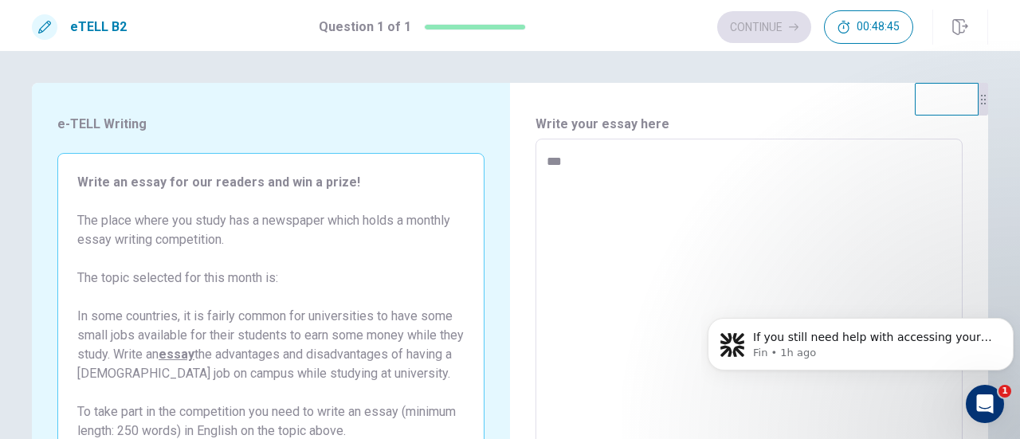
type textarea "**"
type textarea "*"
type textarea "**"
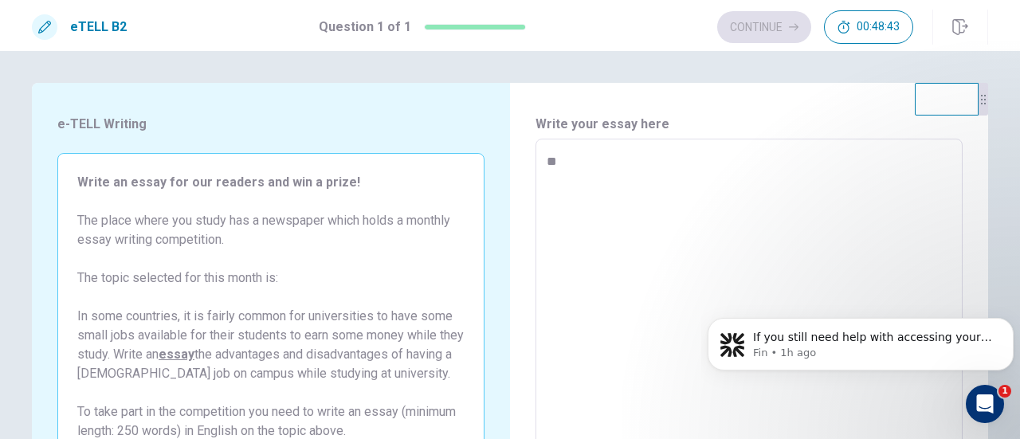
type textarea "*"
type textarea "**"
type textarea "*"
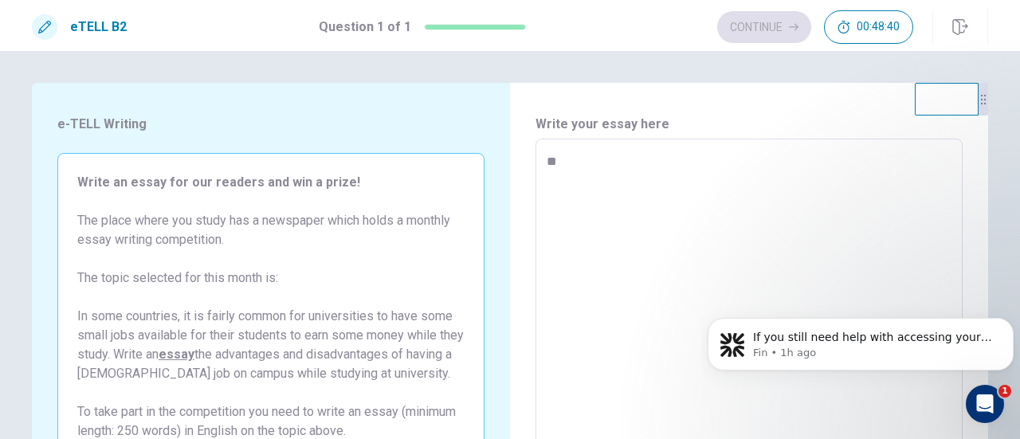
type textarea "**"
type textarea "*"
type textarea "****"
type textarea "*"
type textarea "*****"
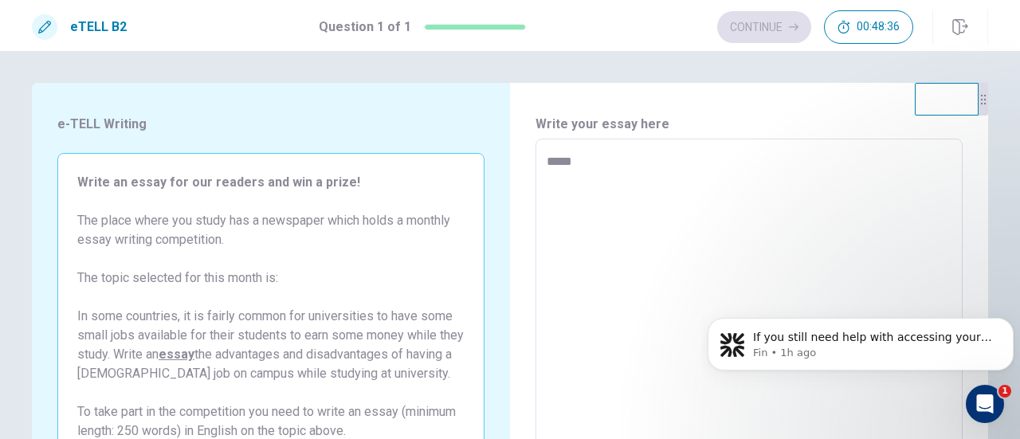
type textarea "*"
type textarea "******"
type textarea "*"
type textarea "*******"
type textarea "*"
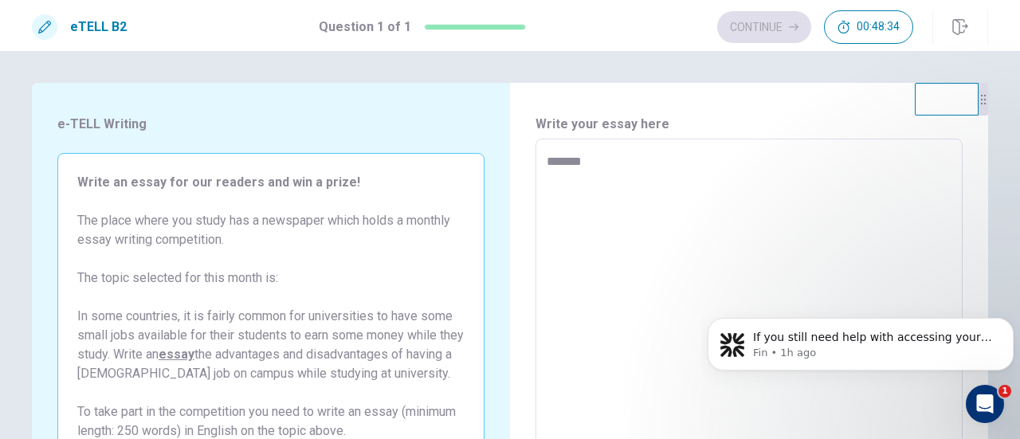
type textarea "********"
type textarea "*"
type textarea "*********"
type textarea "*"
type textarea "**********"
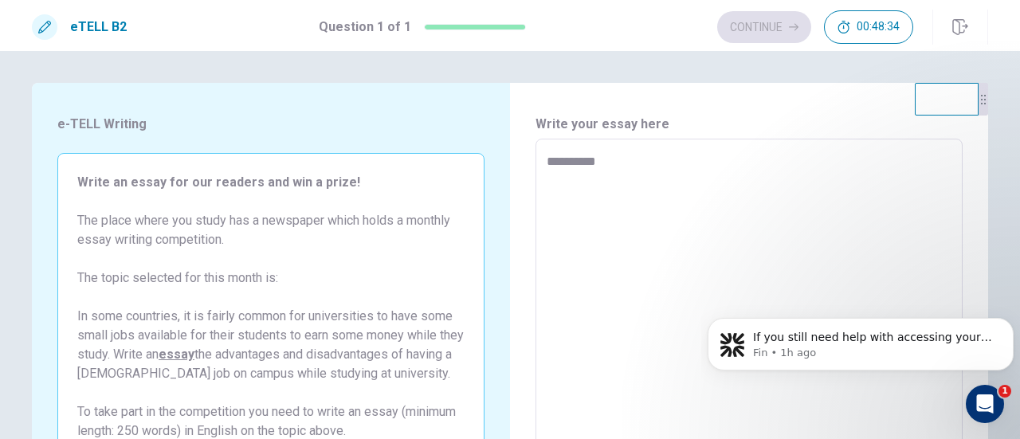
type textarea "*"
type textarea "**********"
type textarea "*"
type textarea "**********"
type textarea "*"
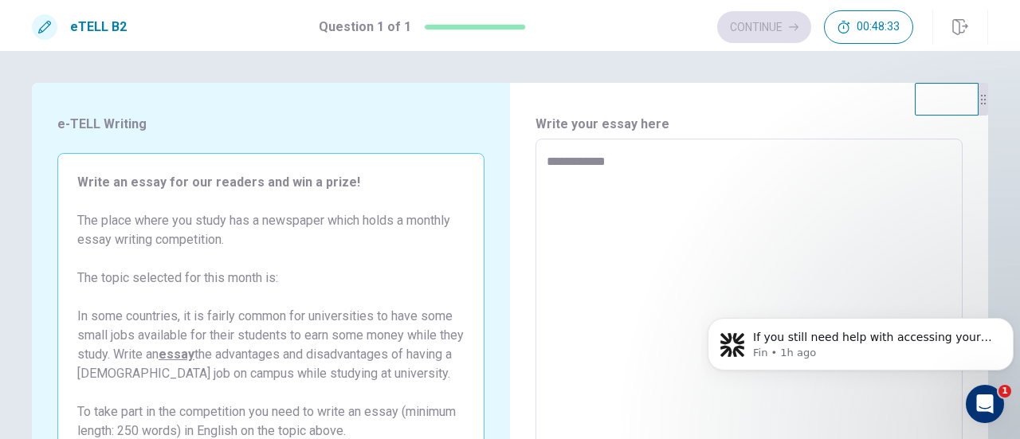
type textarea "**********"
type textarea "*"
type textarea "**********"
type textarea "*"
type textarea "**********"
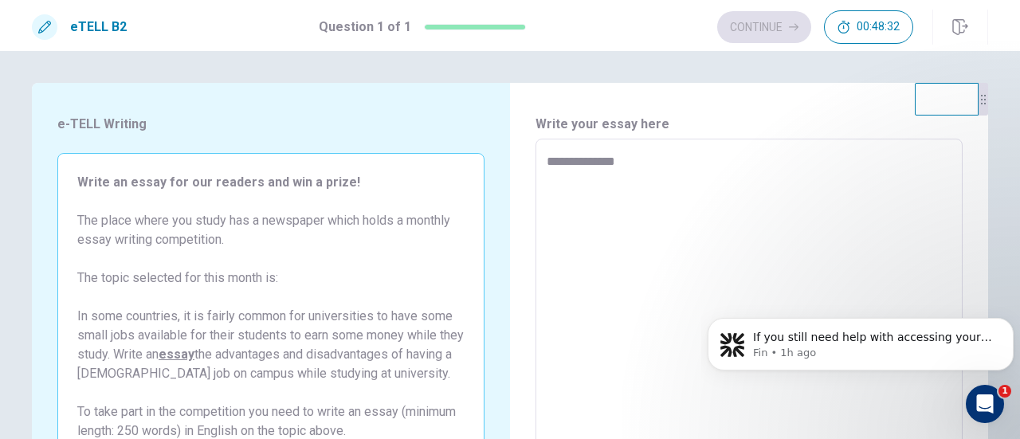
type textarea "*"
type textarea "**********"
type textarea "*"
type textarea "**********"
type textarea "*"
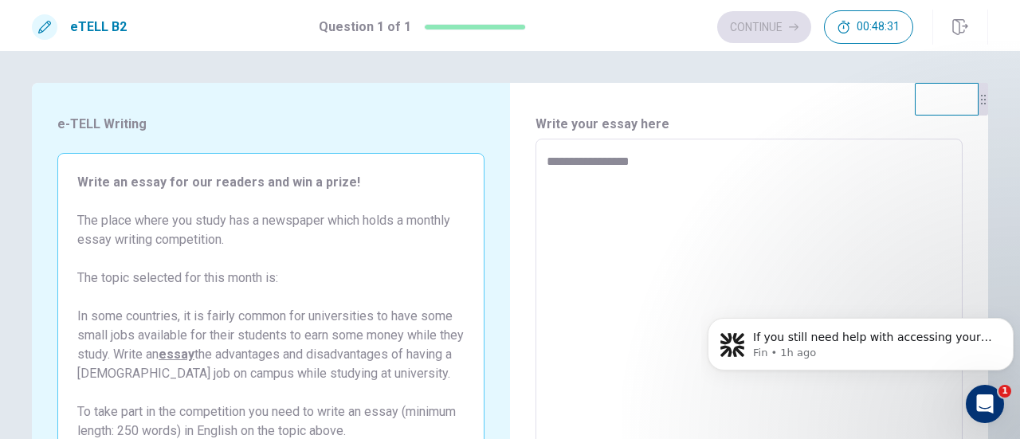
type textarea "**********"
type textarea "*"
type textarea "**********"
type textarea "*"
type textarea "**********"
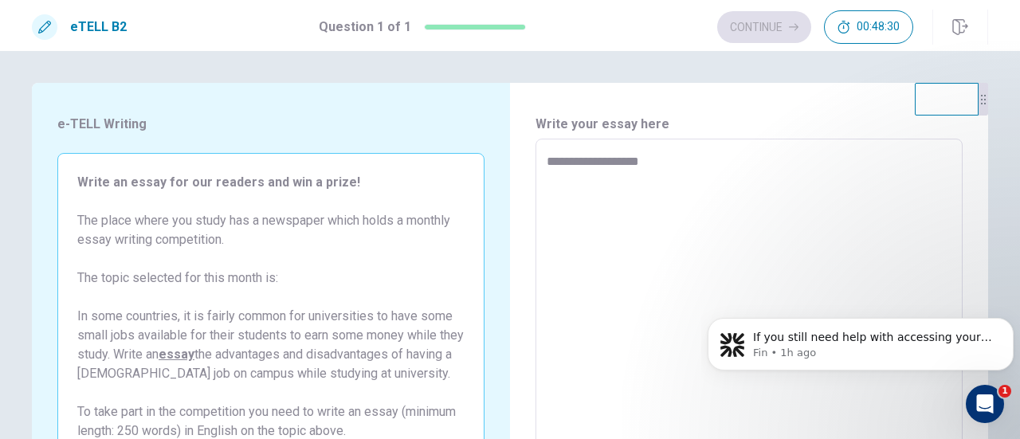
type textarea "*"
type textarea "**********"
type textarea "*"
type textarea "**********"
type textarea "*"
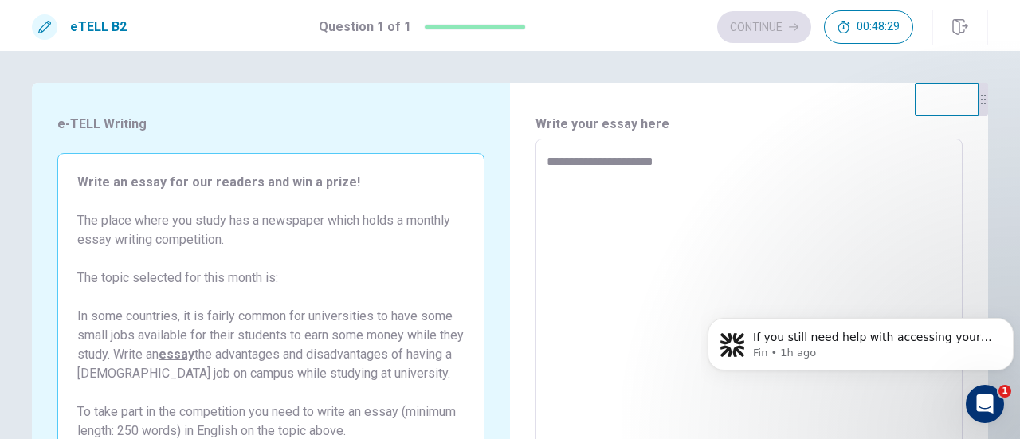
type textarea "**********"
type textarea "*"
type textarea "**********"
type textarea "*"
type textarea "**********"
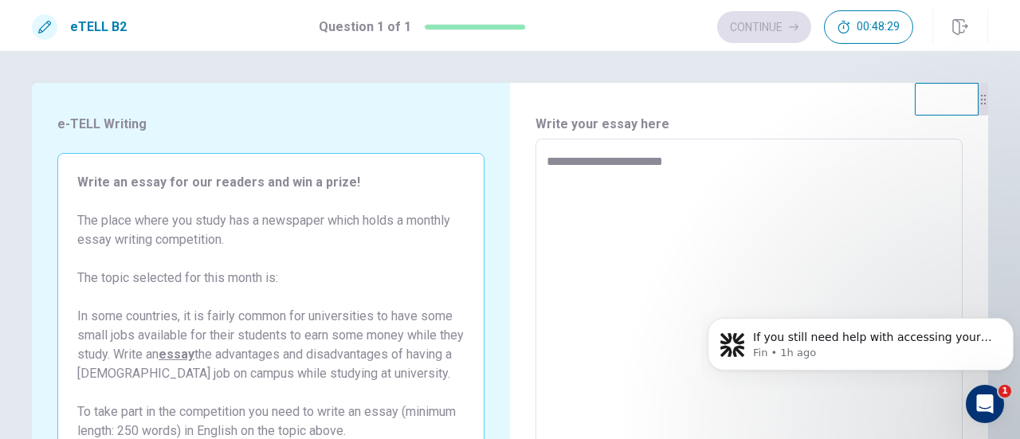
type textarea "*"
type textarea "**********"
type textarea "*"
type textarea "**********"
type textarea "*"
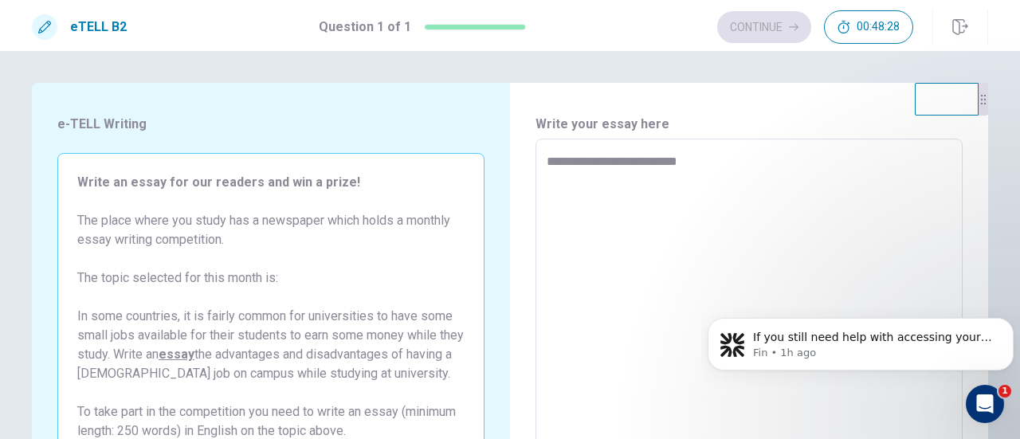
type textarea "**********"
type textarea "*"
type textarea "**********"
type textarea "*"
type textarea "**********"
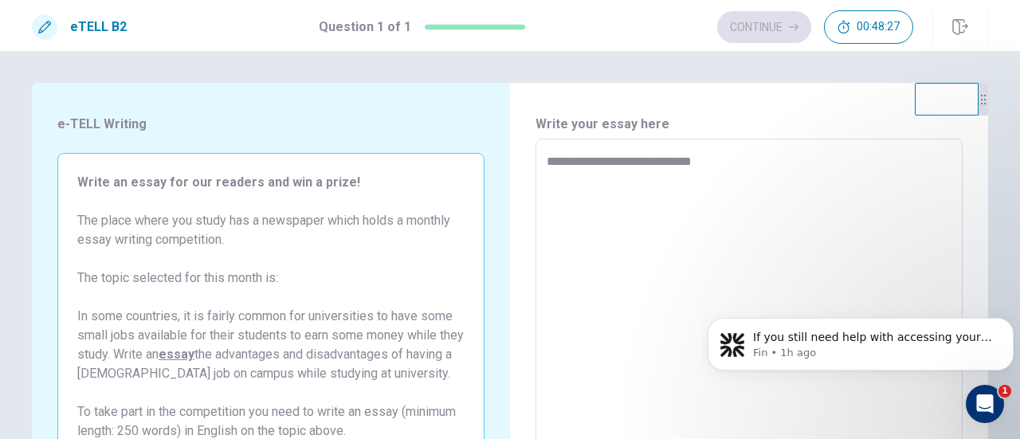
type textarea "*"
type textarea "**********"
type textarea "*"
type textarea "**********"
type textarea "*"
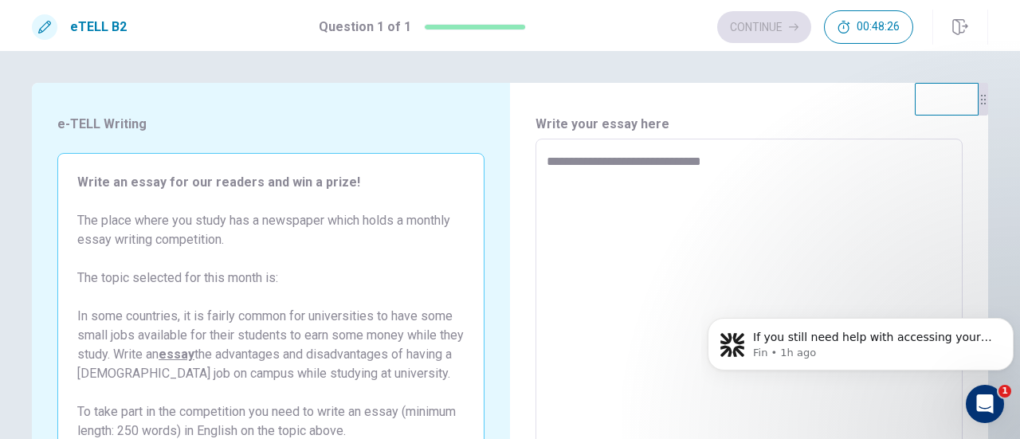
type textarea "**********"
type textarea "*"
type textarea "**********"
type textarea "*"
type textarea "**********"
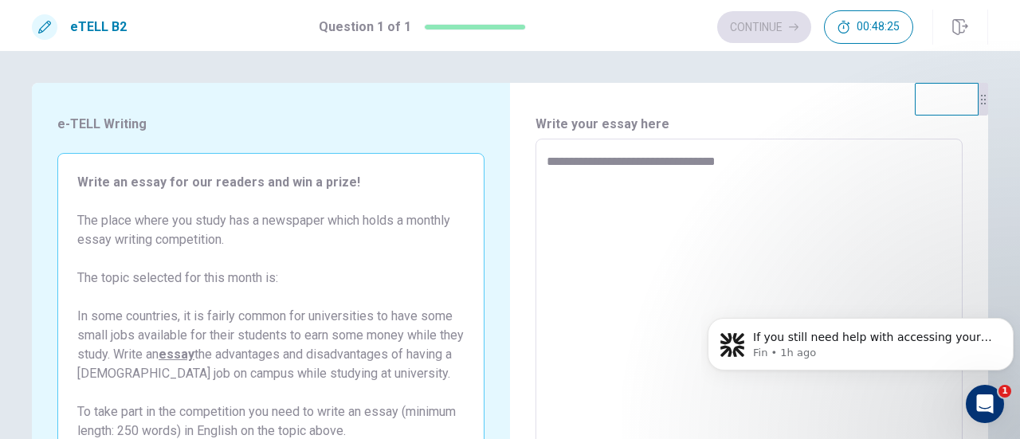
type textarea "*"
type textarea "**********"
type textarea "*"
type textarea "**********"
type textarea "*"
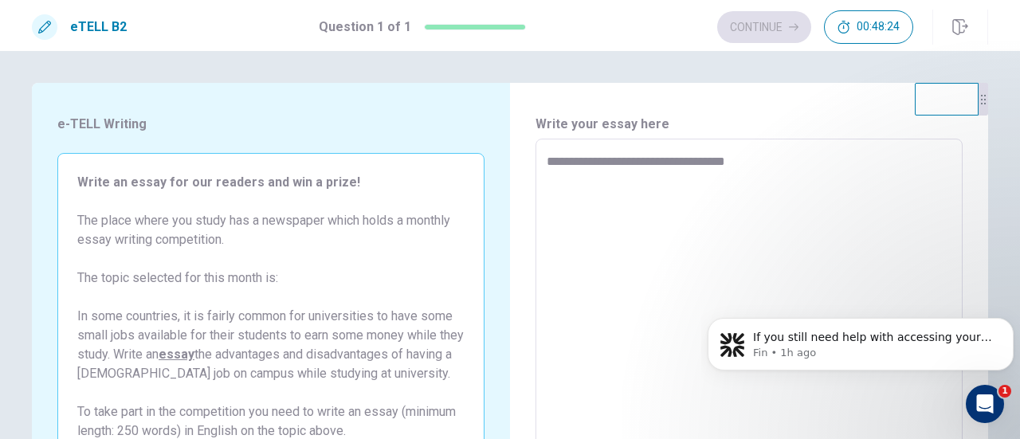
type textarea "**********"
type textarea "*"
type textarea "**********"
type textarea "*"
type textarea "**********"
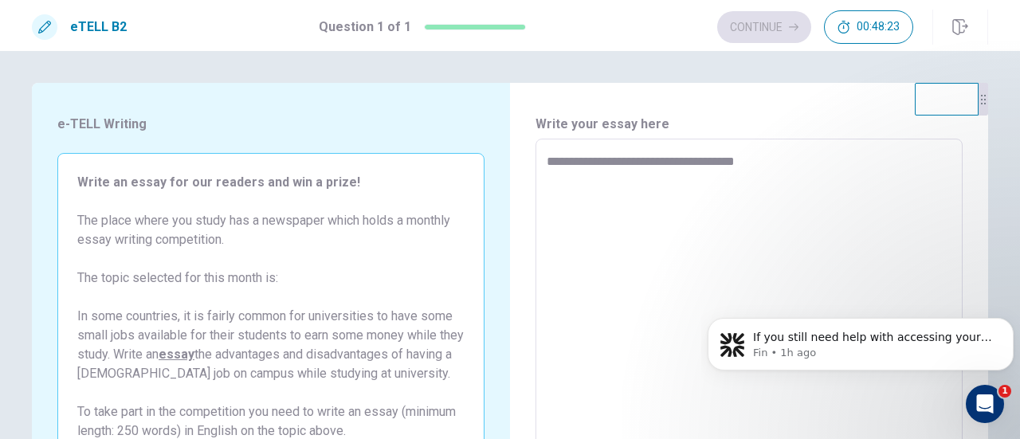
type textarea "*"
type textarea "**********"
type textarea "*"
type textarea "**********"
type textarea "*"
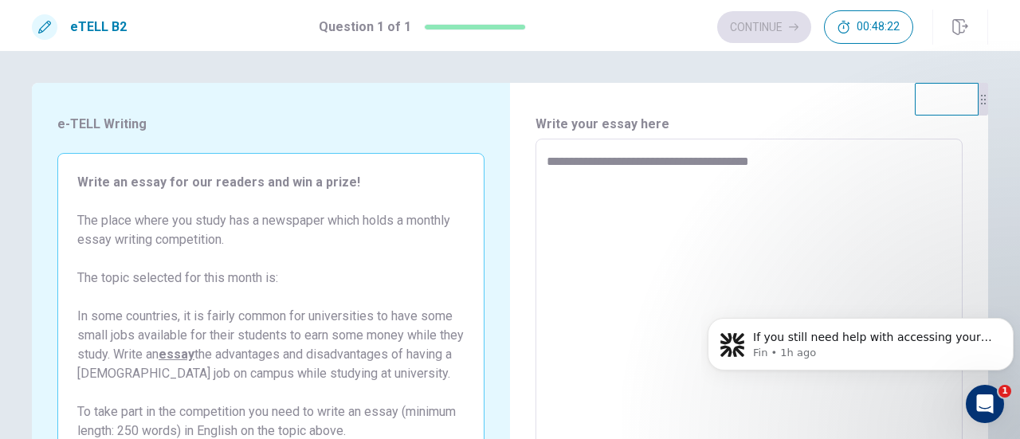
type textarea "**********"
type textarea "*"
type textarea "**********"
type textarea "*"
type textarea "**********"
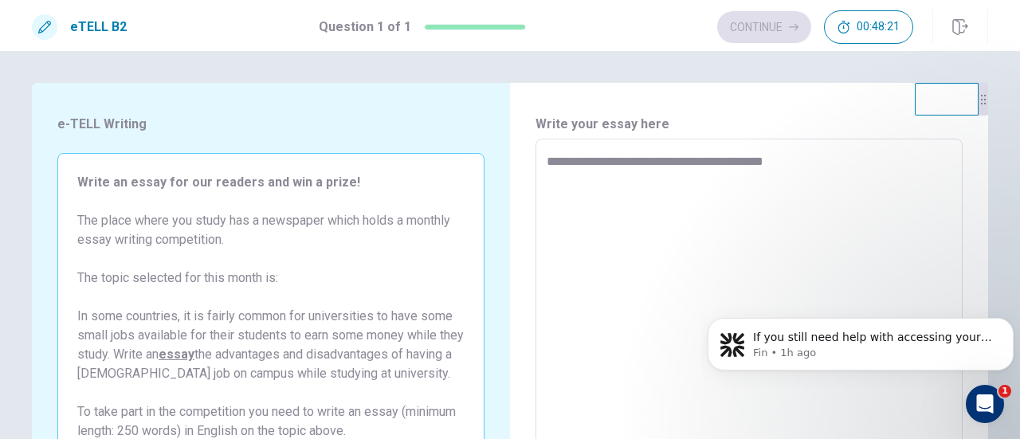
type textarea "*"
type textarea "**********"
type textarea "*"
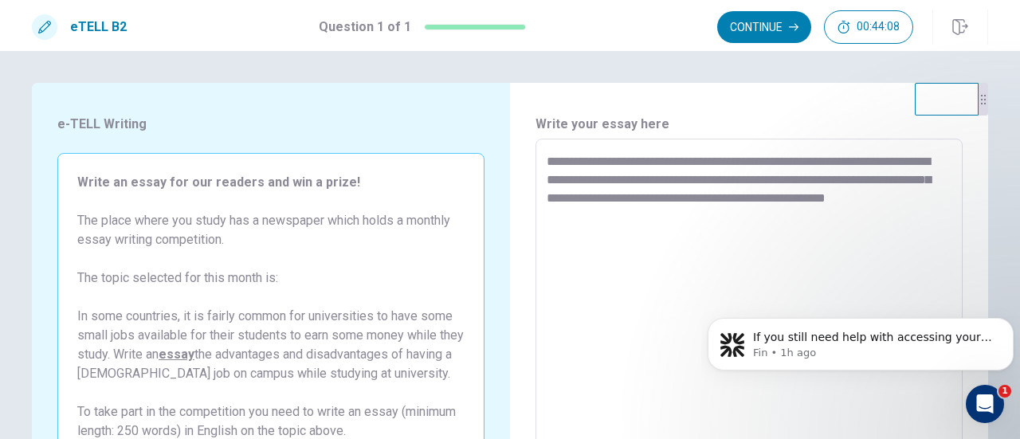
click at [853, 197] on textarea "**********" at bounding box center [748, 359] width 405 height 414
click at [634, 217] on textarea "**********" at bounding box center [748, 359] width 405 height 414
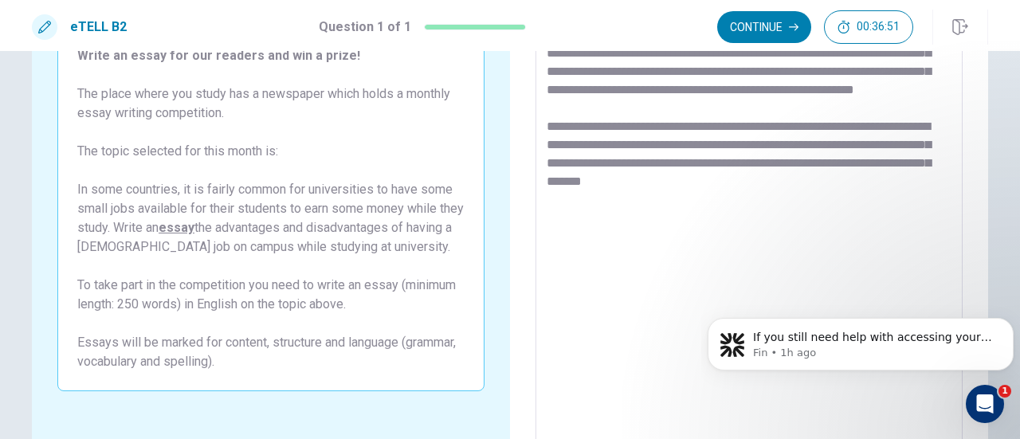
scroll to position [121, 0]
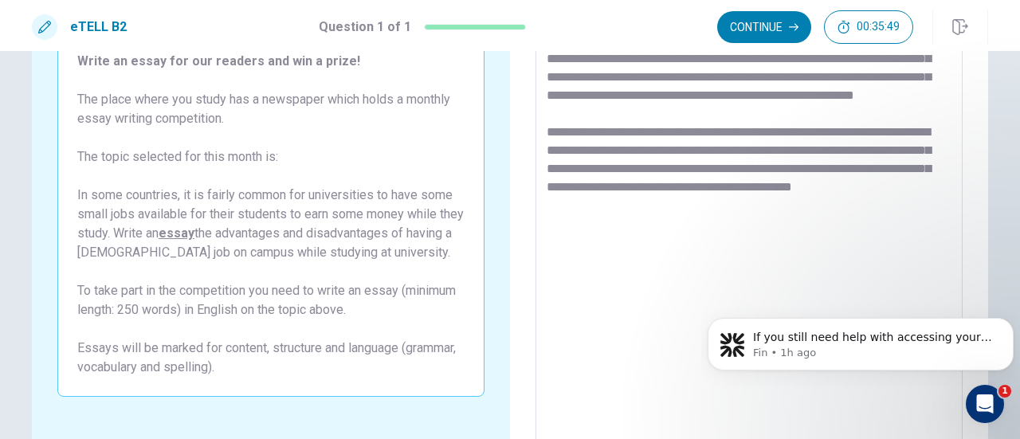
click at [650, 221] on textarea "**********" at bounding box center [748, 238] width 405 height 414
click at [658, 229] on textarea "**********" at bounding box center [748, 238] width 405 height 414
click at [787, 222] on textarea "**********" at bounding box center [748, 238] width 405 height 414
click at [777, 223] on textarea "**********" at bounding box center [748, 238] width 405 height 414
click at [788, 225] on textarea "**********" at bounding box center [748, 238] width 405 height 414
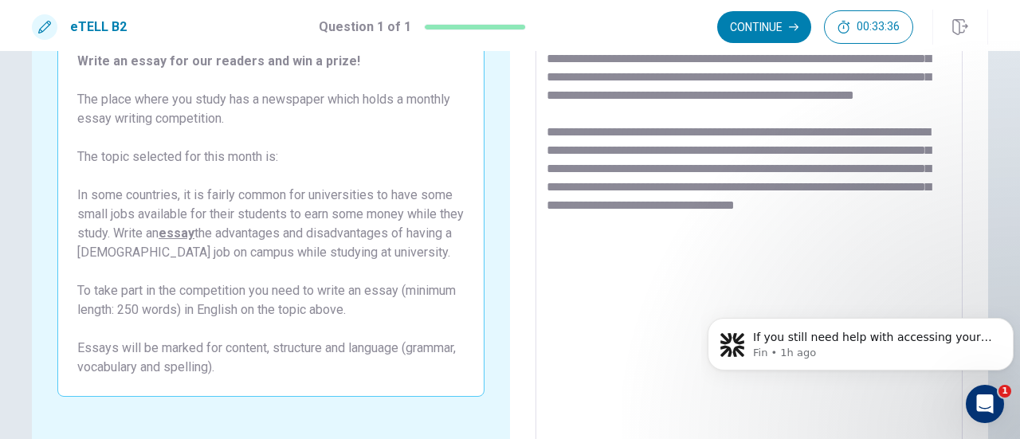
click at [641, 243] on textarea "**********" at bounding box center [748, 238] width 405 height 414
